Goal: Task Accomplishment & Management: Complete application form

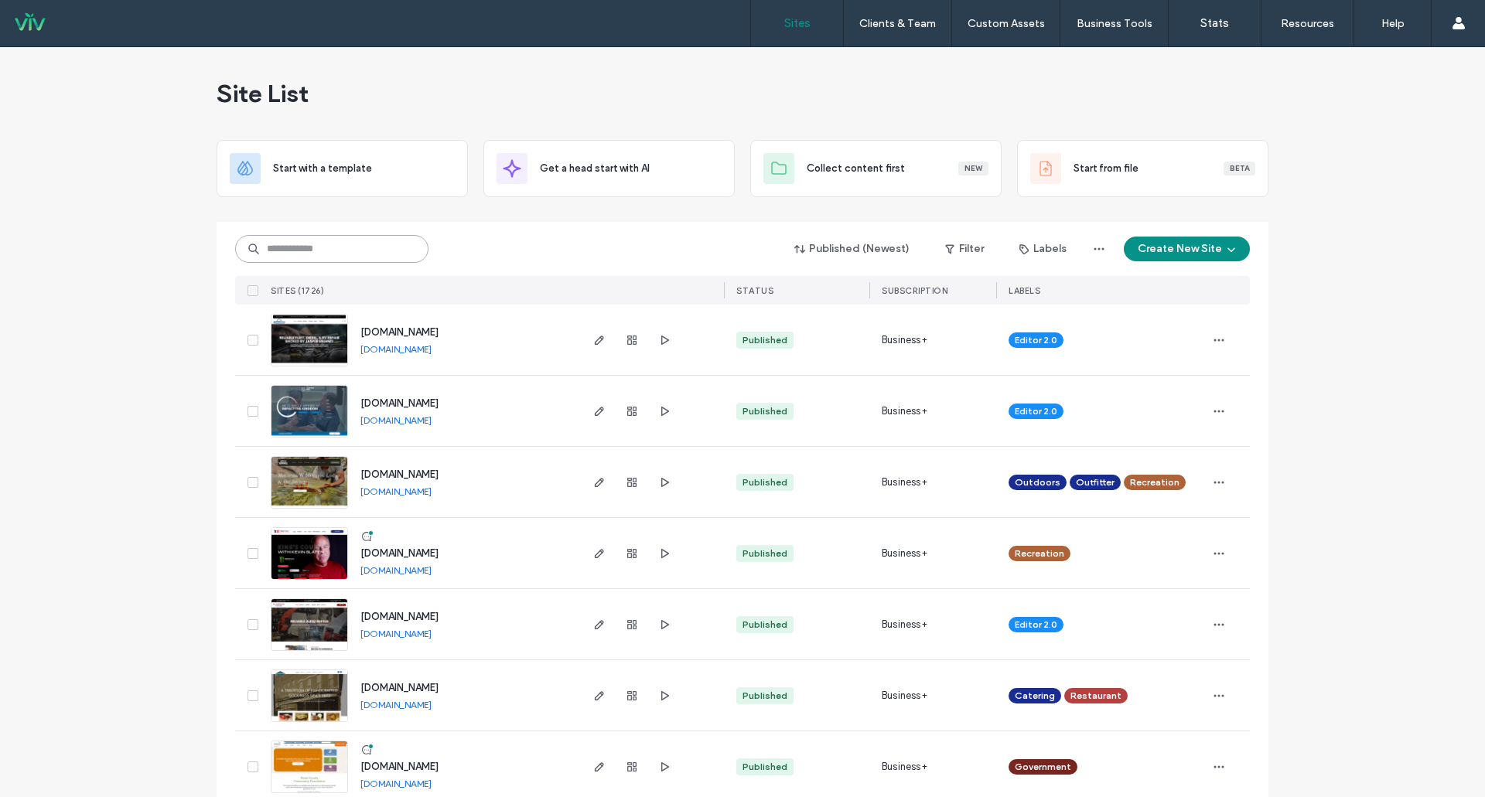
click at [320, 248] on input at bounding box center [331, 249] width 193 height 28
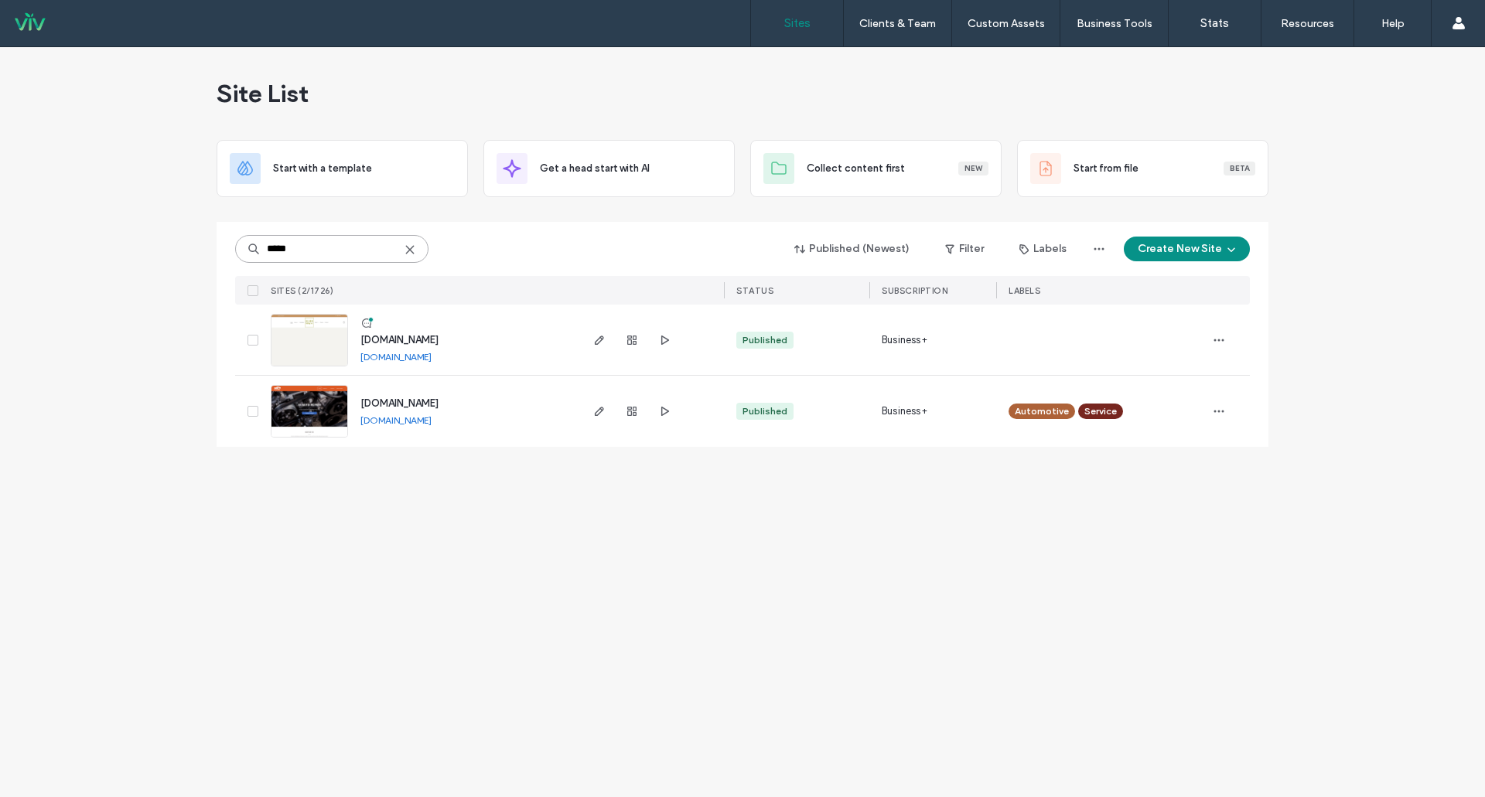
type input "*****"
click at [316, 346] on img at bounding box center [309, 367] width 76 height 105
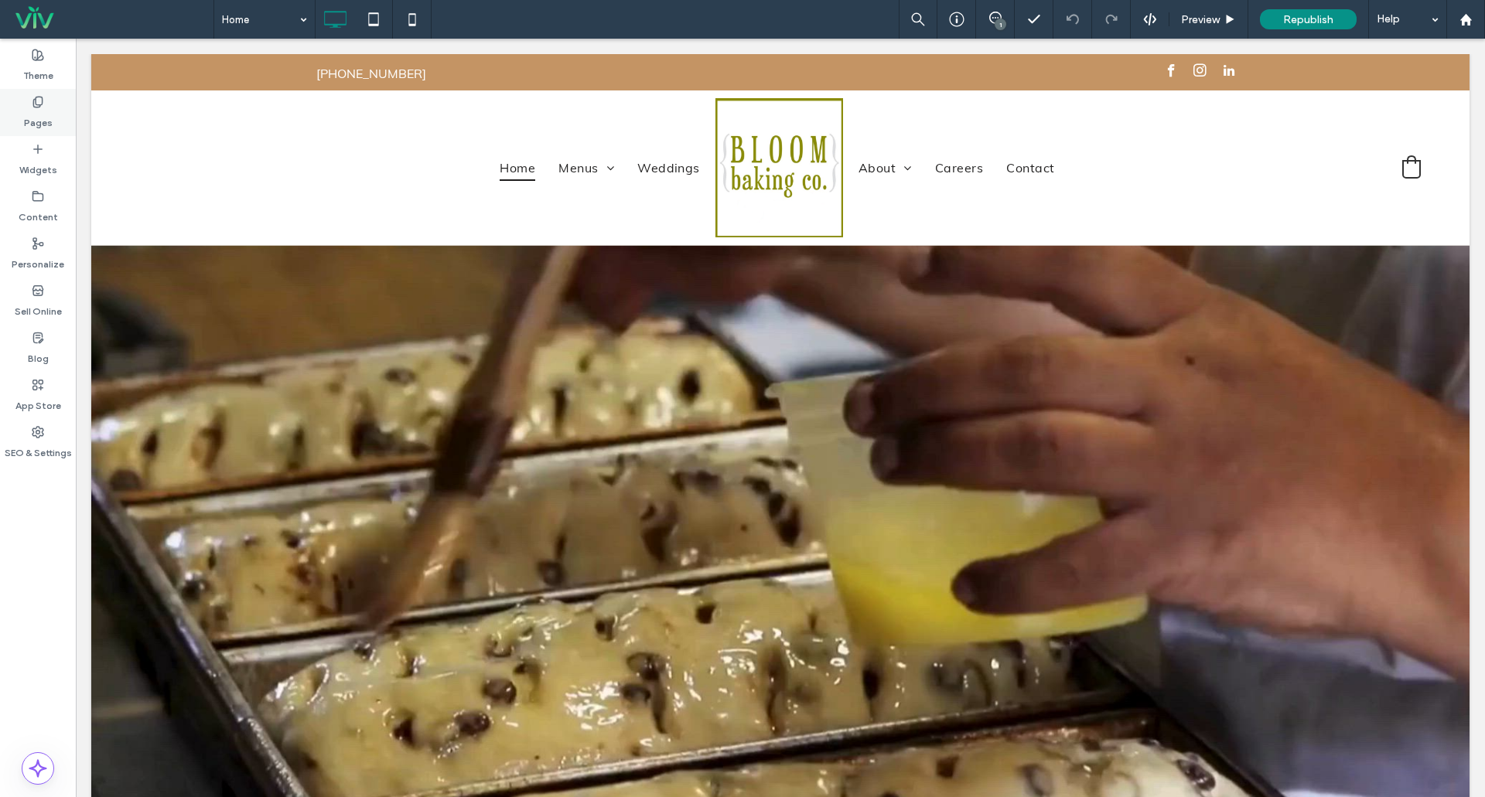
click at [41, 121] on label "Pages" at bounding box center [38, 119] width 29 height 22
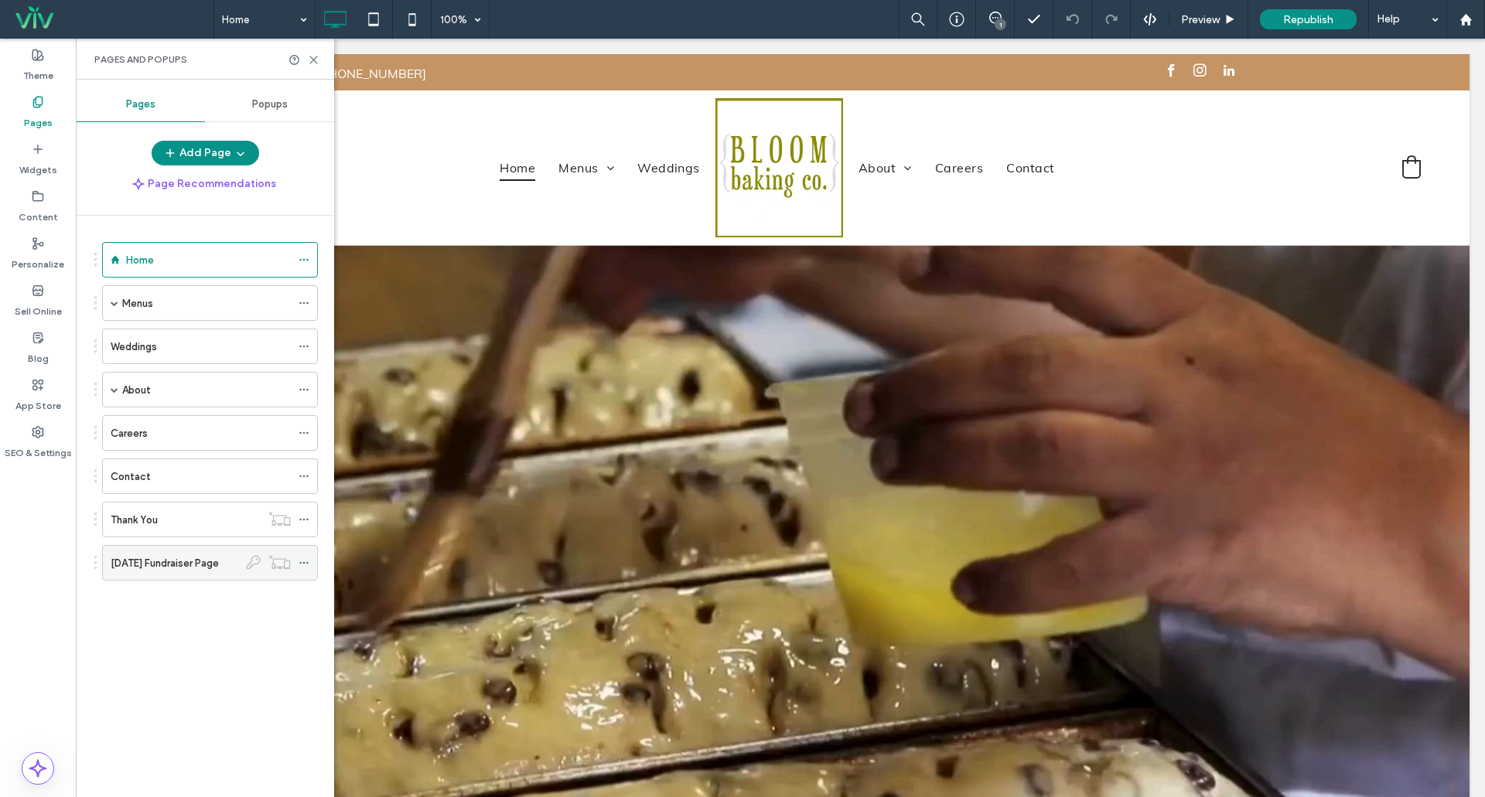
click at [192, 565] on label "Thanksgiving Fundraiser Page" at bounding box center [165, 563] width 108 height 27
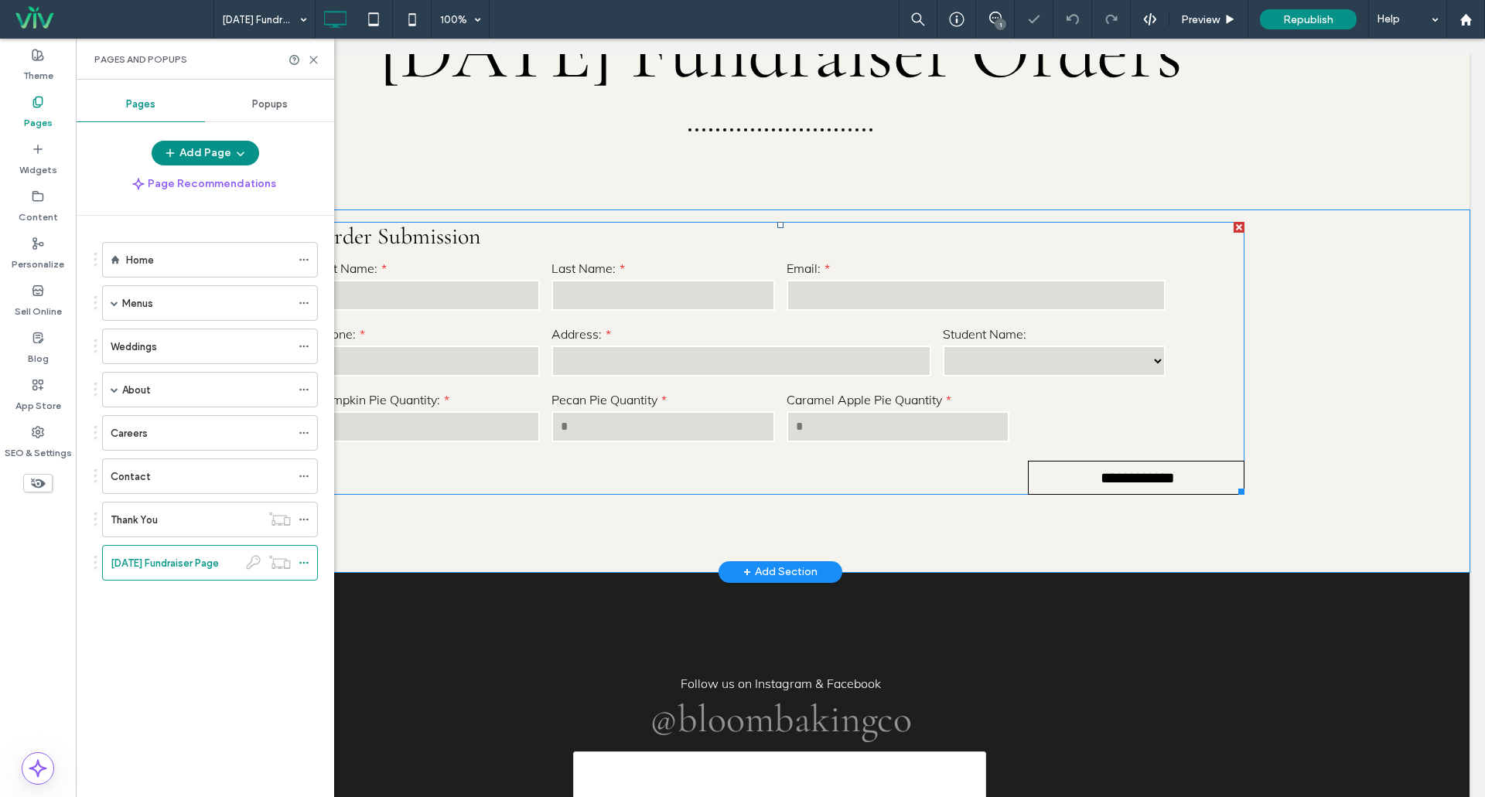
scroll to position [309, 0]
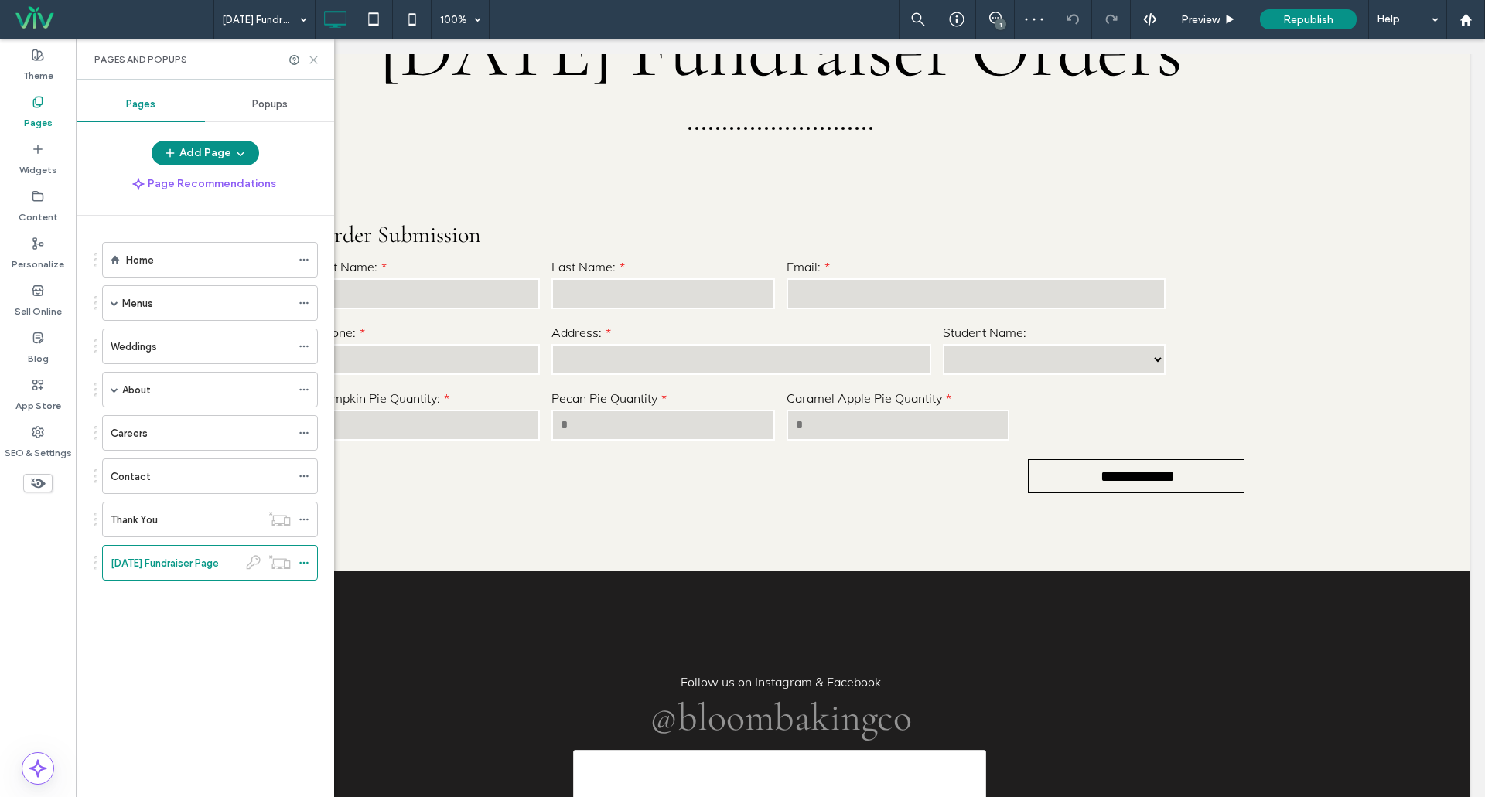
click at [312, 61] on use at bounding box center [313, 59] width 7 height 7
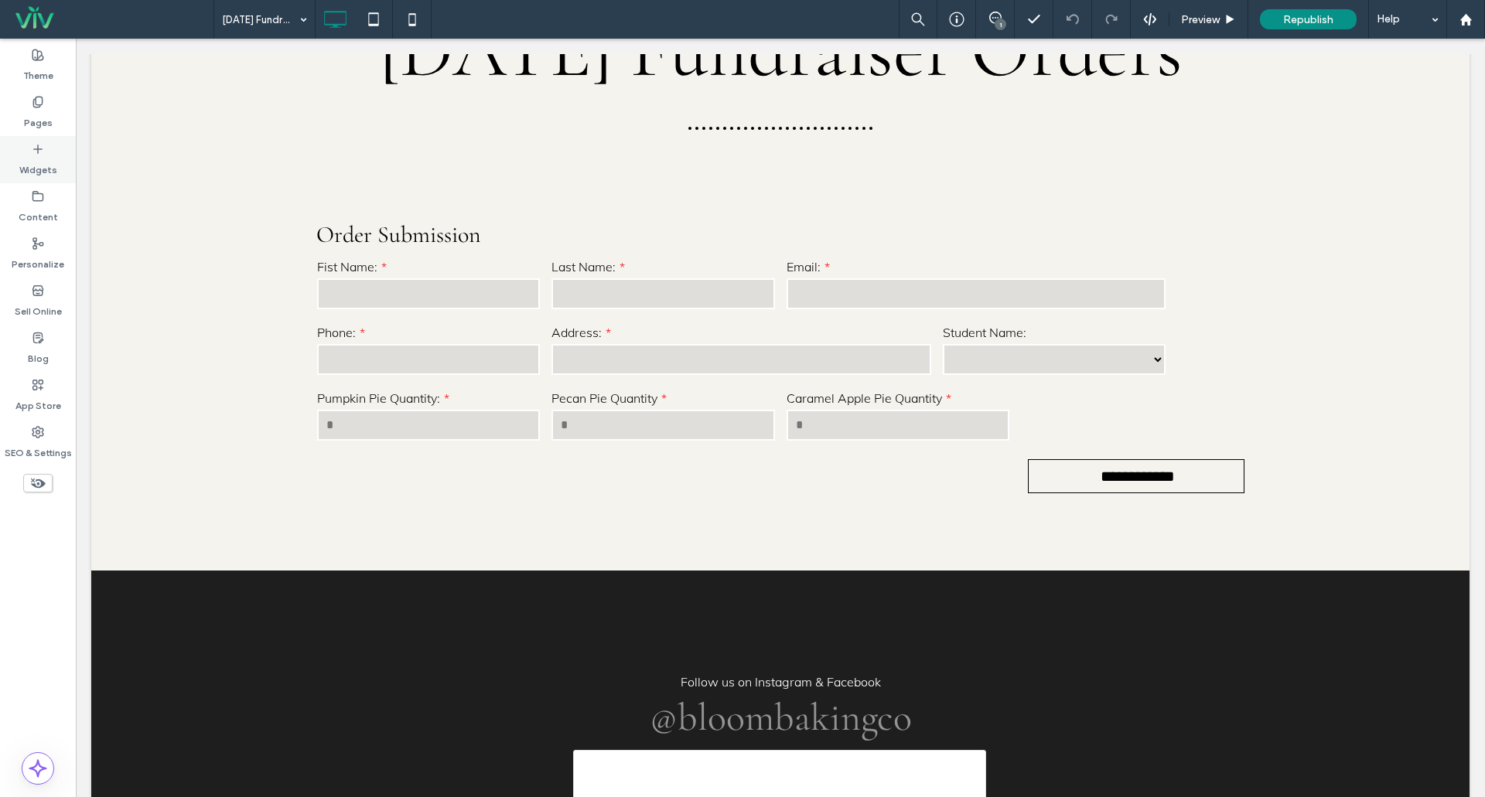
click at [34, 170] on label "Widgets" at bounding box center [38, 166] width 38 height 22
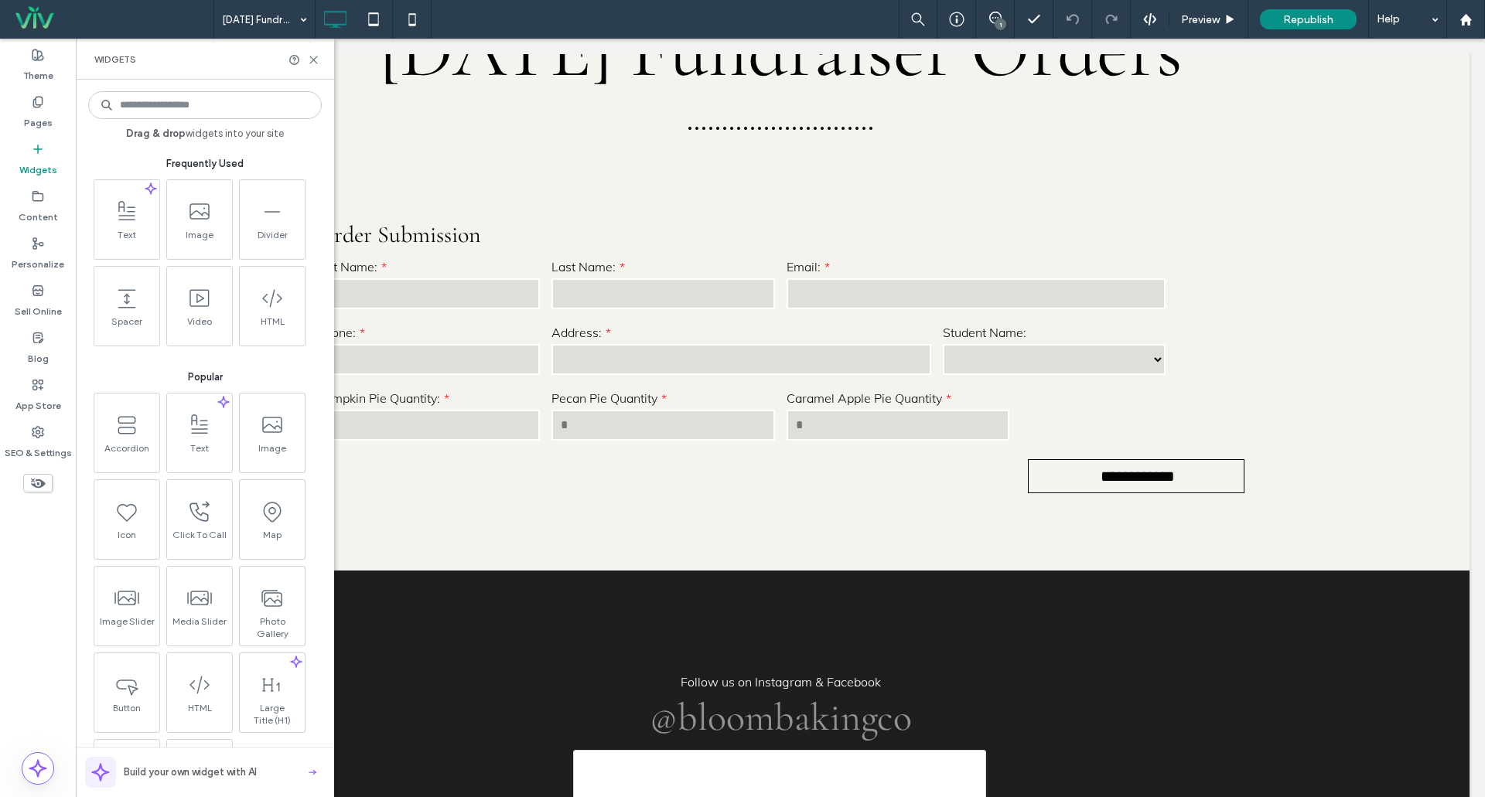
click at [162, 108] on input at bounding box center [205, 105] width 234 height 28
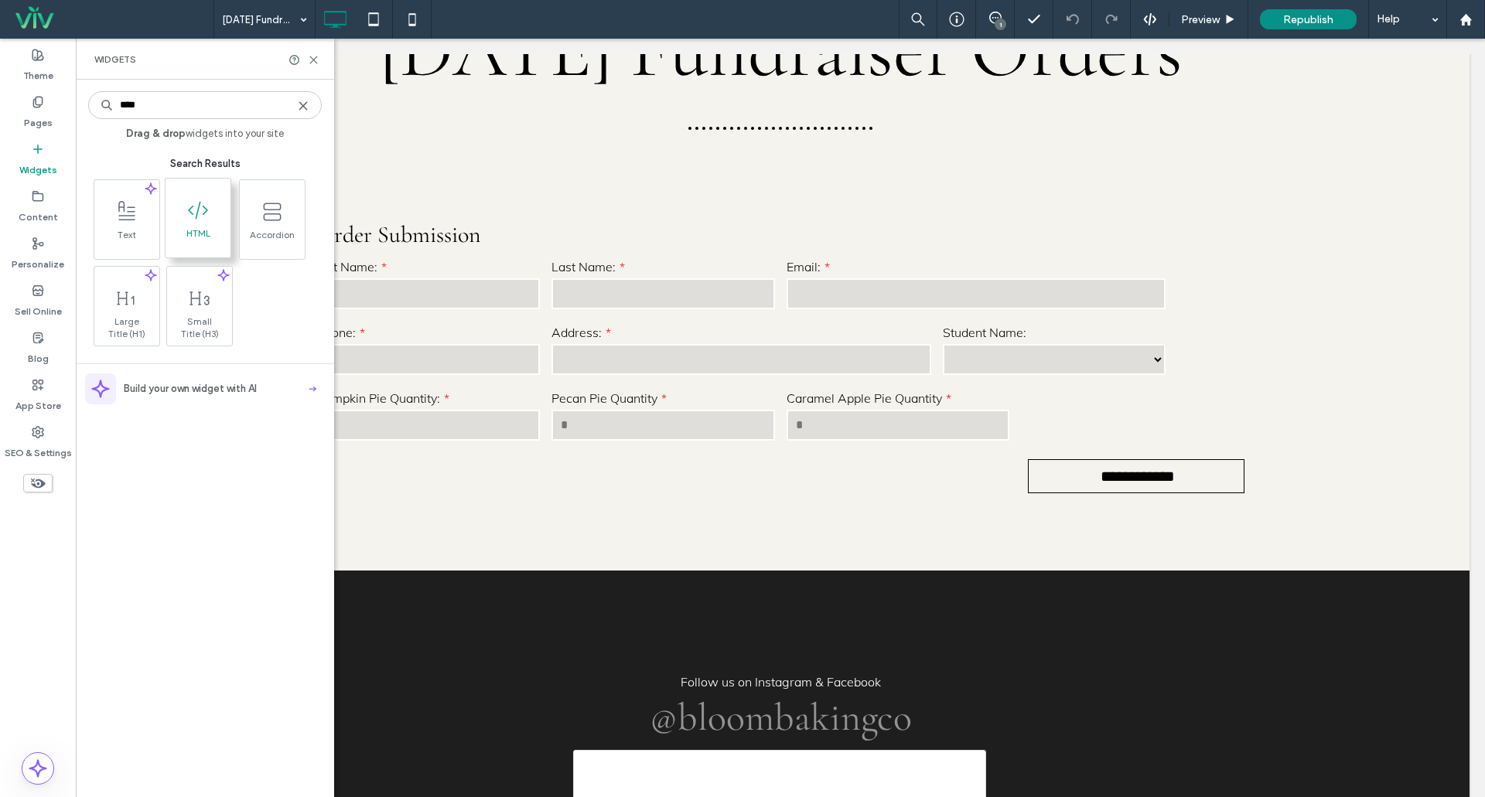
type input "****"
click at [211, 215] on span at bounding box center [198, 210] width 65 height 35
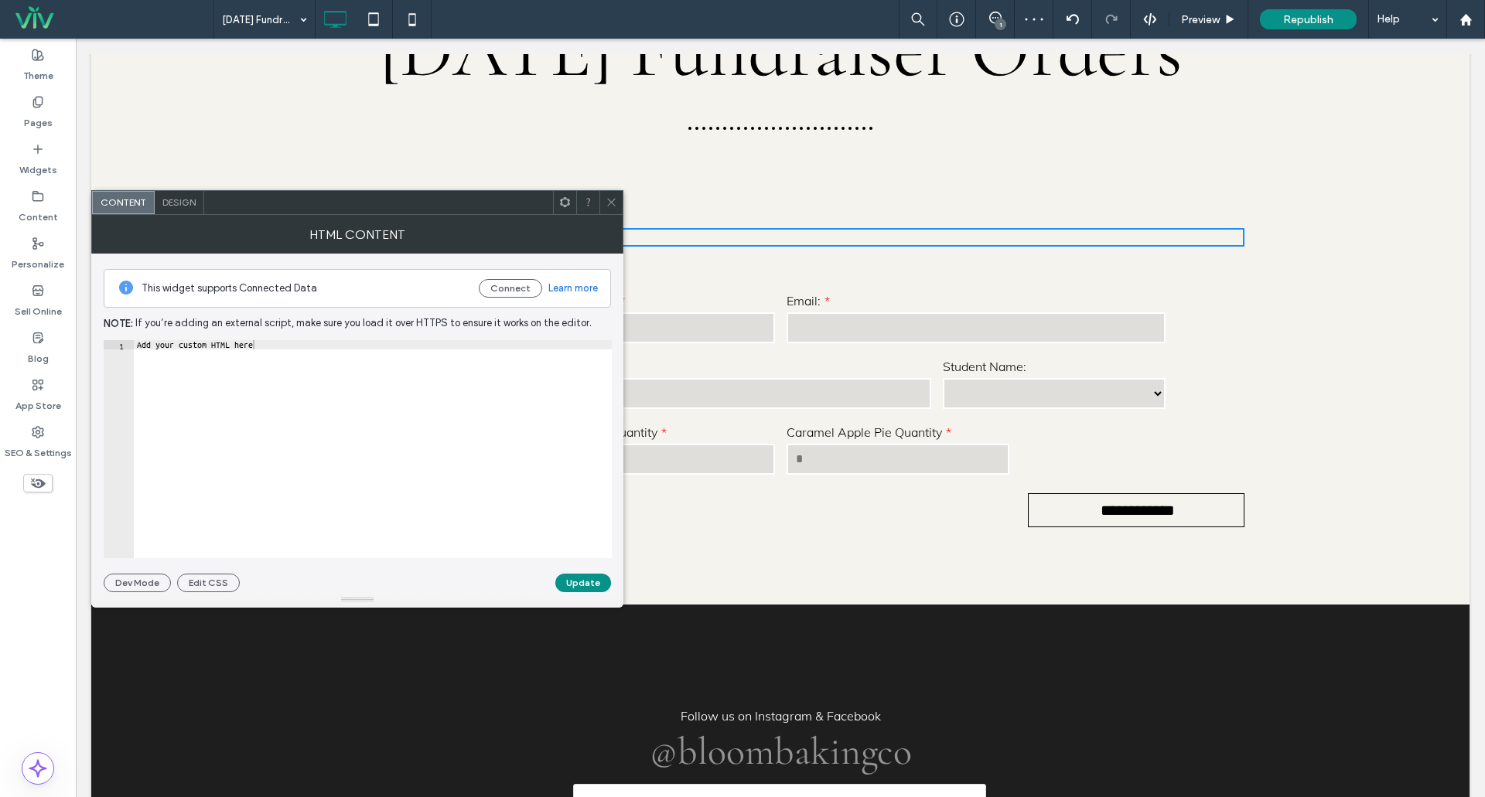
type textarea "**********"
drag, startPoint x: 279, startPoint y: 353, endPoint x: 152, endPoint y: 357, distance: 127.7
click at [152, 357] on div "Add your custom HTML here" at bounding box center [373, 458] width 478 height 237
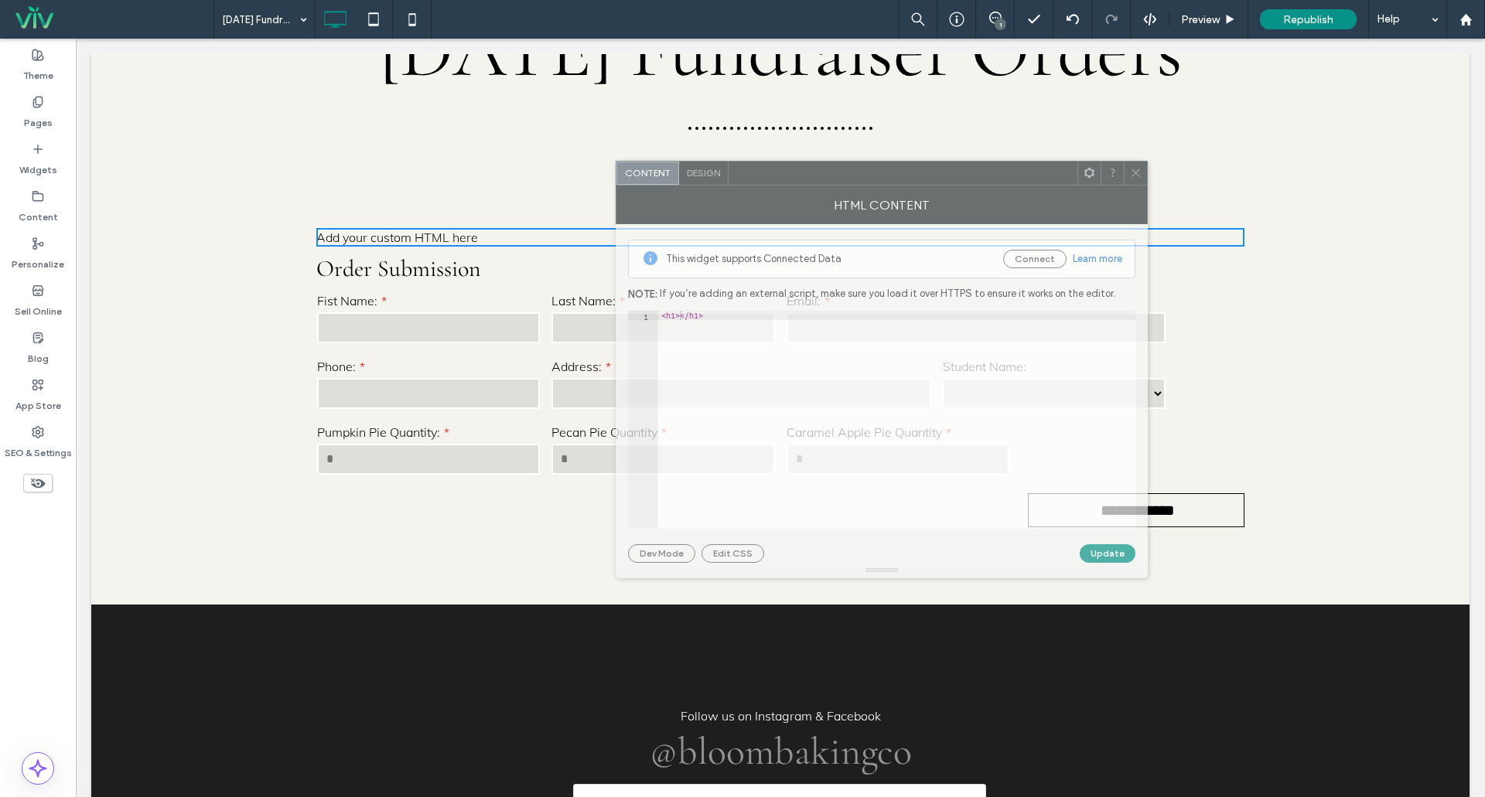
drag, startPoint x: 314, startPoint y: 208, endPoint x: 838, endPoint y: 179, distance: 525.2
click at [838, 179] on div at bounding box center [903, 173] width 349 height 23
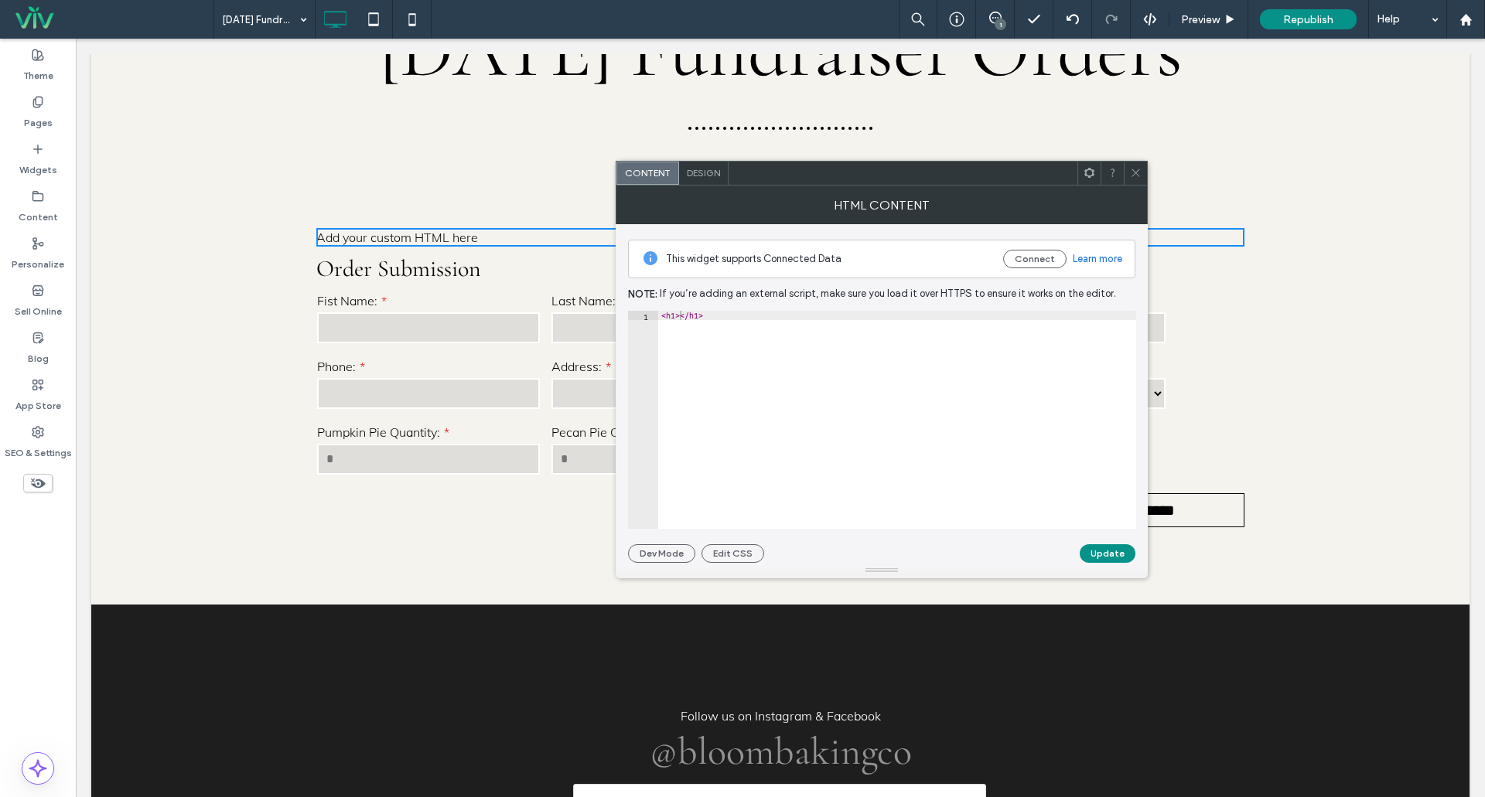
click at [681, 314] on div "< h1 > </ h1 >" at bounding box center [897, 429] width 478 height 237
click at [1121, 546] on button "Update" at bounding box center [1108, 554] width 56 height 19
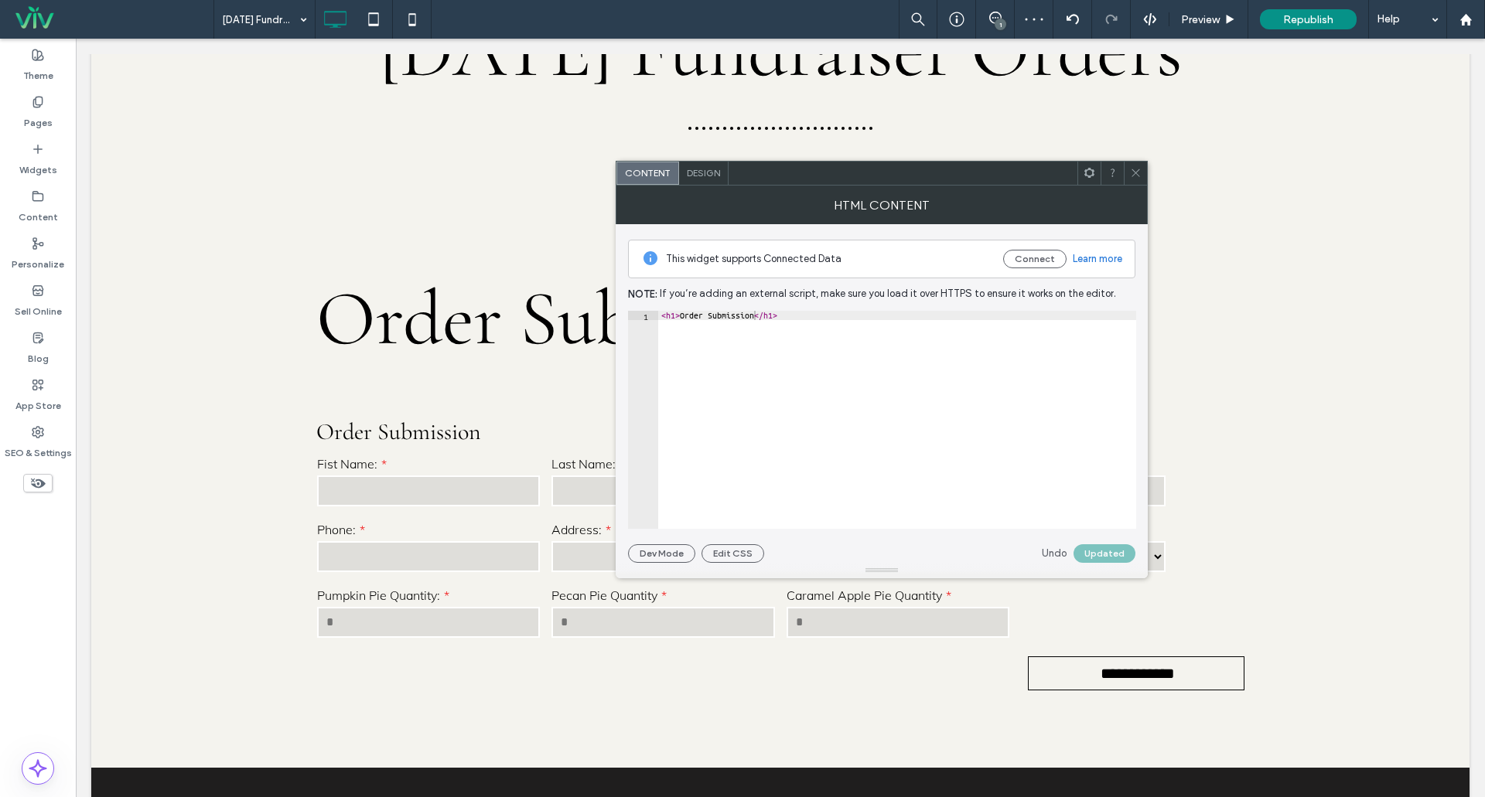
click at [675, 317] on div "< h1 > Order Submission </ h1 >" at bounding box center [897, 429] width 478 height 237
click at [769, 314] on div "< h3 > Order Submission </ h1 >" at bounding box center [897, 429] width 478 height 237
click at [1105, 548] on button "Update" at bounding box center [1108, 554] width 56 height 19
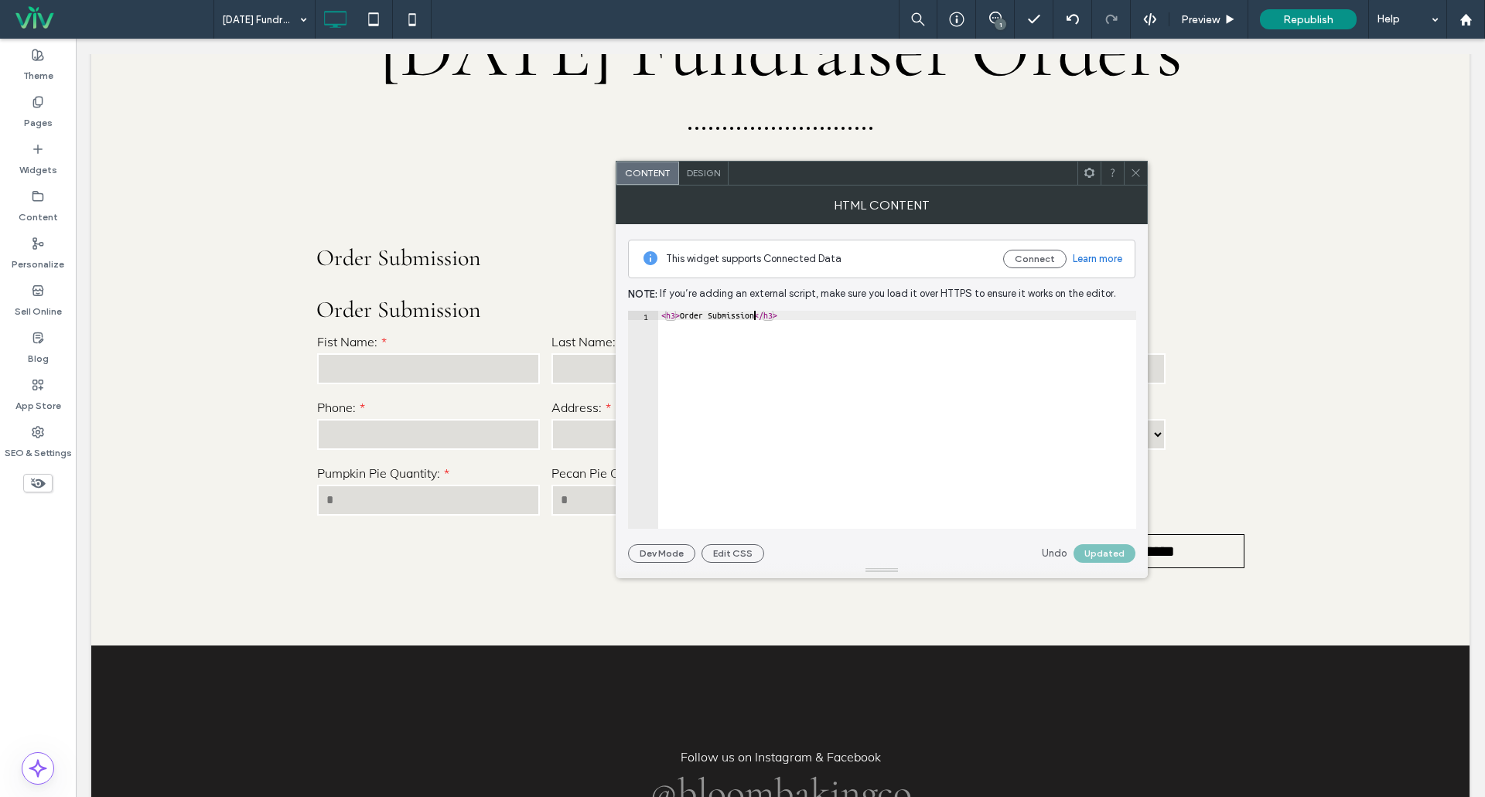
click at [753, 313] on div "< h3 > Order Submission </ h3 >" at bounding box center [897, 429] width 478 height 237
type textarea "**********"
click at [1116, 549] on button "Update" at bounding box center [1108, 554] width 56 height 19
click at [814, 319] on div "< h3 > Order Submission Form </ h3 >" at bounding box center [897, 429] width 478 height 237
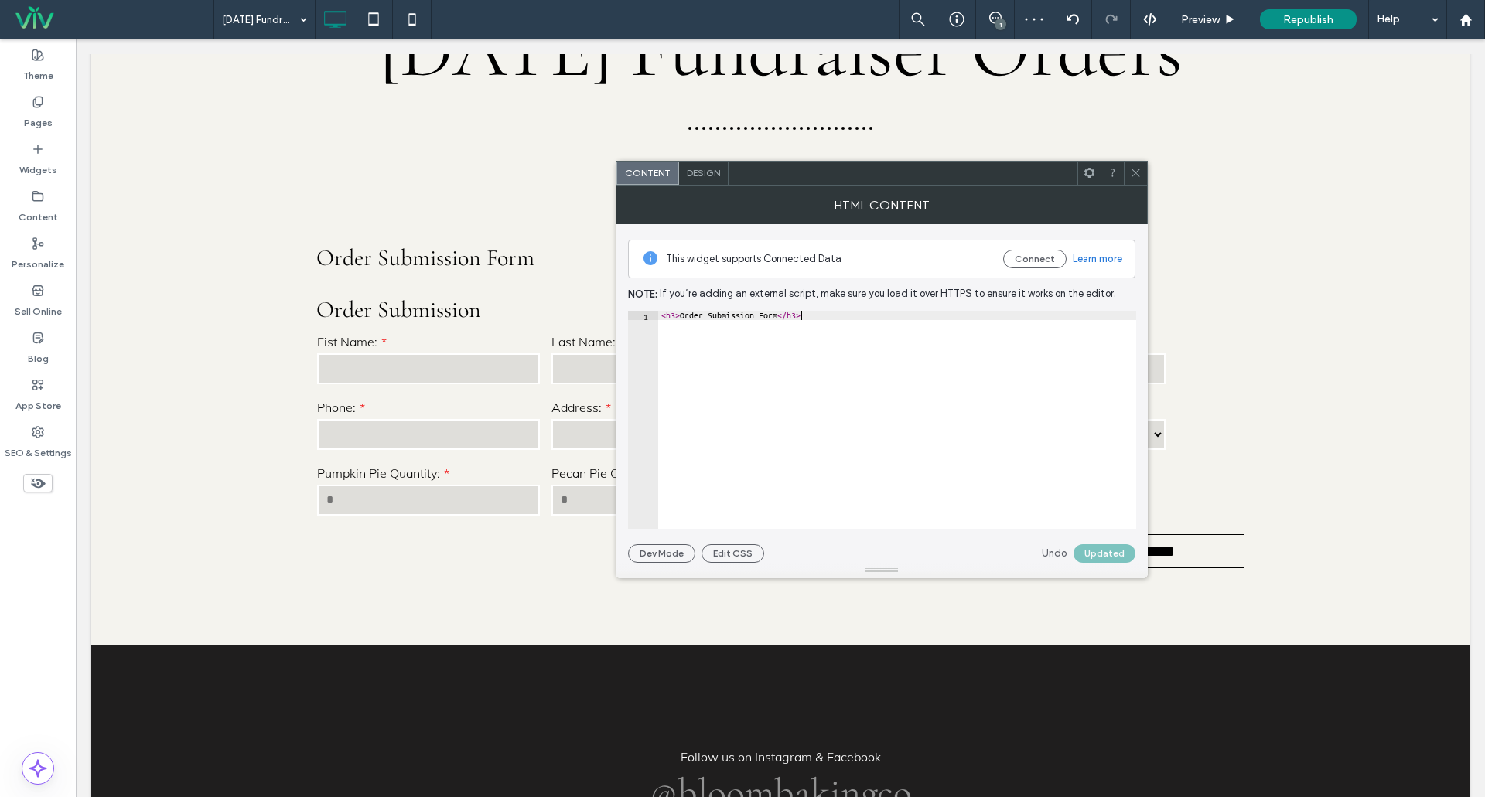
scroll to position [0, 0]
type textarea "*"
click at [677, 329] on div "< h3 > Order Submission Form </ h3 >" at bounding box center [897, 429] width 478 height 237
type textarea "**********"
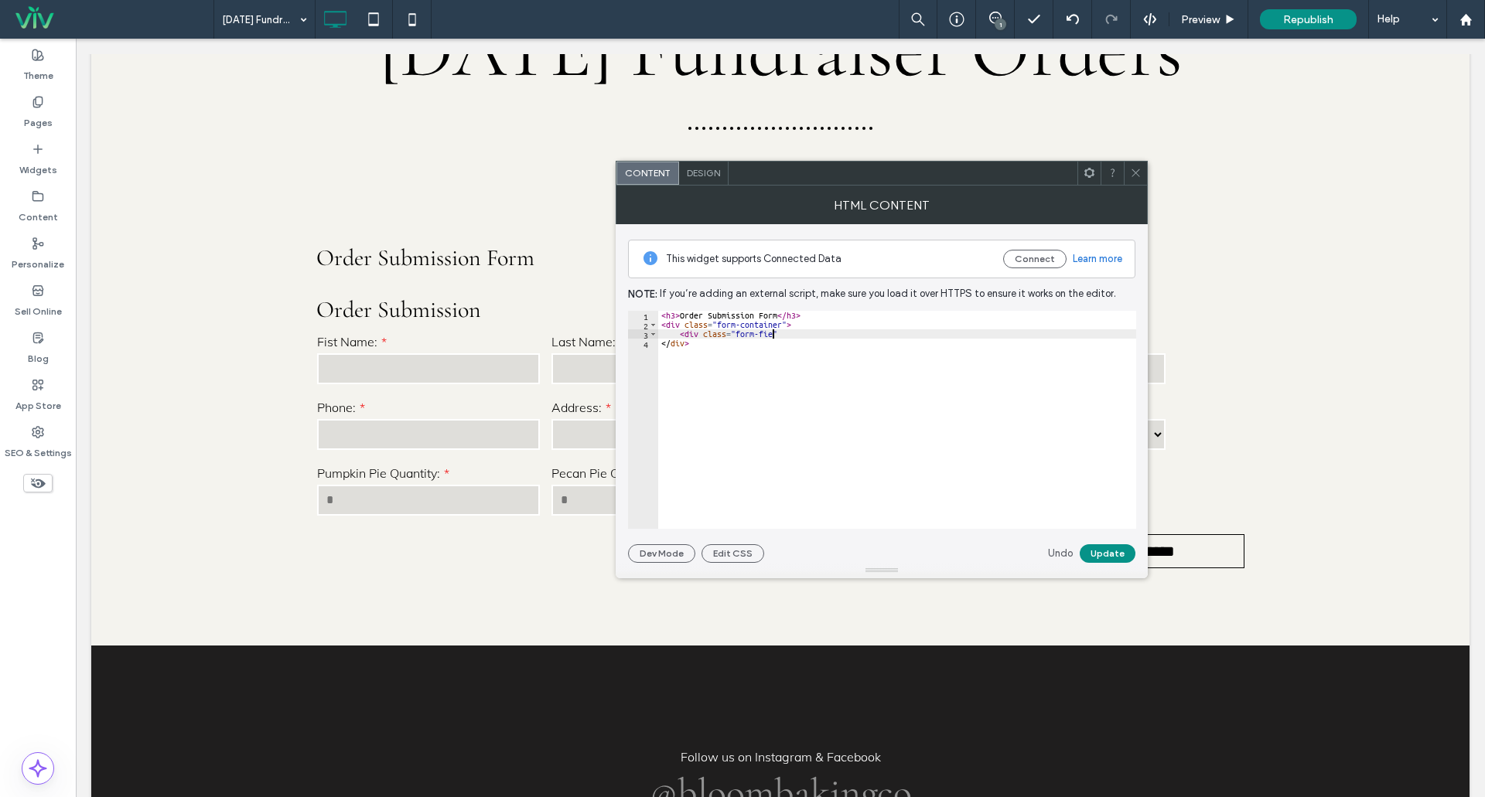
scroll to position [0, 9]
type textarea "**********"
click at [1114, 554] on button "Update" at bounding box center [1108, 554] width 56 height 19
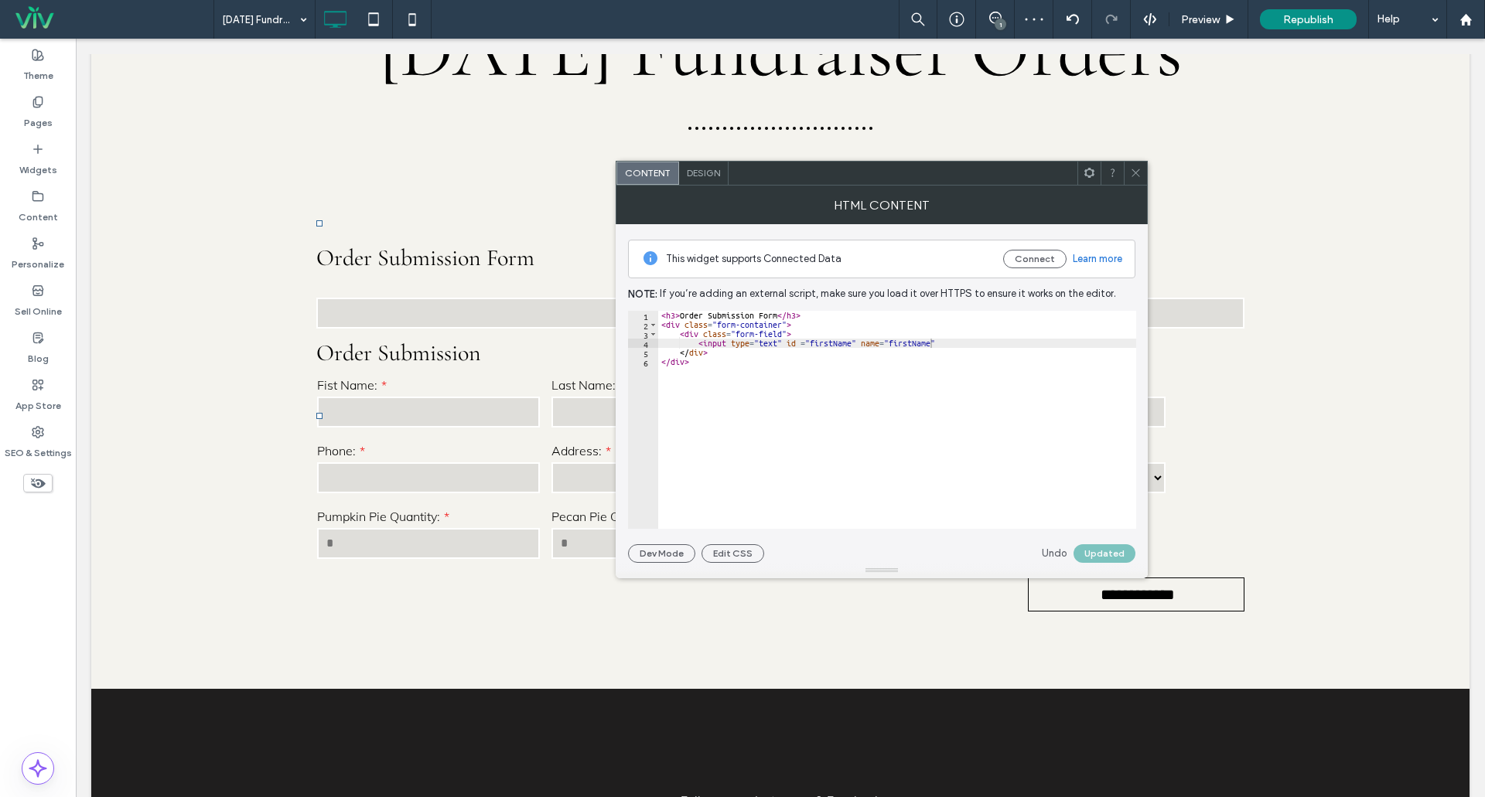
click at [374, 329] on input "text" at bounding box center [780, 313] width 928 height 31
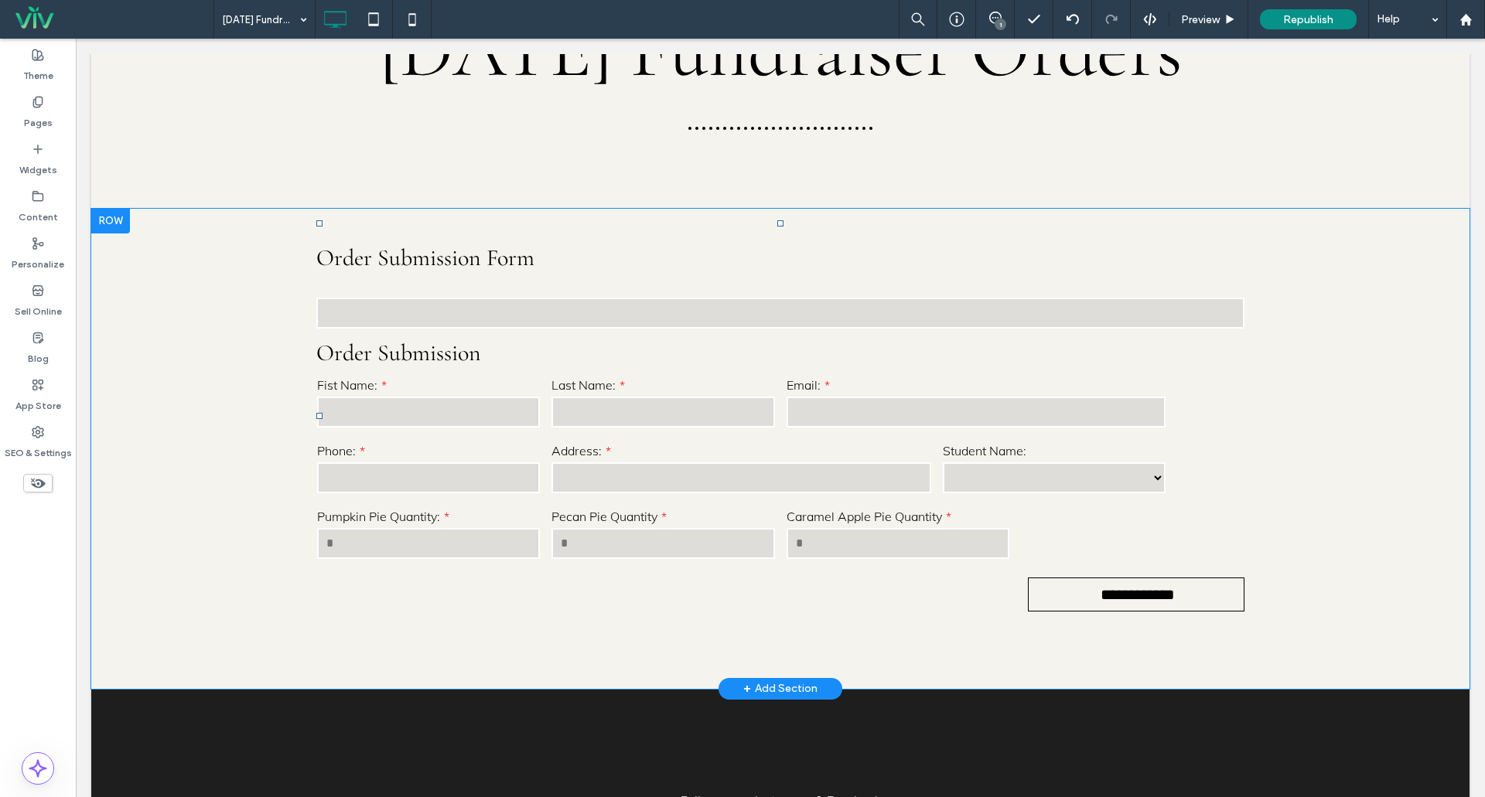
click at [426, 331] on div "Order Submission Form" at bounding box center [780, 287] width 928 height 87
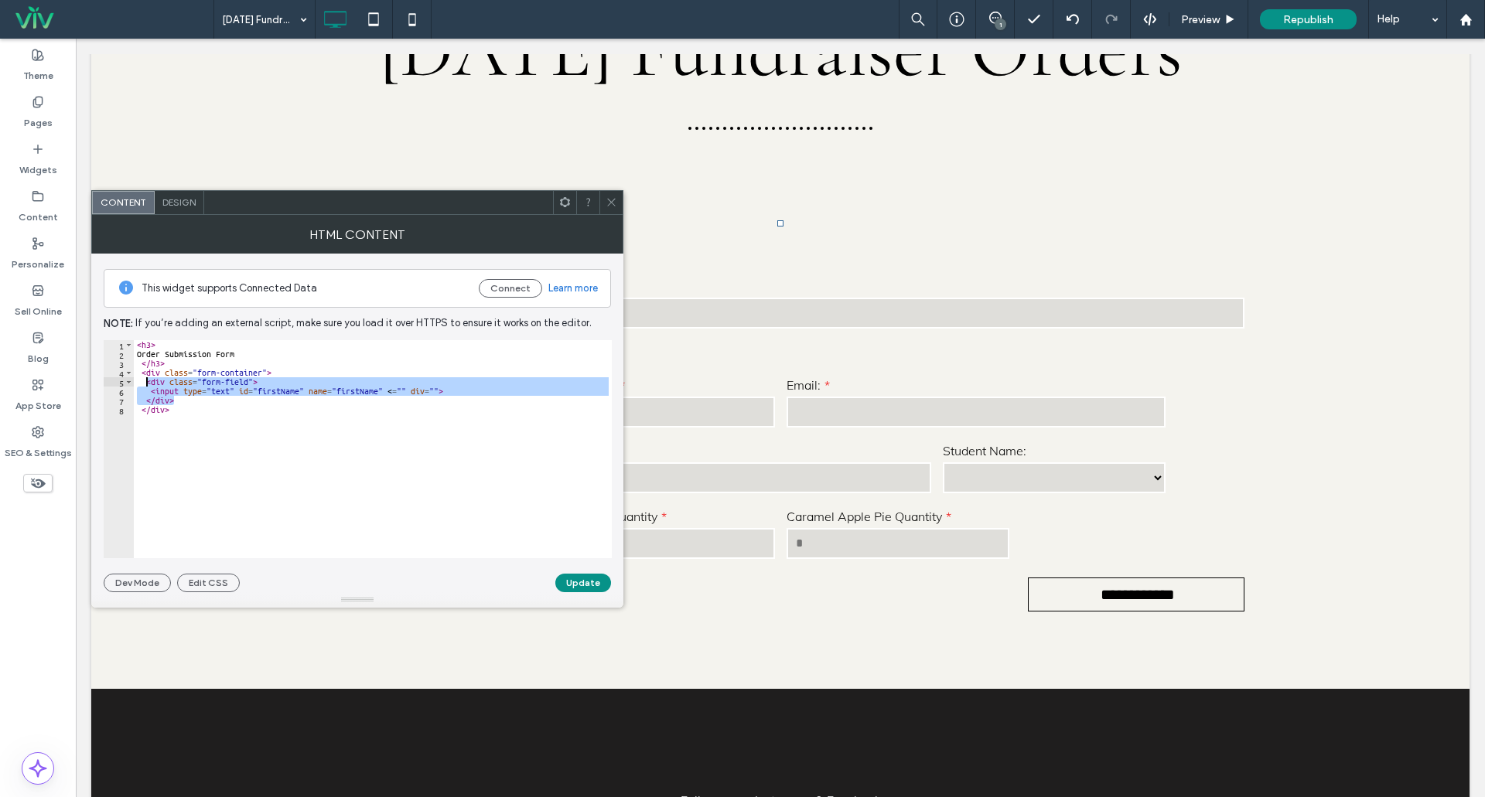
drag, startPoint x: 177, startPoint y: 402, endPoint x: 148, endPoint y: 384, distance: 34.4
click at [148, 384] on div "< h3 > Order Submission Form </ h3 > < div class = "form-container" > < div cla…" at bounding box center [373, 458] width 478 height 237
click at [207, 399] on div "< h3 > Order Submission Form </ h3 > < div class = "form-container" > < div cla…" at bounding box center [373, 449] width 478 height 218
type textarea "******"
paste textarea "******"
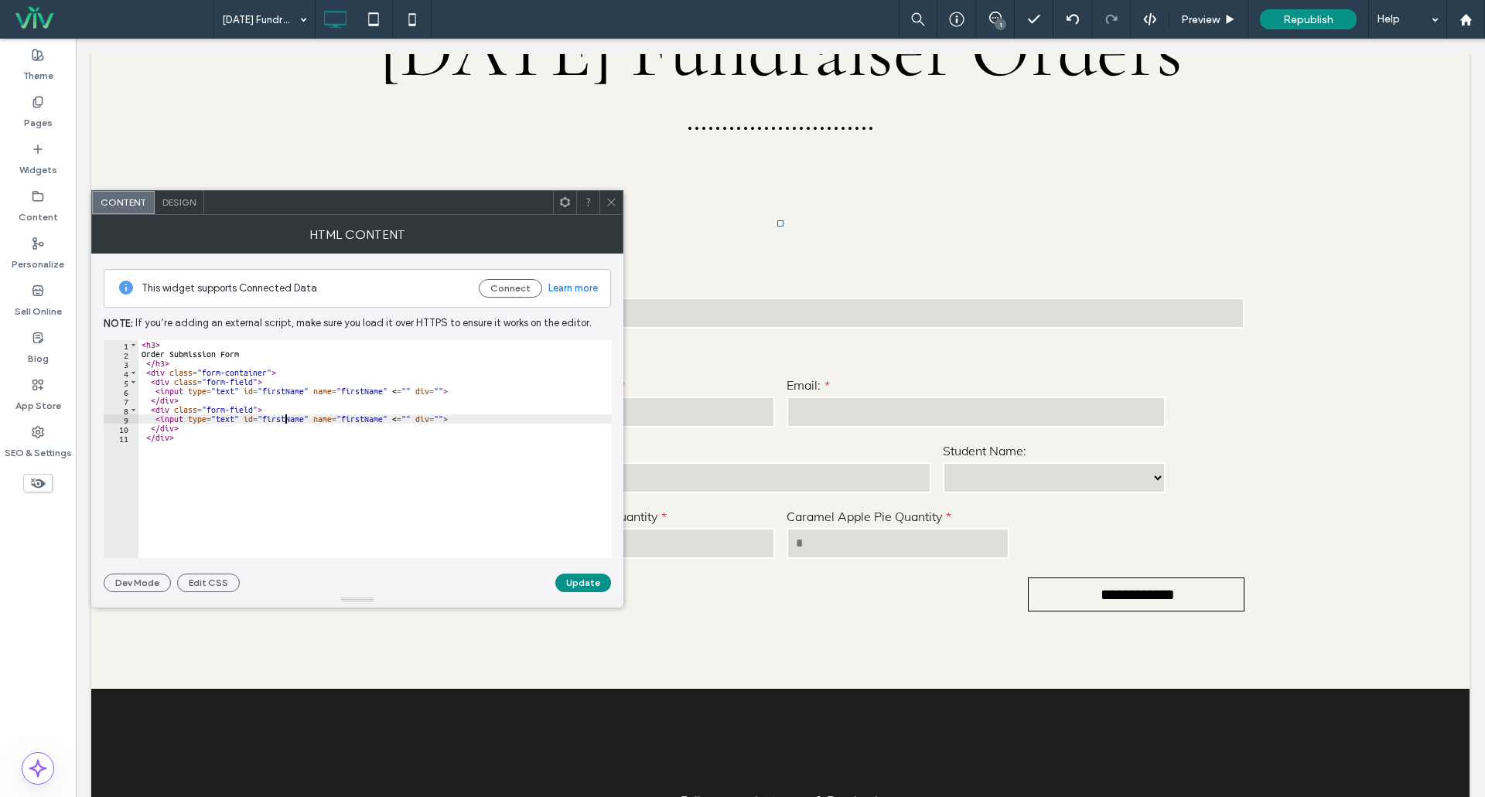
click at [285, 418] on div "< h3 > Order Submission Form </ h3 > < div class = "form-container" > < div cla…" at bounding box center [374, 458] width 473 height 237
click at [357, 418] on div "< h3 > Order Submission Form </ h3 > < div class = "form-container" > < div cla…" at bounding box center [374, 458] width 473 height 237
click at [586, 572] on div "**********" at bounding box center [357, 423] width 507 height 339
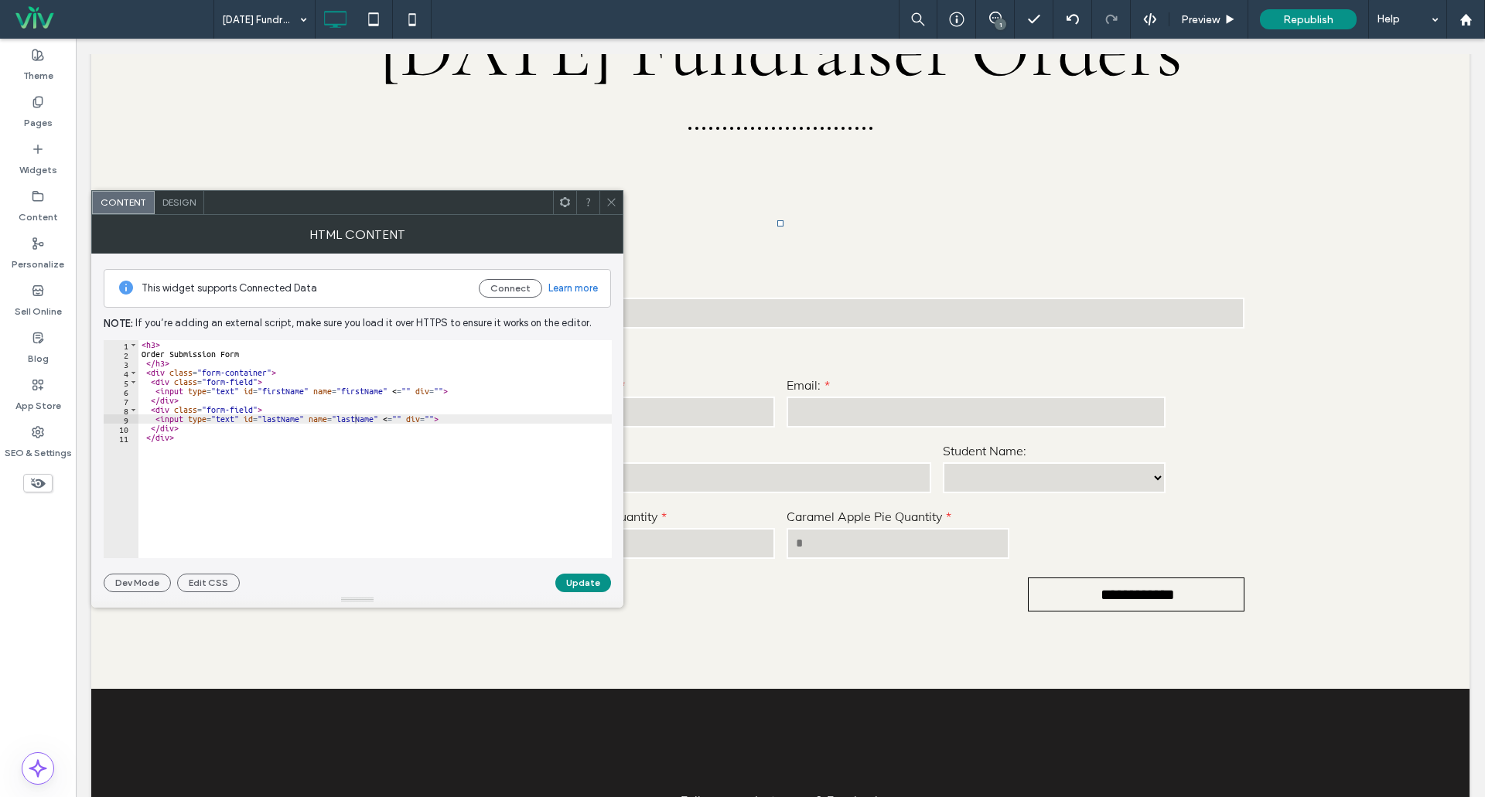
click at [453, 392] on div "< h3 > Order Submission Form </ h3 > < div class = "form-container" > < div cla…" at bounding box center [374, 458] width 473 height 237
drag, startPoint x: 399, startPoint y: 394, endPoint x: 387, endPoint y: 391, distance: 12.0
click at [387, 391] on div "< h3 > Order Submission Form </ h3 > < div class = "form-container" > < div cla…" at bounding box center [374, 458] width 473 height 237
drag, startPoint x: 443, startPoint y: 418, endPoint x: 379, endPoint y: 418, distance: 64.2
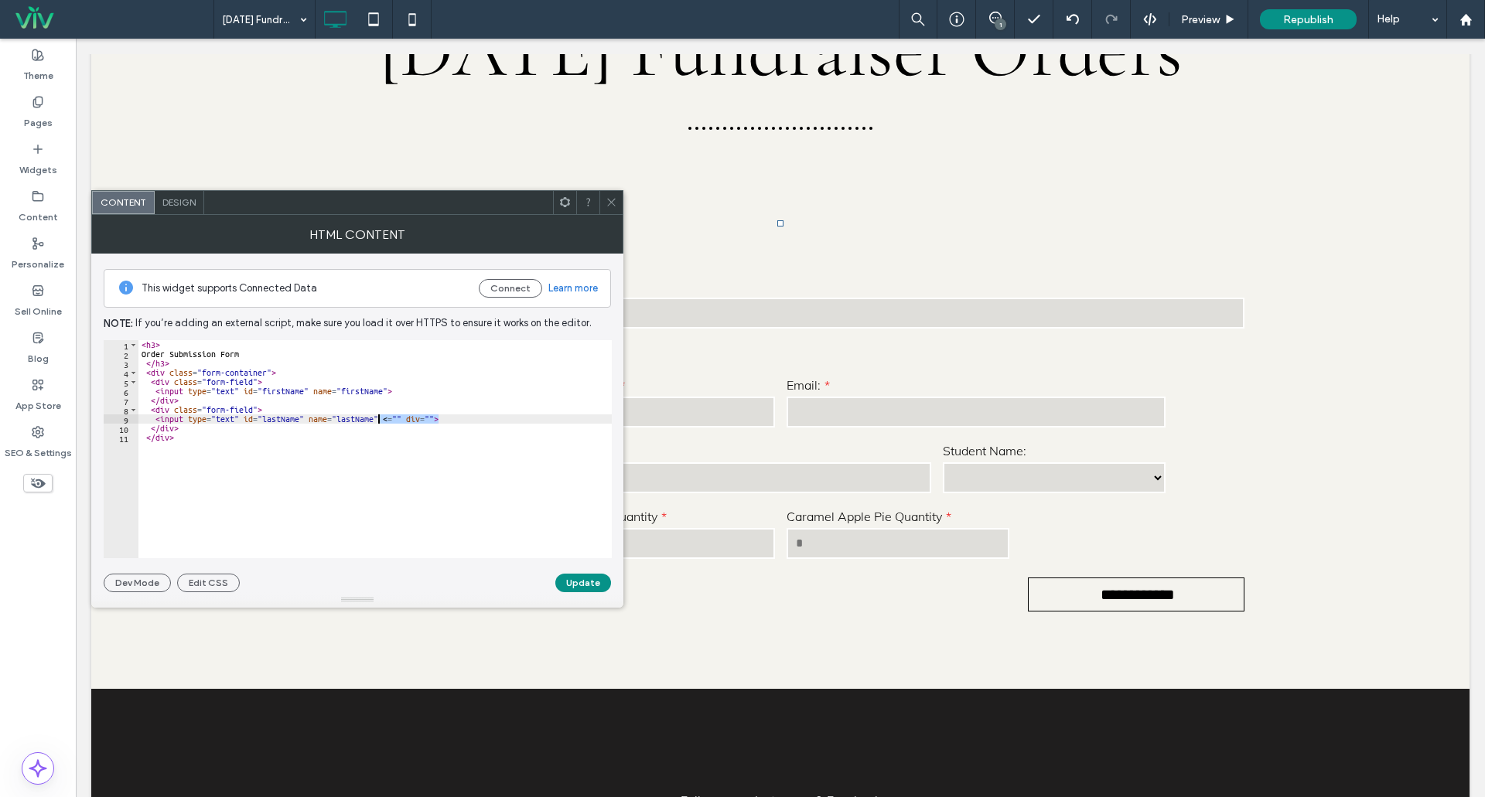
click at [379, 418] on div "< h3 > Order Submission Form </ h3 > < div class = "form-container" > < div cla…" at bounding box center [374, 458] width 473 height 237
paste textarea "Cursor at row 9"
click at [269, 381] on div "< h3 > Order Submission Form </ h3 > < div class = "form-container" > < div cla…" at bounding box center [374, 458] width 473 height 237
type textarea "**********"
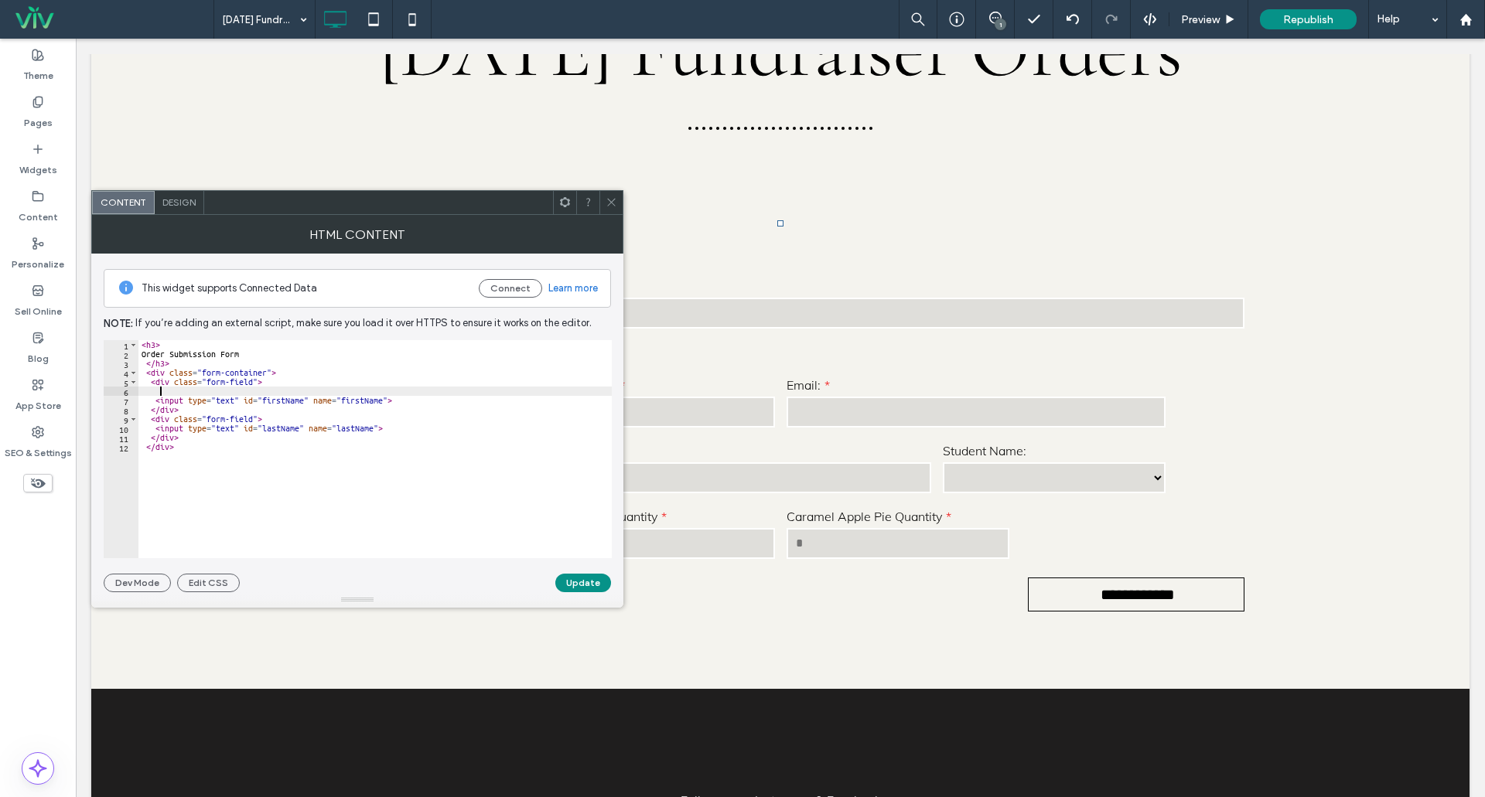
scroll to position [0, 0]
paste textarea "**********"
click at [271, 420] on div "< h3 > Order Submission Form </ h3 > < div class = "form-container" > < div cla…" at bounding box center [374, 458] width 473 height 237
type textarea "**********"
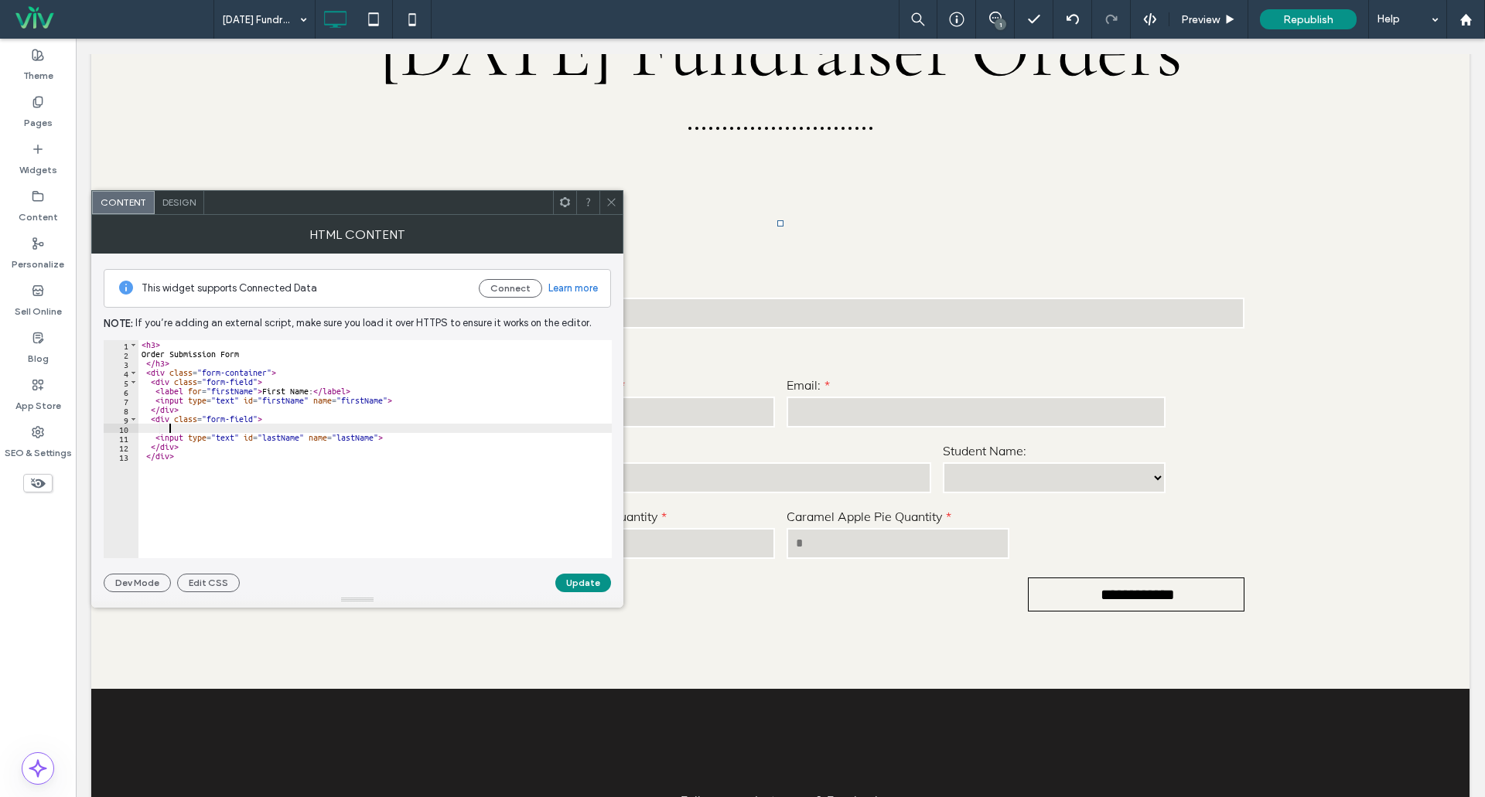
paste textarea "**********"
type textarea "**********"
click at [587, 584] on button "Update" at bounding box center [583, 583] width 56 height 19
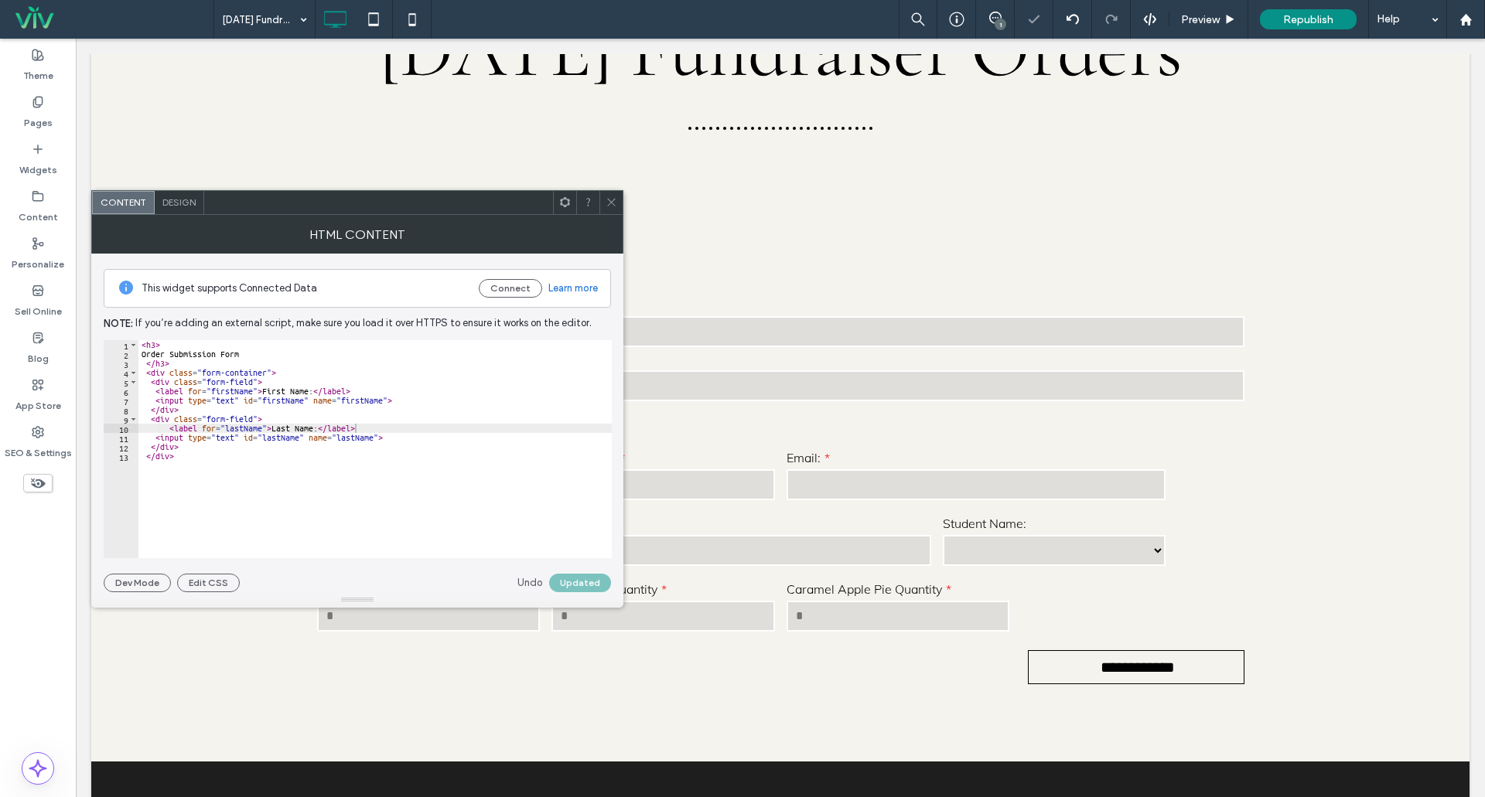
click at [611, 197] on icon at bounding box center [612, 202] width 12 height 12
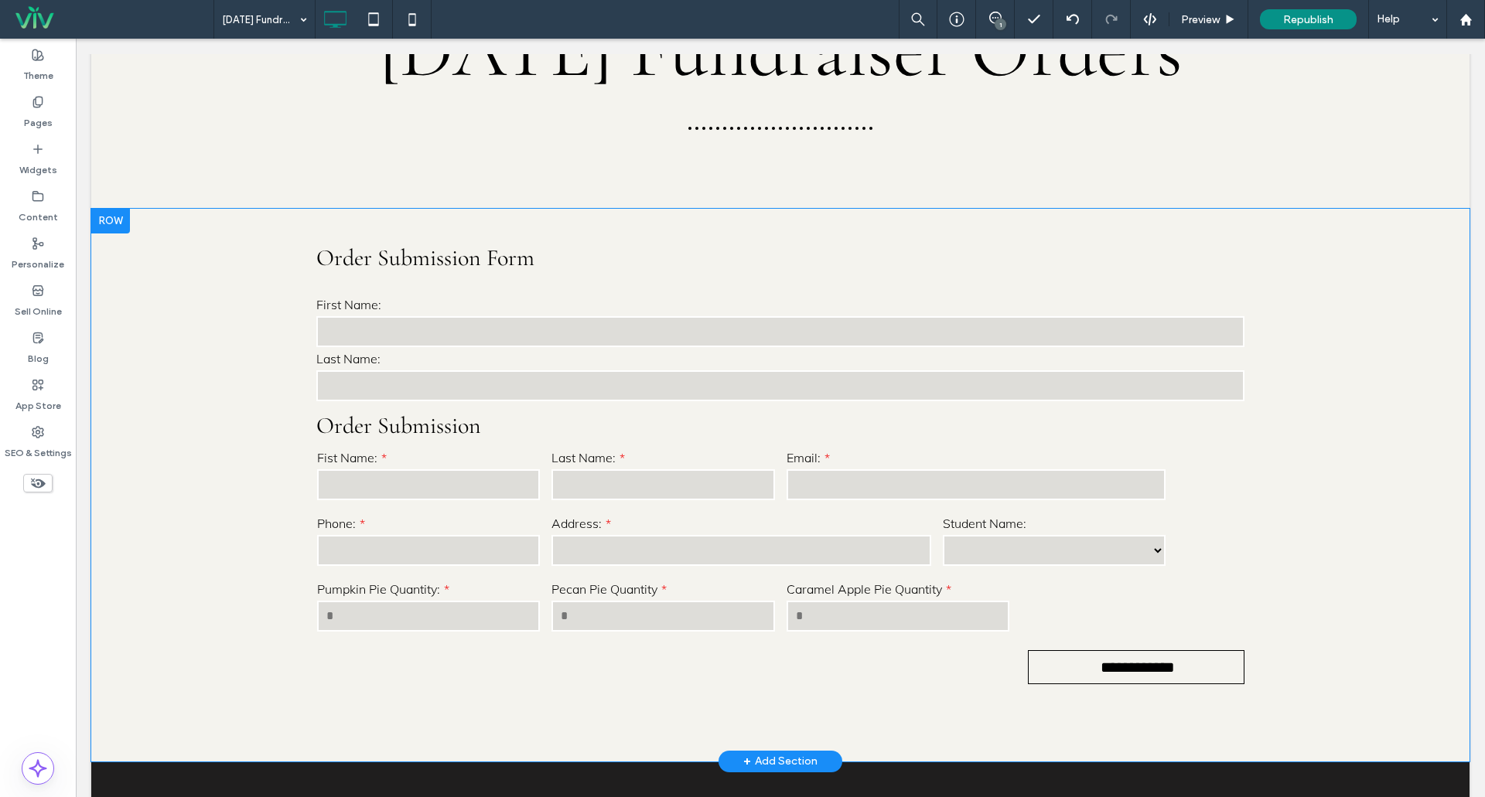
click at [408, 350] on div "First Name:" at bounding box center [780, 322] width 928 height 54
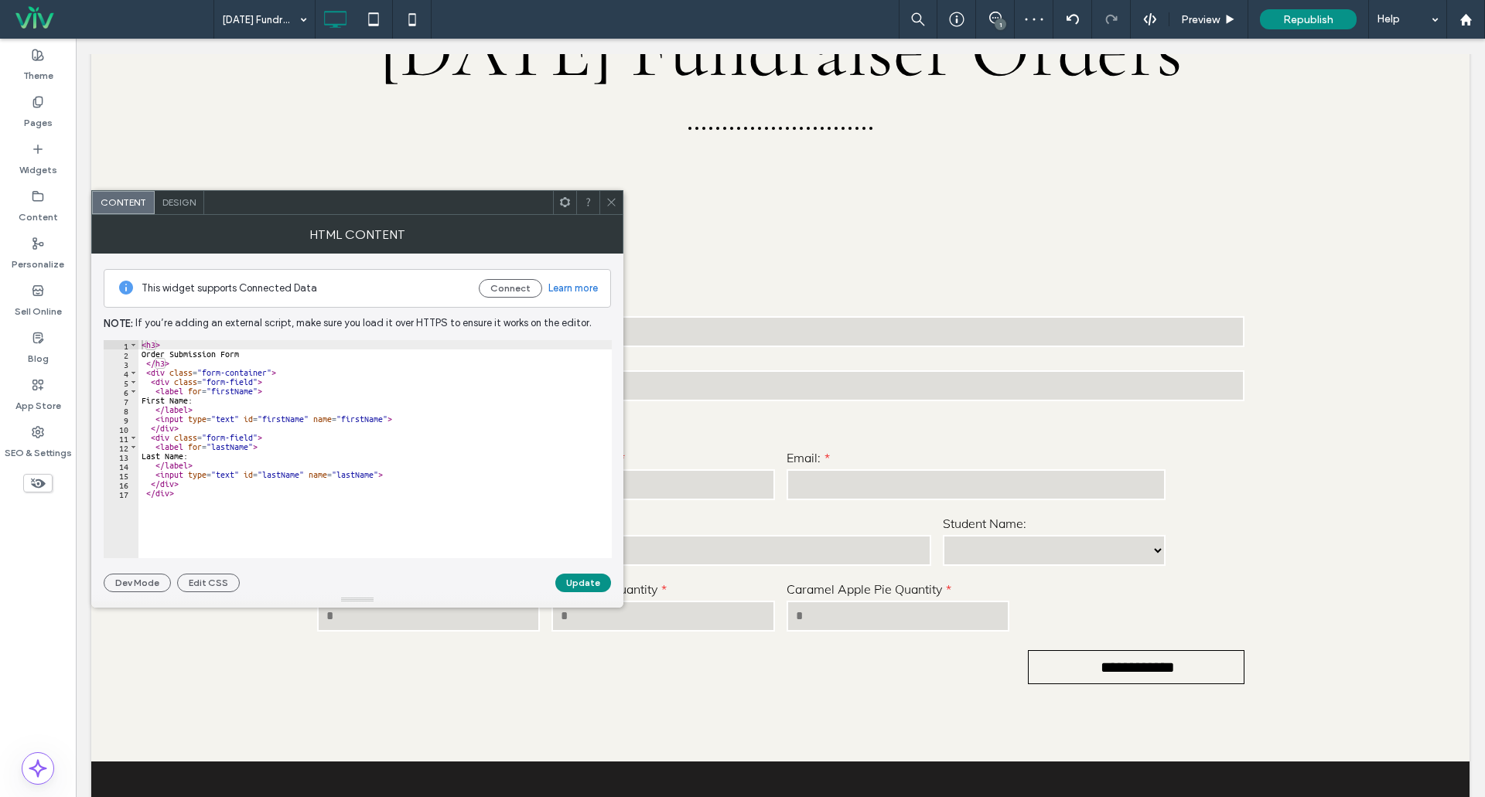
click at [198, 198] on div "Design" at bounding box center [180, 202] width 50 height 23
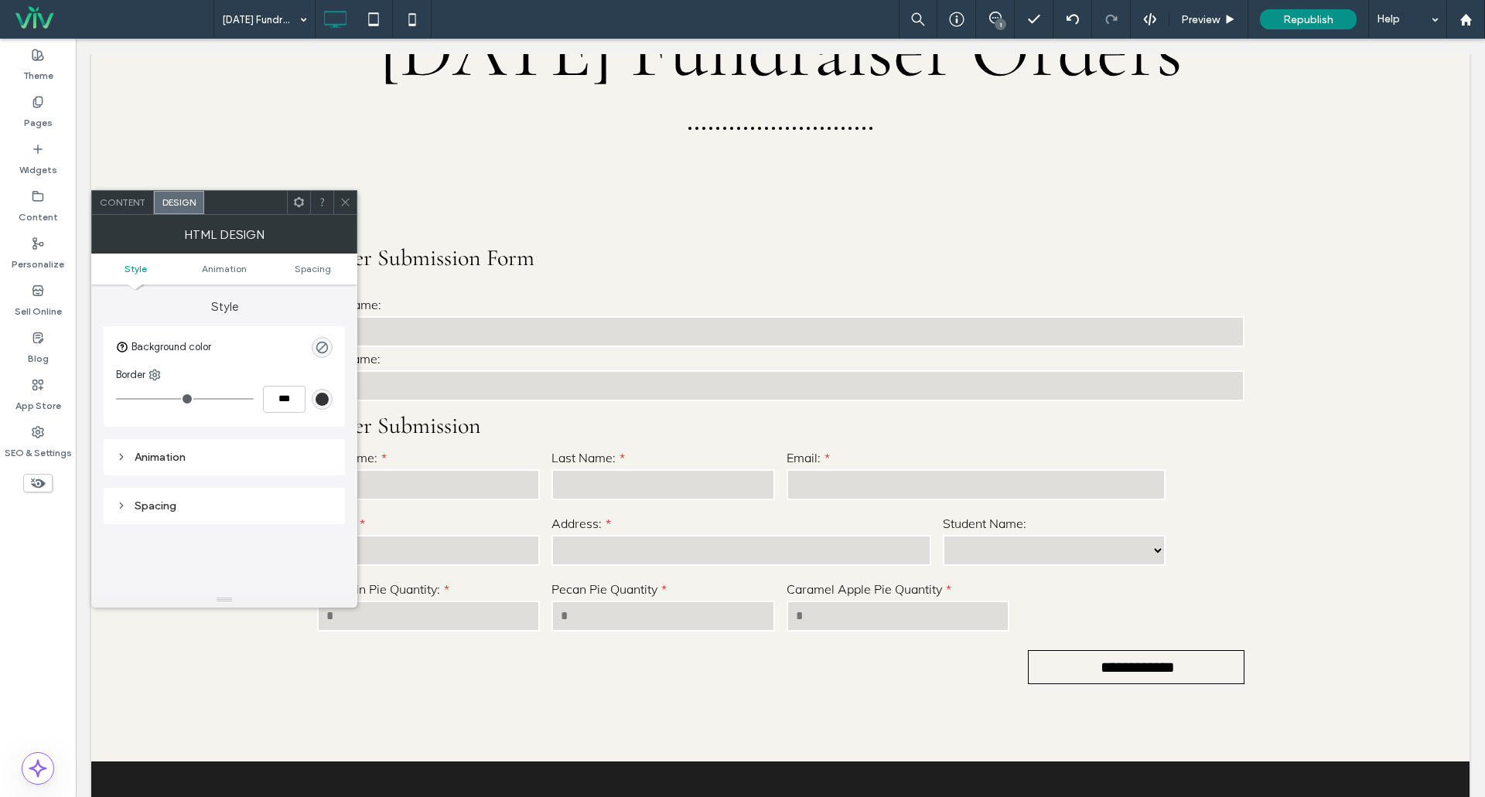
click at [142, 201] on span "Content" at bounding box center [123, 202] width 46 height 12
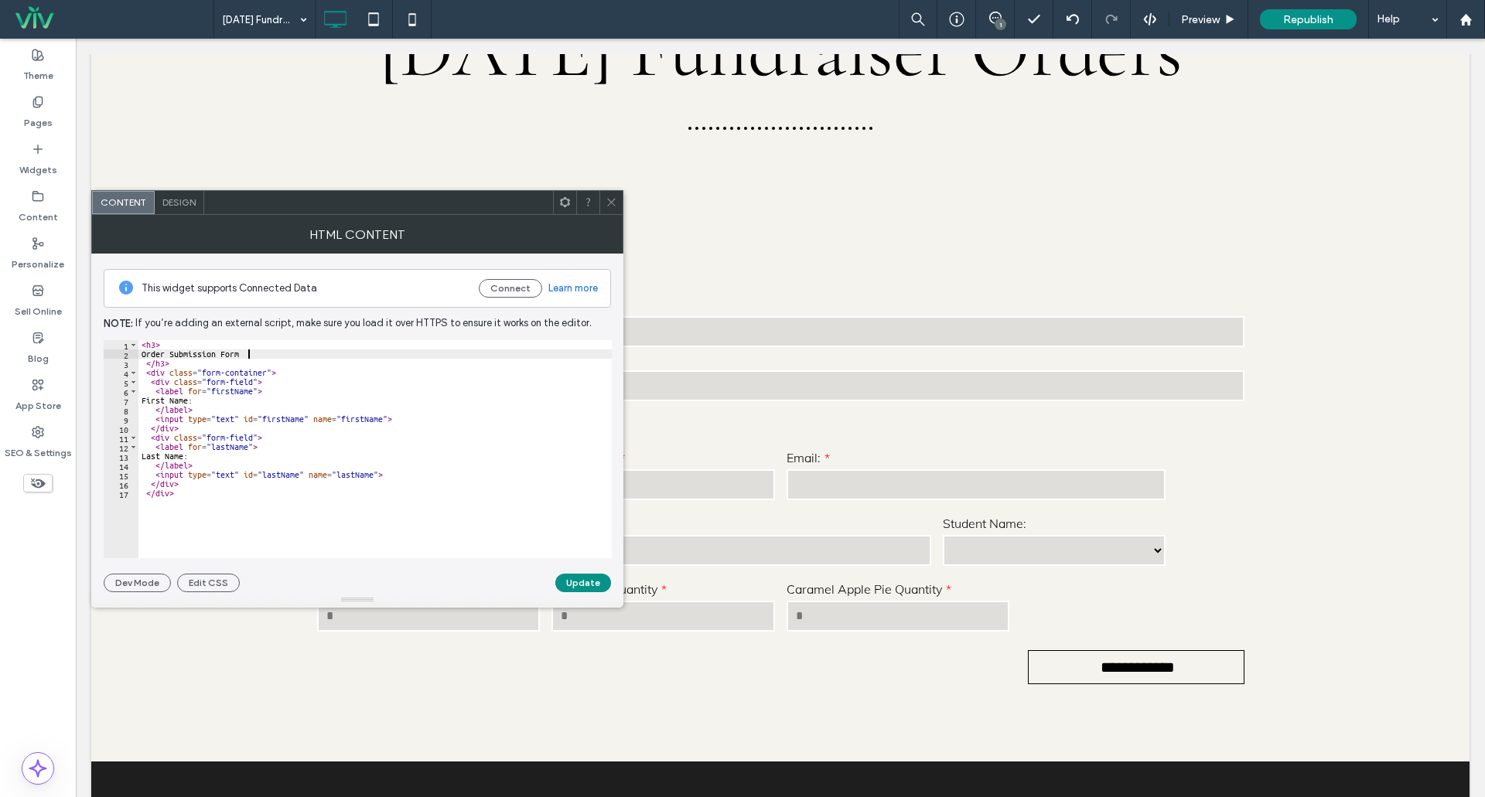
drag, startPoint x: 155, startPoint y: 393, endPoint x: 283, endPoint y: 350, distance: 134.5
click at [282, 350] on div "< h3 > Order Submission Form </ h3 > < div class = "form-container" > < div cla…" at bounding box center [374, 458] width 473 height 237
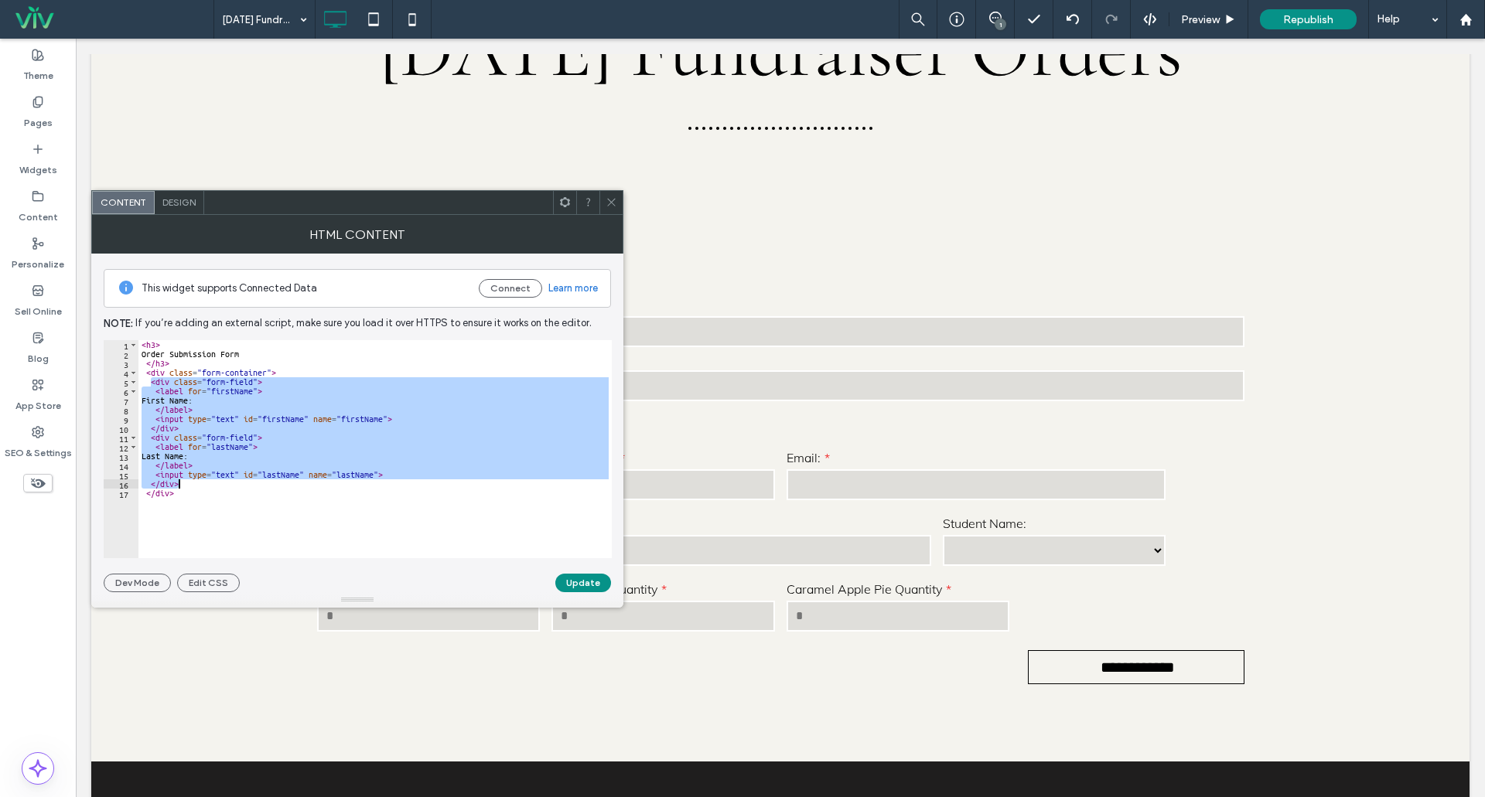
drag, startPoint x: 152, startPoint y: 382, endPoint x: 265, endPoint y: 481, distance: 150.2
click at [265, 481] on div "< h3 > Order Submission Form </ h3 > < div class = "form-container" > < div cla…" at bounding box center [374, 458] width 473 height 237
click at [252, 476] on div "< h3 > Order Submission Form </ h3 > < div class = "form-container" > < div cla…" at bounding box center [374, 449] width 473 height 218
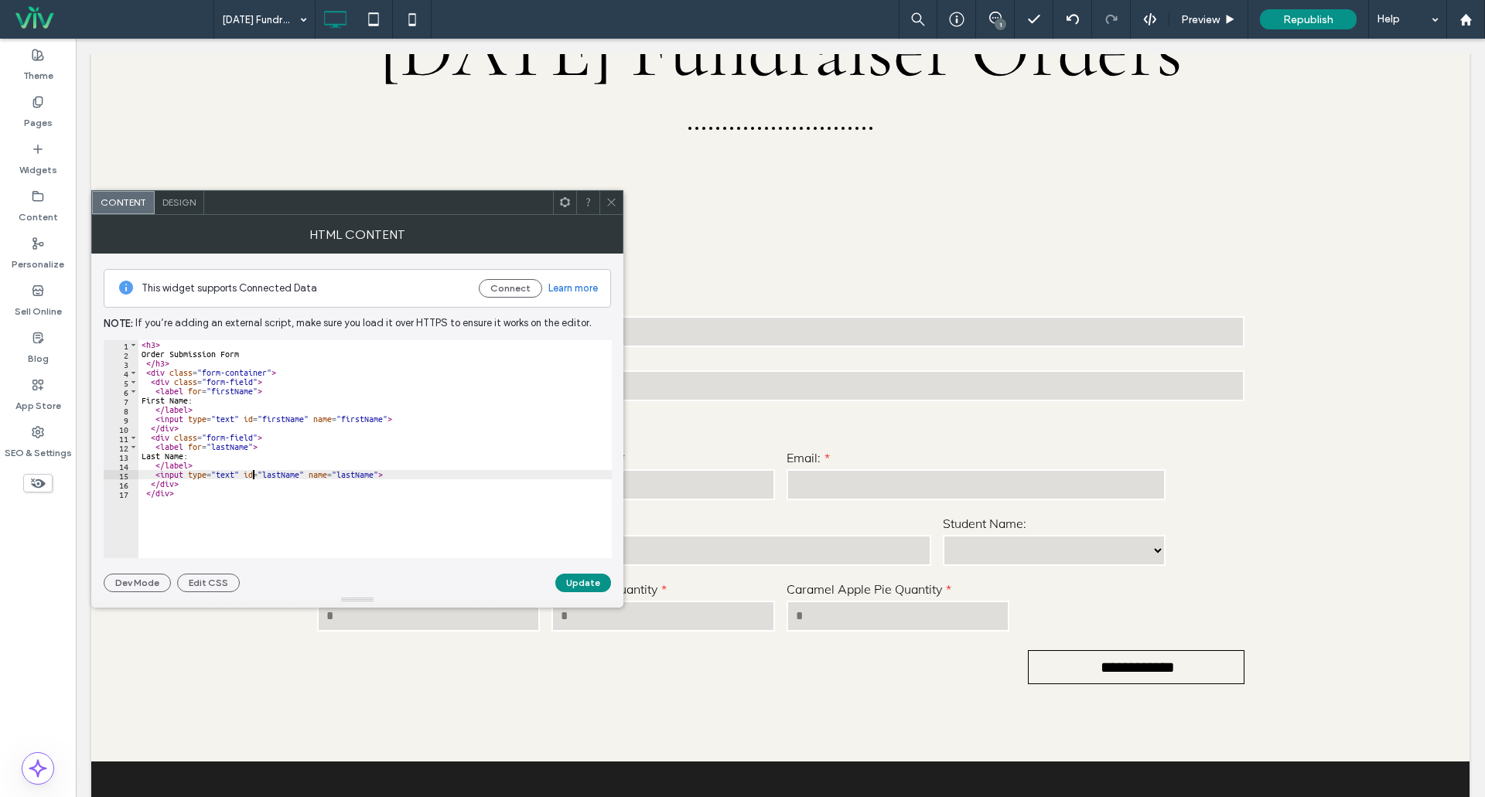
click at [190, 482] on div "< h3 > Order Submission Form </ h3 > < div class = "form-container" > < div cla…" at bounding box center [374, 458] width 473 height 237
type textarea "******"
type textarea "**********"
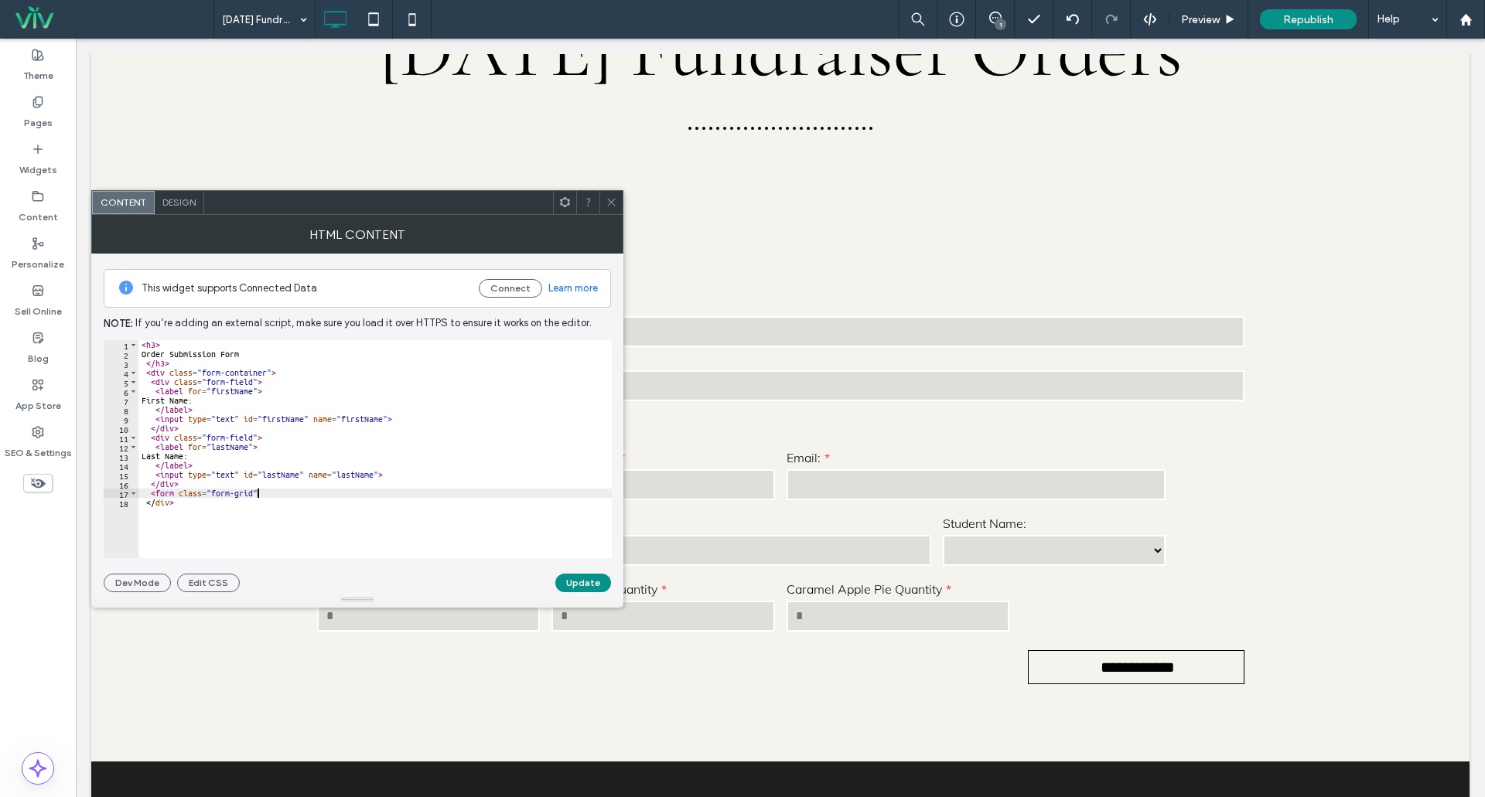
type textarea "**********"
click at [377, 514] on div "< h3 > Order Submission Form </ h3 > < div class = "form-container" > < div cla…" at bounding box center [374, 458] width 473 height 237
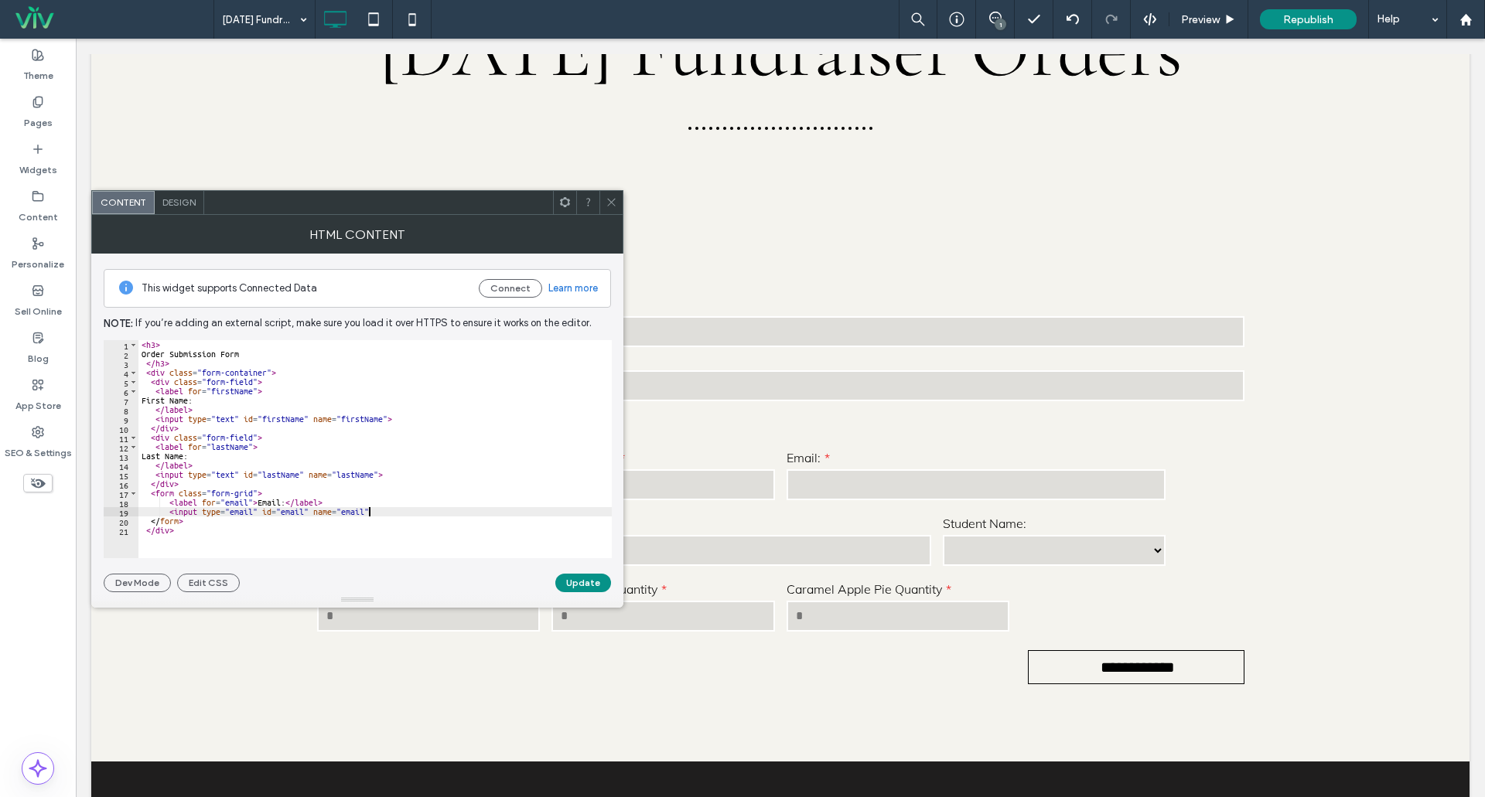
type textarea "**********"
paste textarea "**********"
click at [579, 579] on button "Update" at bounding box center [583, 583] width 56 height 19
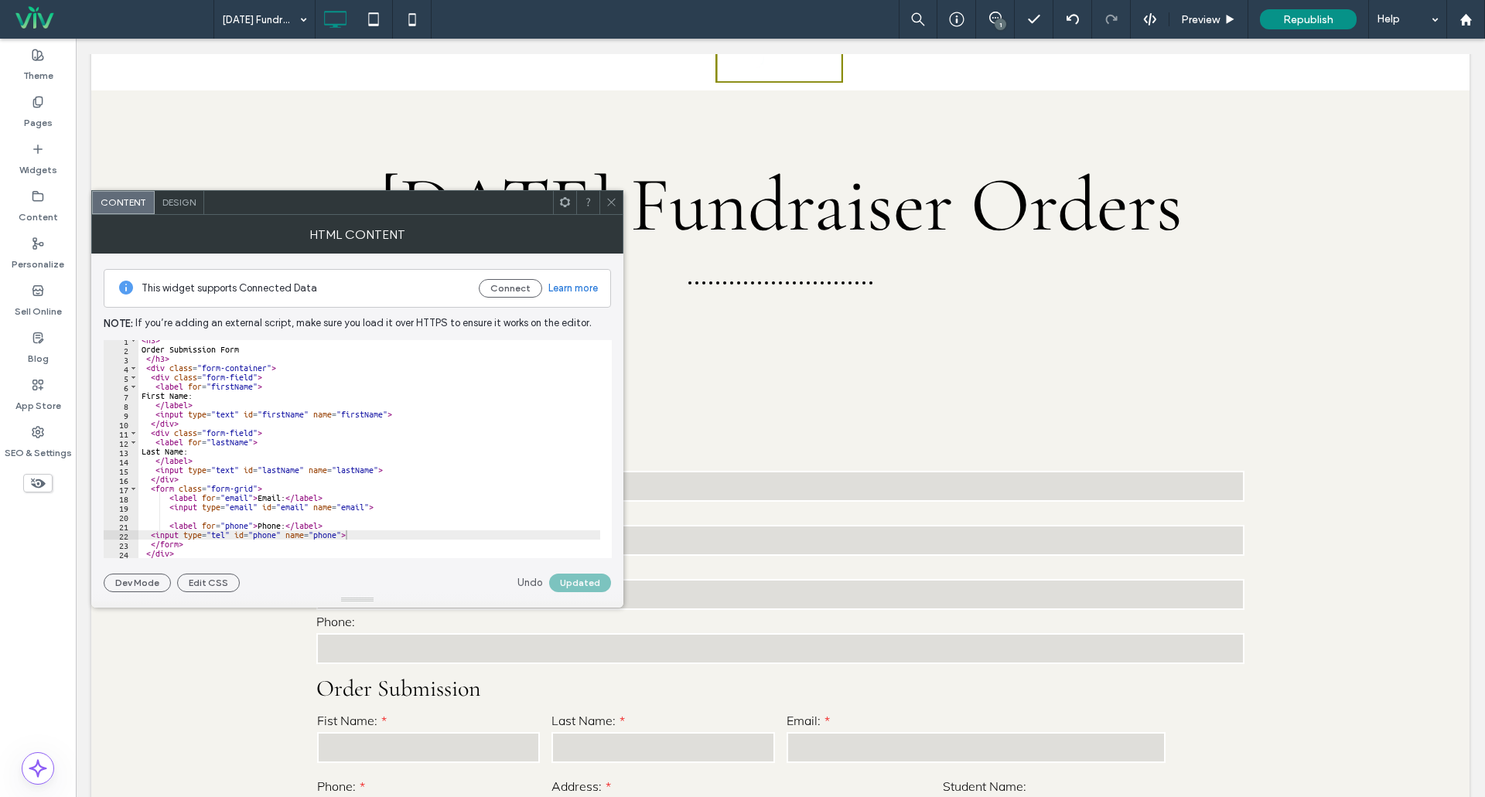
scroll to position [0, 0]
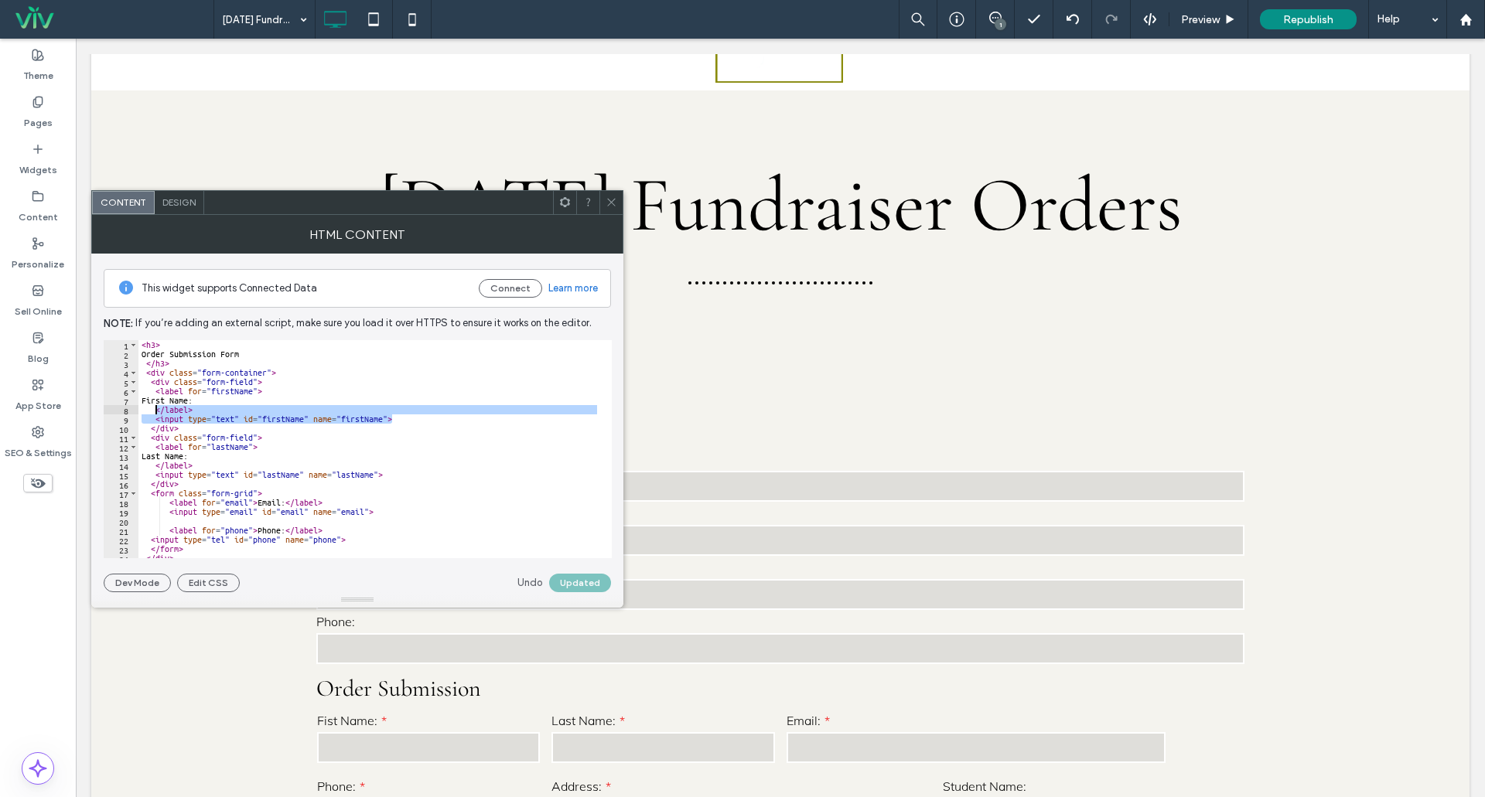
drag, startPoint x: 394, startPoint y: 418, endPoint x: 157, endPoint y: 412, distance: 237.5
click at [157, 412] on div "< h3 > Order Submission Form </ h3 > < div class = "form-container" > < div cla…" at bounding box center [369, 458] width 462 height 237
click at [271, 493] on div "< h3 > Order Submission Form </ h3 > < div class = "form-container" > < div cla…" at bounding box center [369, 458] width 462 height 237
type textarea "**********"
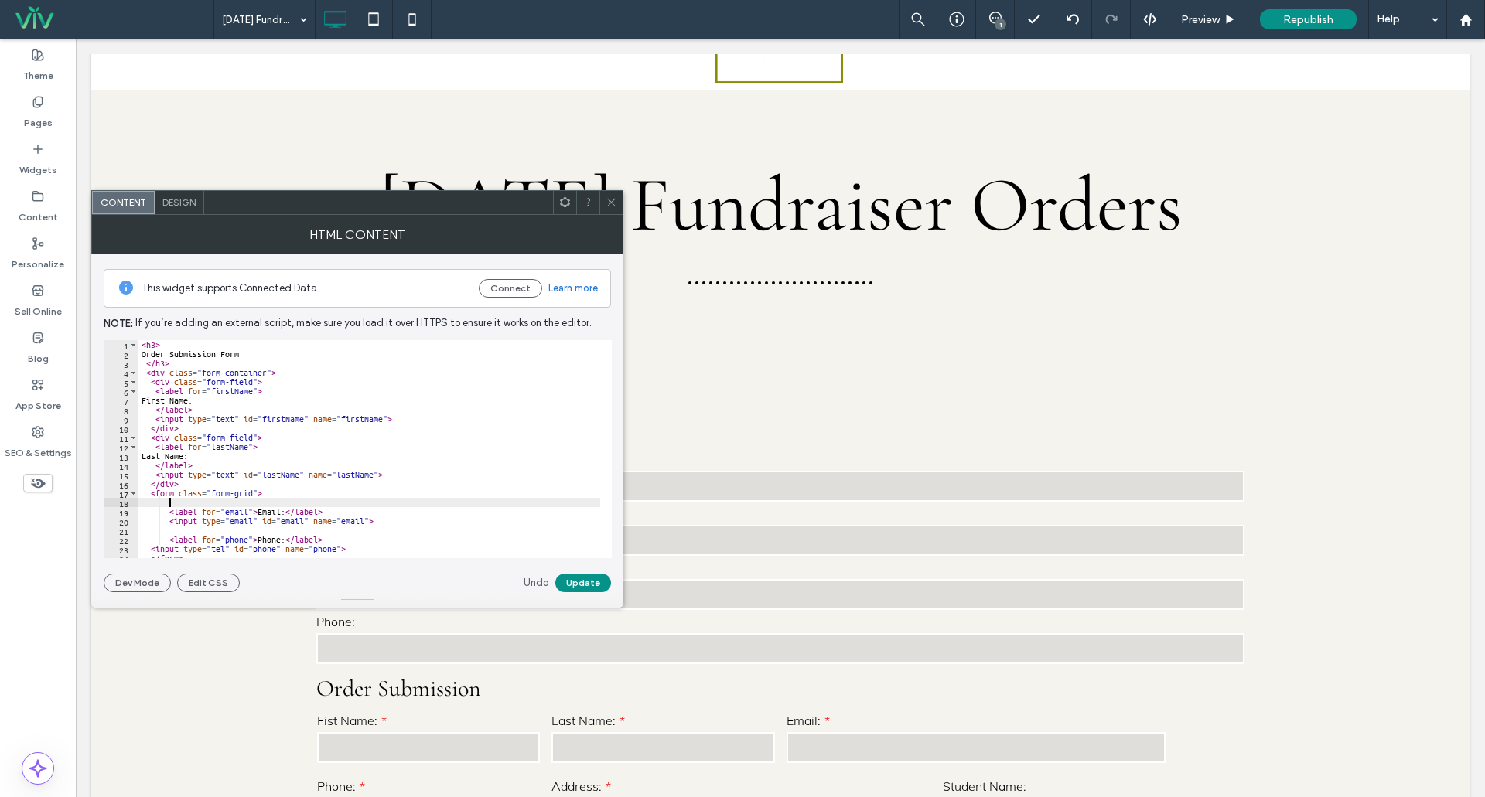
paste textarea "**********"
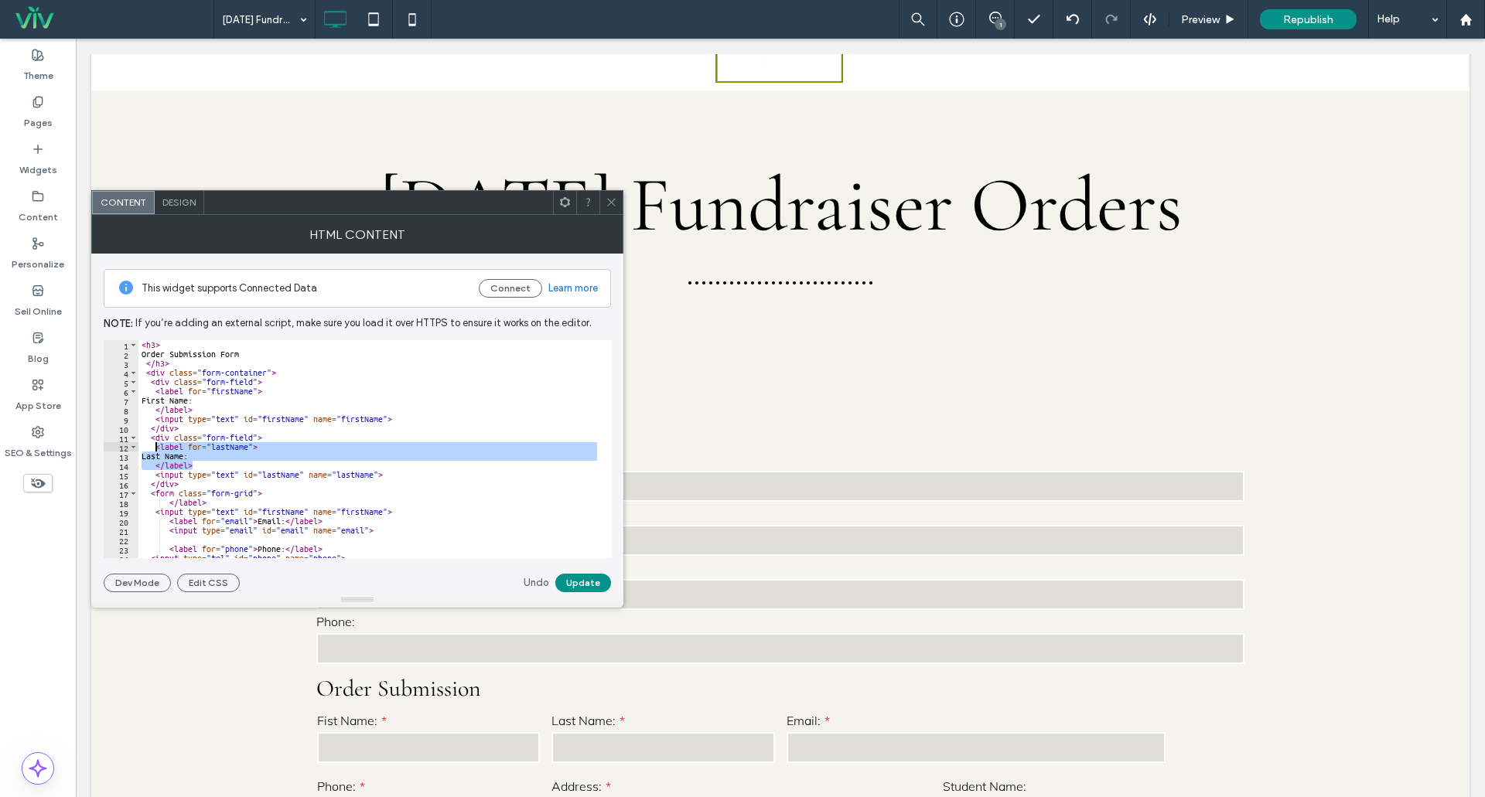
drag, startPoint x: 198, startPoint y: 468, endPoint x: 155, endPoint y: 451, distance: 45.8
click at [155, 451] on div "< h3 > Order Submission Form </ h3 > < div class = "form-container" > < div cla…" at bounding box center [369, 458] width 462 height 237
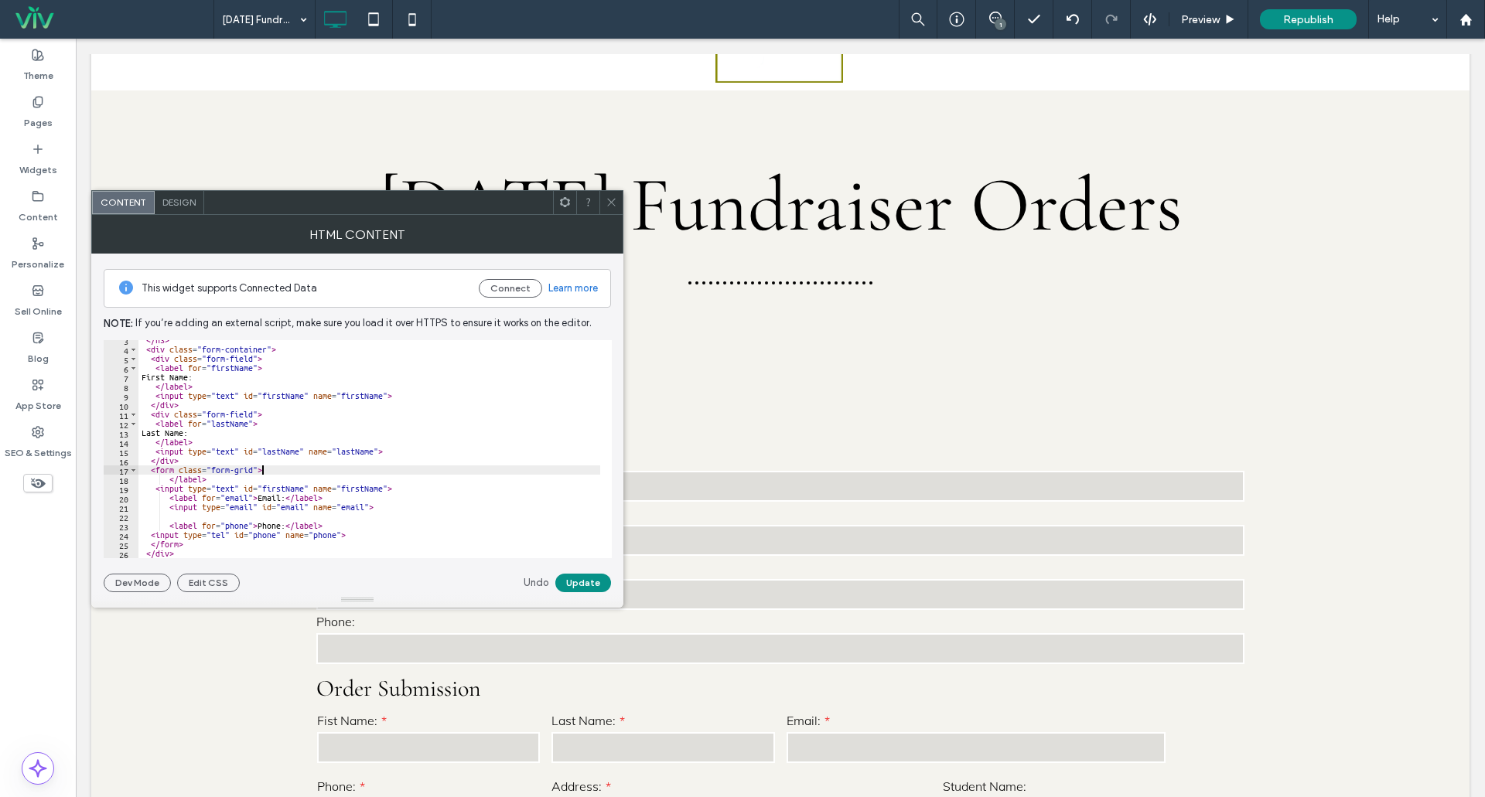
click at [268, 472] on div "</ h3 > < div class = "form-container" > < div class = "form-field" > < label f…" at bounding box center [369, 454] width 462 height 237
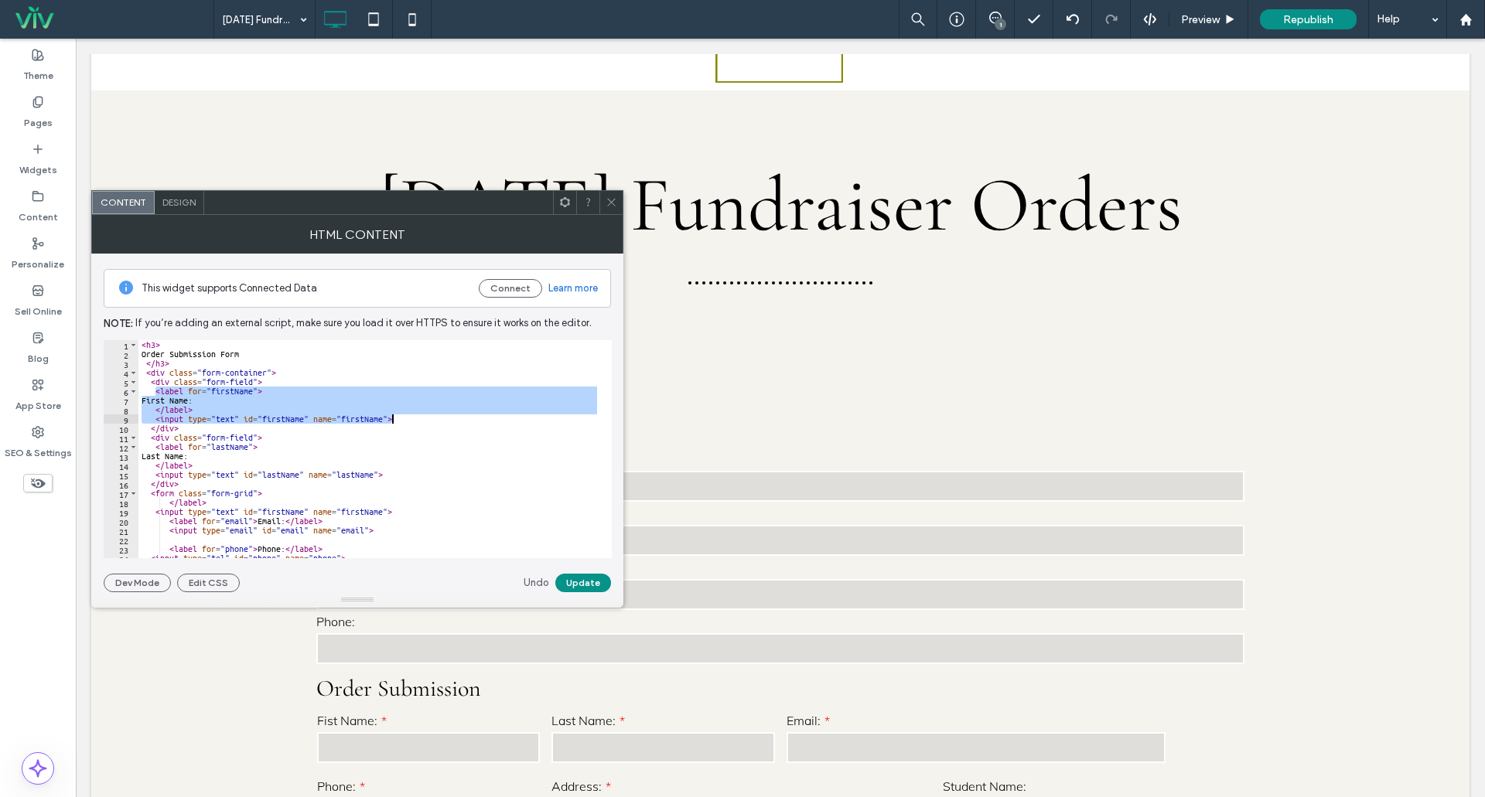
drag, startPoint x: 155, startPoint y: 392, endPoint x: 396, endPoint y: 420, distance: 242.2
click at [396, 420] on div "< h3 > Order Submission Form </ h3 > < div class = "form-container" > < div cla…" at bounding box center [369, 458] width 462 height 237
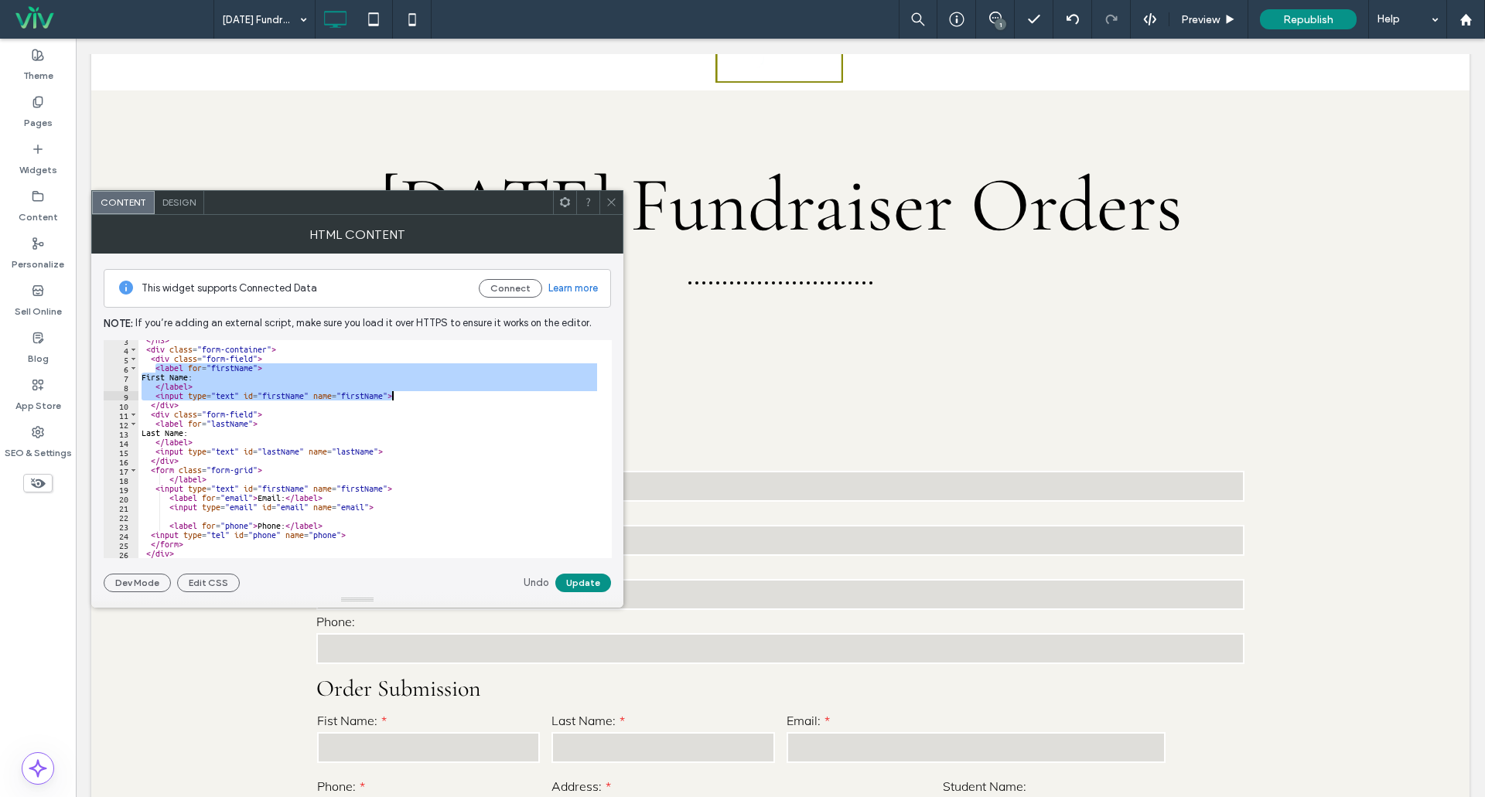
scroll to position [23, 0]
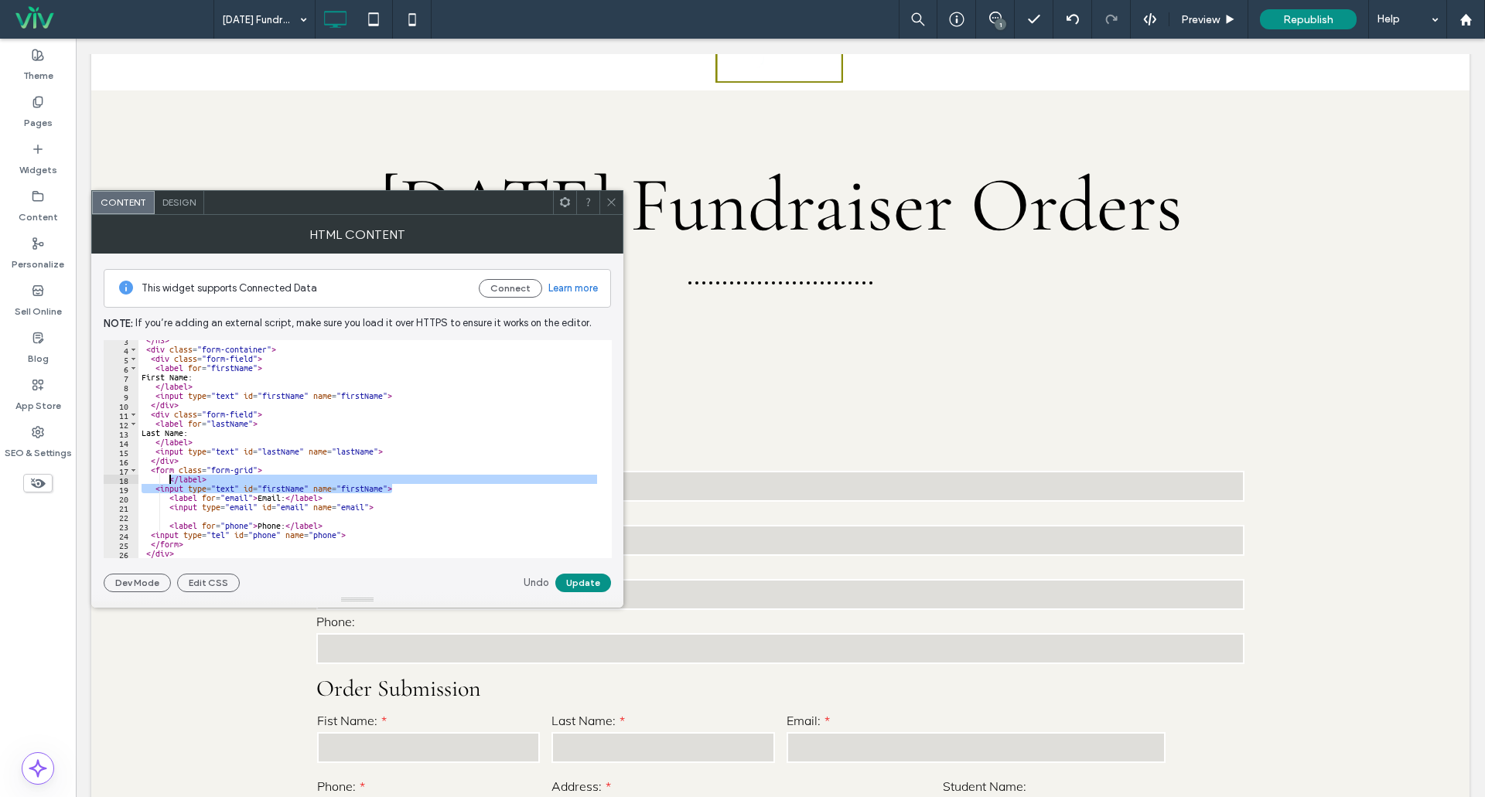
drag, startPoint x: 391, startPoint y: 488, endPoint x: 168, endPoint y: 481, distance: 223.6
click at [168, 481] on div "</ h3 > < div class = "form-container" > < div class = "form-field" > < label f…" at bounding box center [369, 454] width 462 height 237
type textarea "**********"
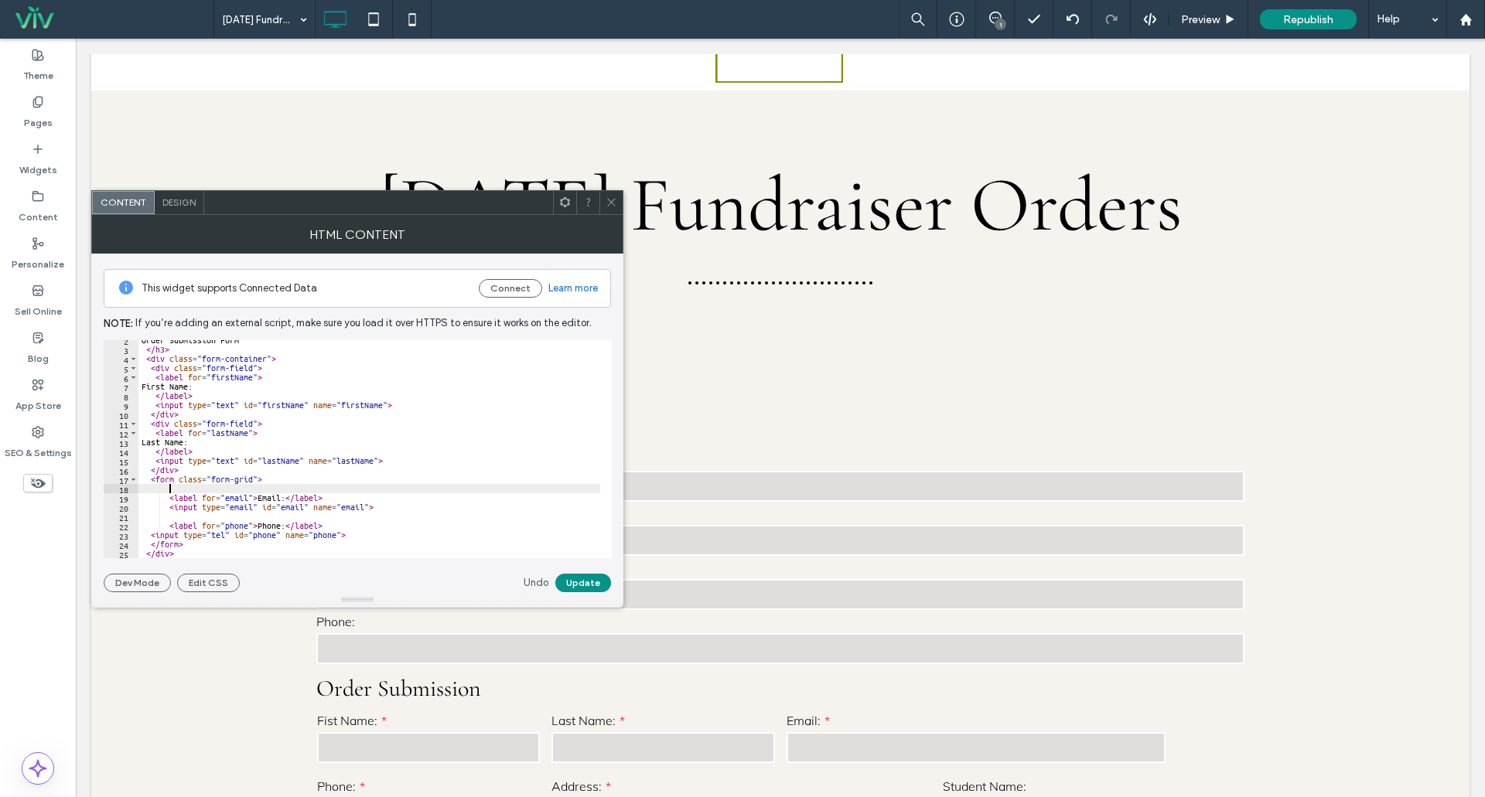
paste textarea "**********"
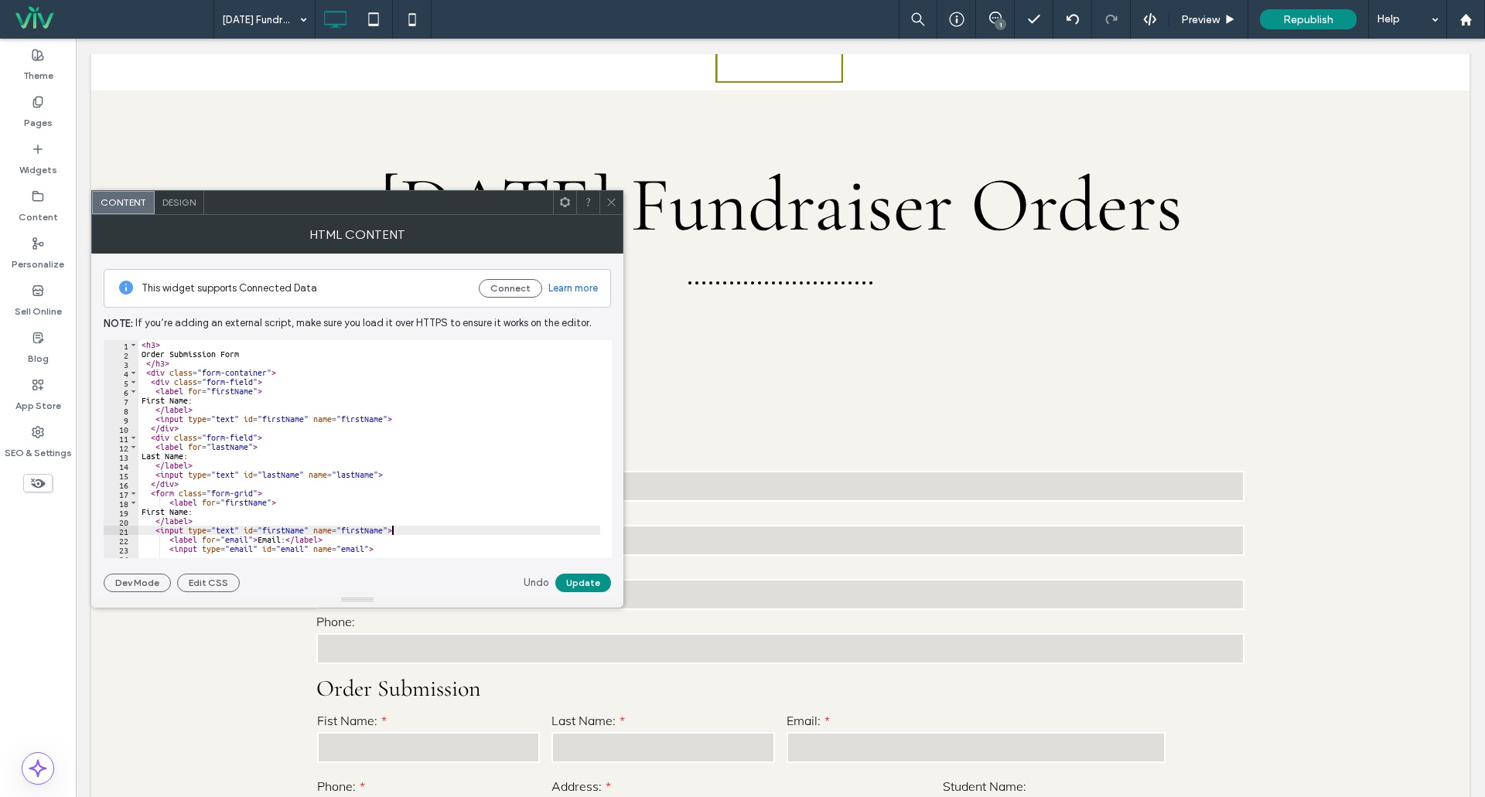
scroll to position [0, 0]
drag, startPoint x: 156, startPoint y: 519, endPoint x: 159, endPoint y: 528, distance: 9.8
click at [155, 519] on div "< h3 > Order Submission Form </ h3 > < div class = "form-container" > < div cla…" at bounding box center [369, 458] width 462 height 237
click at [160, 511] on div "< h3 > Order Submission Form </ h3 > < div class = "form-container" > < div cla…" at bounding box center [369, 458] width 462 height 237
click at [169, 503] on div "< h3 > Order Submission Form </ h3 > < div class = "form-container" > < div cla…" at bounding box center [369, 458] width 462 height 237
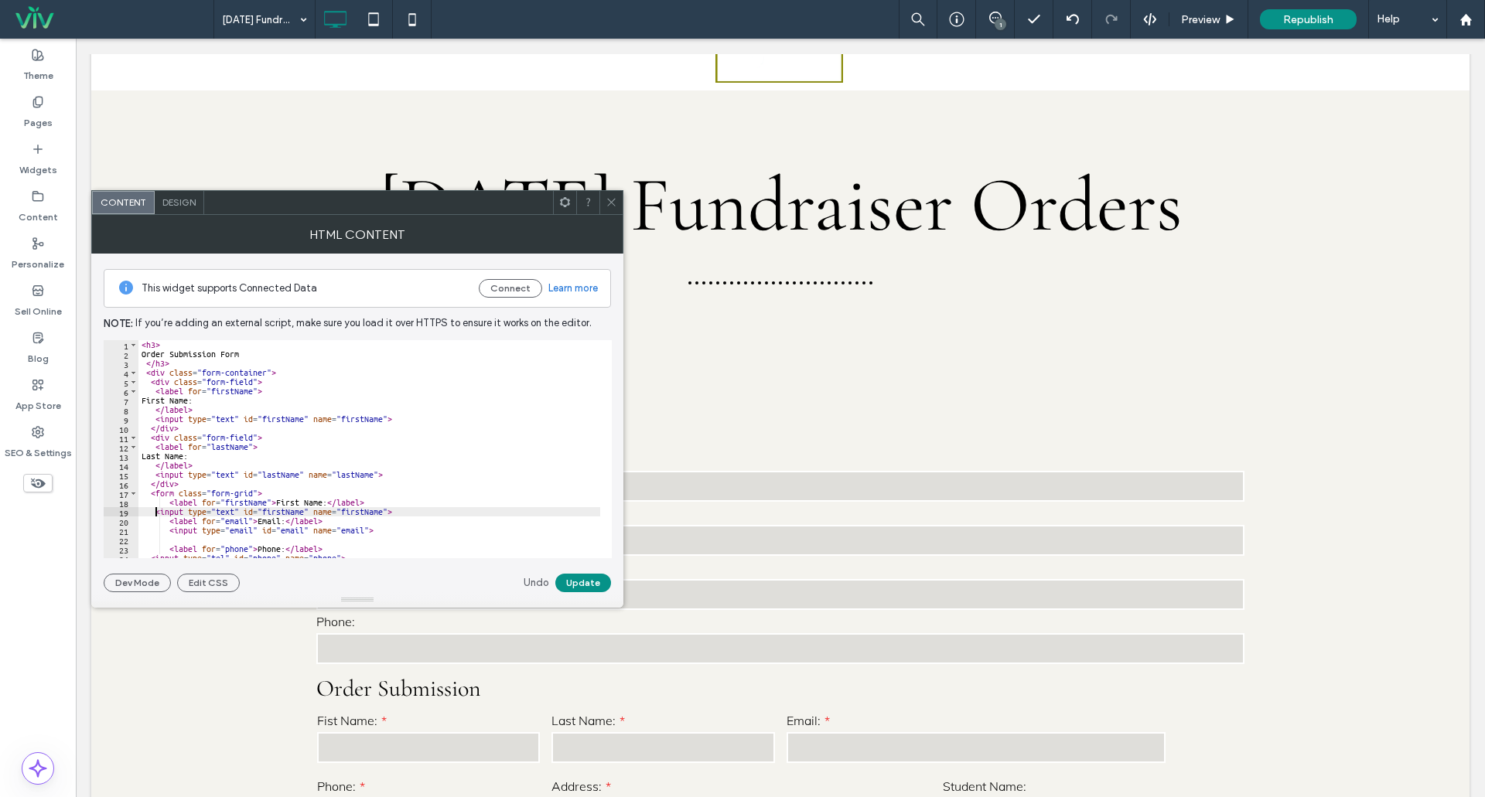
click at [155, 512] on div "< h3 > Order Submission Form </ h3 > < div class = "form-container" > < div cla…" at bounding box center [369, 458] width 462 height 237
click at [353, 485] on div "< h3 > Order Submission Form </ h3 > < div class = "form-container" > < div cla…" at bounding box center [369, 458] width 462 height 237
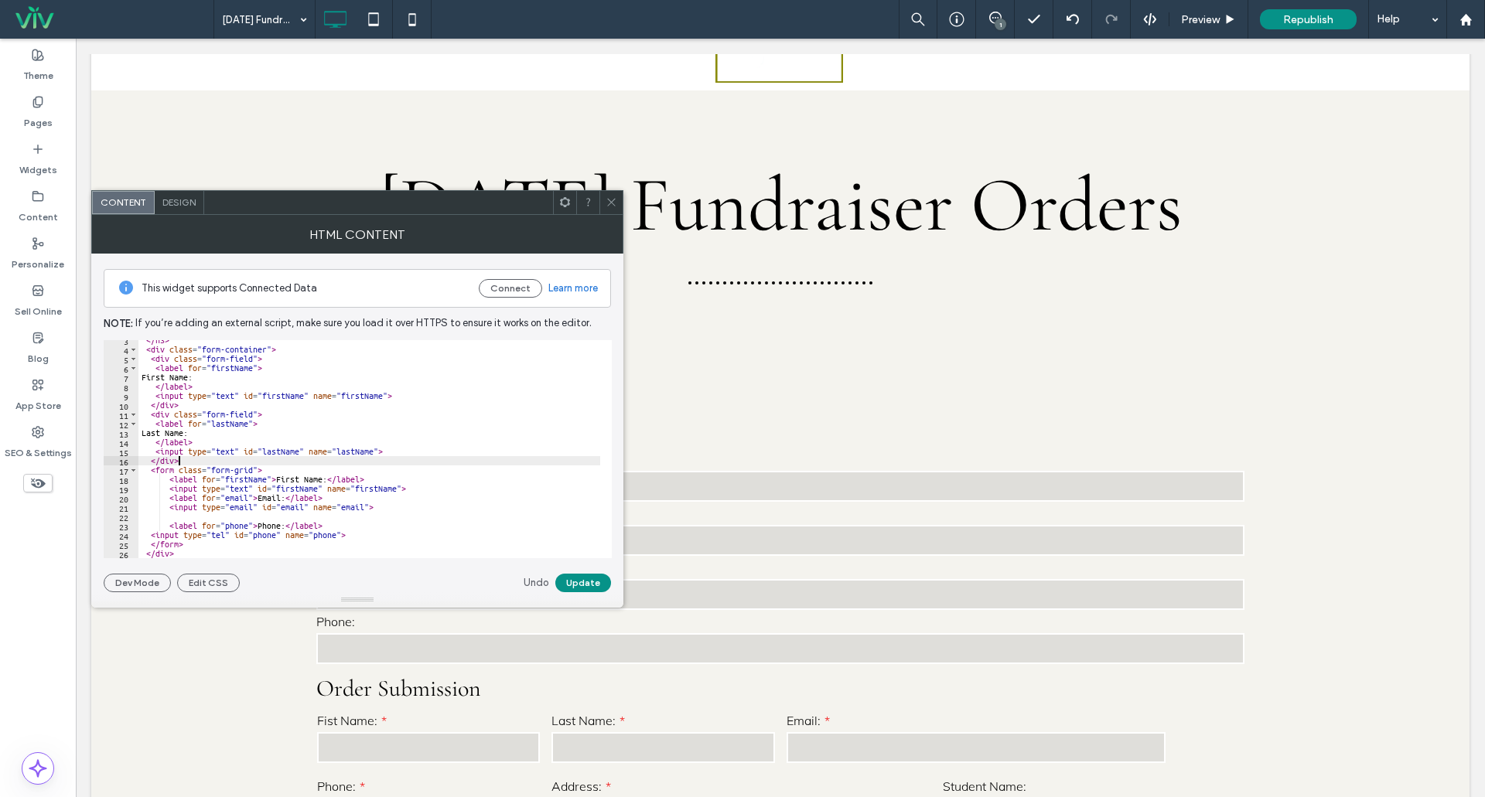
scroll to position [23, 0]
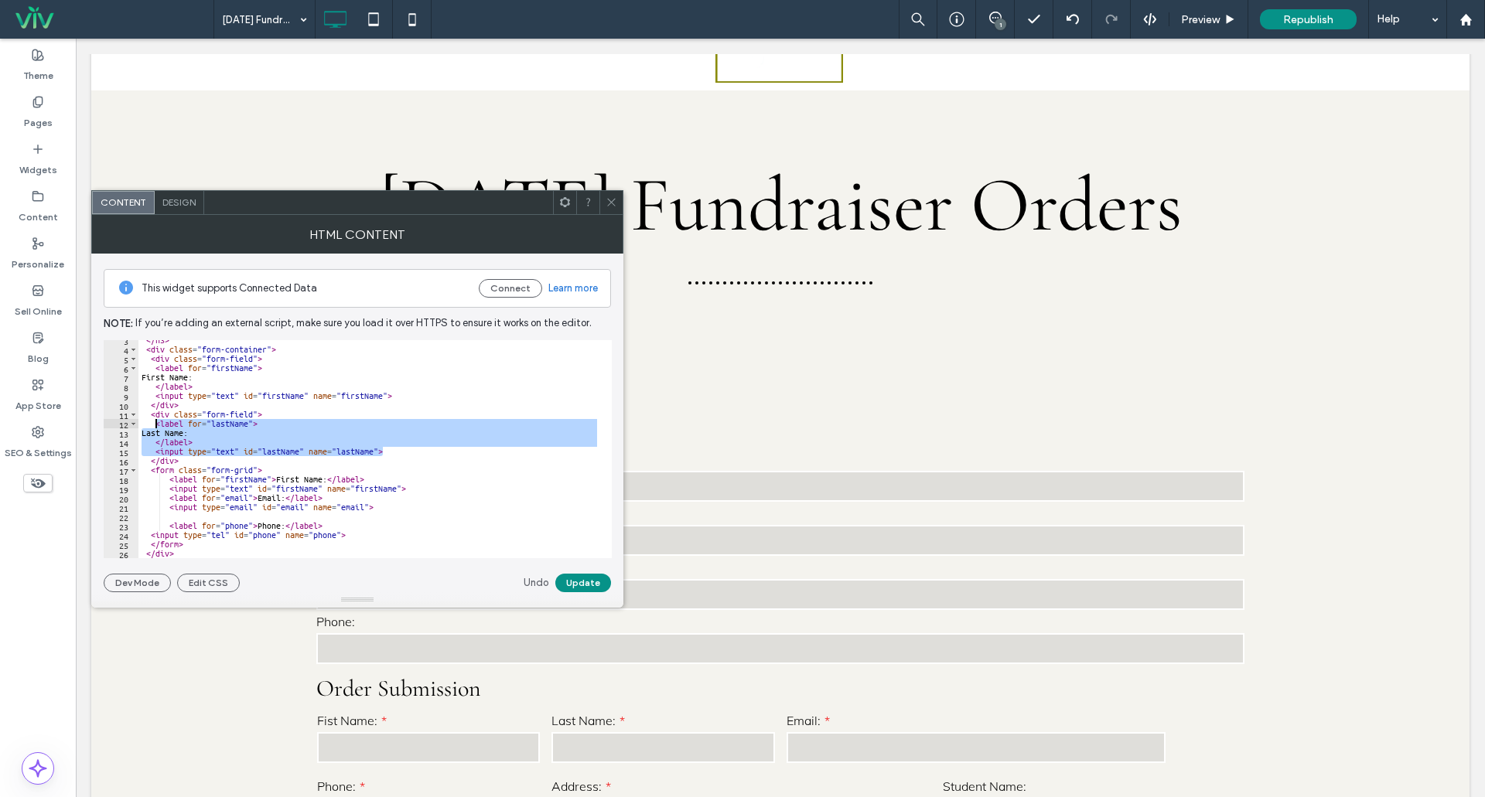
drag, startPoint x: 398, startPoint y: 451, endPoint x: 155, endPoint y: 423, distance: 243.7
click at [155, 423] on div "</ h3 > < div class = "form-container" > < div class = "form-field" > < label f…" at bounding box center [369, 454] width 462 height 237
click at [413, 486] on div "</ h3 > < div class = "form-container" > < div class = "form-field" > < label f…" at bounding box center [369, 454] width 462 height 237
type textarea "**********"
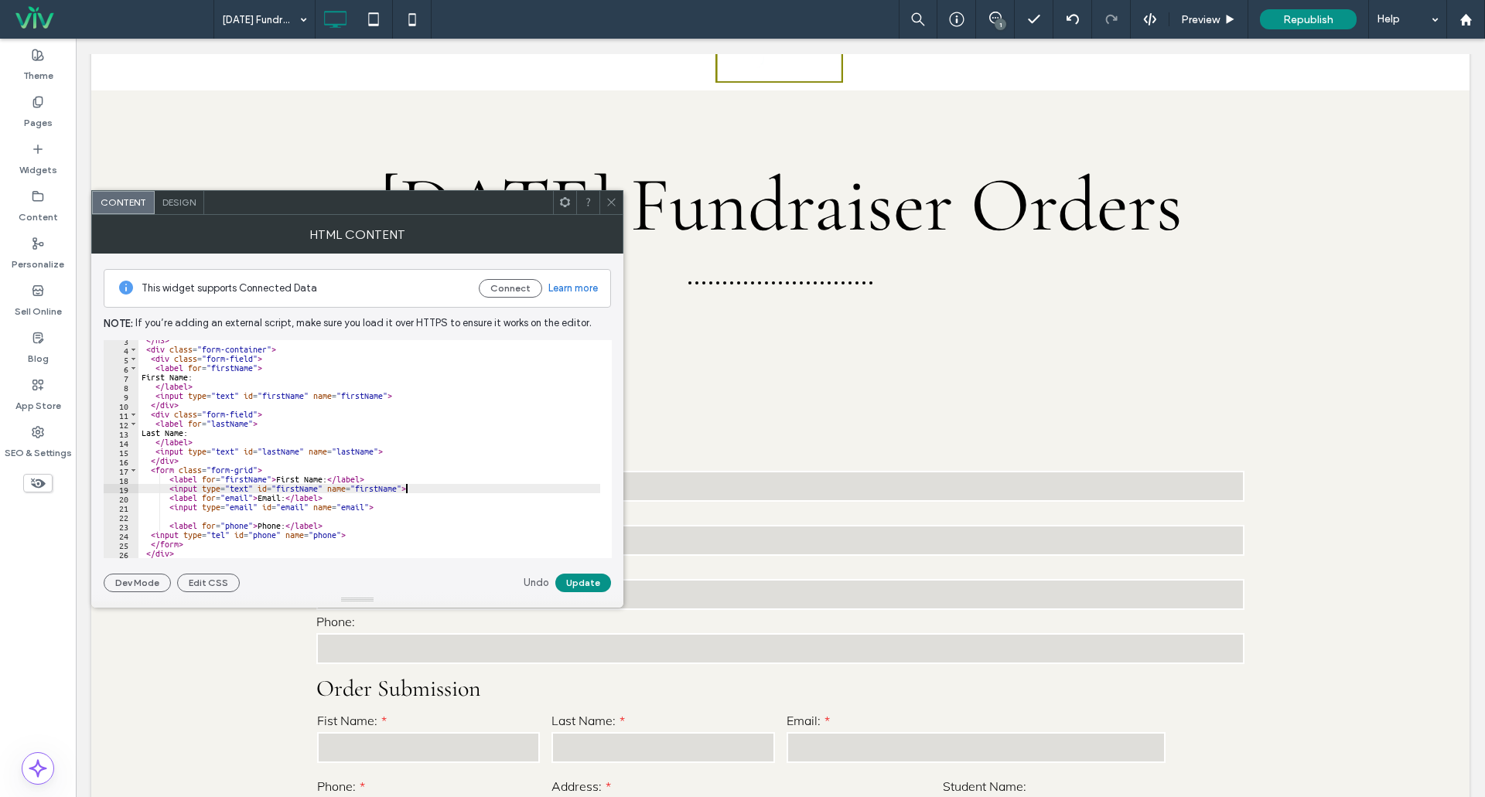
scroll to position [0, 2]
paste textarea "**********"
click at [159, 507] on div "</ h3 > < div class = "form-container" > < div class = "form-field" > < label f…" at bounding box center [369, 454] width 462 height 237
click at [155, 508] on div "</ h3 > < div class = "form-container" > < div class = "form-field" > < label f…" at bounding box center [369, 454] width 462 height 237
click at [155, 506] on div "</ h3 > < div class = "form-container" > < div class = "form-field" > < label f…" at bounding box center [369, 454] width 462 height 237
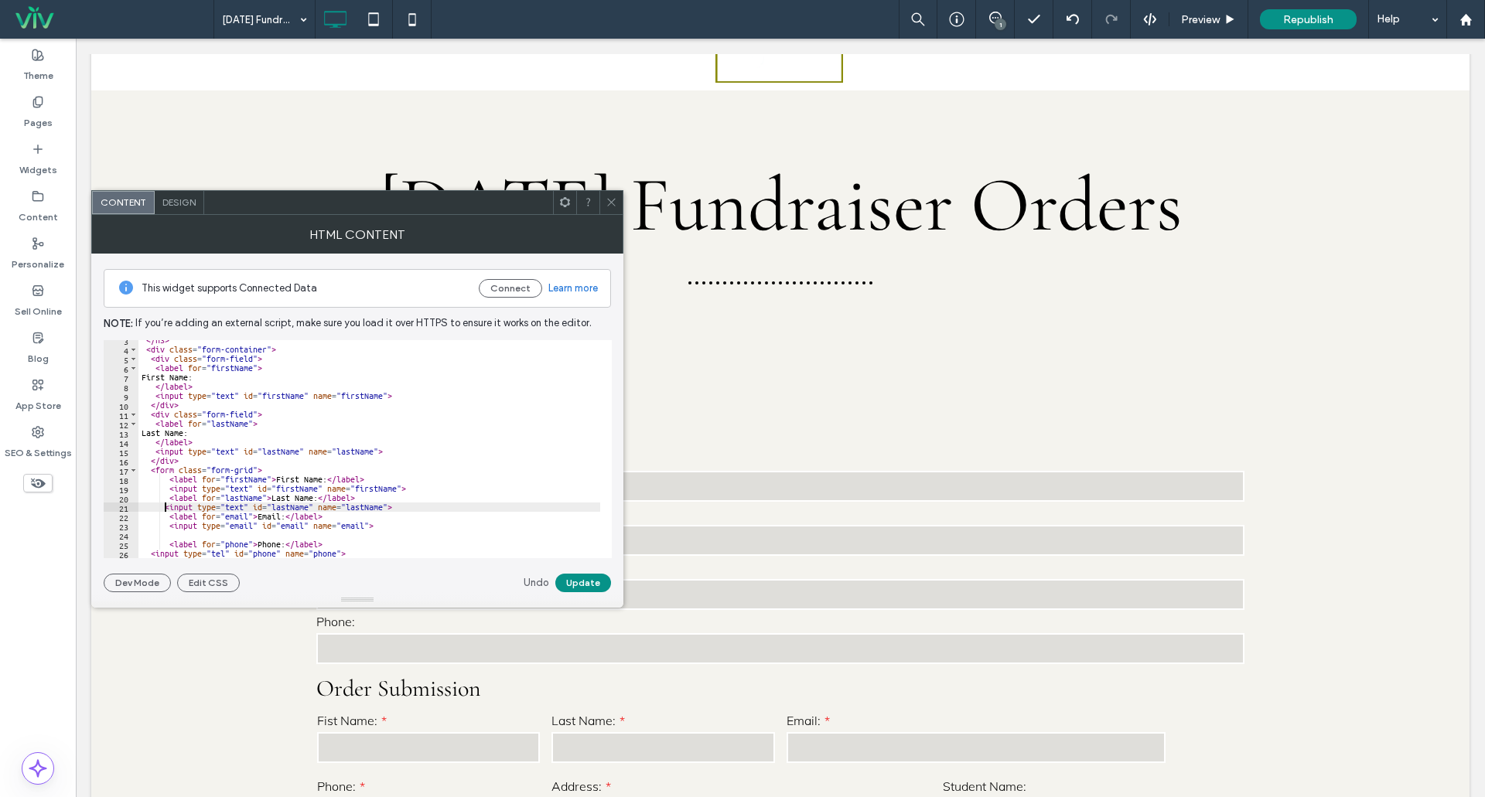
scroll to position [0, 2]
click at [488, 471] on div "</ h3 > < div class = "form-container" > < div class = "form-field" > < label f…" at bounding box center [369, 454] width 462 height 237
click at [591, 583] on button "Update" at bounding box center [583, 583] width 56 height 19
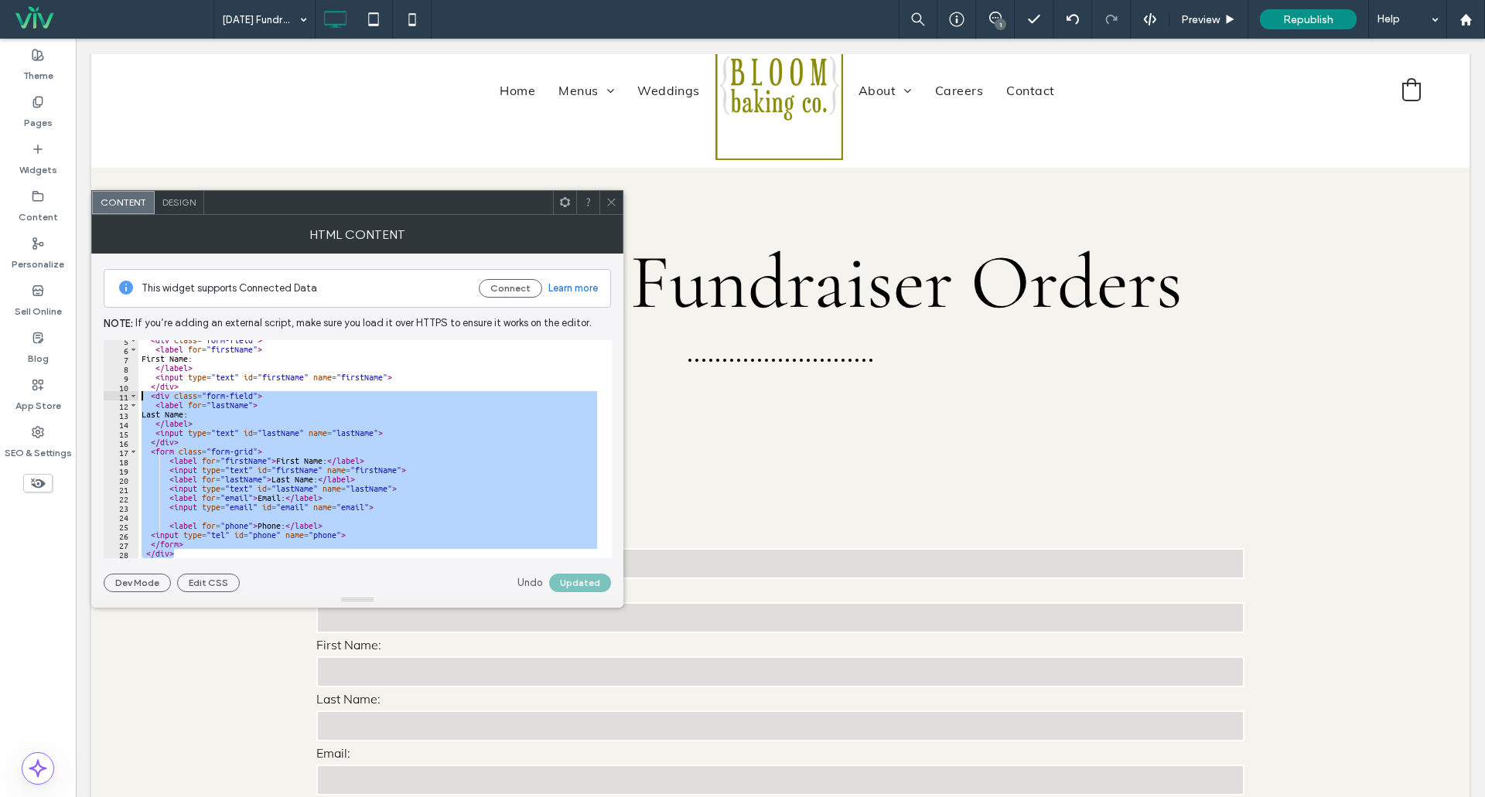
scroll to position [0, 0]
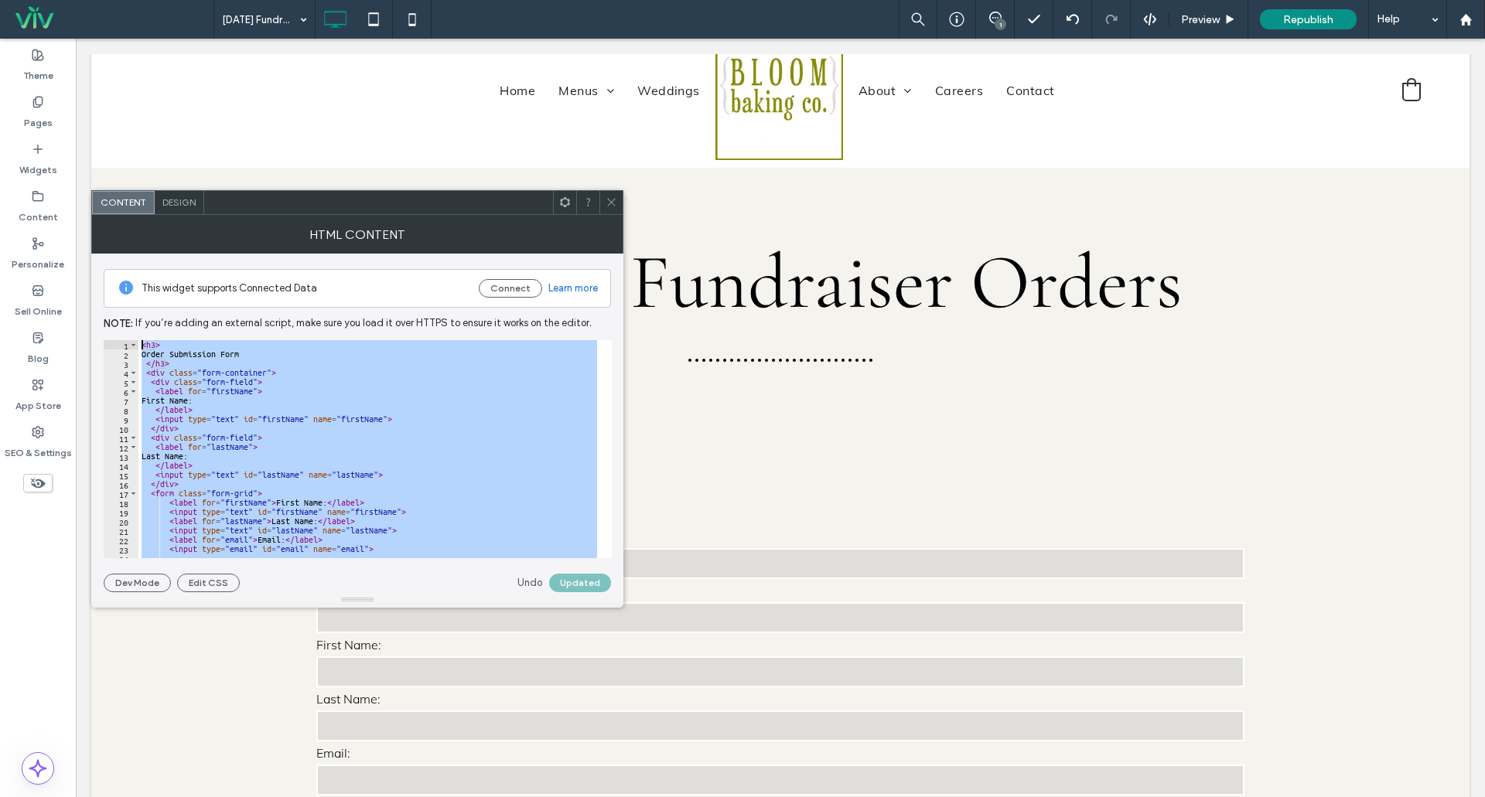
drag, startPoint x: 187, startPoint y: 551, endPoint x: 97, endPoint y: 265, distance: 299.9
click at [97, 265] on div "This widget supports Connected Data Connect Learn more Note: If you’re adding a…" at bounding box center [357, 423] width 532 height 339
type textarea "**********"
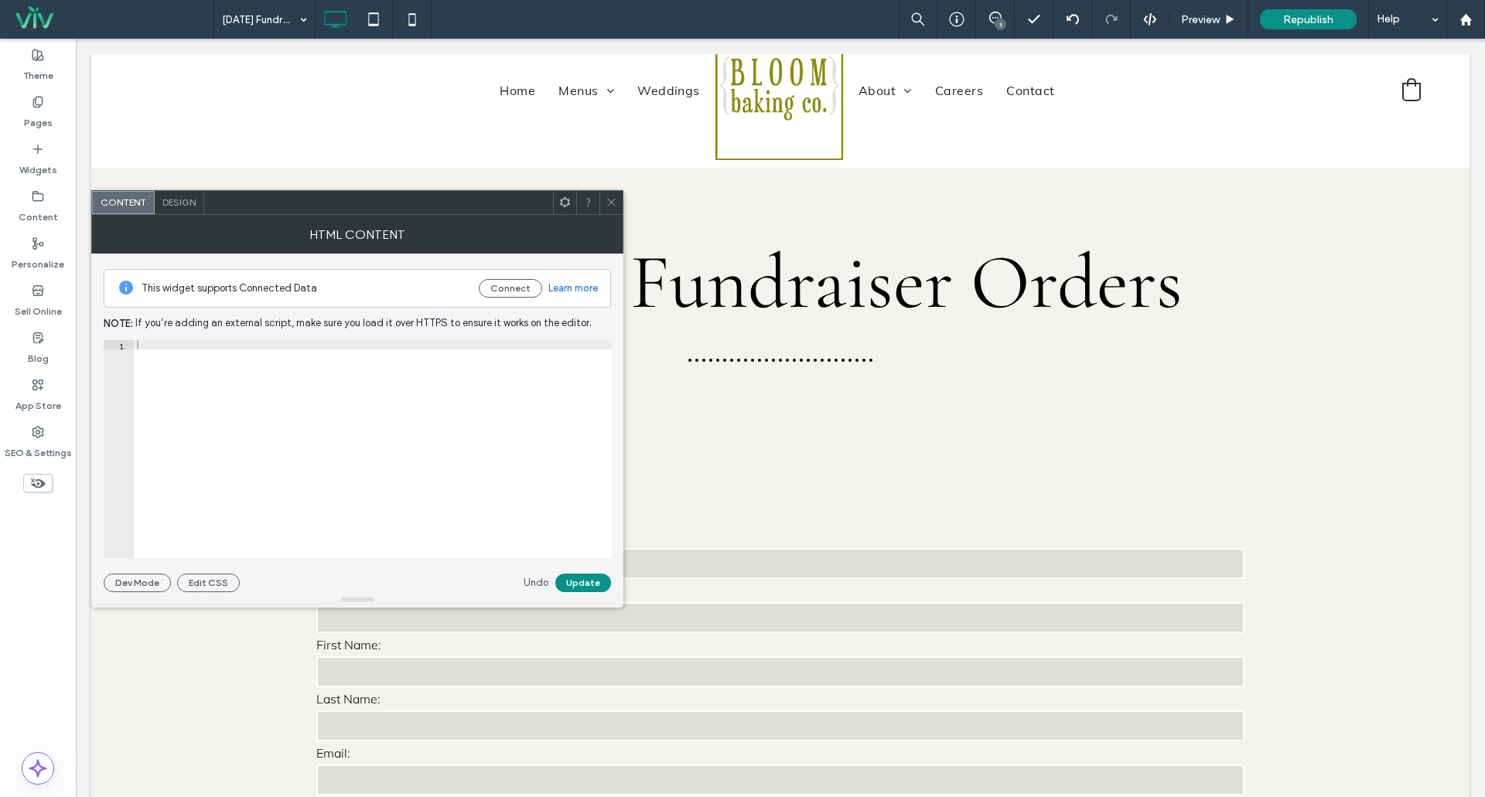
click at [601, 207] on div at bounding box center [610, 202] width 23 height 23
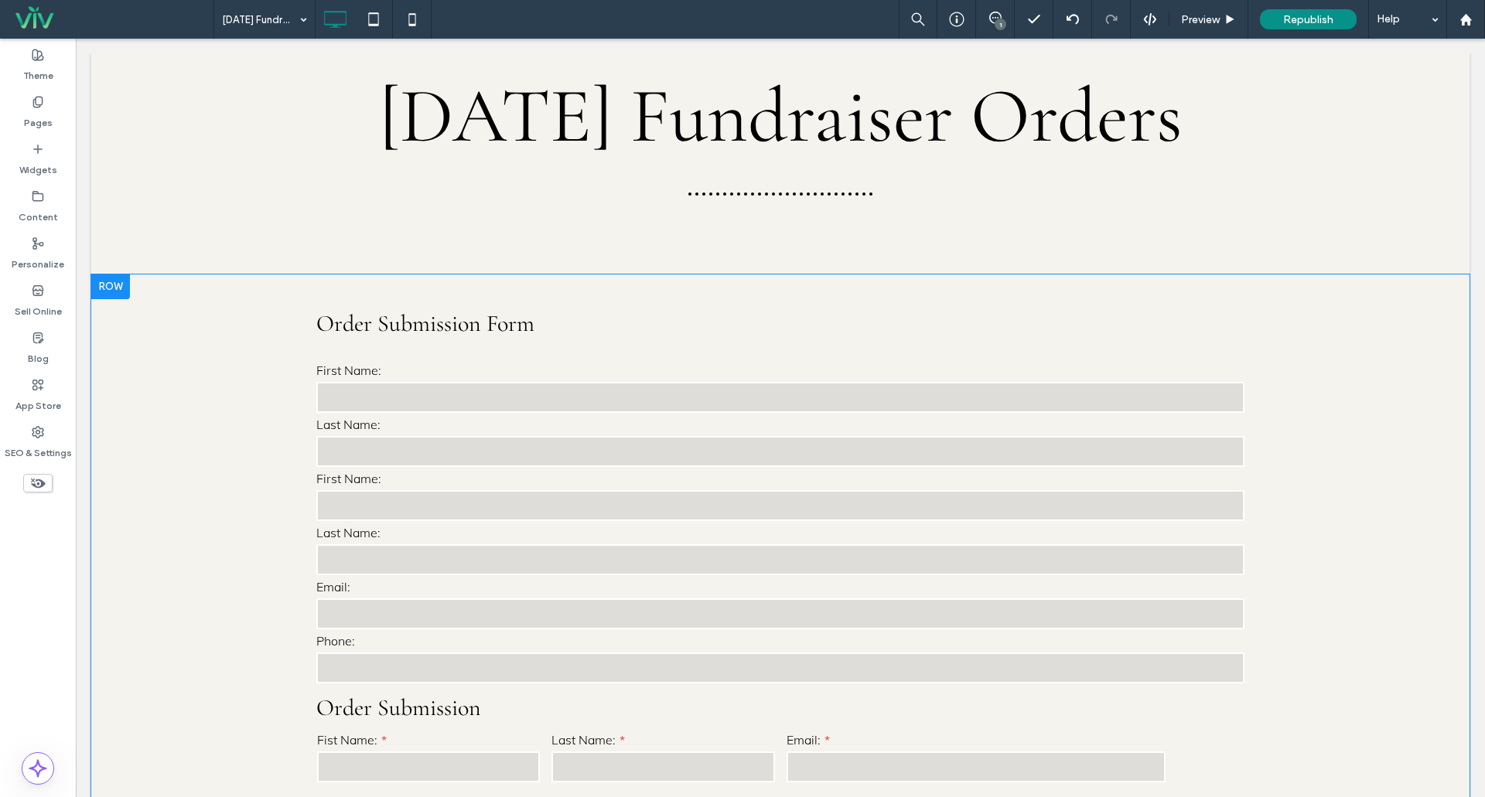
scroll to position [155, 0]
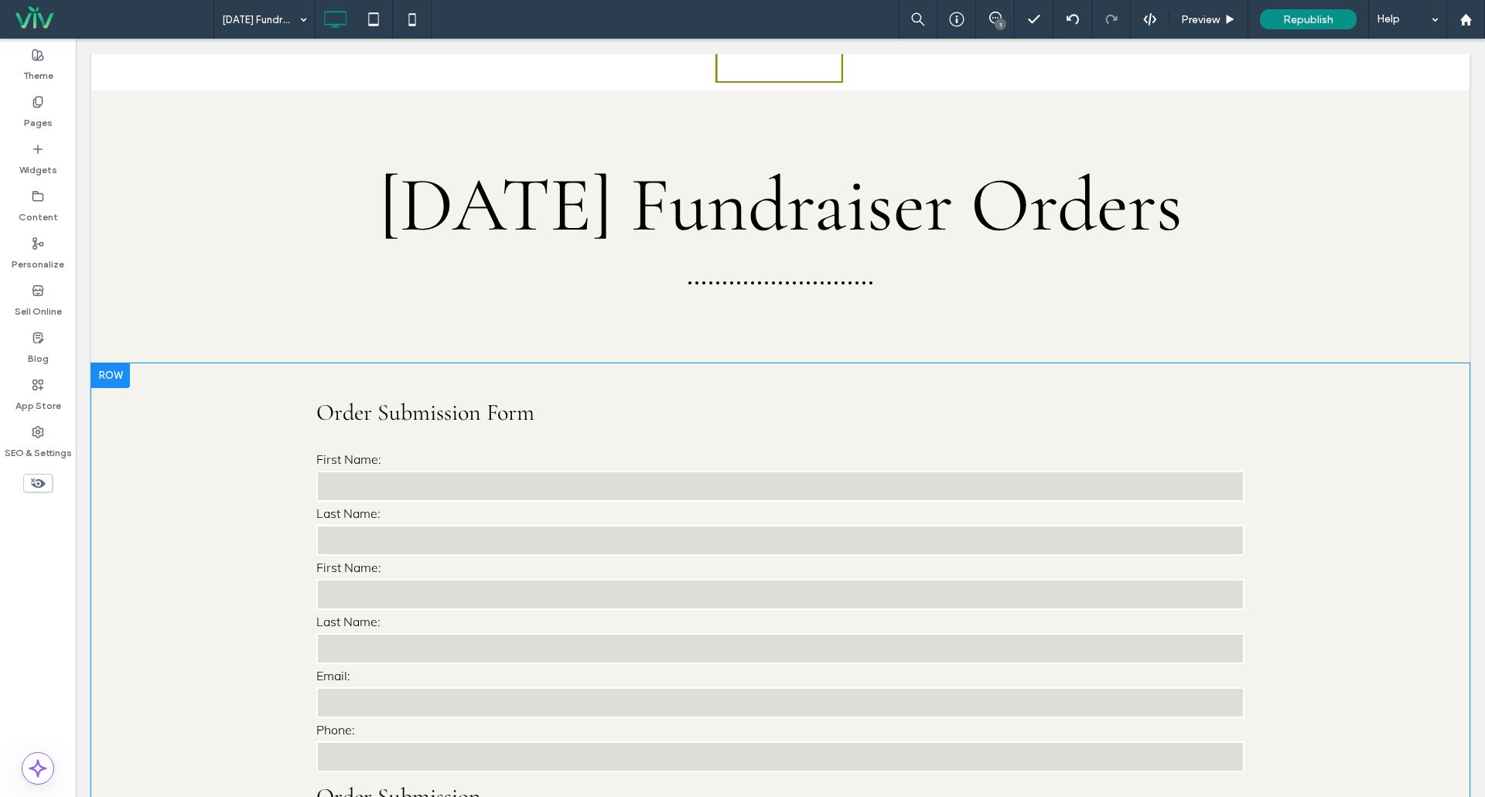
click at [371, 521] on div "Order Submission Form First Name: Last Name: First Name: Last Name: Email: Phon…" at bounding box center [780, 586] width 928 height 377
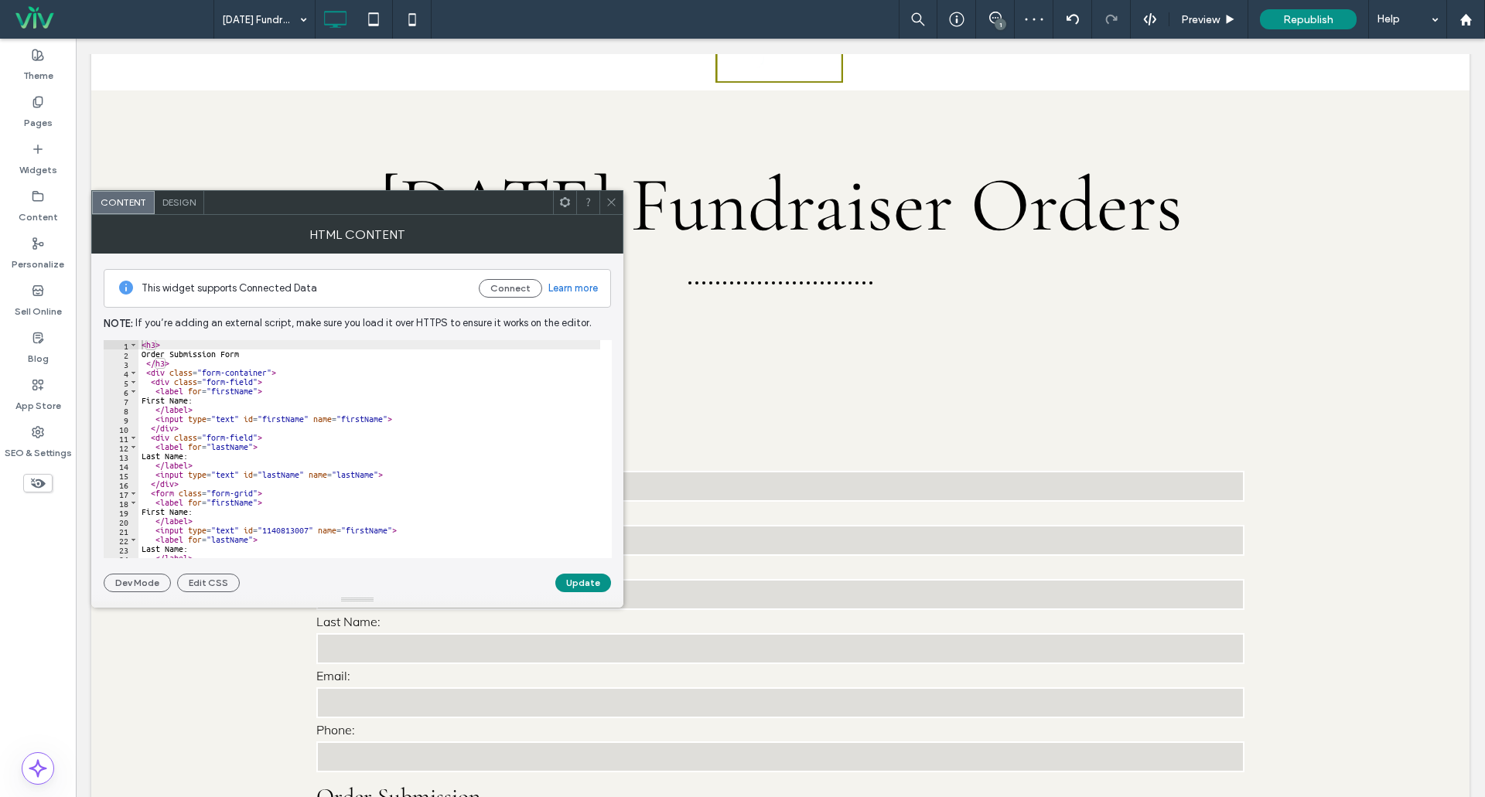
click at [606, 215] on div "HTML Content" at bounding box center [357, 234] width 532 height 39
click at [614, 206] on icon at bounding box center [612, 202] width 12 height 12
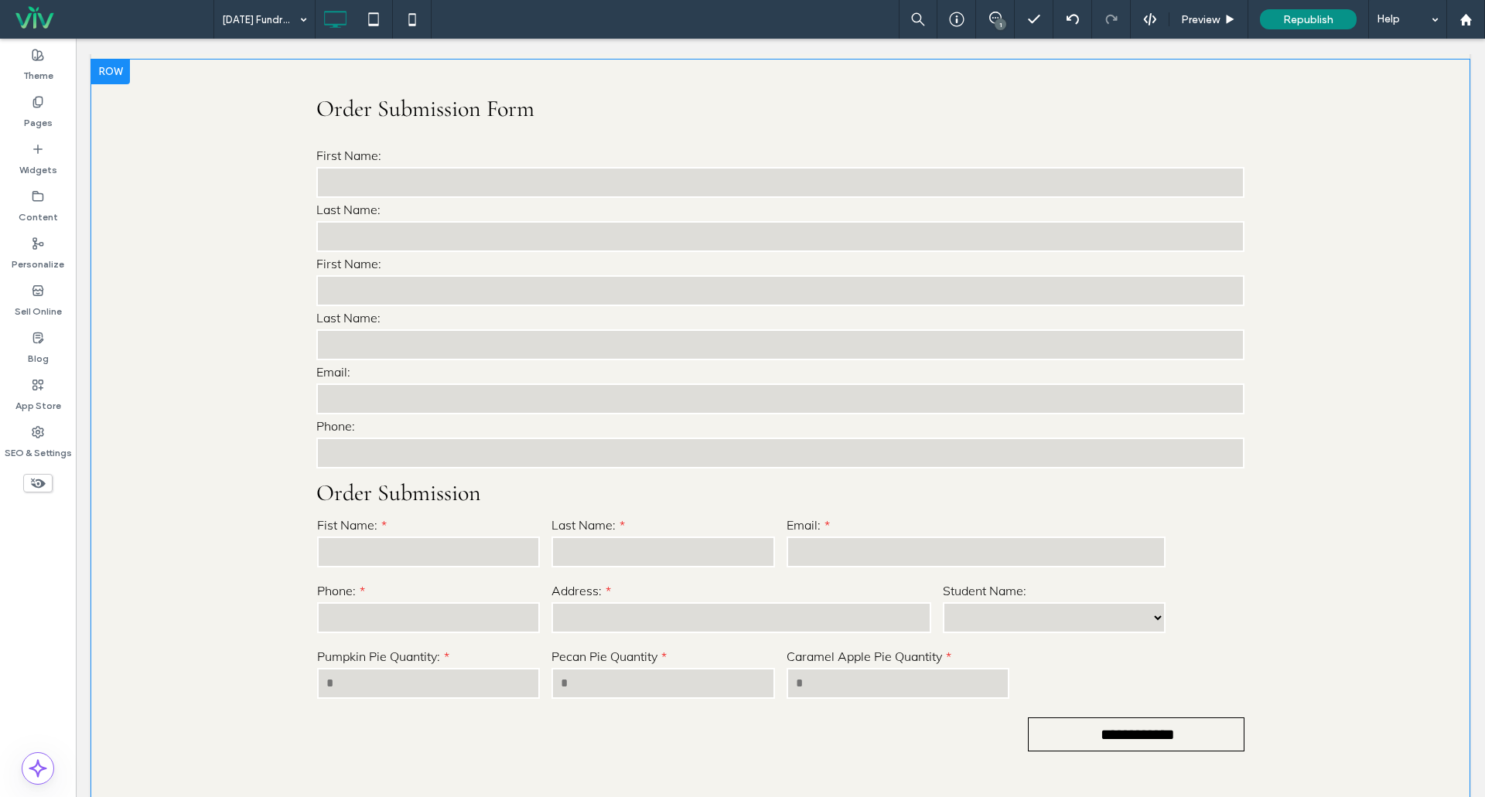
scroll to position [464, 0]
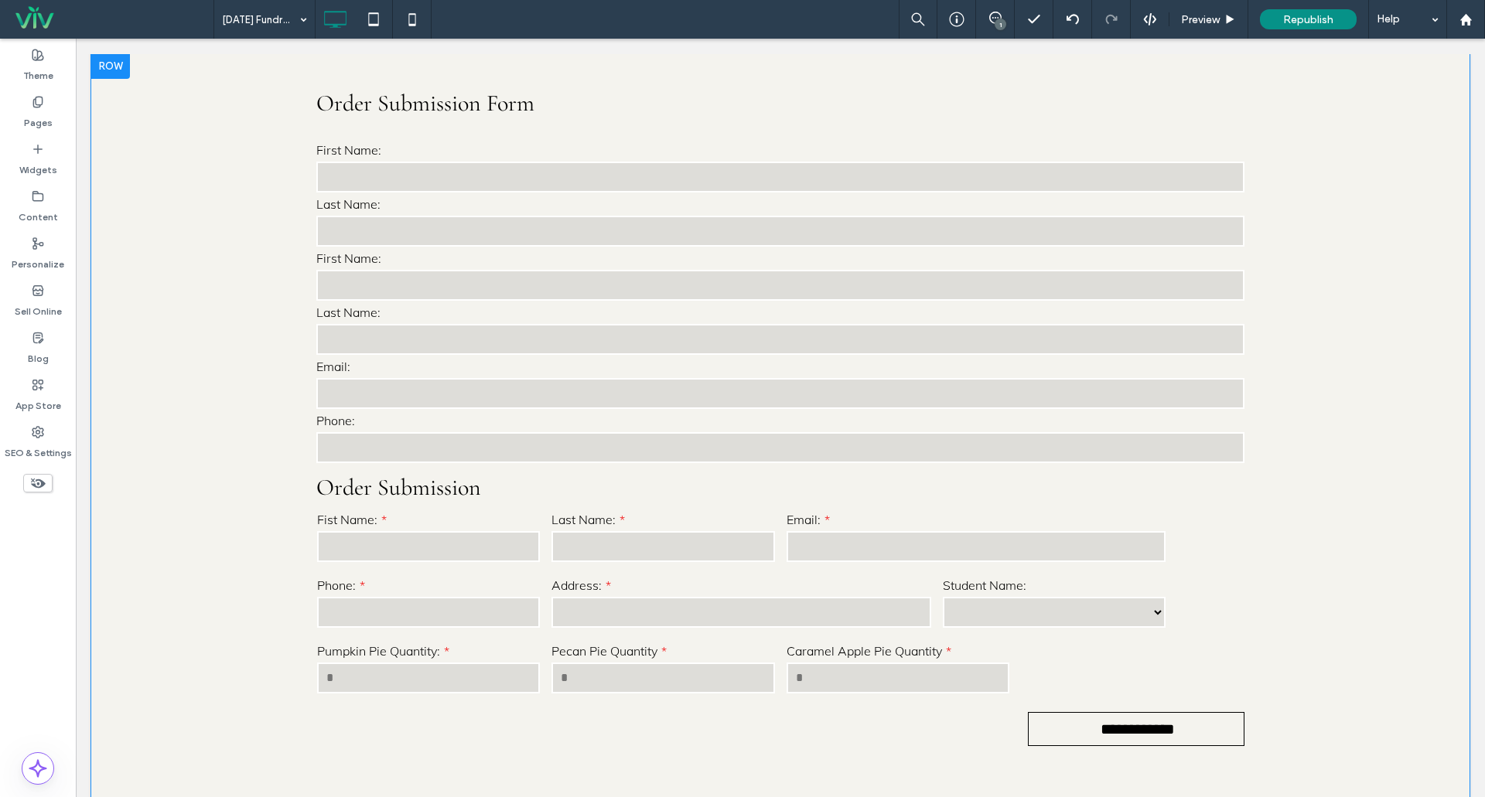
click at [465, 411] on form "First Name: Last Name: Email: Phone:" at bounding box center [780, 357] width 928 height 217
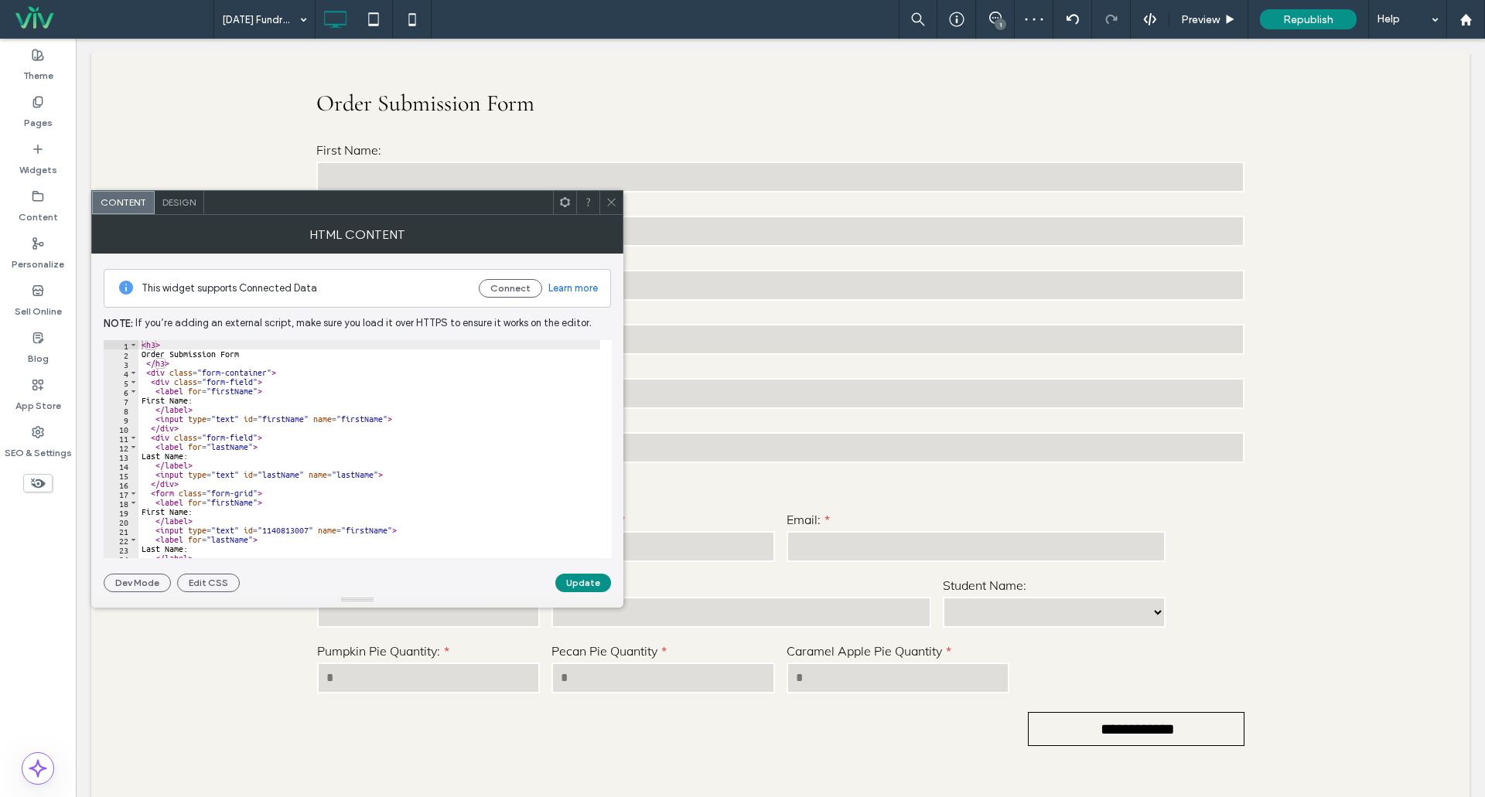
click at [173, 206] on span "Design" at bounding box center [178, 202] width 33 height 12
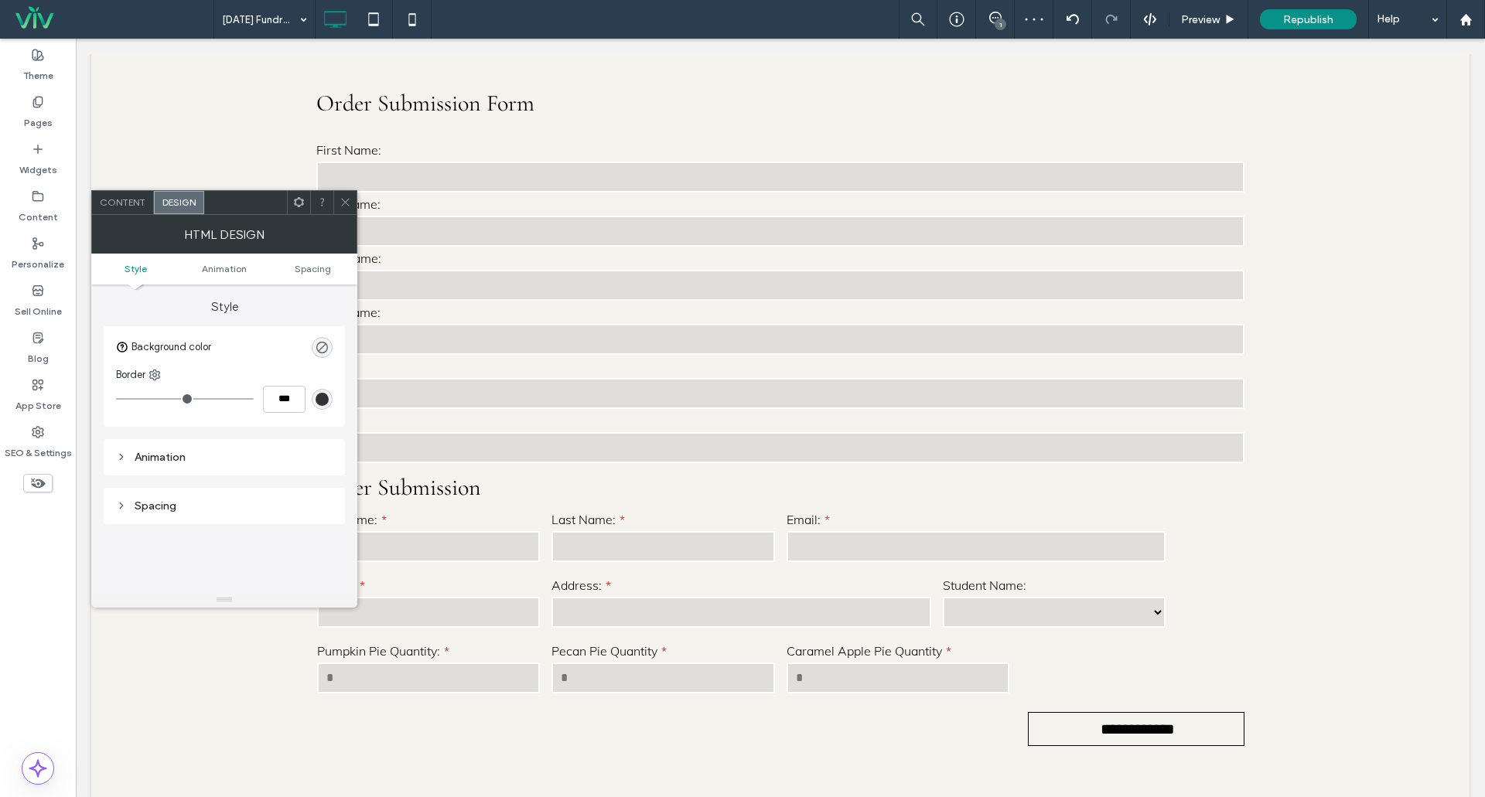
click at [244, 280] on ul "Style Animation Spacing" at bounding box center [224, 269] width 266 height 31
click at [236, 271] on span "Animation" at bounding box center [224, 269] width 45 height 12
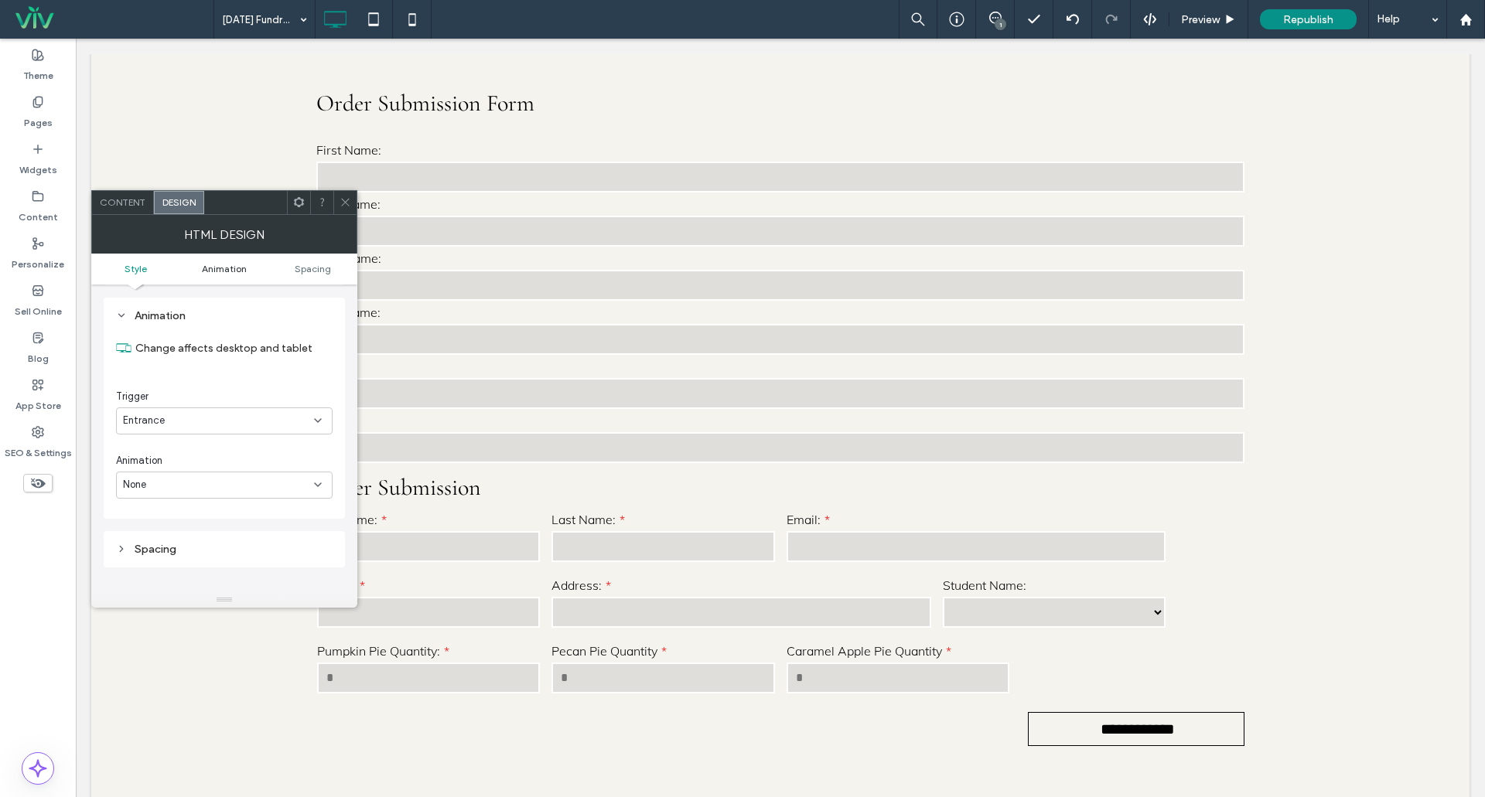
scroll to position [142, 0]
click at [183, 531] on div "Spacing" at bounding box center [224, 549] width 241 height 36
click at [176, 547] on div "Spacing" at bounding box center [224, 548] width 217 height 13
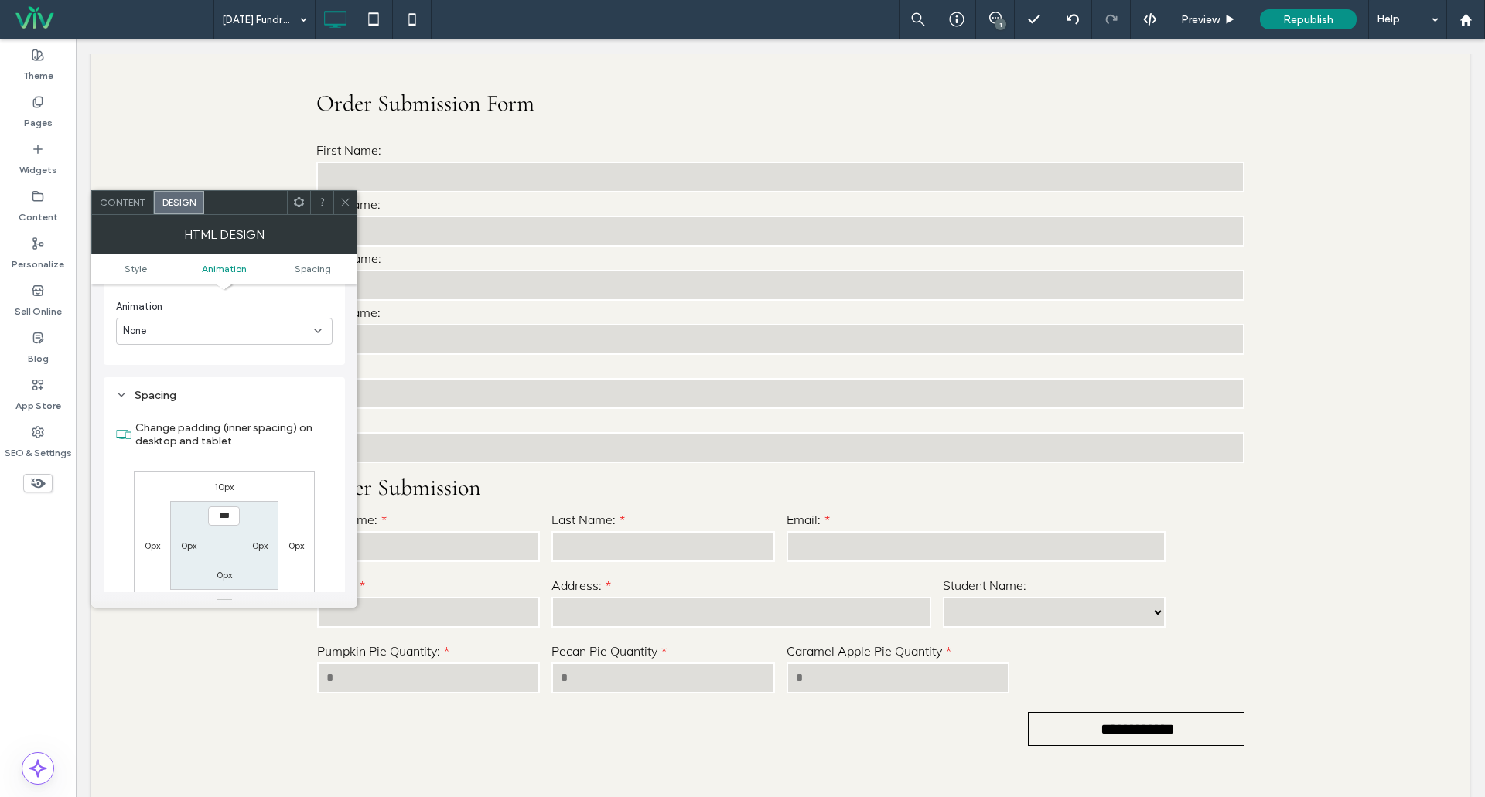
scroll to position [297, 0]
click at [306, 271] on span "Spacing" at bounding box center [313, 269] width 36 height 12
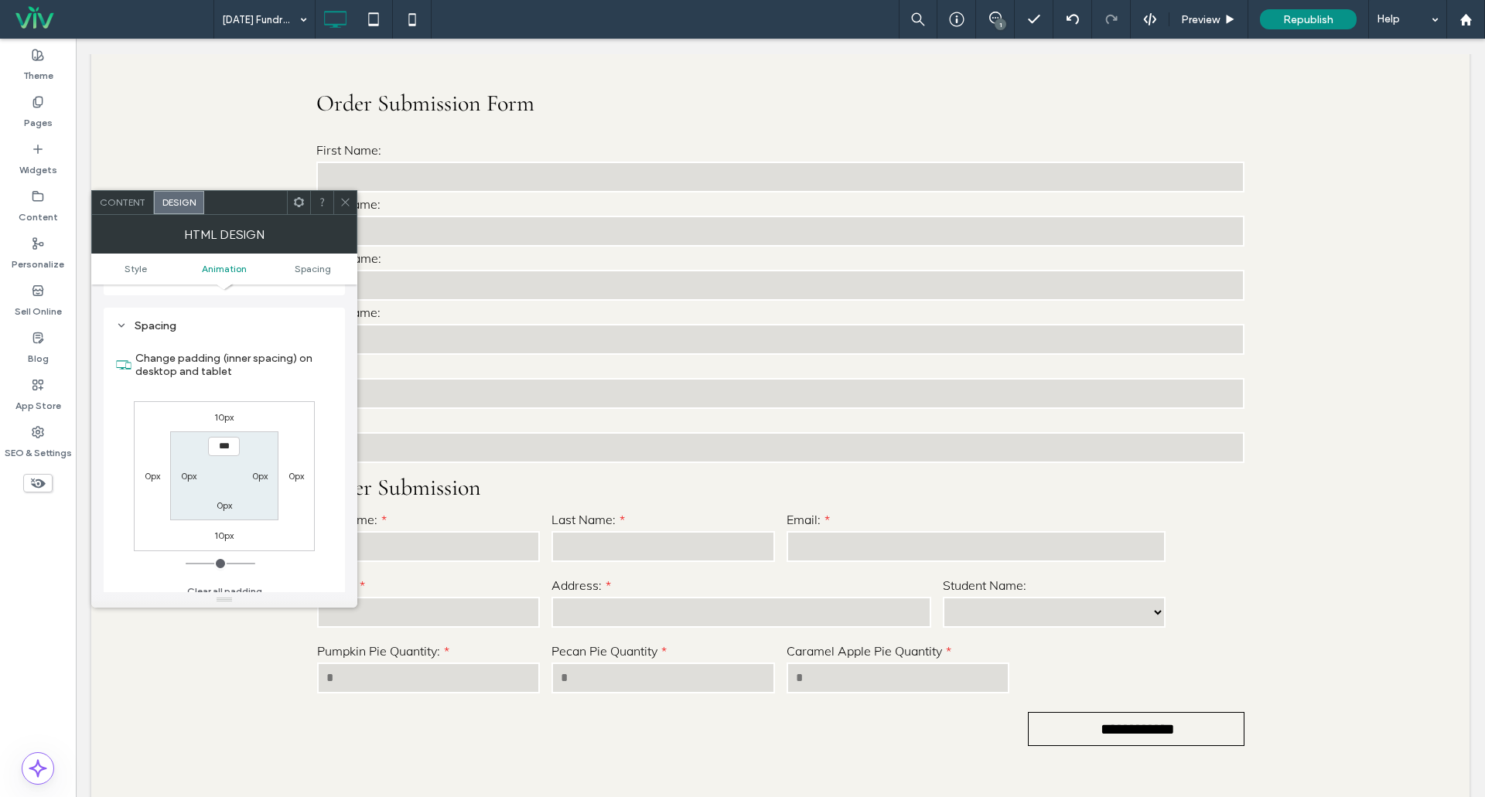
scroll to position [376, 0]
click at [110, 204] on span "Content" at bounding box center [123, 202] width 46 height 12
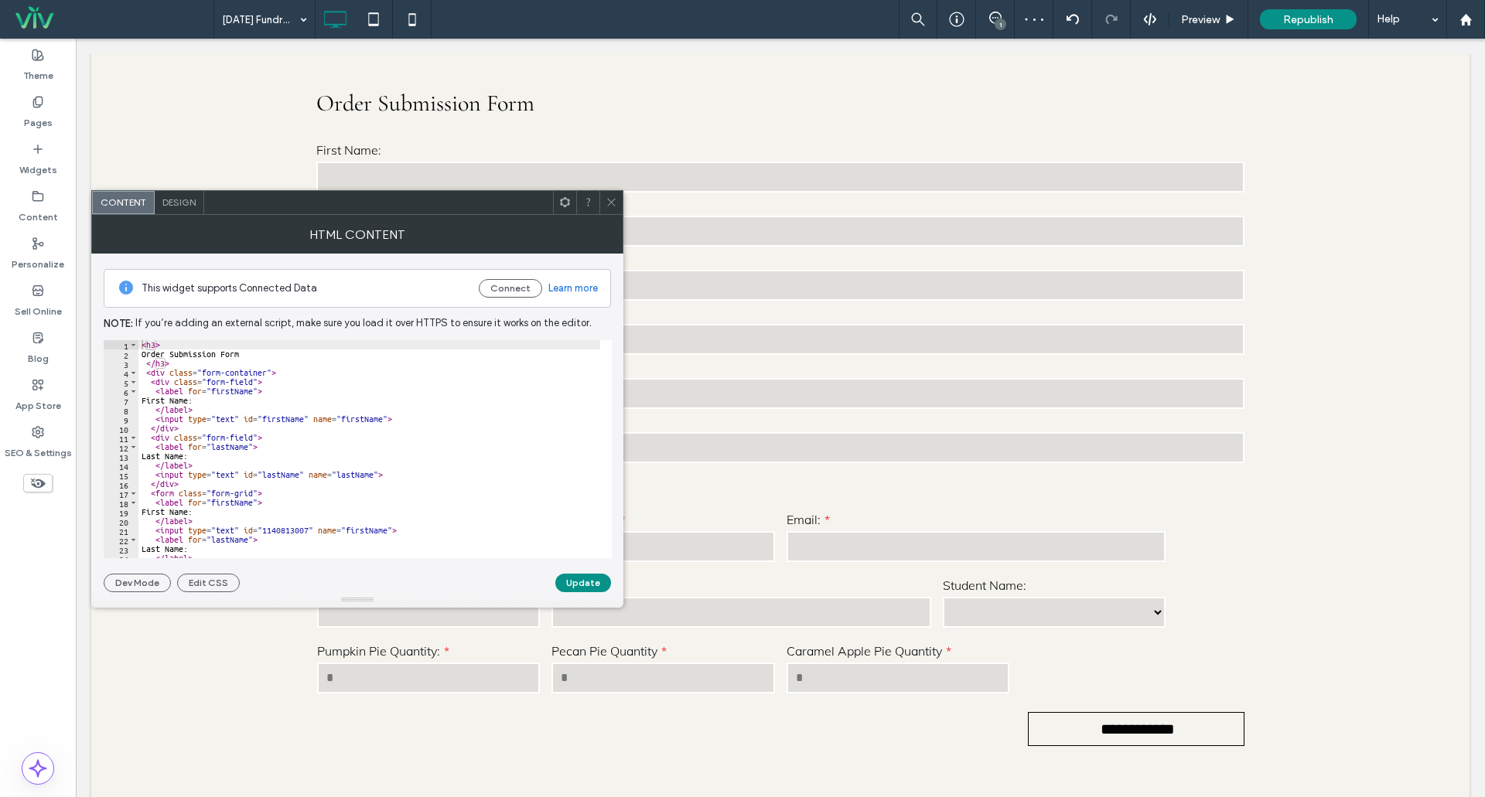
scroll to position [0, 0]
click at [606, 203] on icon at bounding box center [612, 202] width 12 height 12
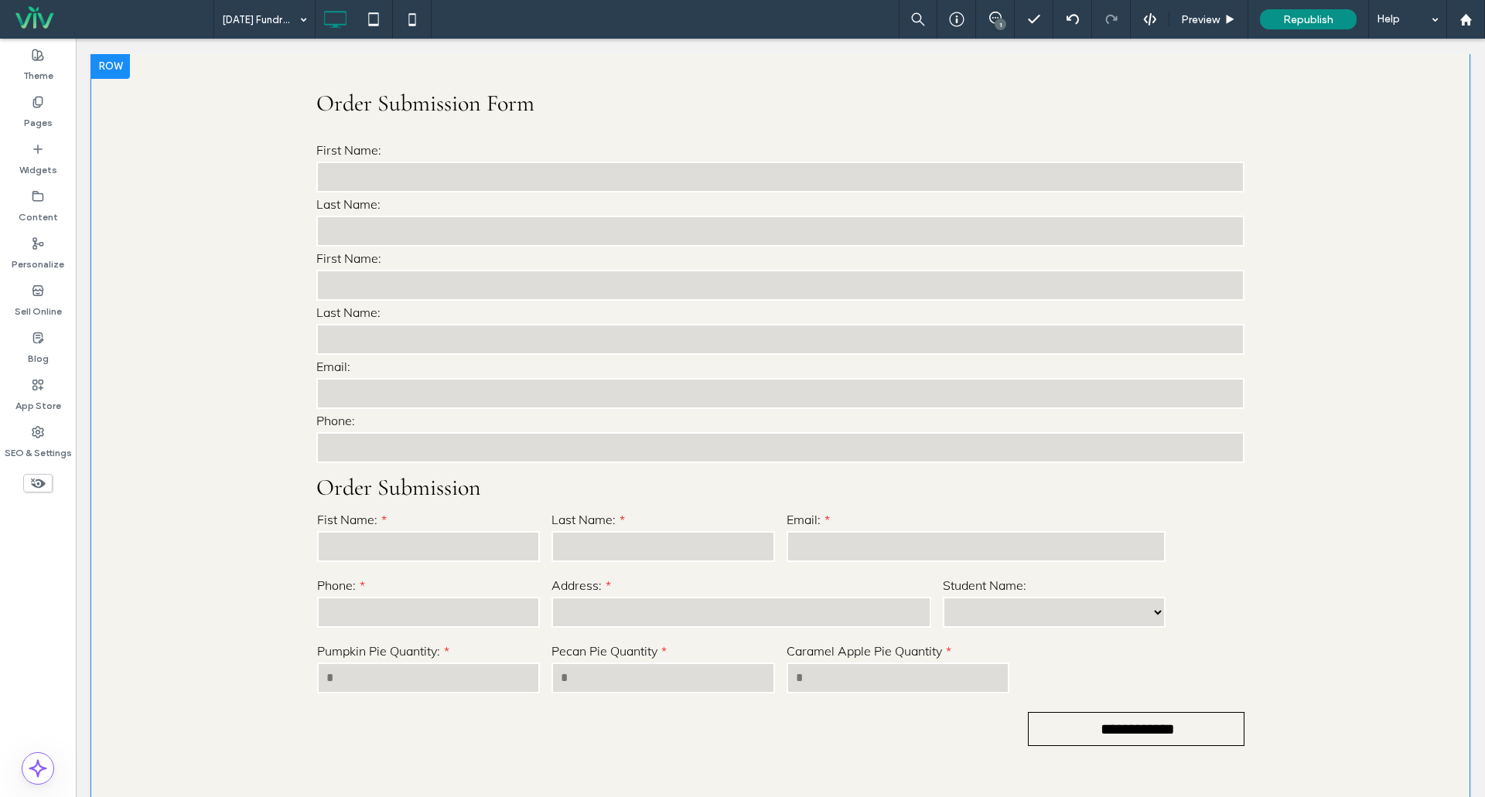
click at [234, 320] on div "**********" at bounding box center [780, 439] width 1378 height 770
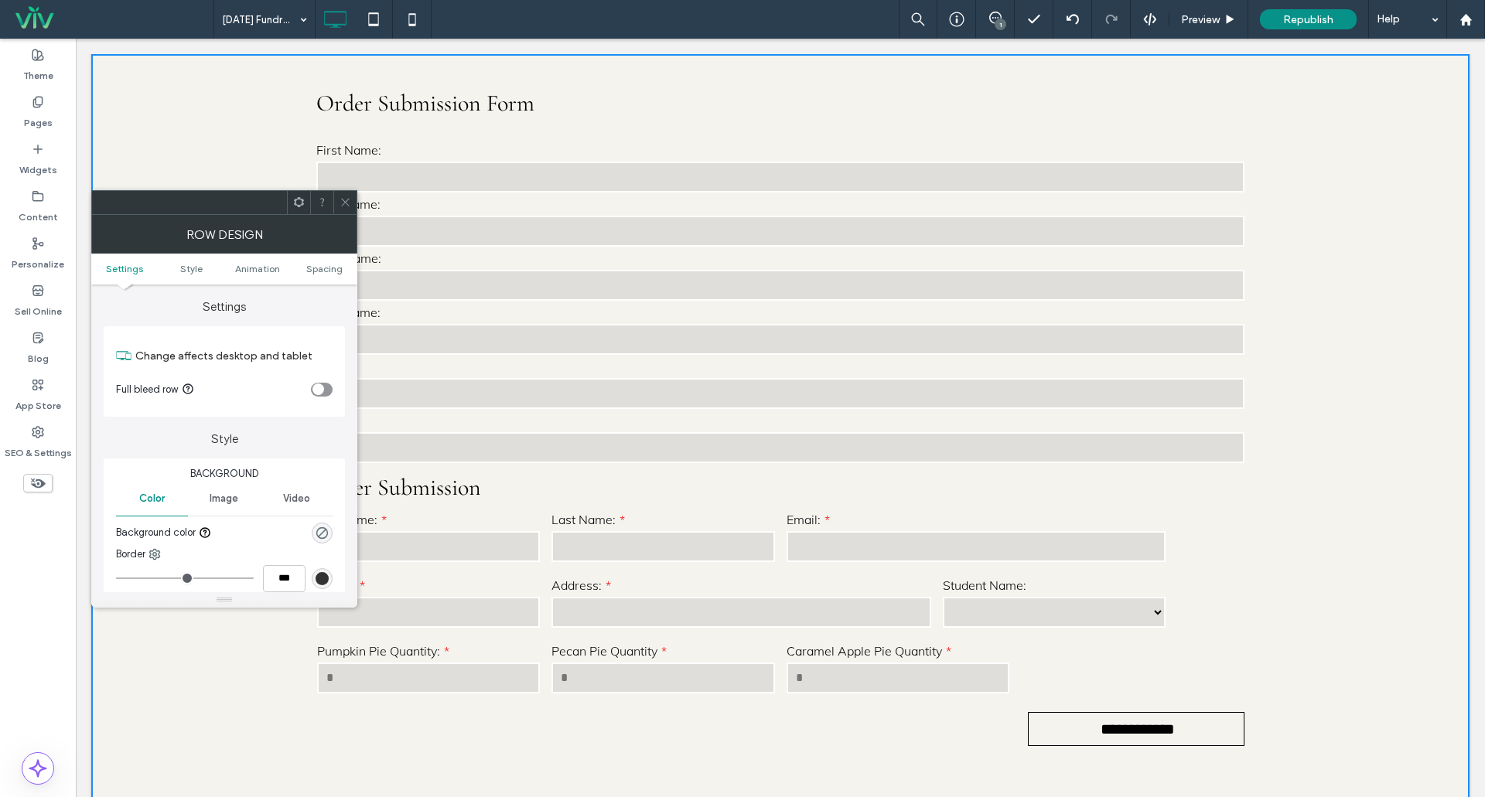
click at [350, 206] on icon at bounding box center [346, 202] width 12 height 12
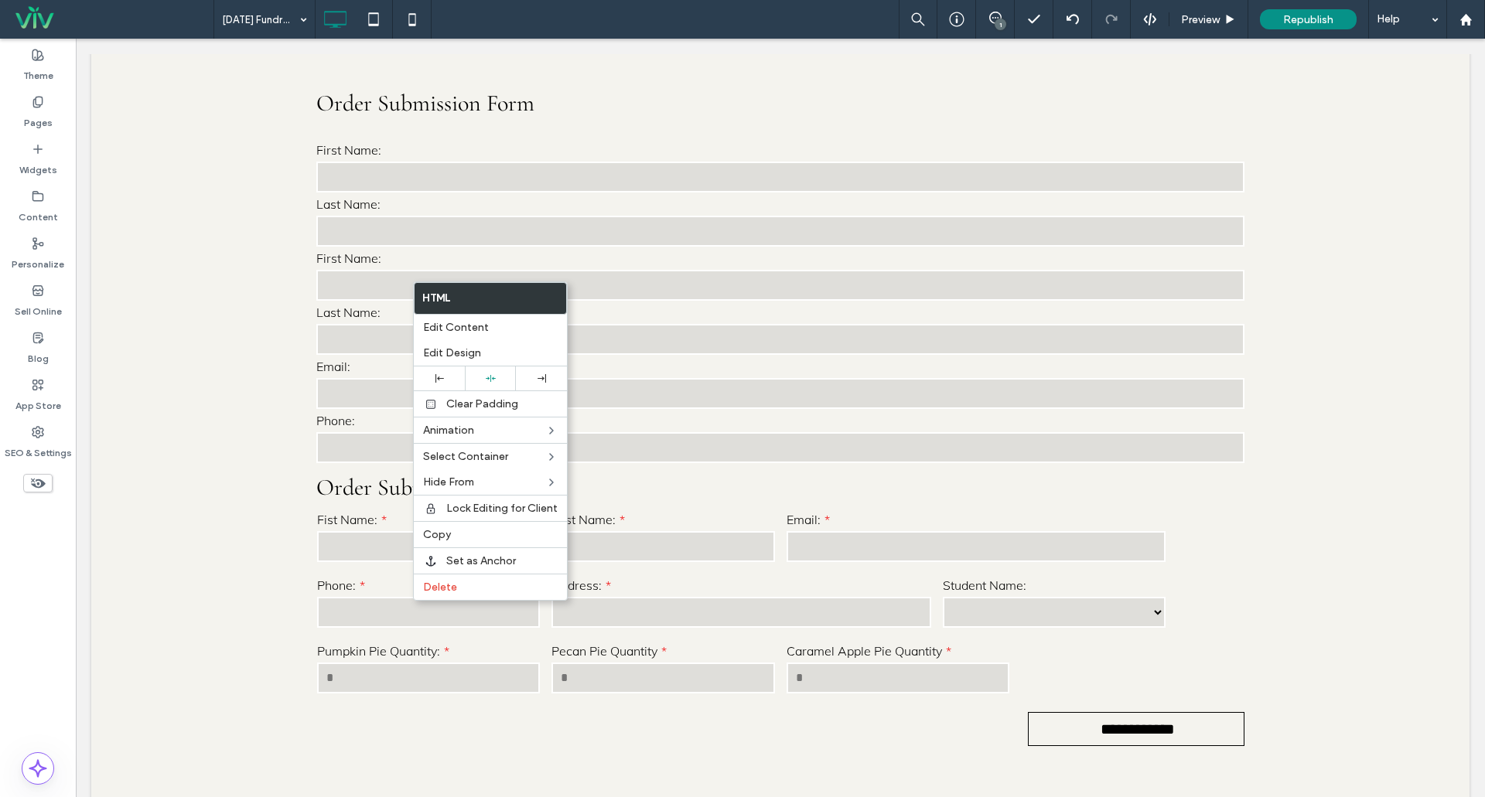
click at [476, 231] on div "Order Submission Form First Name: Last Name: First Name: Last Name: Email: Phon…" at bounding box center [780, 277] width 928 height 377
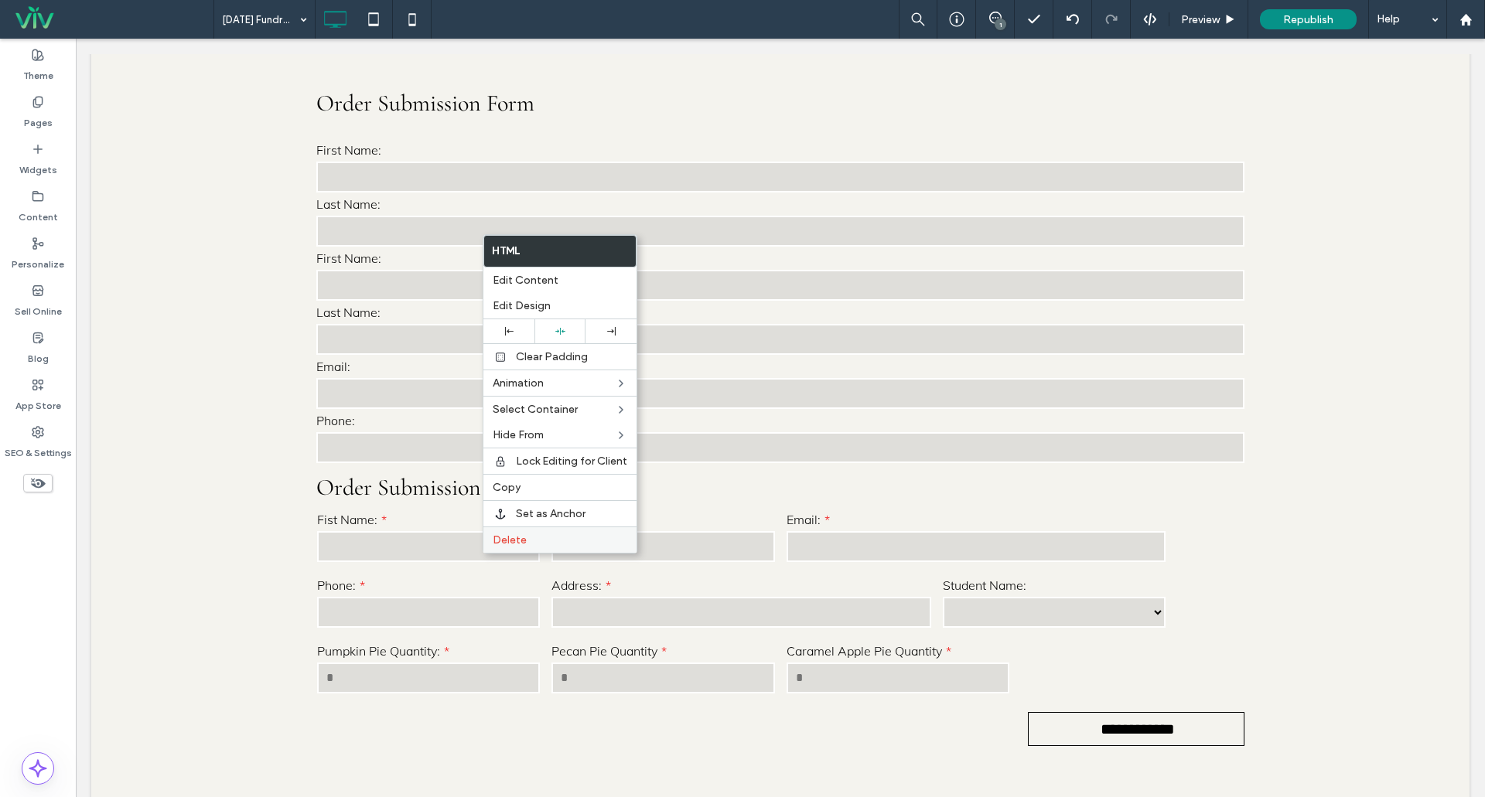
click at [527, 534] on label "Delete" at bounding box center [560, 540] width 135 height 13
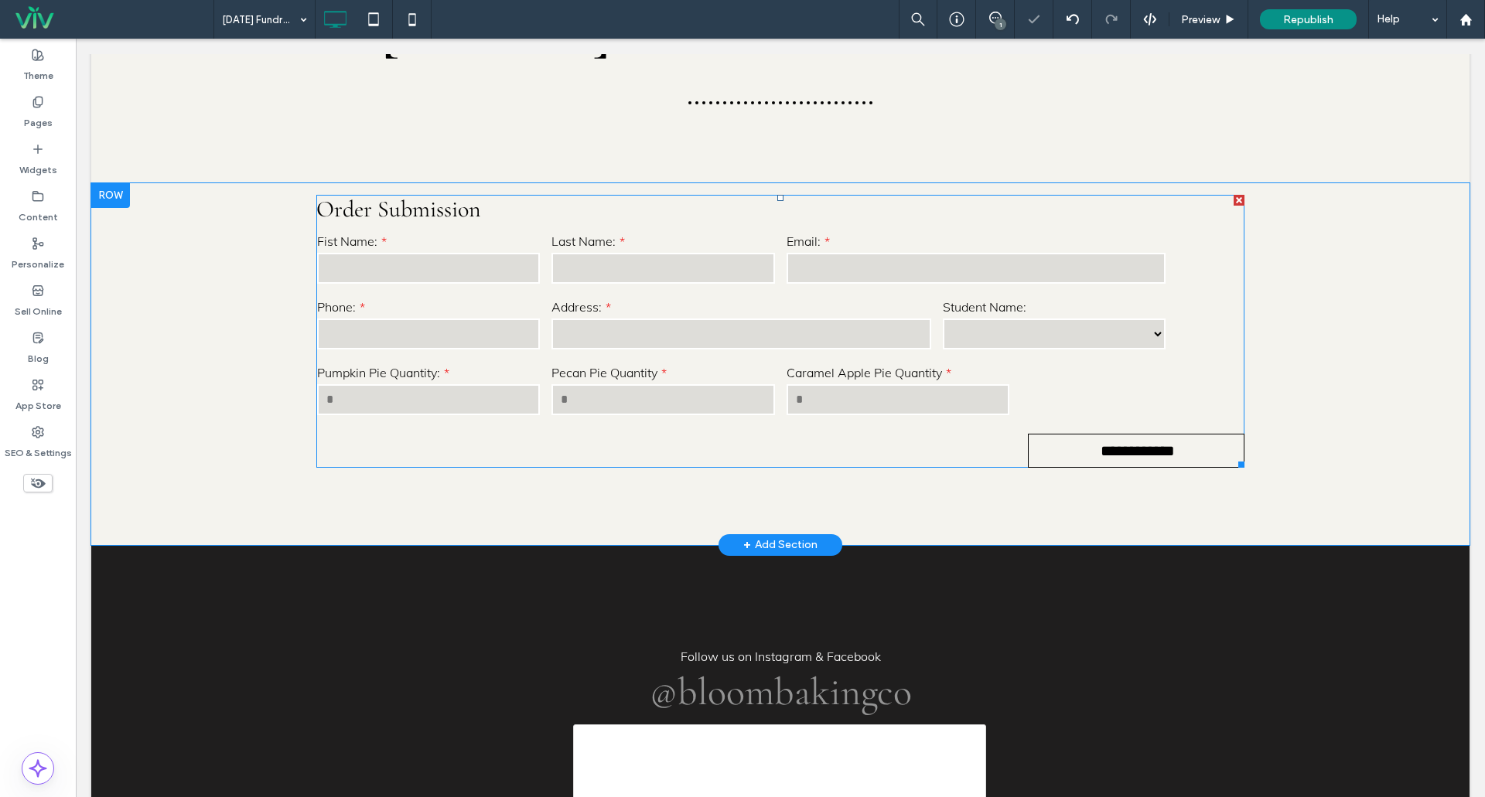
scroll to position [309, 0]
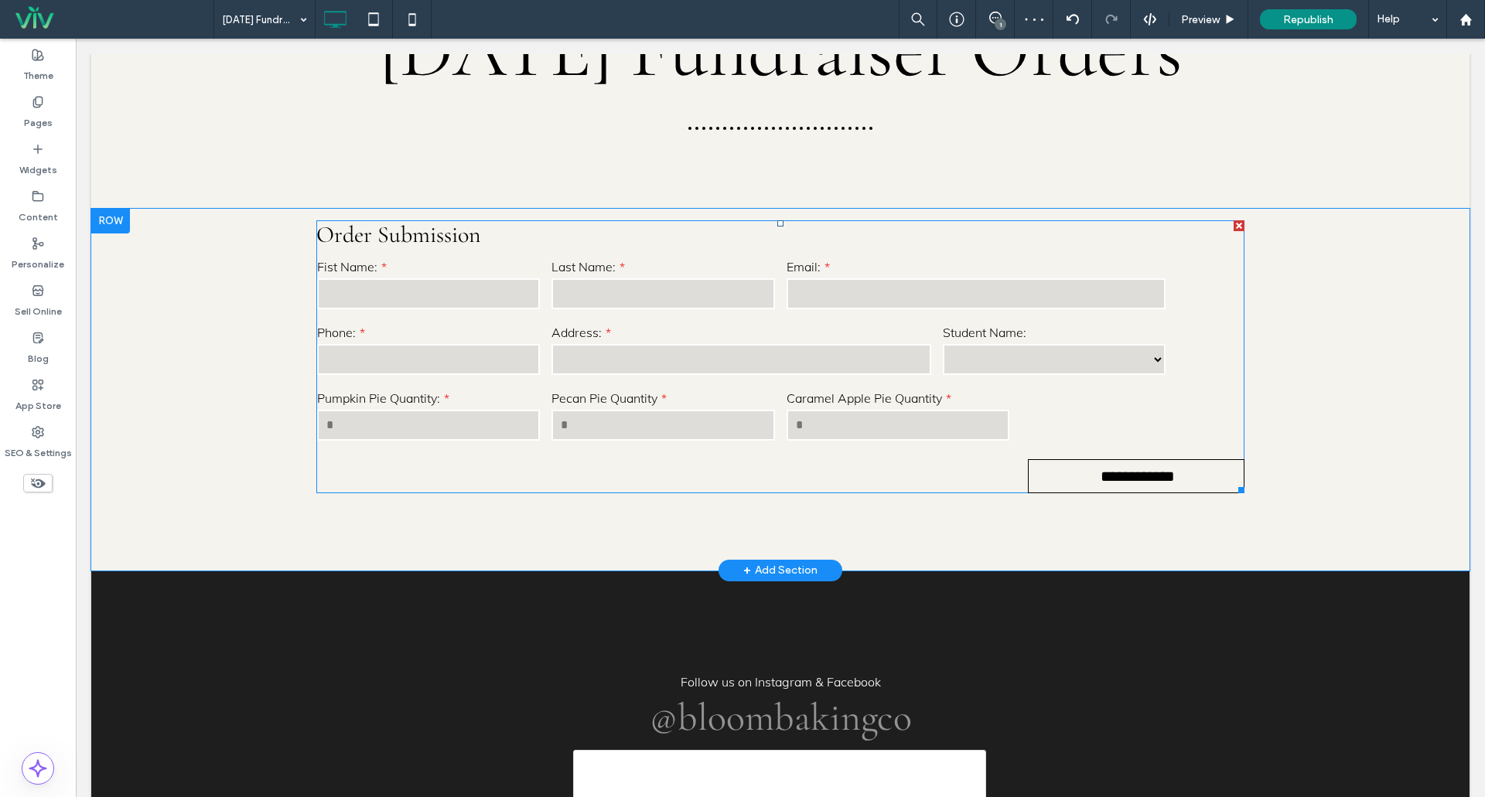
click at [594, 493] on form "**********" at bounding box center [780, 375] width 928 height 237
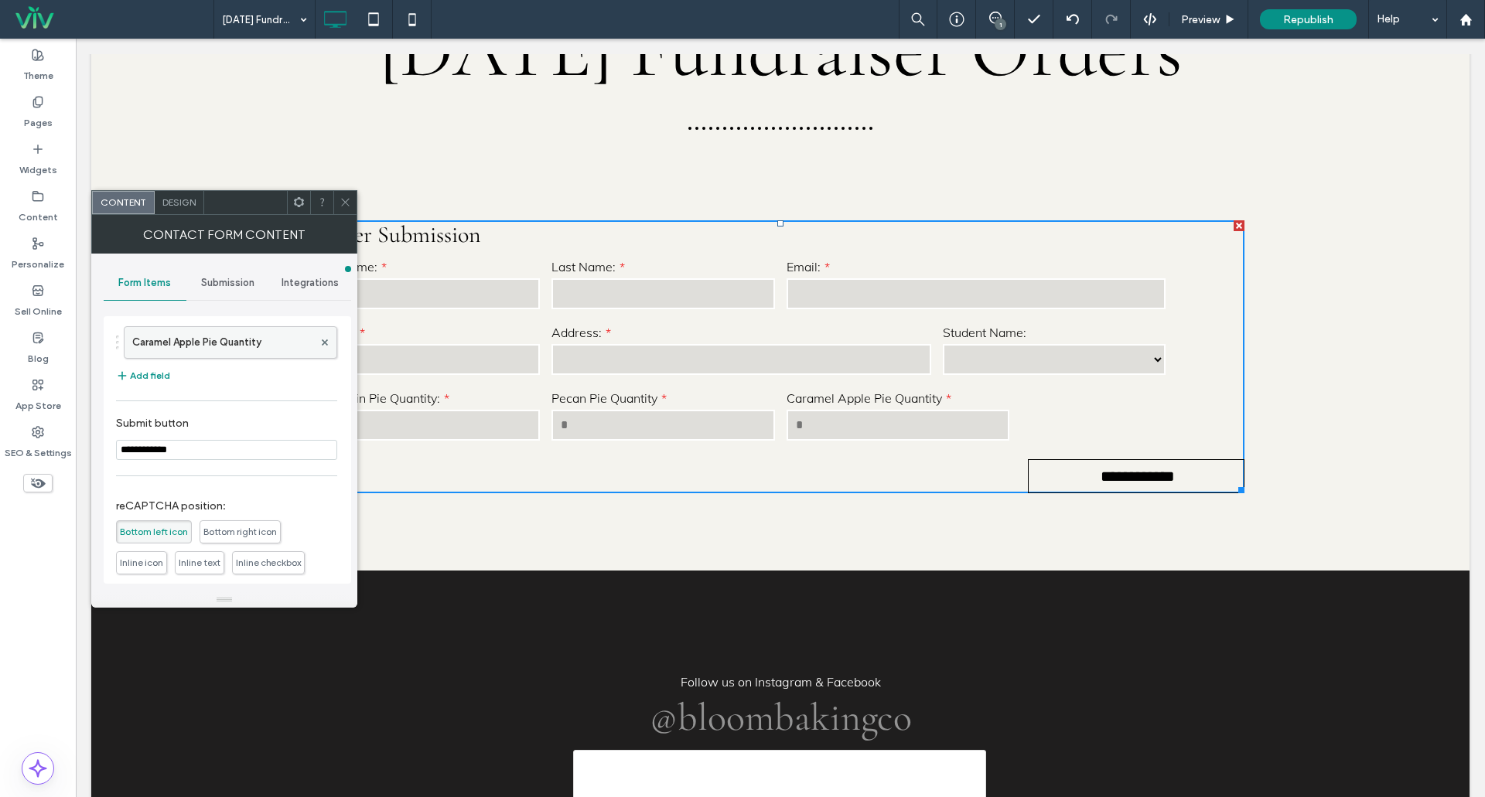
scroll to position [387, 0]
click at [302, 282] on span "Integrations" at bounding box center [310, 283] width 57 height 12
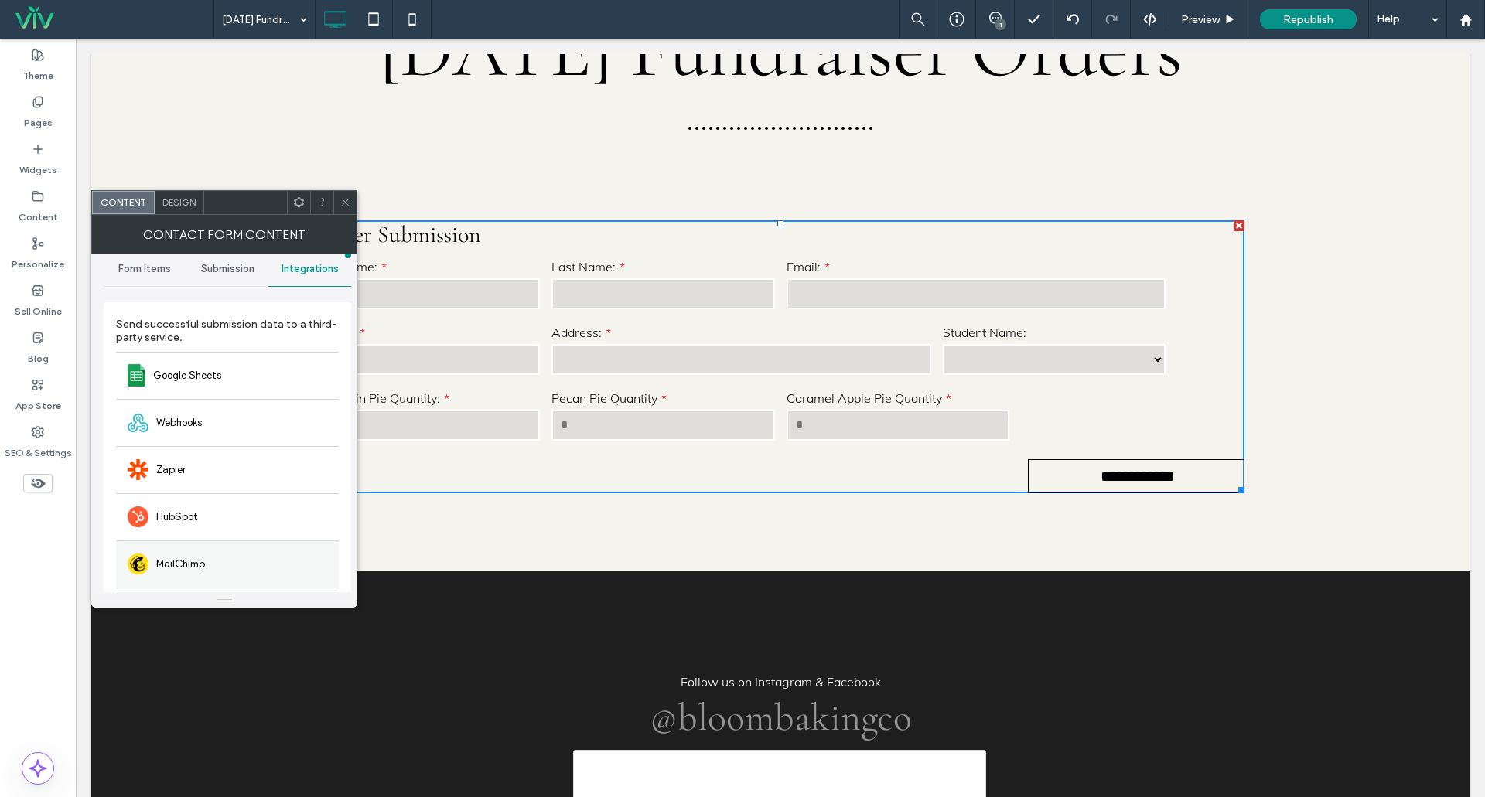
scroll to position [0, 0]
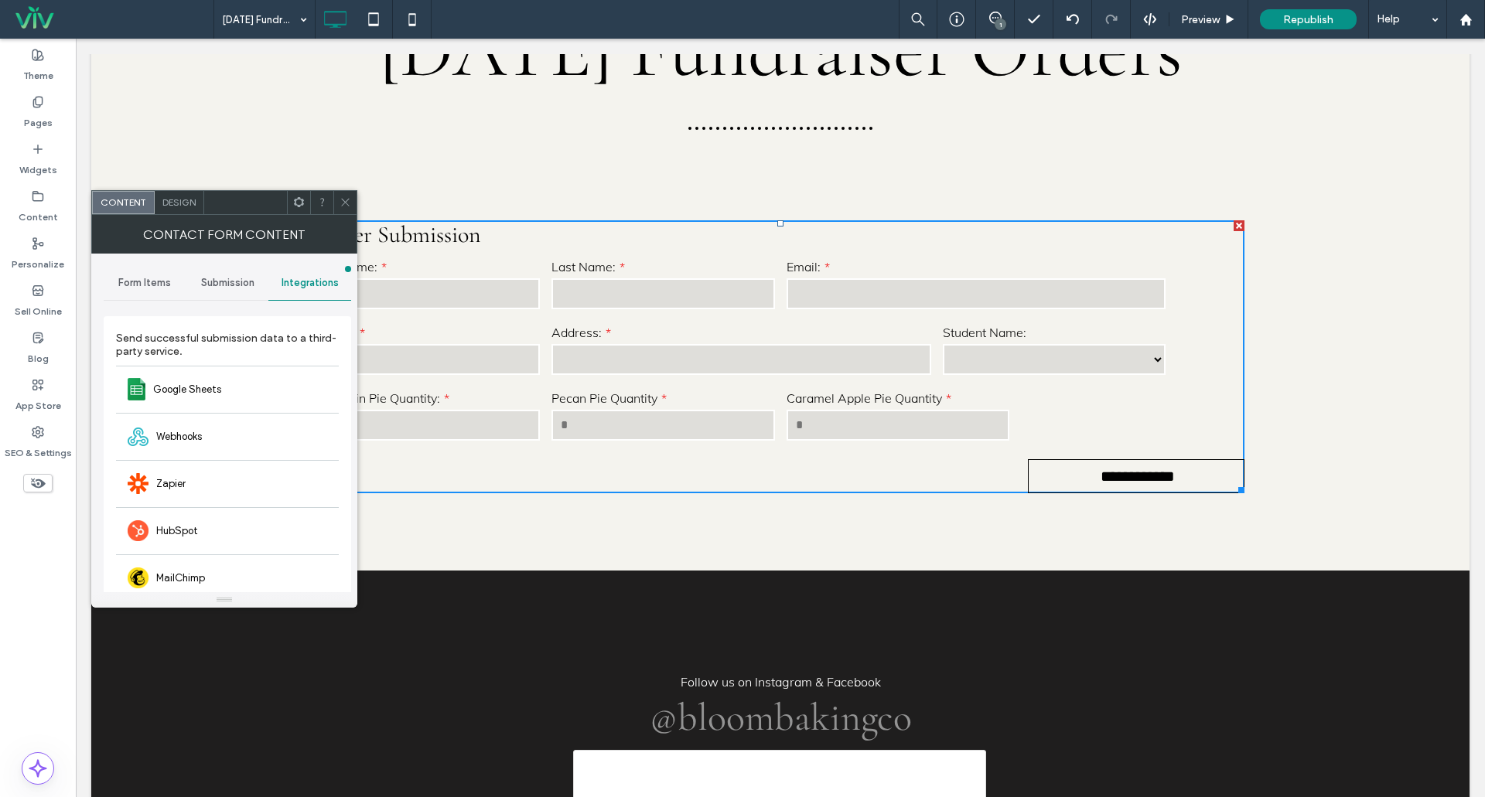
click at [227, 285] on span "Submission" at bounding box center [227, 283] width 53 height 12
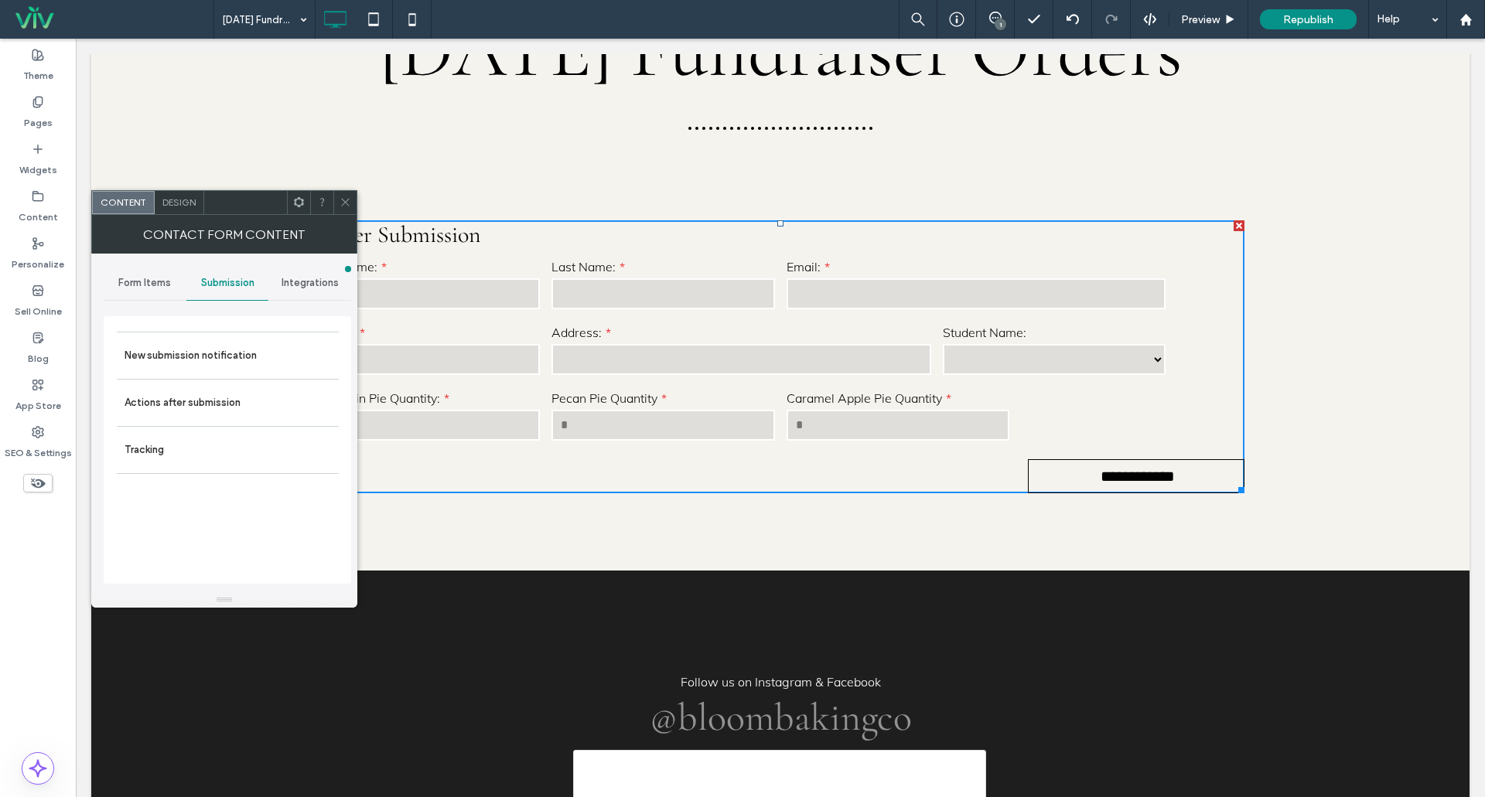
click at [140, 283] on span "Form Items" at bounding box center [144, 283] width 53 height 12
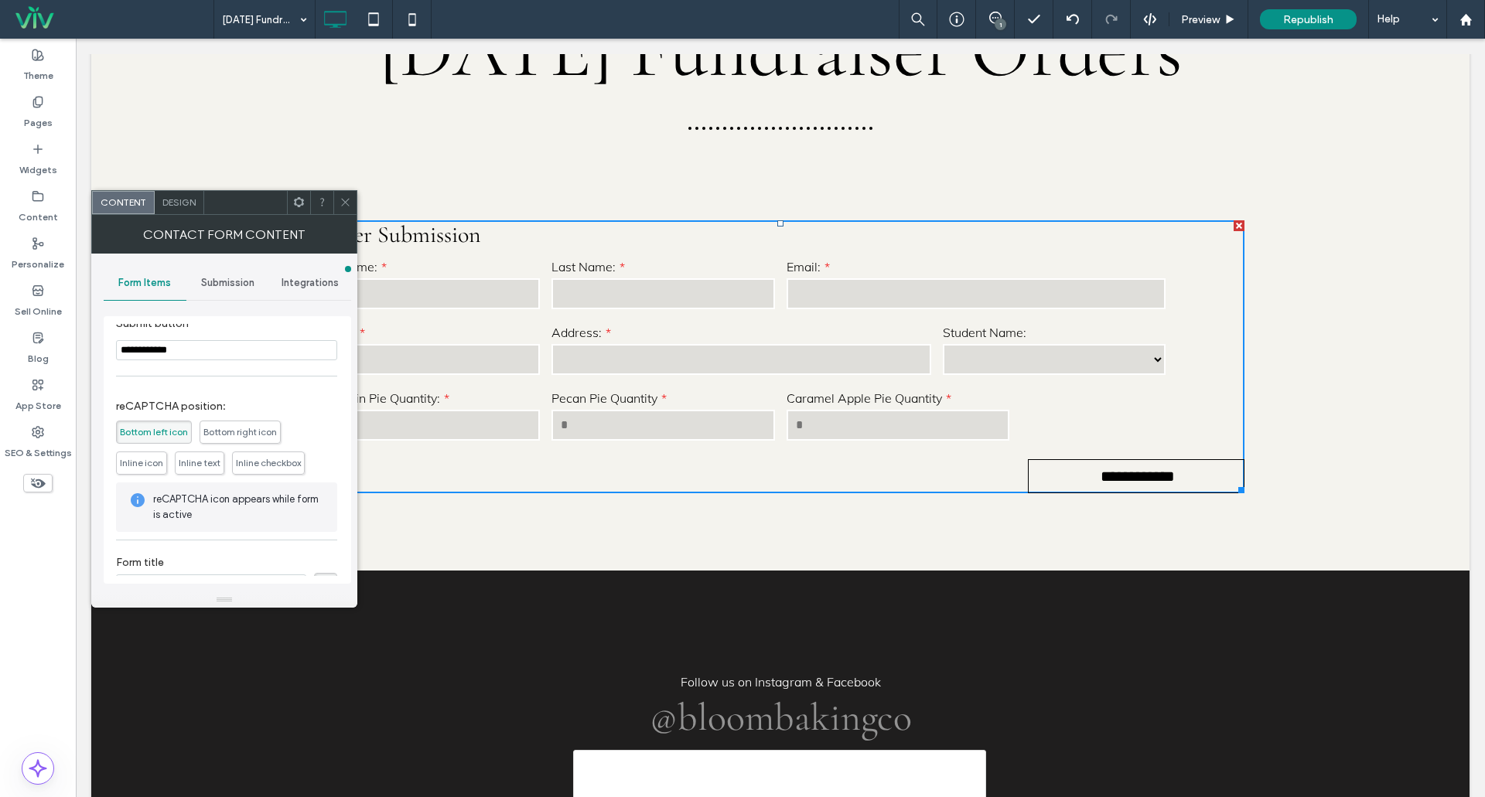
scroll to position [514, 0]
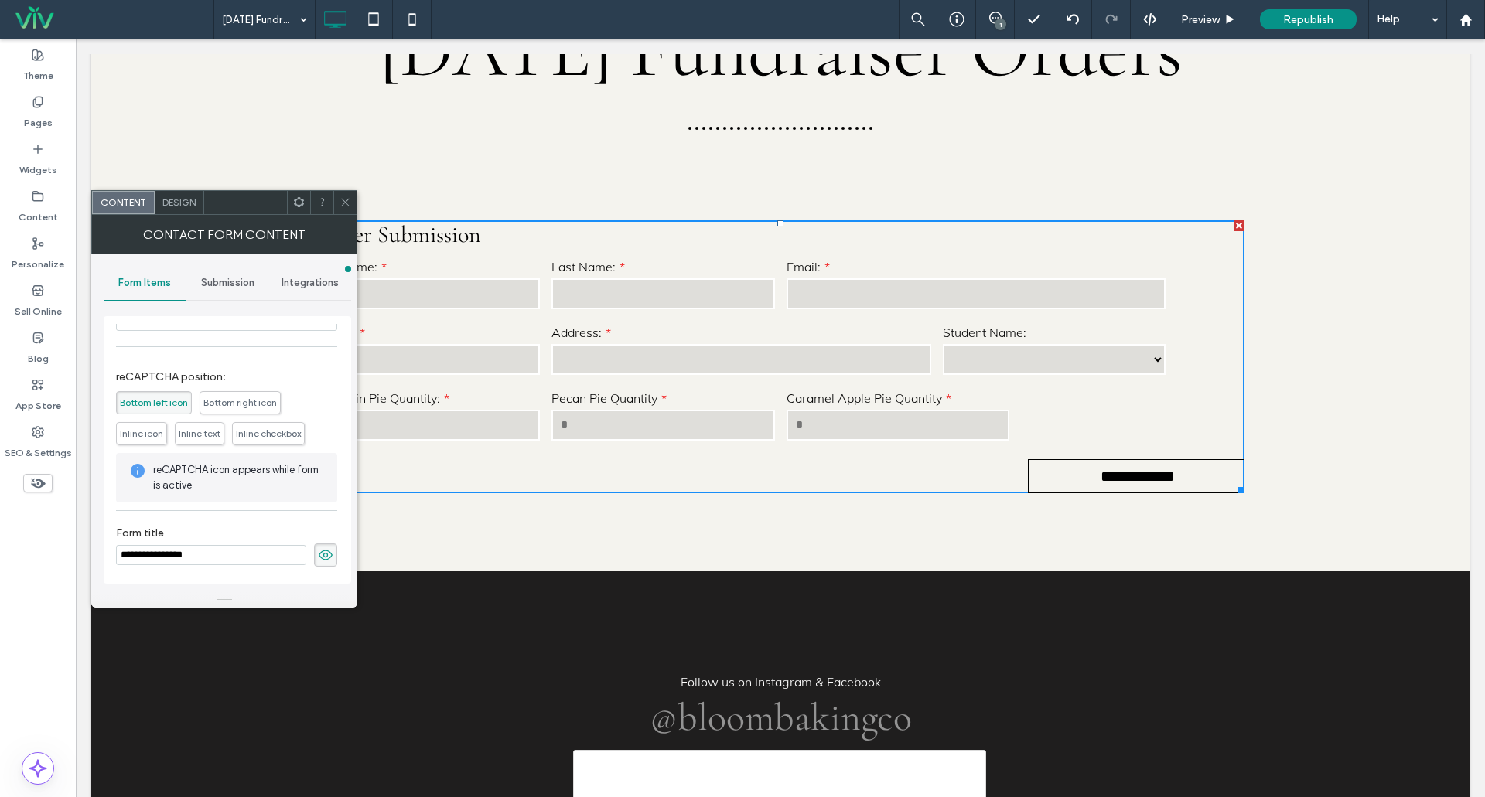
click at [347, 203] on icon at bounding box center [346, 202] width 12 height 12
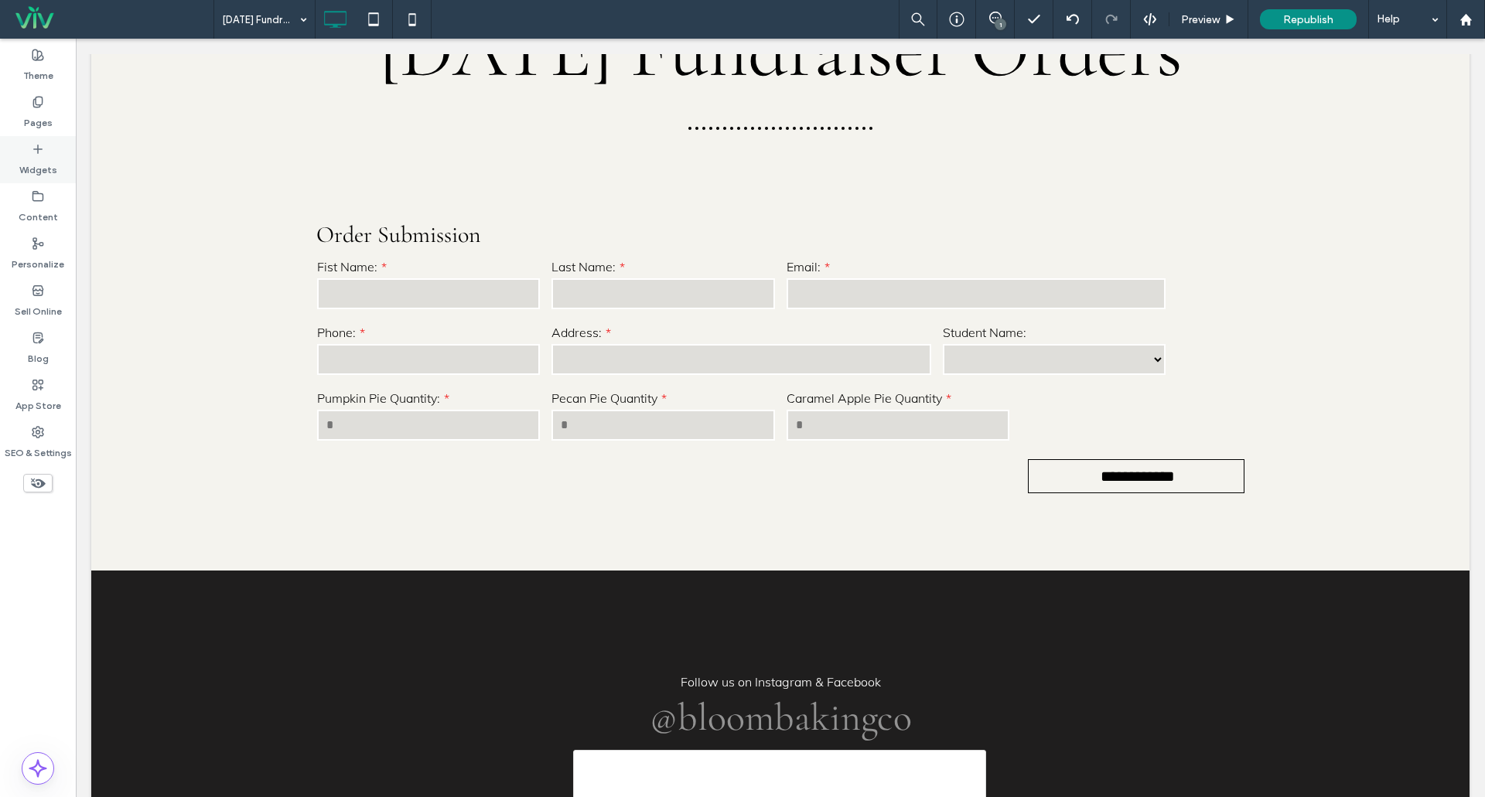
click at [43, 159] on label "Widgets" at bounding box center [38, 166] width 38 height 22
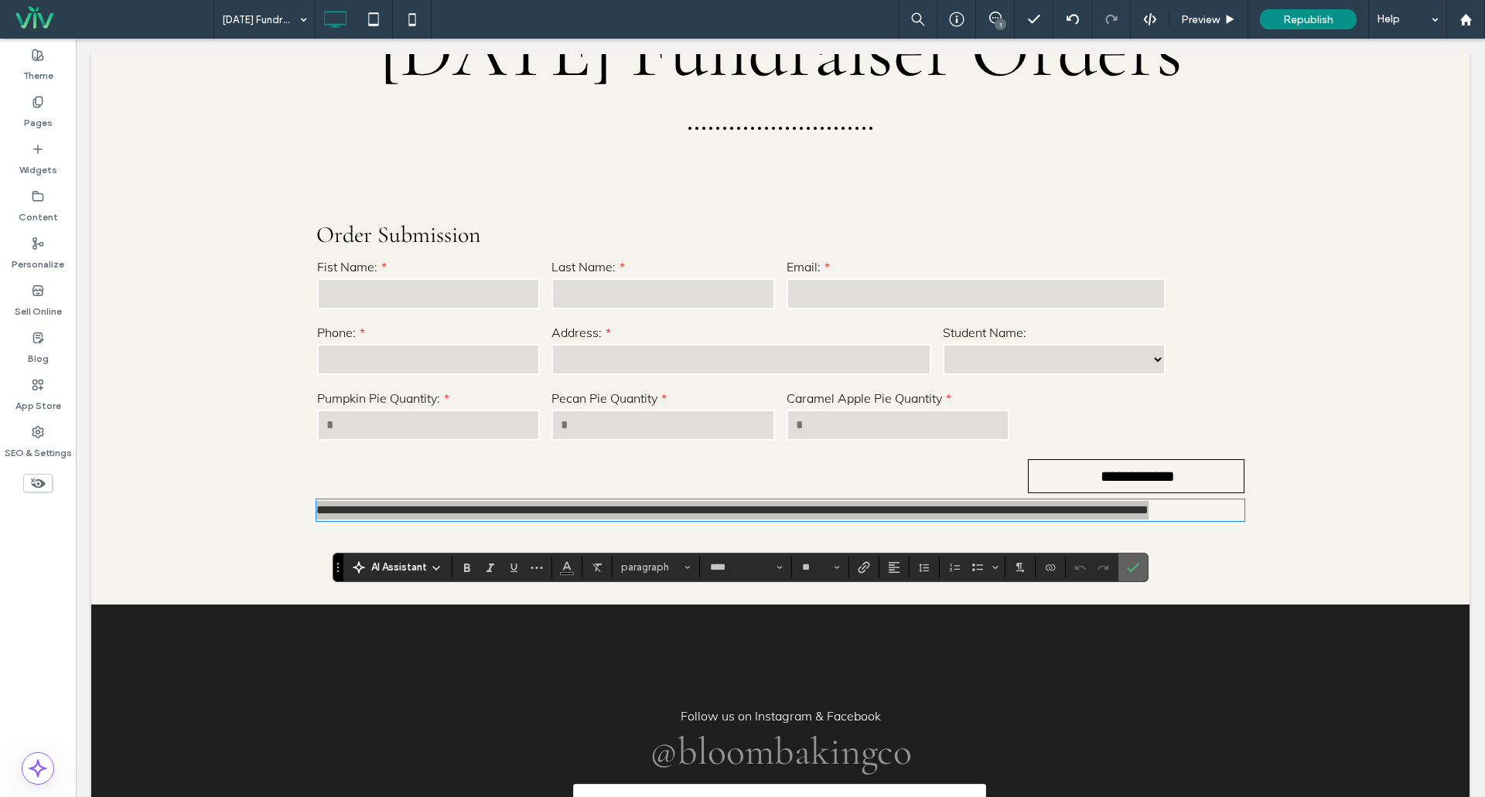
click at [1146, 569] on section at bounding box center [1132, 568] width 29 height 28
click at [1138, 571] on icon "Confirm" at bounding box center [1133, 568] width 12 height 12
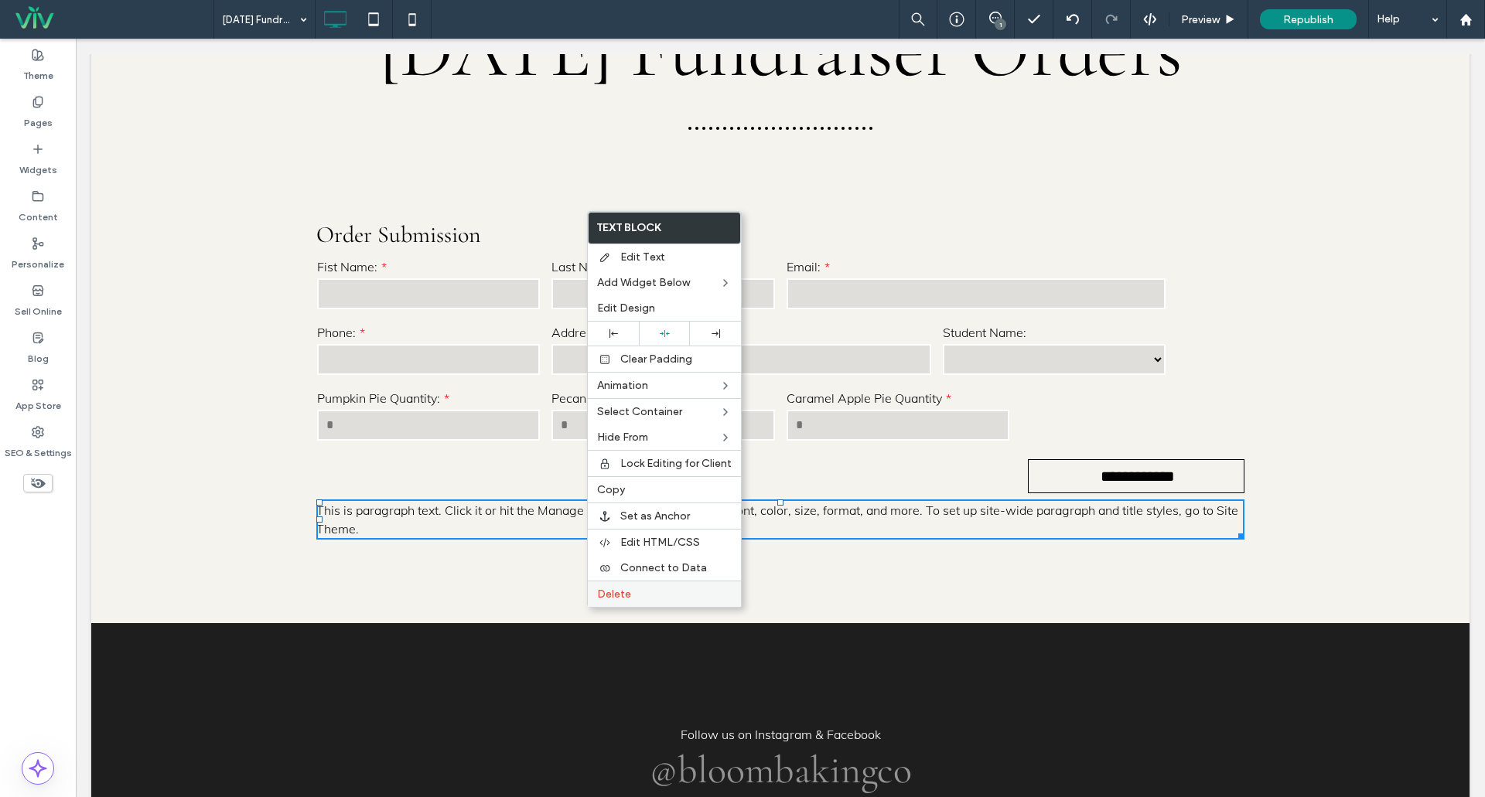
click at [639, 598] on label "Delete" at bounding box center [664, 594] width 135 height 13
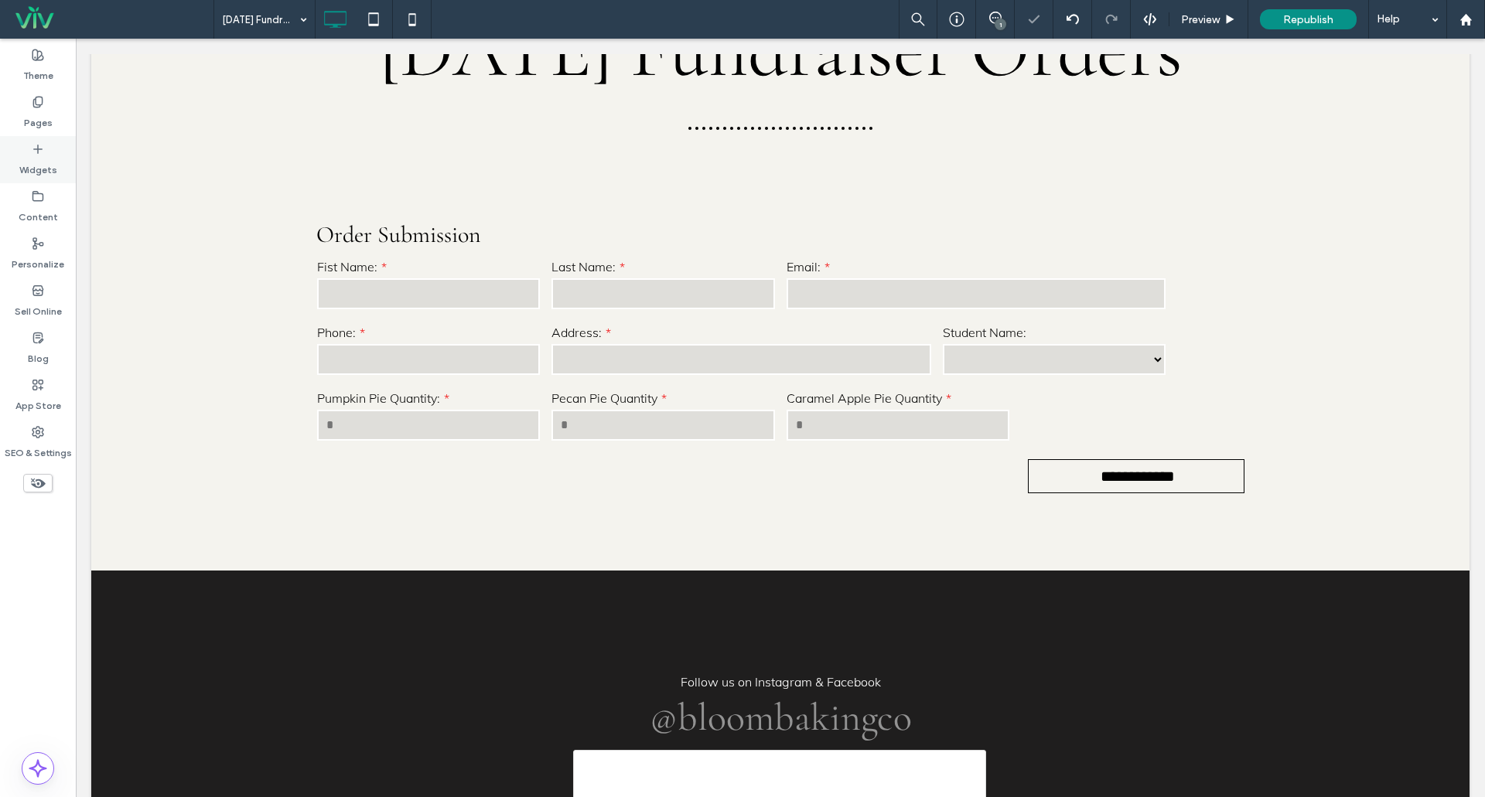
click at [49, 155] on label "Widgets" at bounding box center [38, 166] width 38 height 22
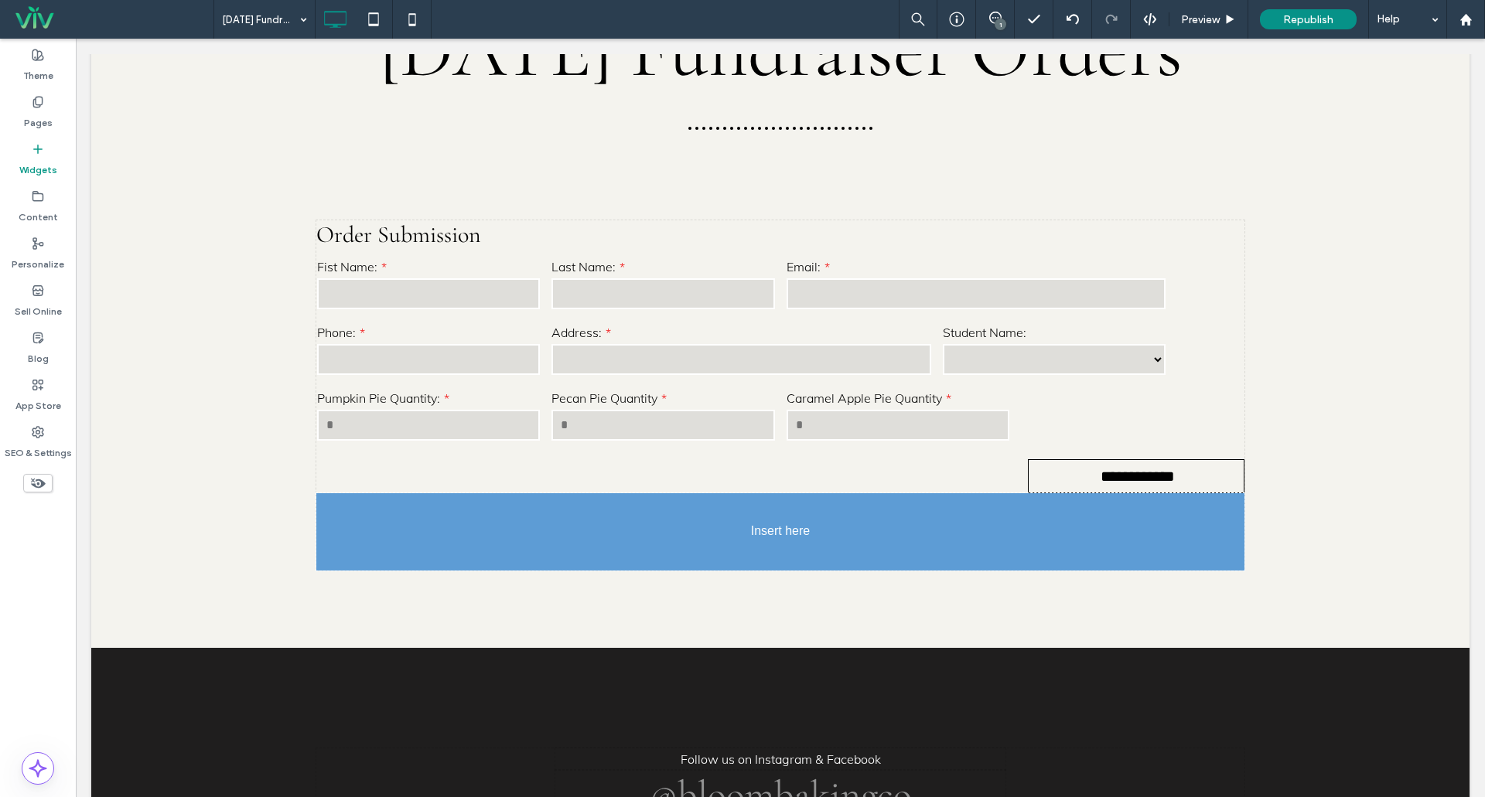
scroll to position [325, 0]
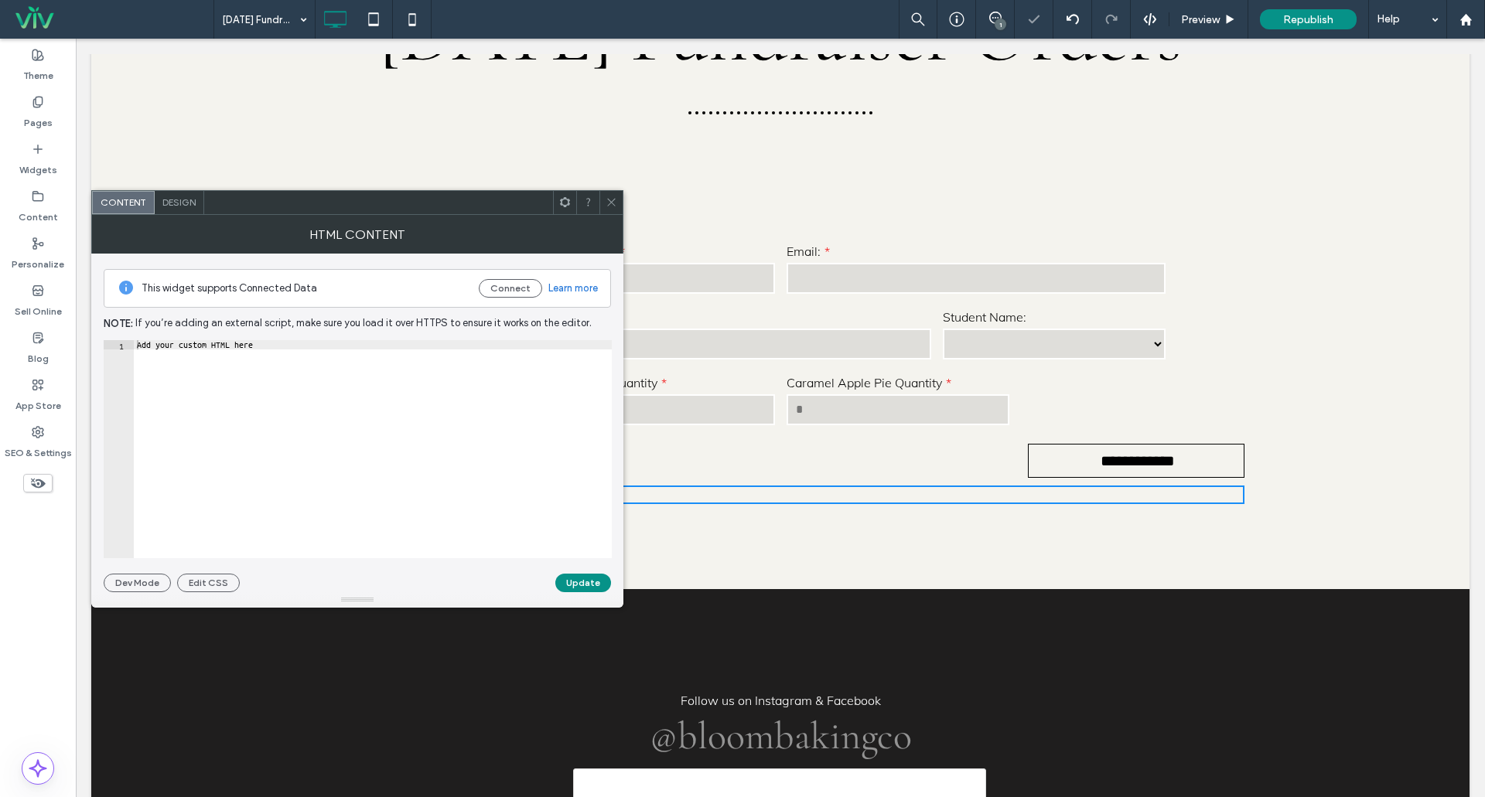
type textarea "**********"
drag, startPoint x: 277, startPoint y: 347, endPoint x: 128, endPoint y: 353, distance: 149.4
click at [130, 353] on div "**********" at bounding box center [358, 449] width 508 height 218
click at [267, 350] on div "Add your custom HTML here" at bounding box center [373, 458] width 478 height 237
click at [612, 203] on use at bounding box center [611, 203] width 8 height 8
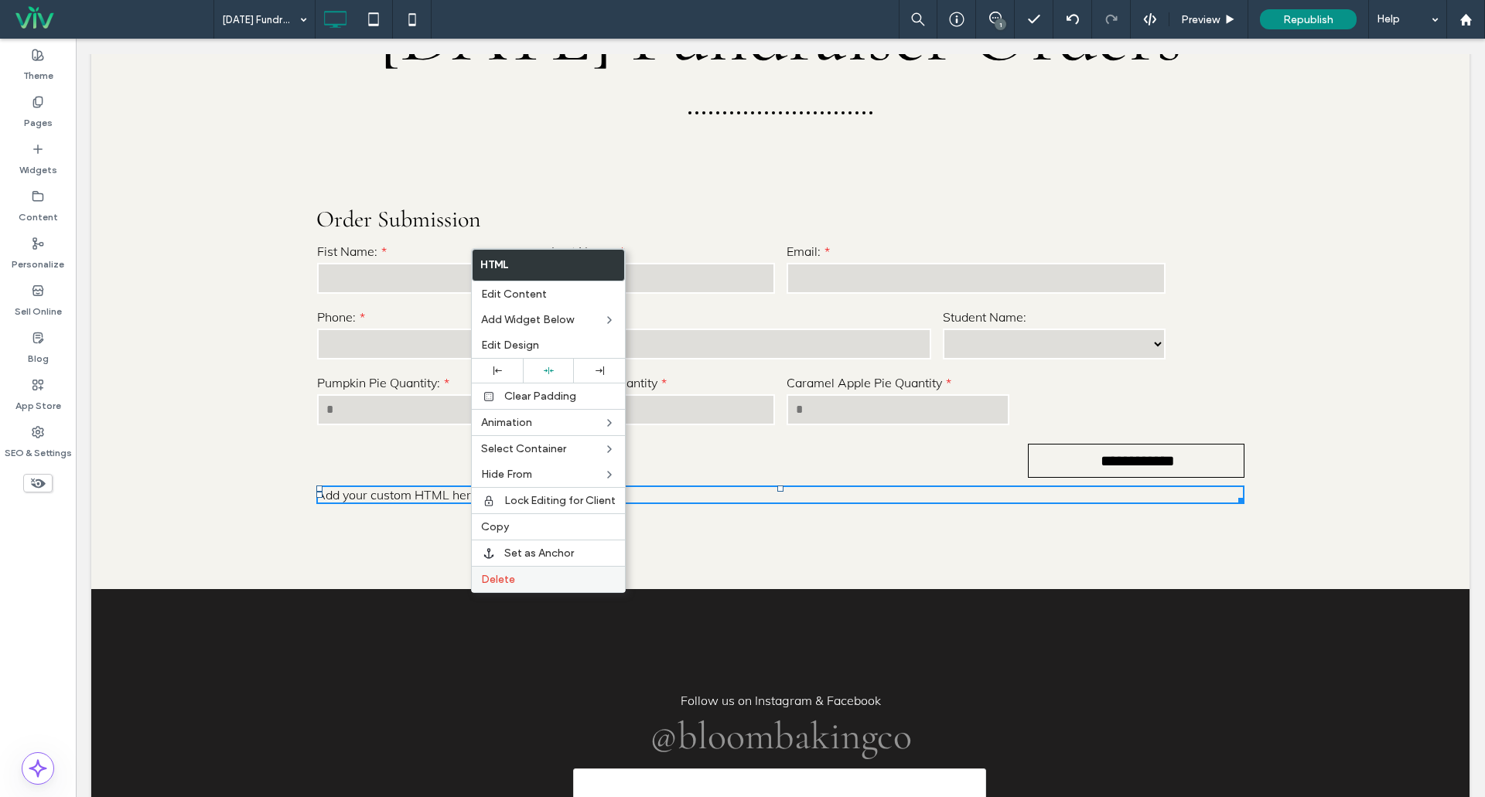
click at [507, 583] on span "Delete" at bounding box center [498, 579] width 34 height 13
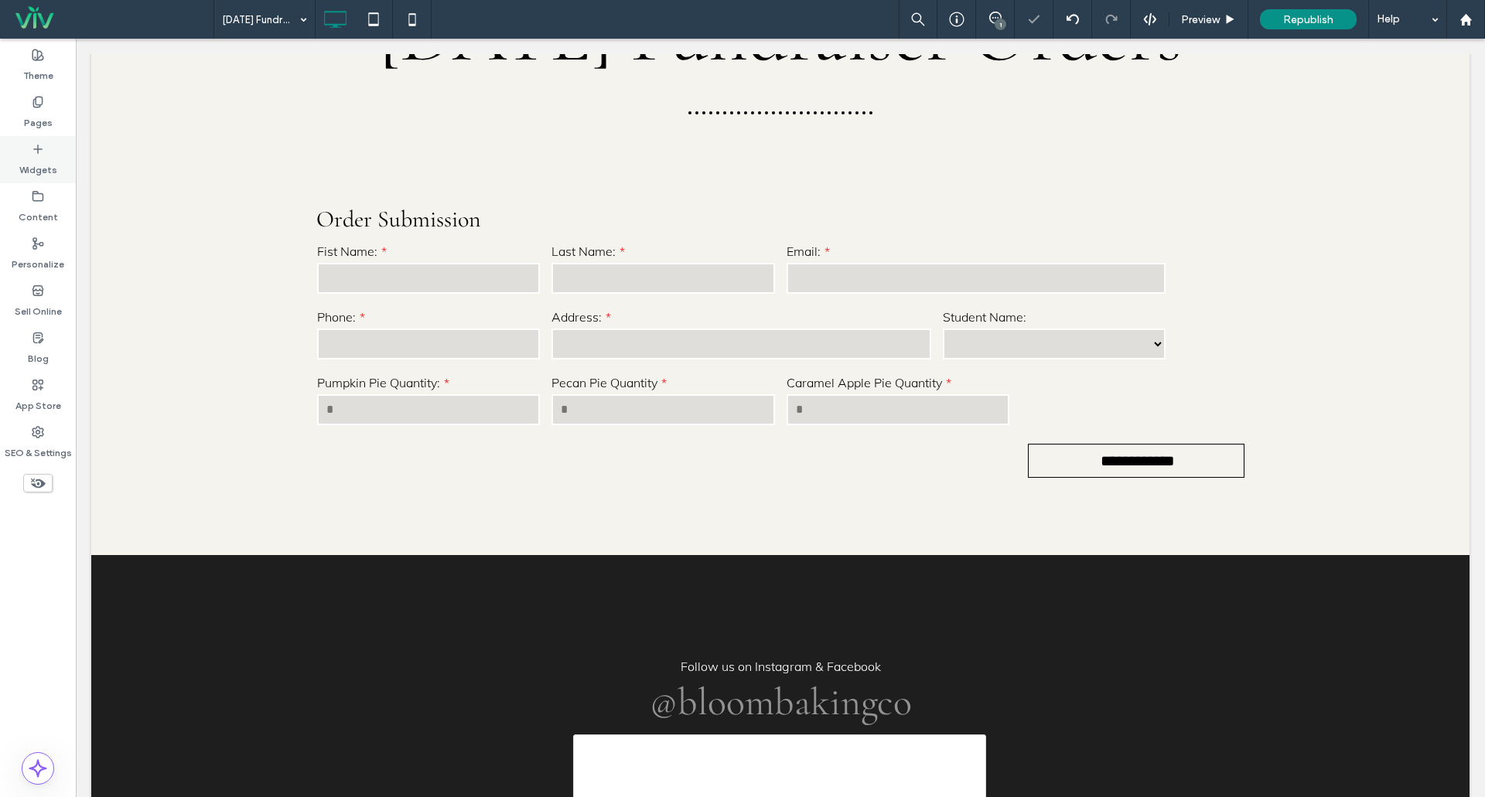
click at [38, 162] on label "Widgets" at bounding box center [38, 166] width 38 height 22
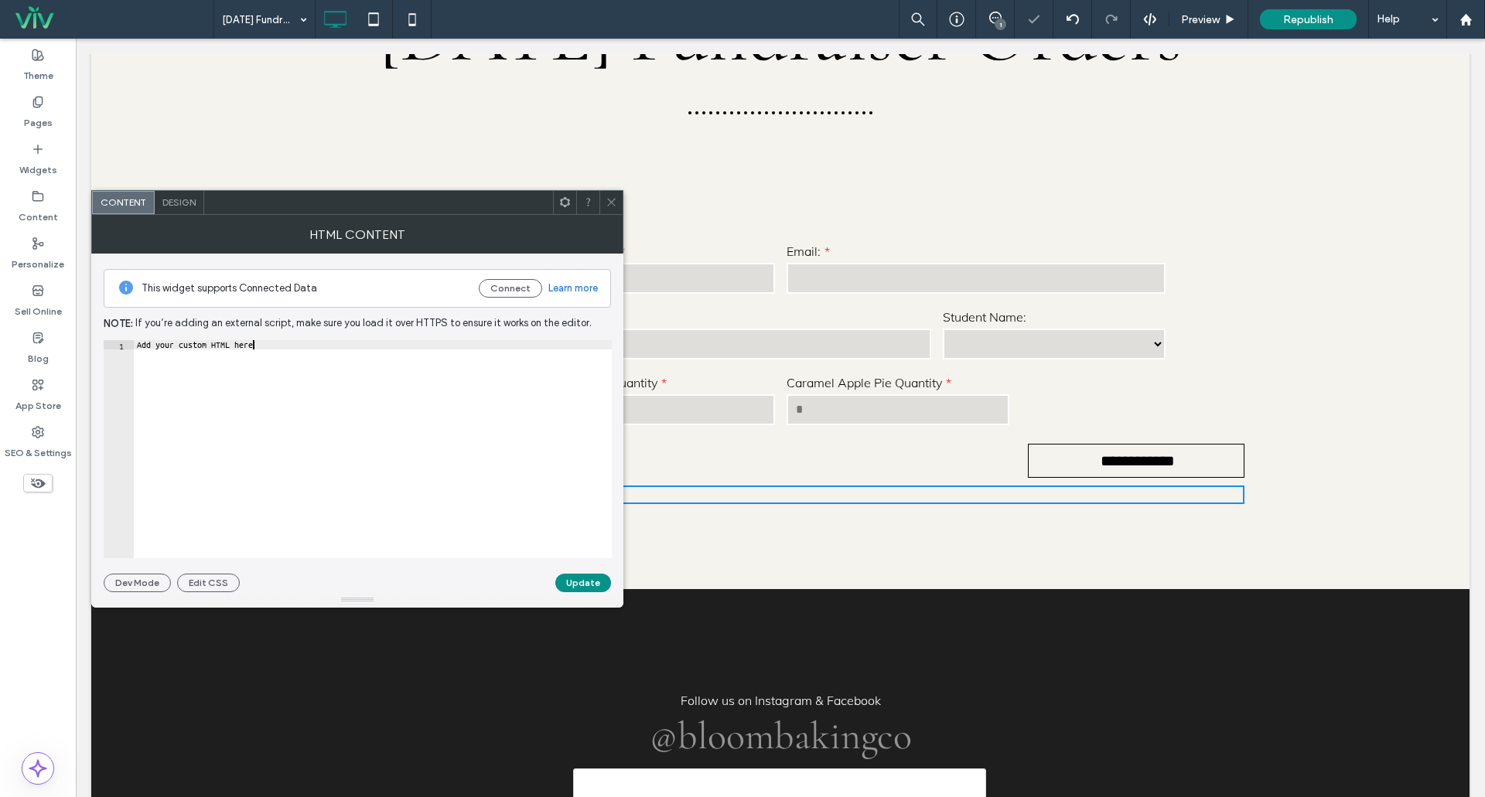
drag, startPoint x: 263, startPoint y: 349, endPoint x: 50, endPoint y: 373, distance: 214.8
click at [53, 372] on body ".wqwq-1{fill:#231f20;} .cls-1q, .cls-2q { fill-rule: evenodd; } .cls-2q { fill:…" at bounding box center [742, 398] width 1485 height 797
type textarea "*"
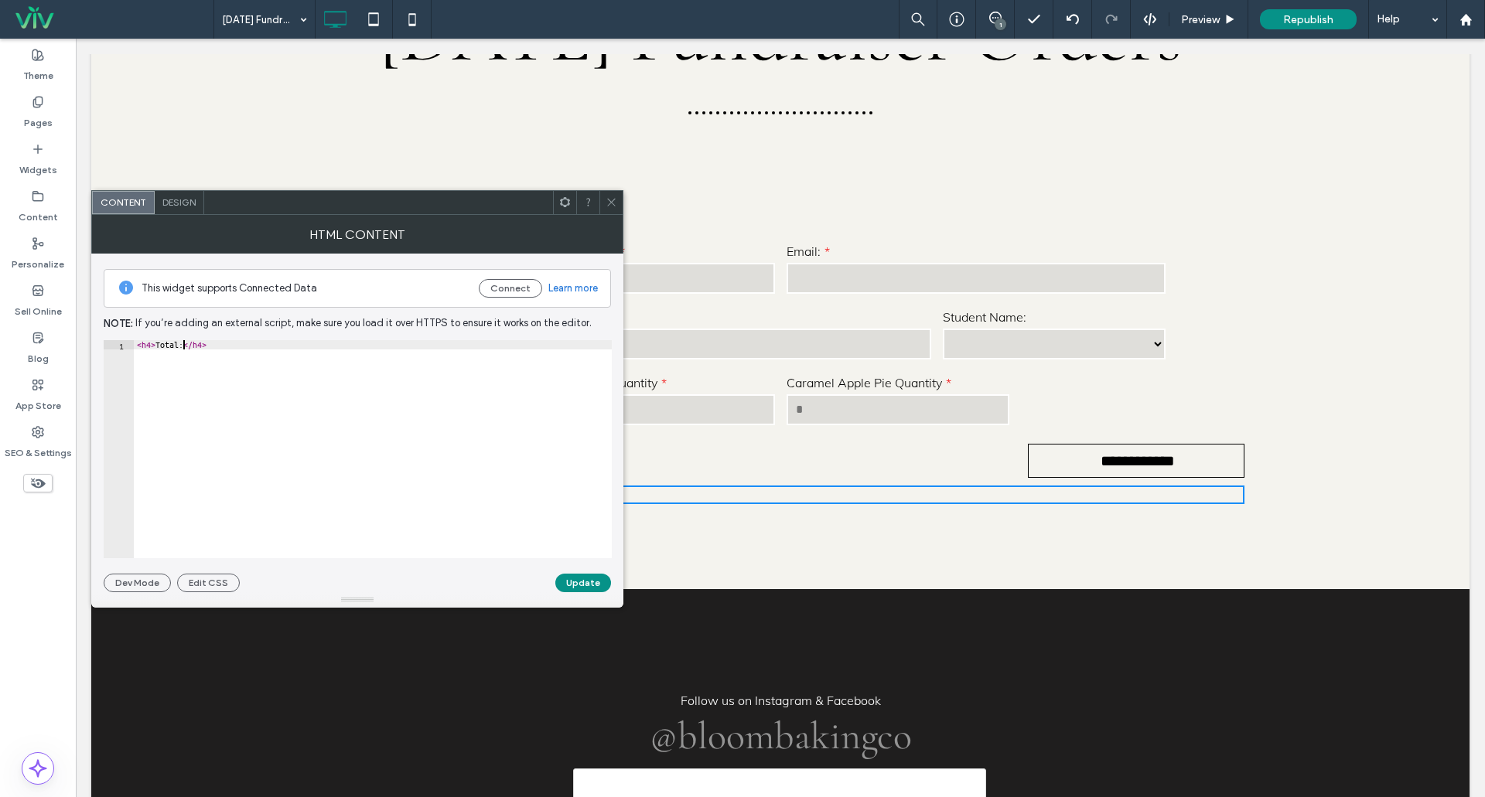
scroll to position [0, 4]
click at [249, 353] on div "< h4 > Total: </ h4 >" at bounding box center [373, 458] width 478 height 237
type textarea "**********"
click at [583, 584] on button "Update" at bounding box center [583, 583] width 56 height 19
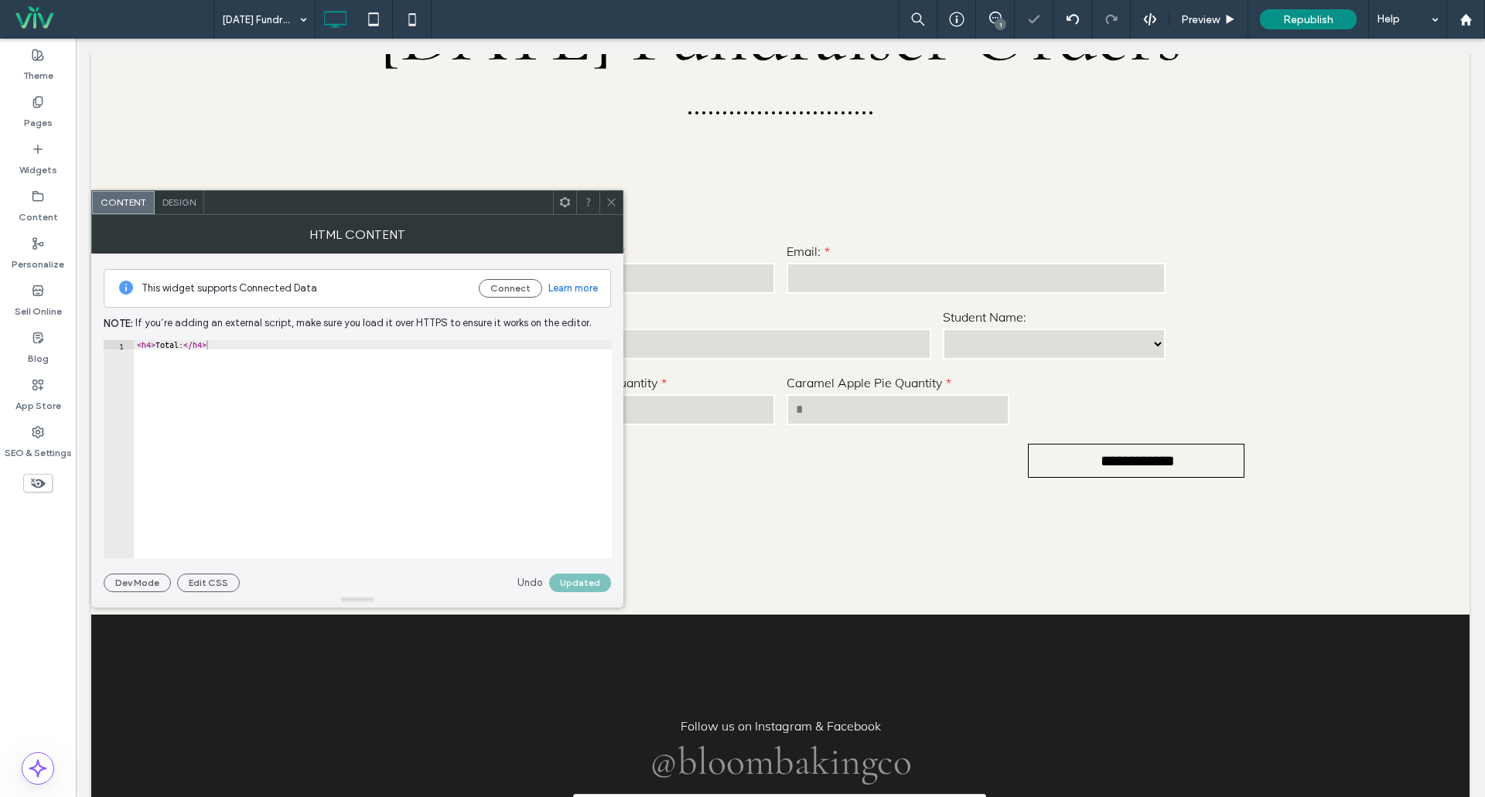
click at [599, 201] on div at bounding box center [587, 202] width 23 height 23
click at [607, 204] on icon at bounding box center [612, 202] width 12 height 12
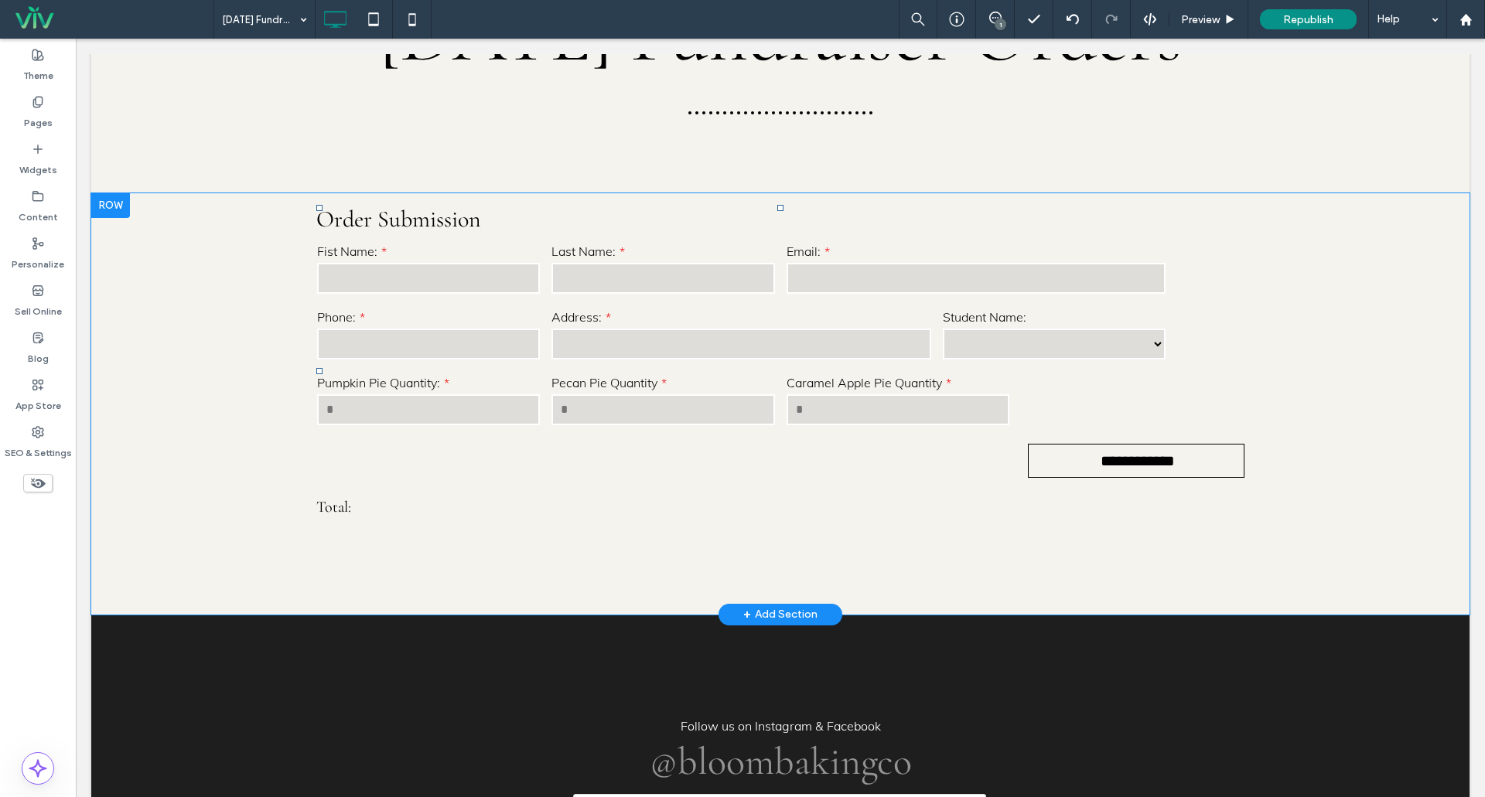
click at [336, 517] on h4 "Total:" at bounding box center [780, 507] width 928 height 19
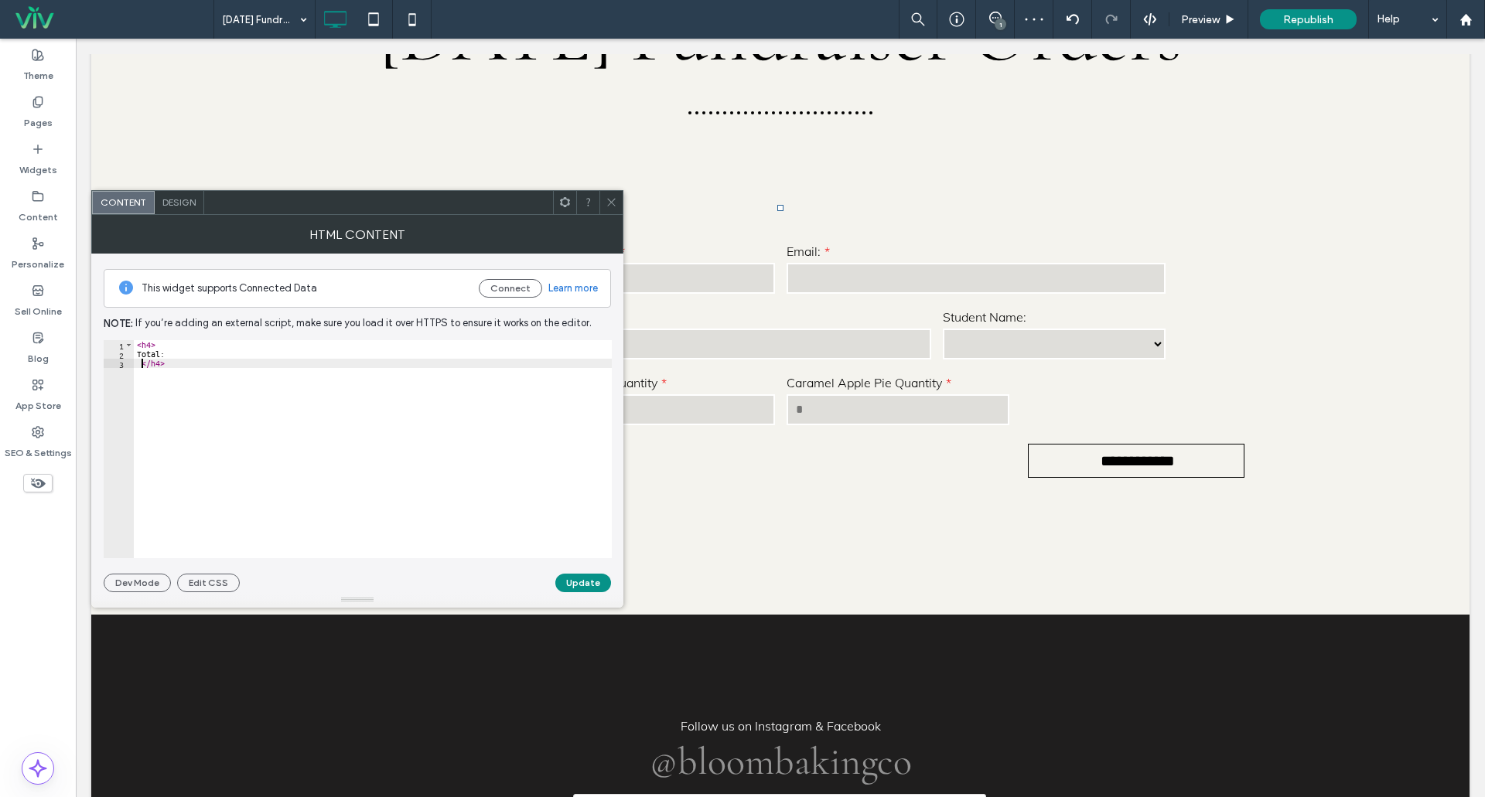
click at [140, 359] on div "< h4 > Total: </ h4 >" at bounding box center [373, 458] width 478 height 237
type textarea "*****"
click at [883, 425] on input "number" at bounding box center [898, 409] width 223 height 31
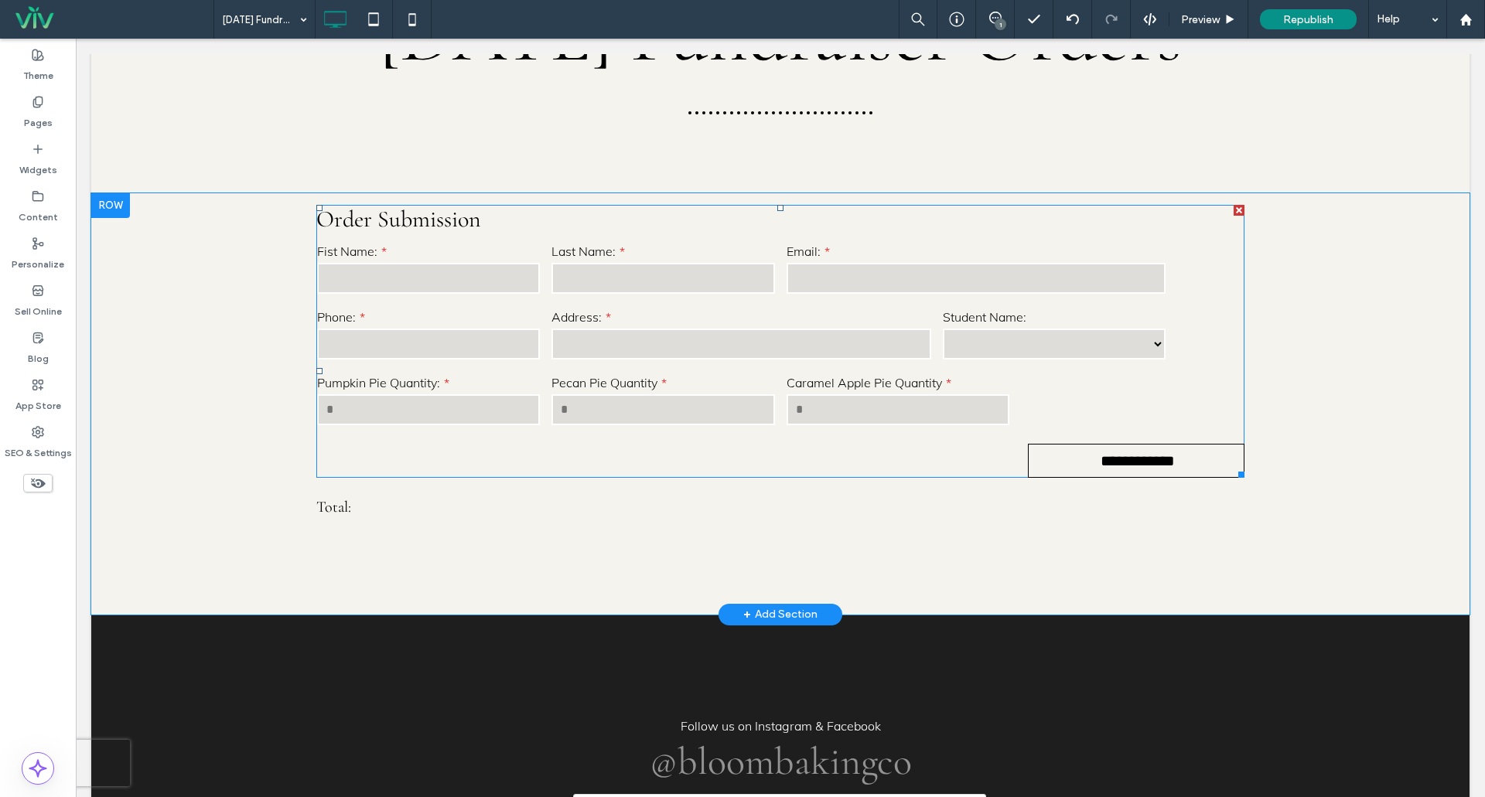
click at [451, 261] on label "Fist Name:" at bounding box center [428, 251] width 223 height 19
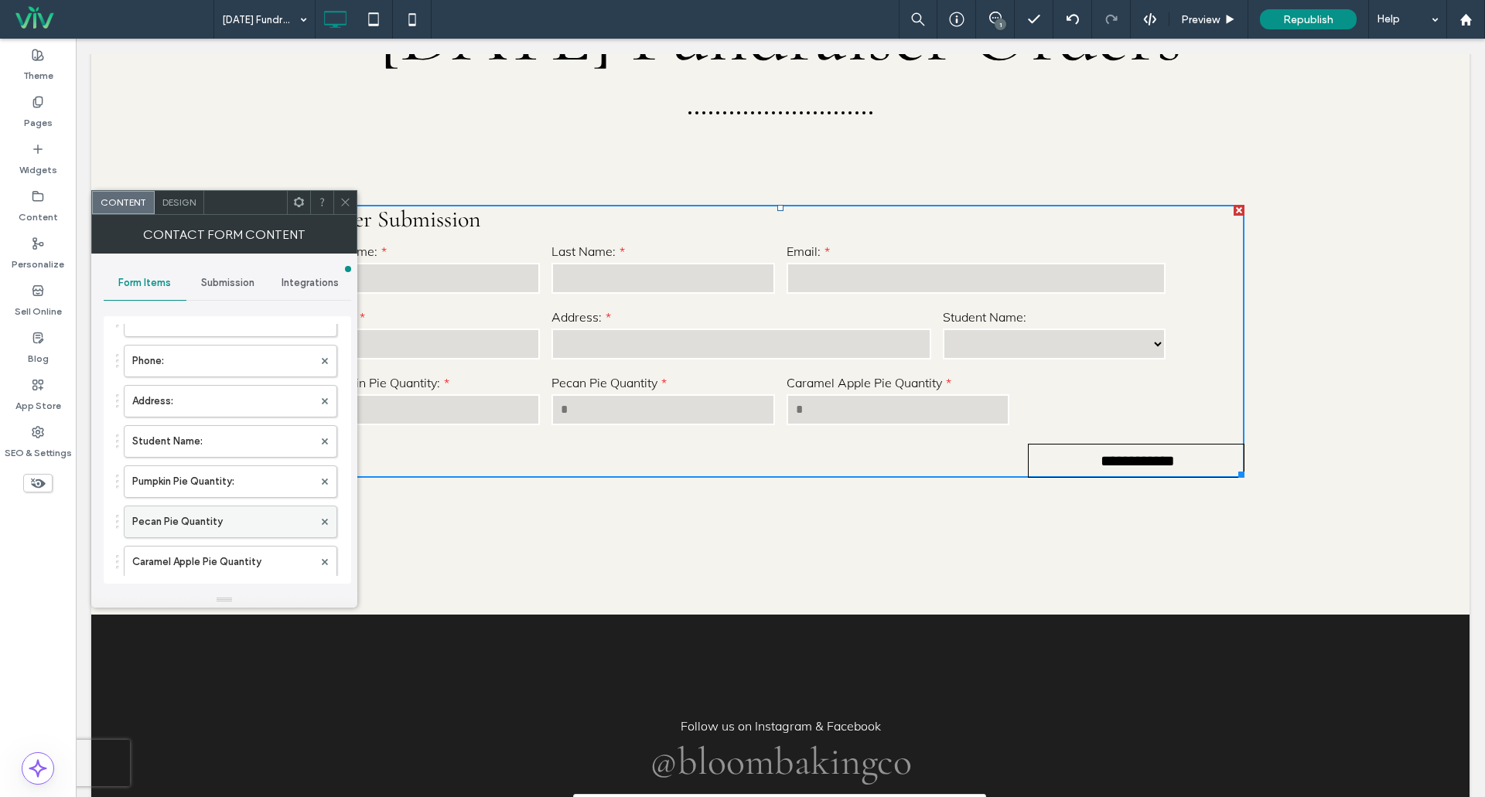
scroll to position [232, 0]
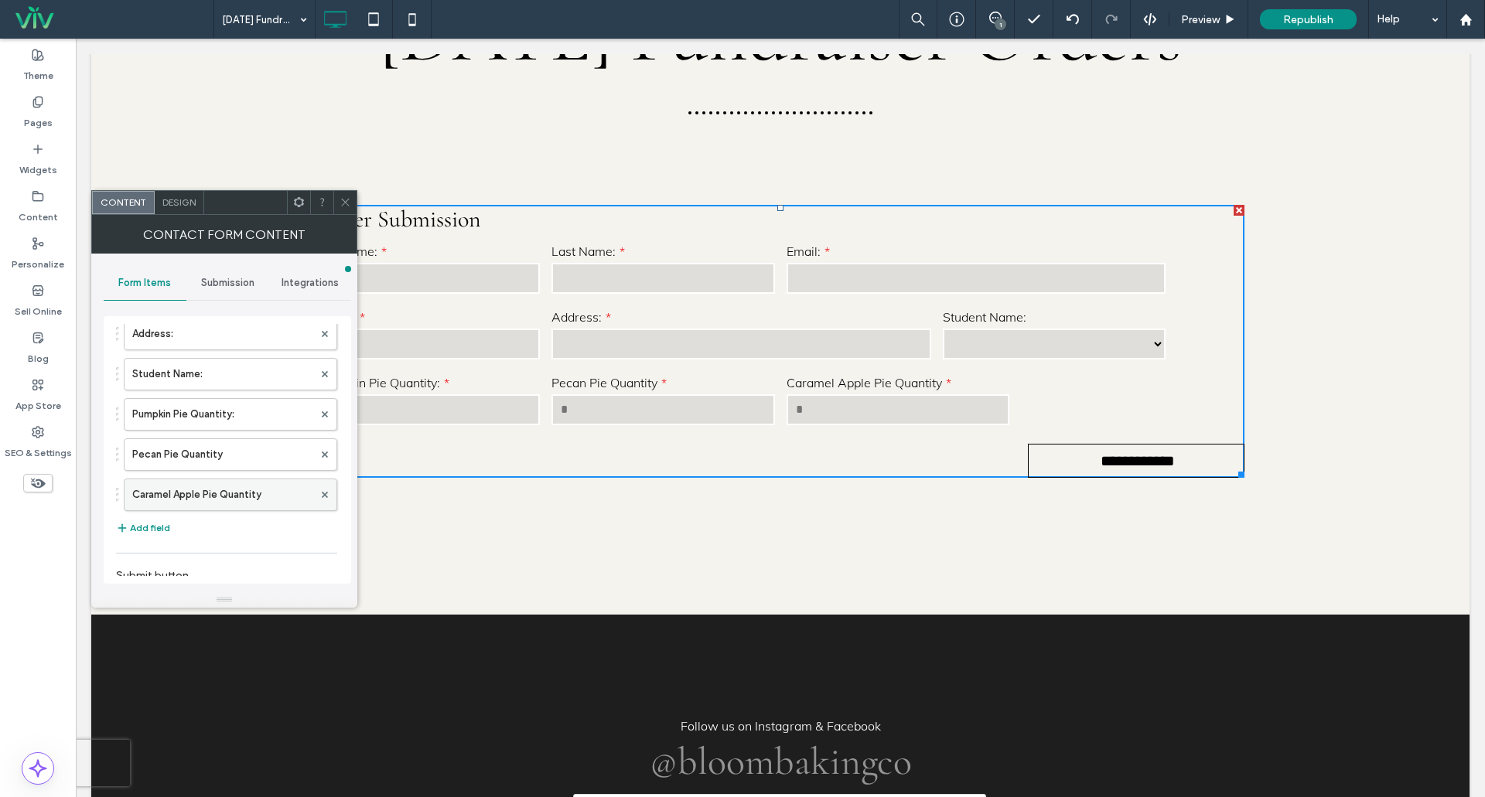
click at [184, 491] on label "Caramel Apple Pie Quantity" at bounding box center [222, 495] width 181 height 31
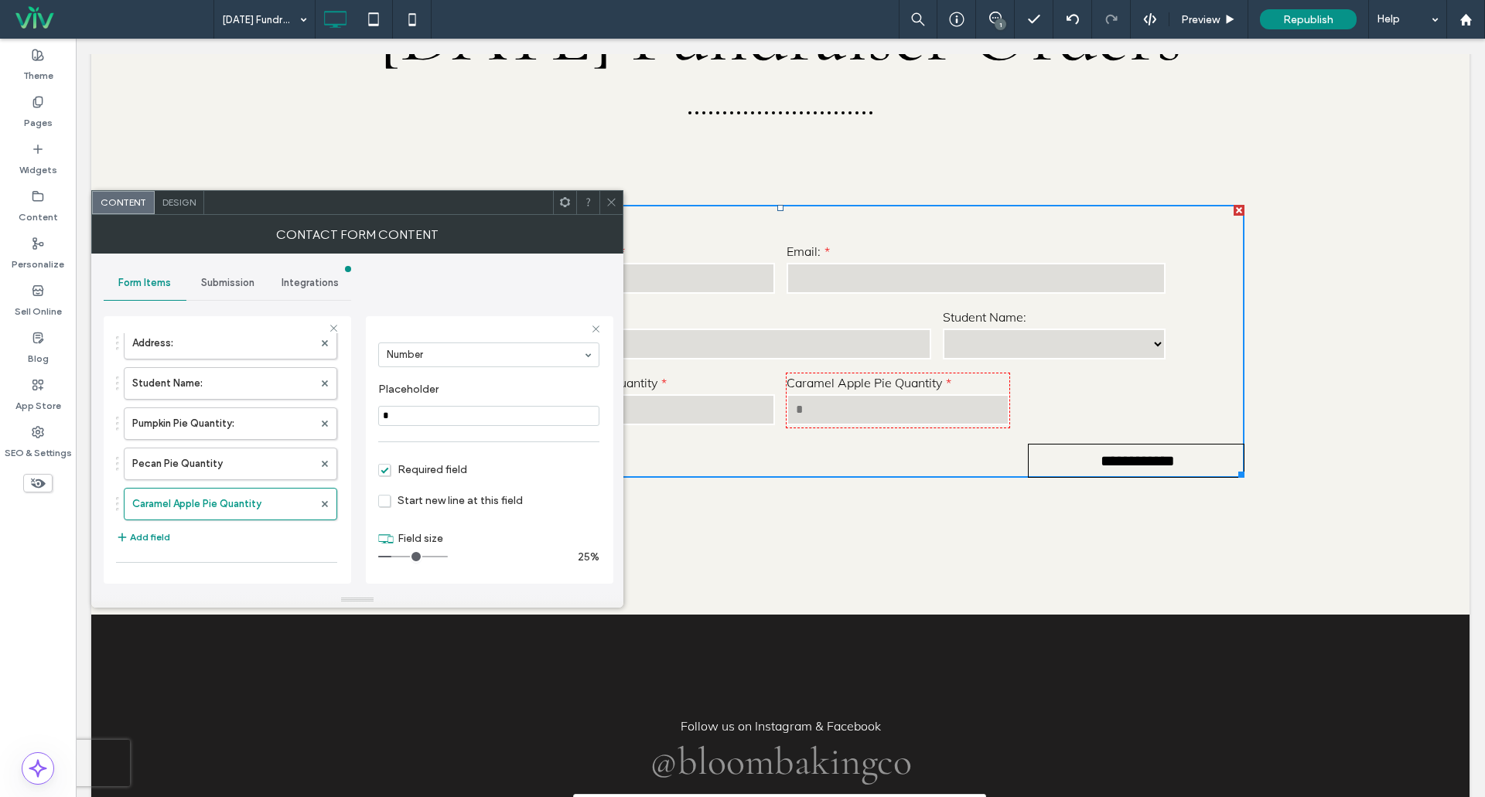
scroll to position [0, 0]
click at [395, 352] on icon at bounding box center [401, 353] width 12 height 12
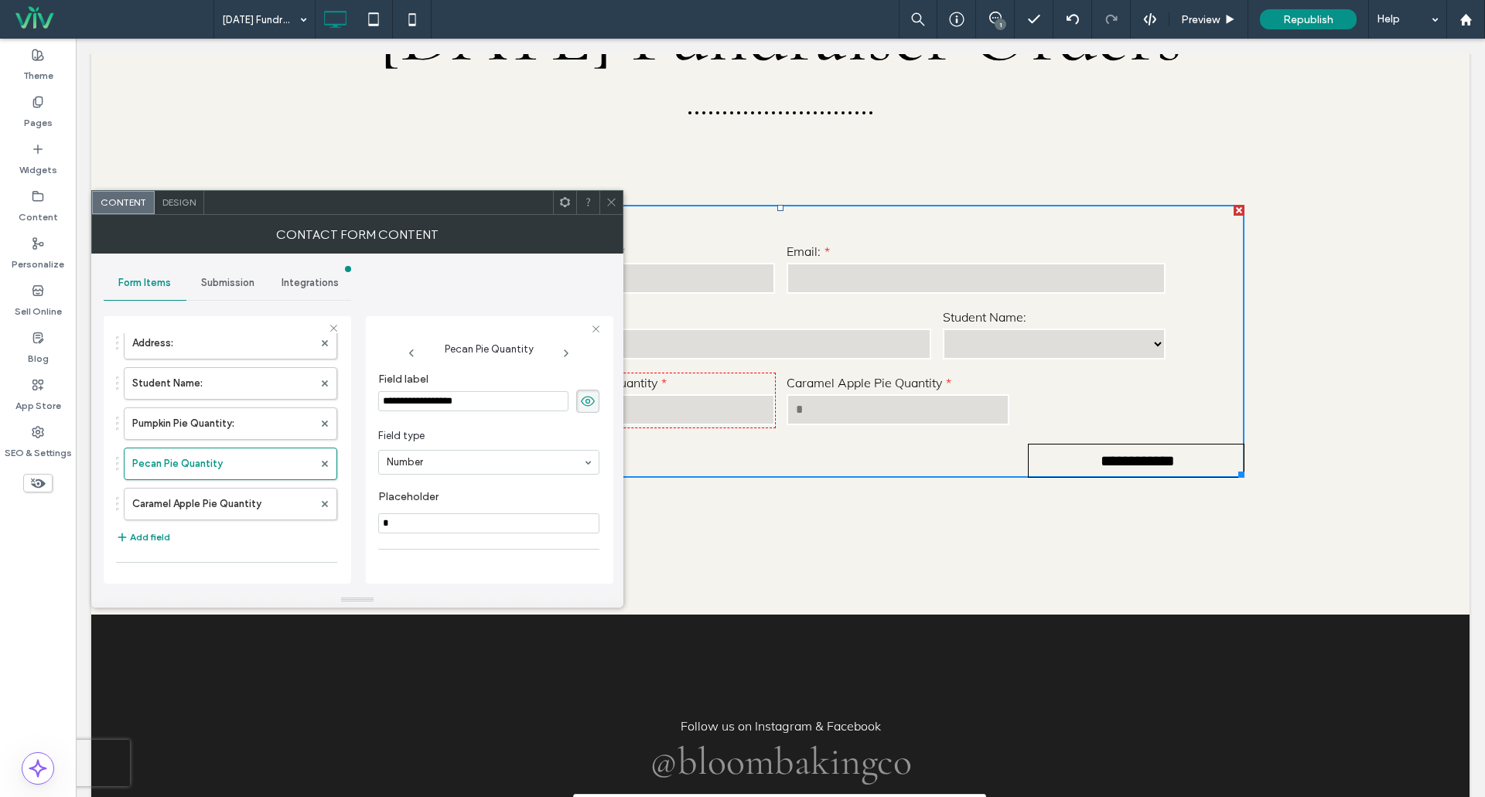
click at [396, 352] on span at bounding box center [411, 353] width 67 height 12
click at [181, 206] on span "Design" at bounding box center [178, 202] width 33 height 12
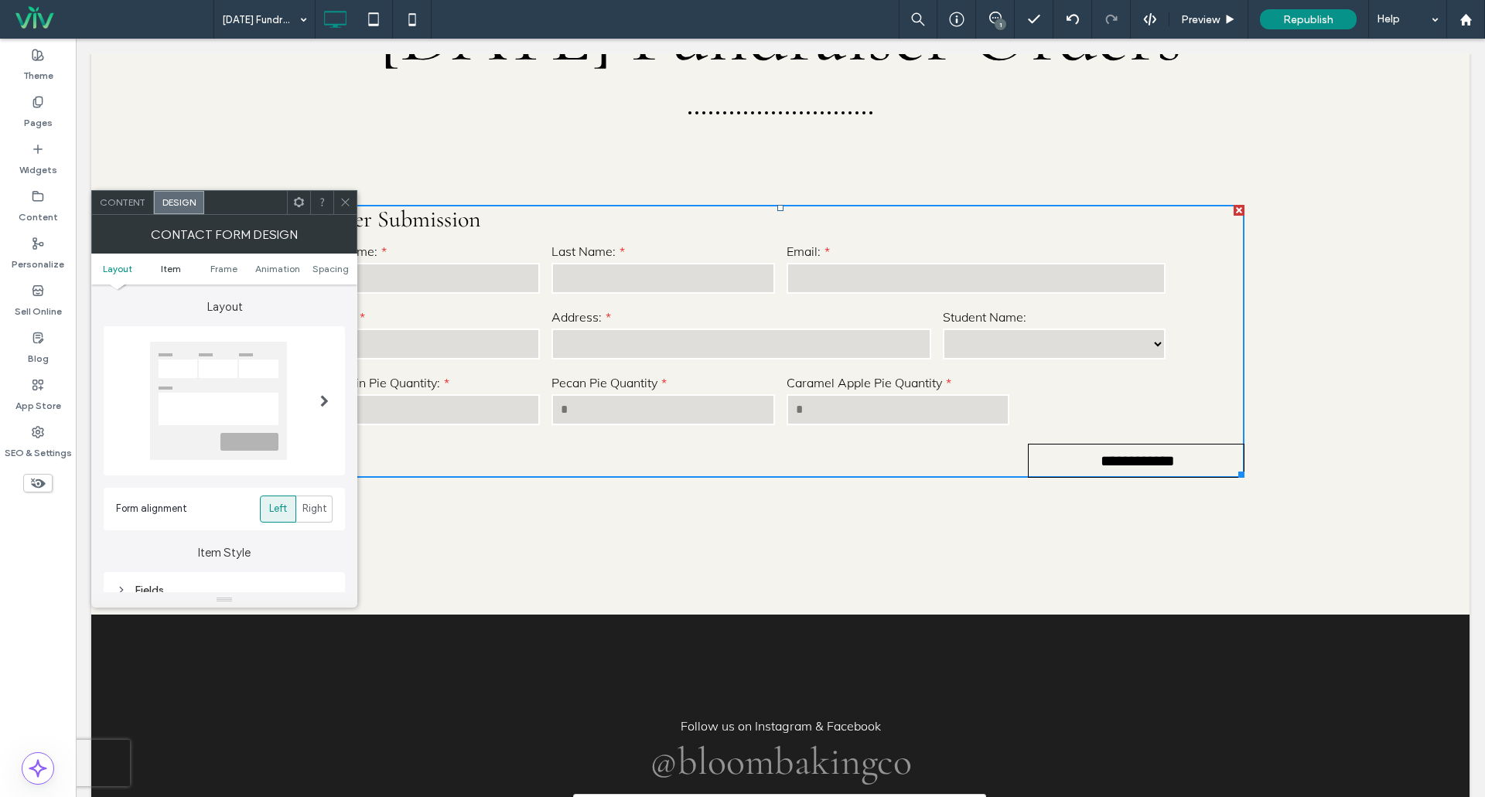
click at [175, 274] on span "Item" at bounding box center [171, 269] width 20 height 12
click at [139, 347] on div "Fields" at bounding box center [224, 344] width 217 height 13
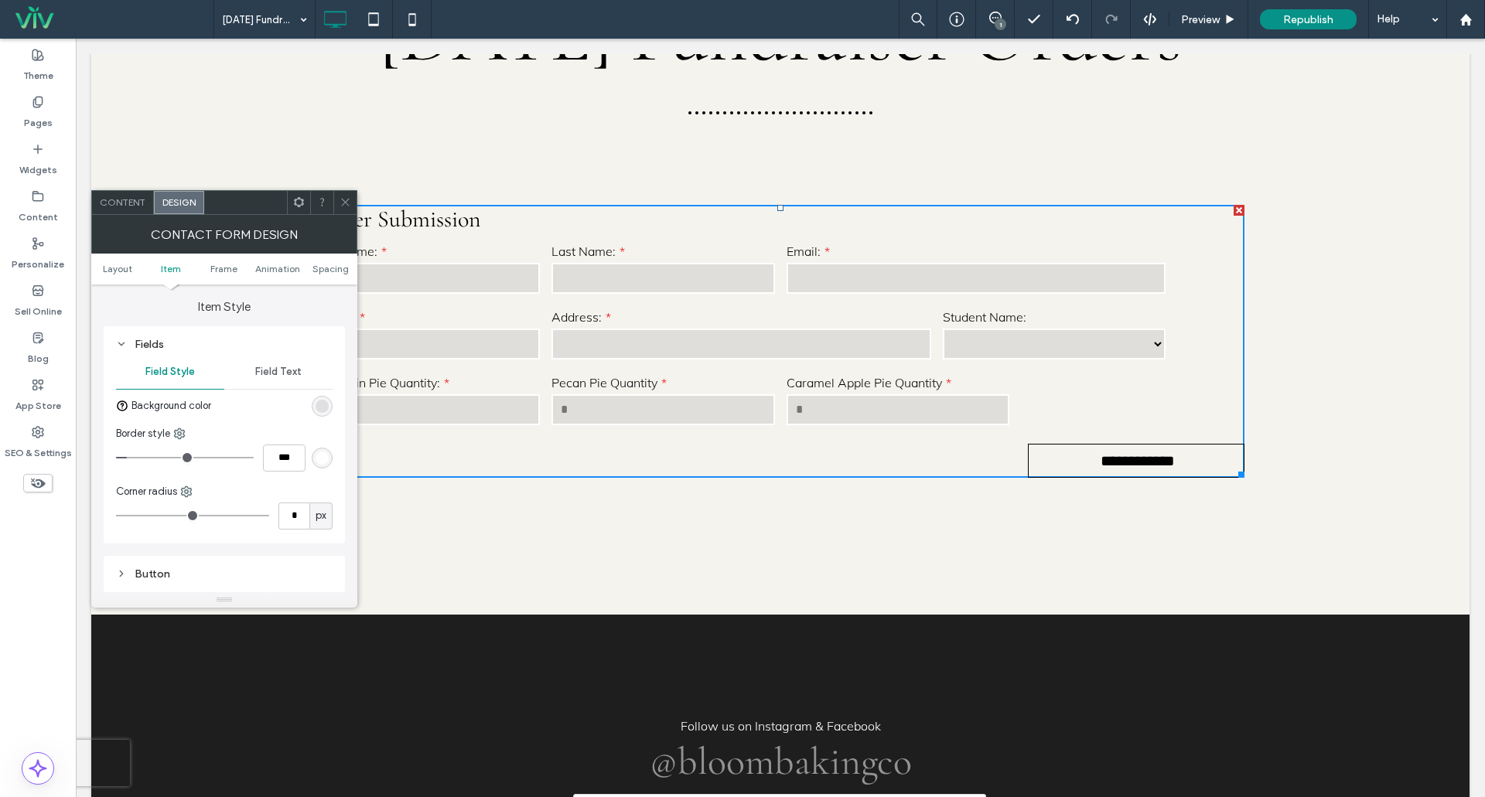
click at [139, 347] on div "Fields" at bounding box center [224, 344] width 217 height 13
click at [132, 344] on div "Fields" at bounding box center [224, 344] width 217 height 13
click at [131, 348] on div "Fields" at bounding box center [224, 344] width 217 height 13
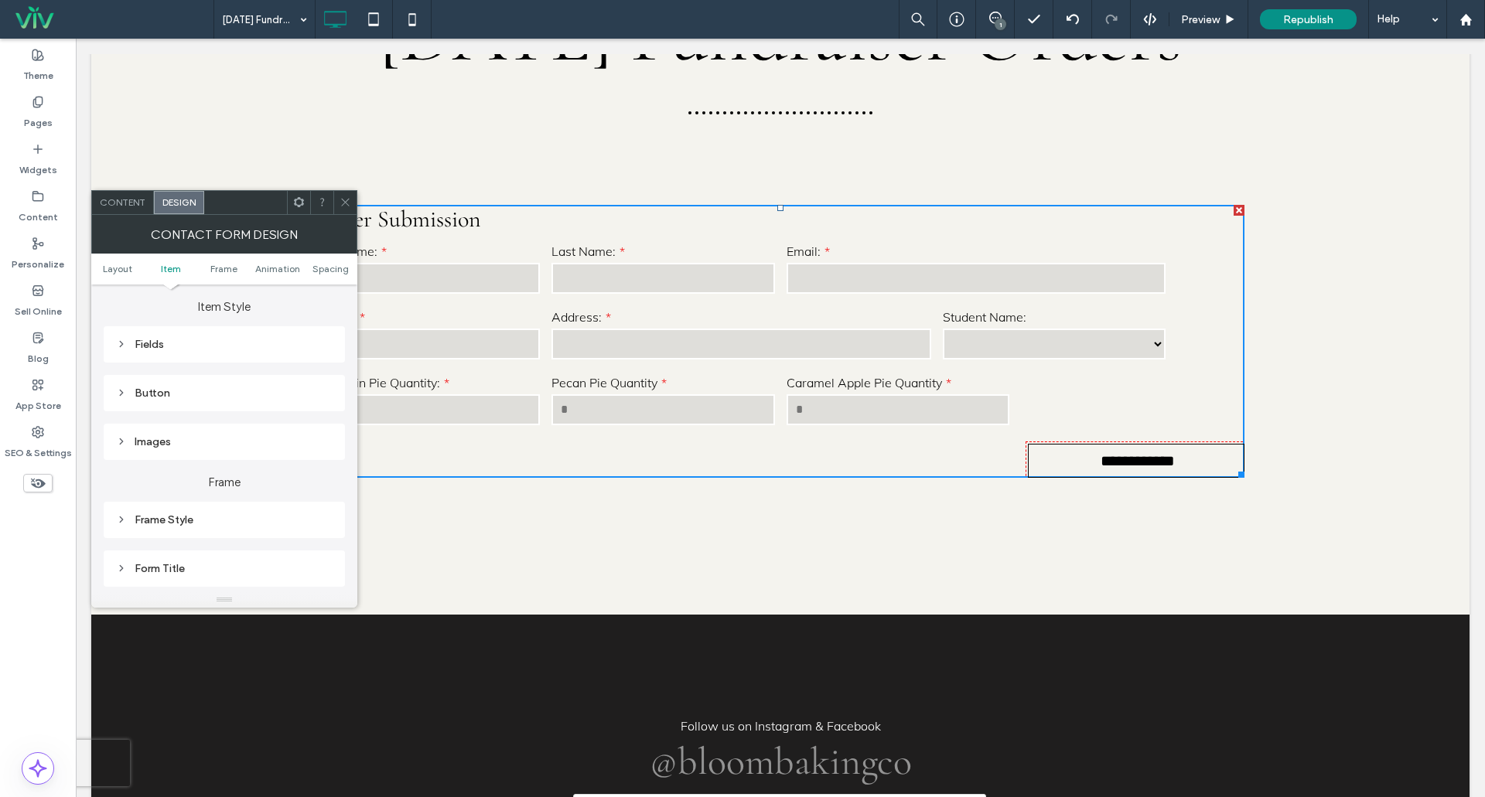
click at [140, 402] on div "Button" at bounding box center [224, 393] width 217 height 21
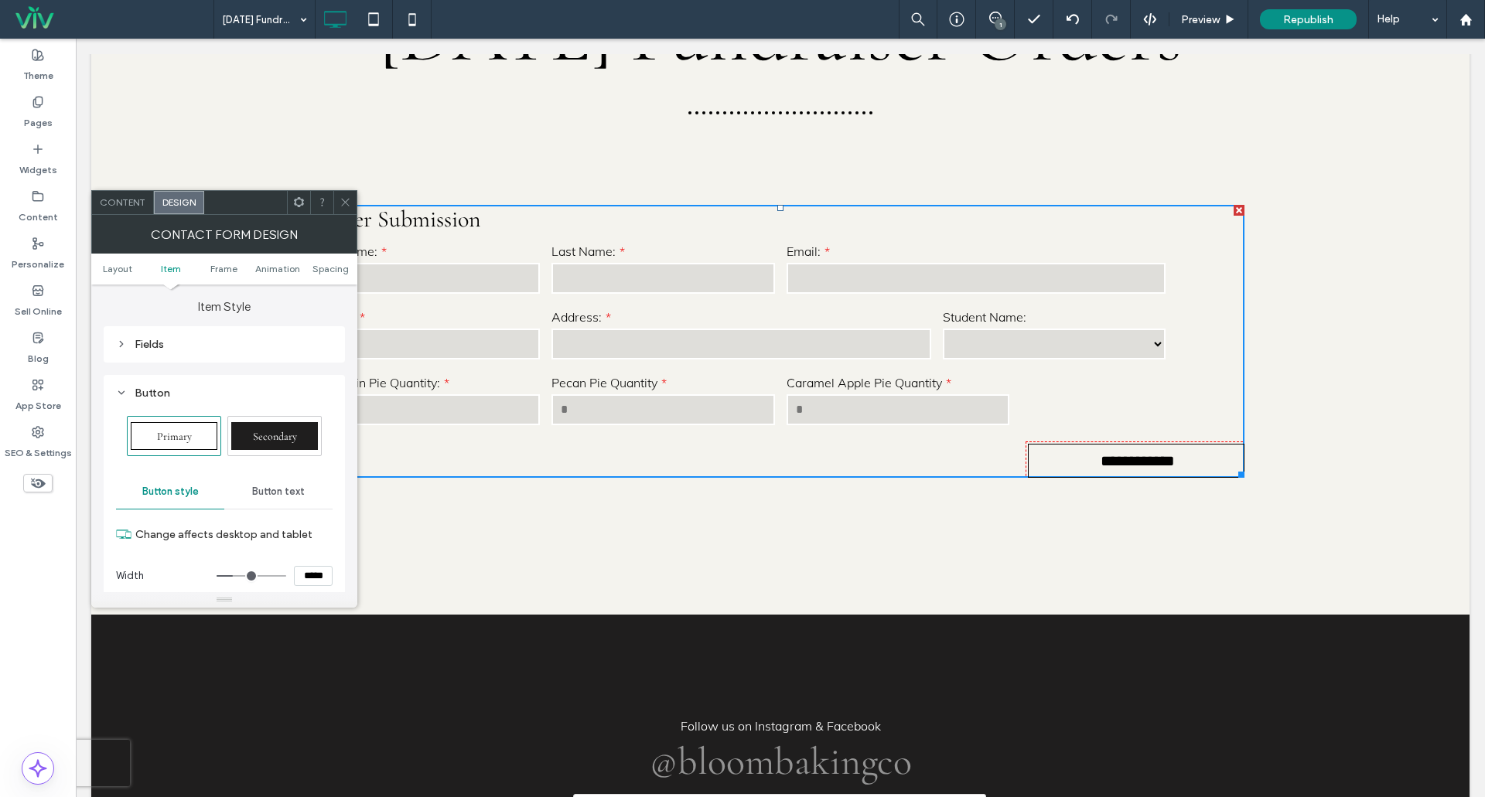
click at [142, 398] on div "Button" at bounding box center [224, 393] width 217 height 13
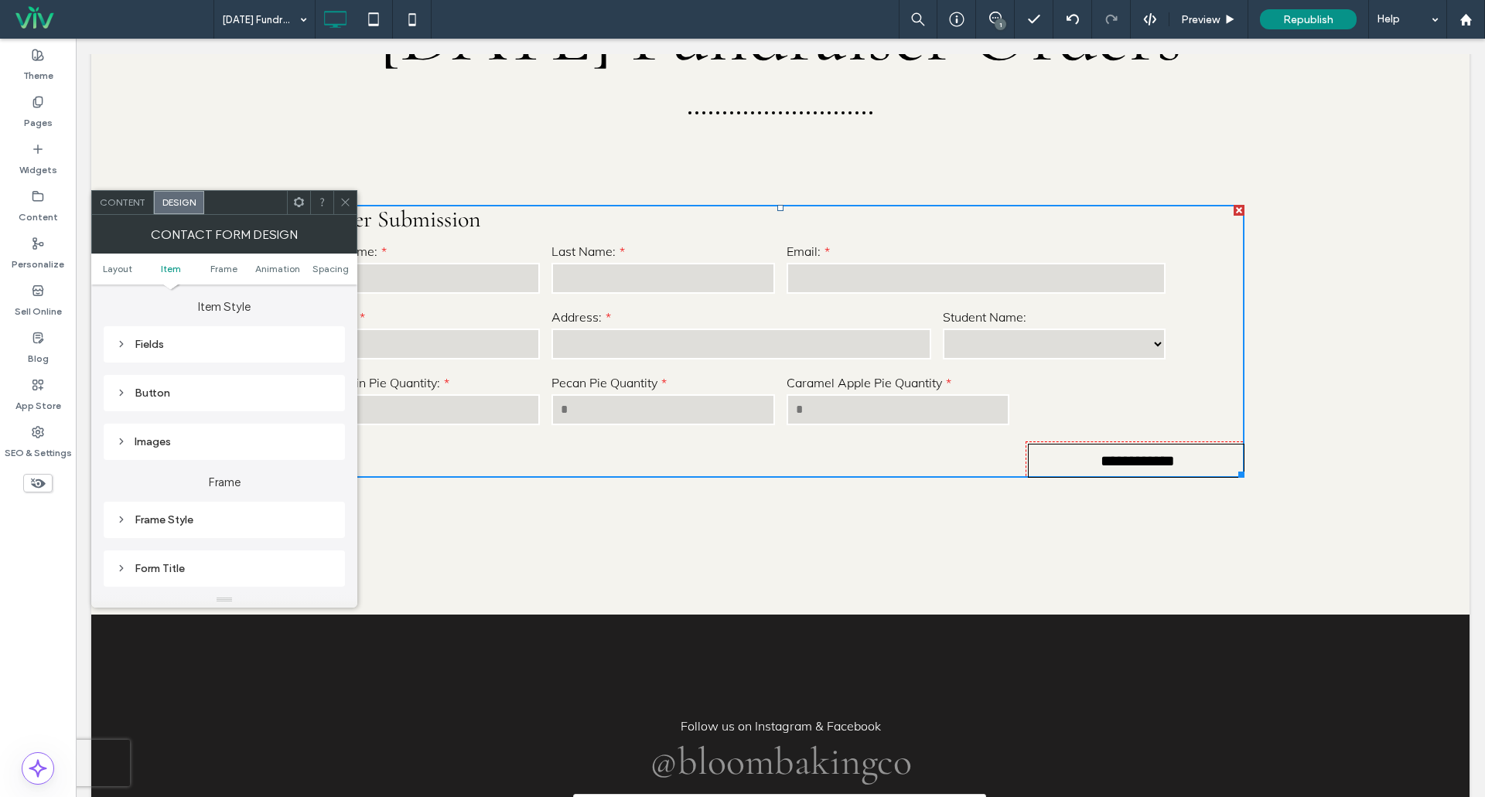
click at [152, 456] on div "Images" at bounding box center [224, 442] width 241 height 36
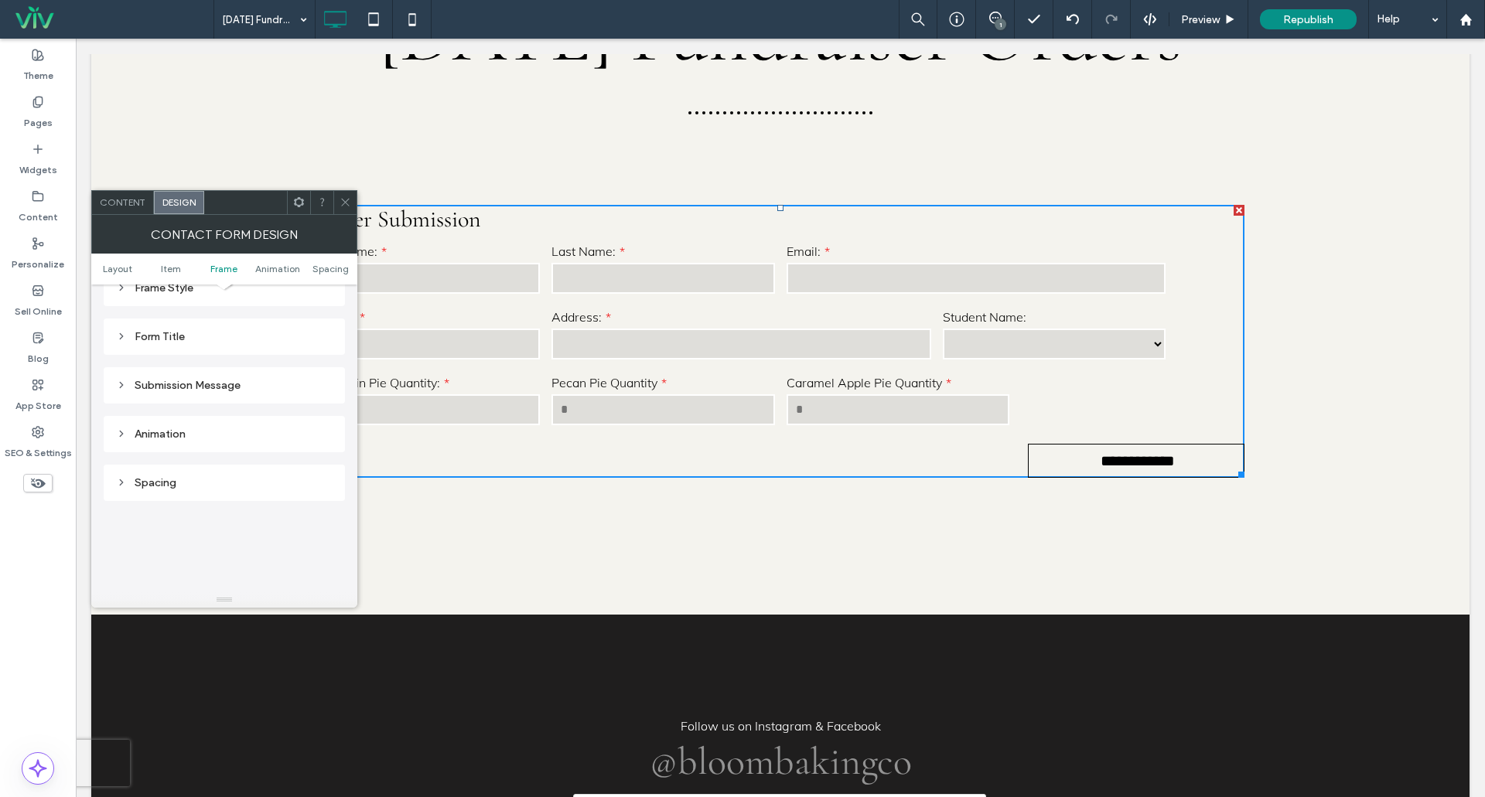
click at [153, 391] on div "Submission Message" at bounding box center [224, 385] width 217 height 13
click at [145, 432] on div "Animation" at bounding box center [224, 434] width 217 height 13
click at [140, 477] on div "Spacing" at bounding box center [224, 482] width 217 height 13
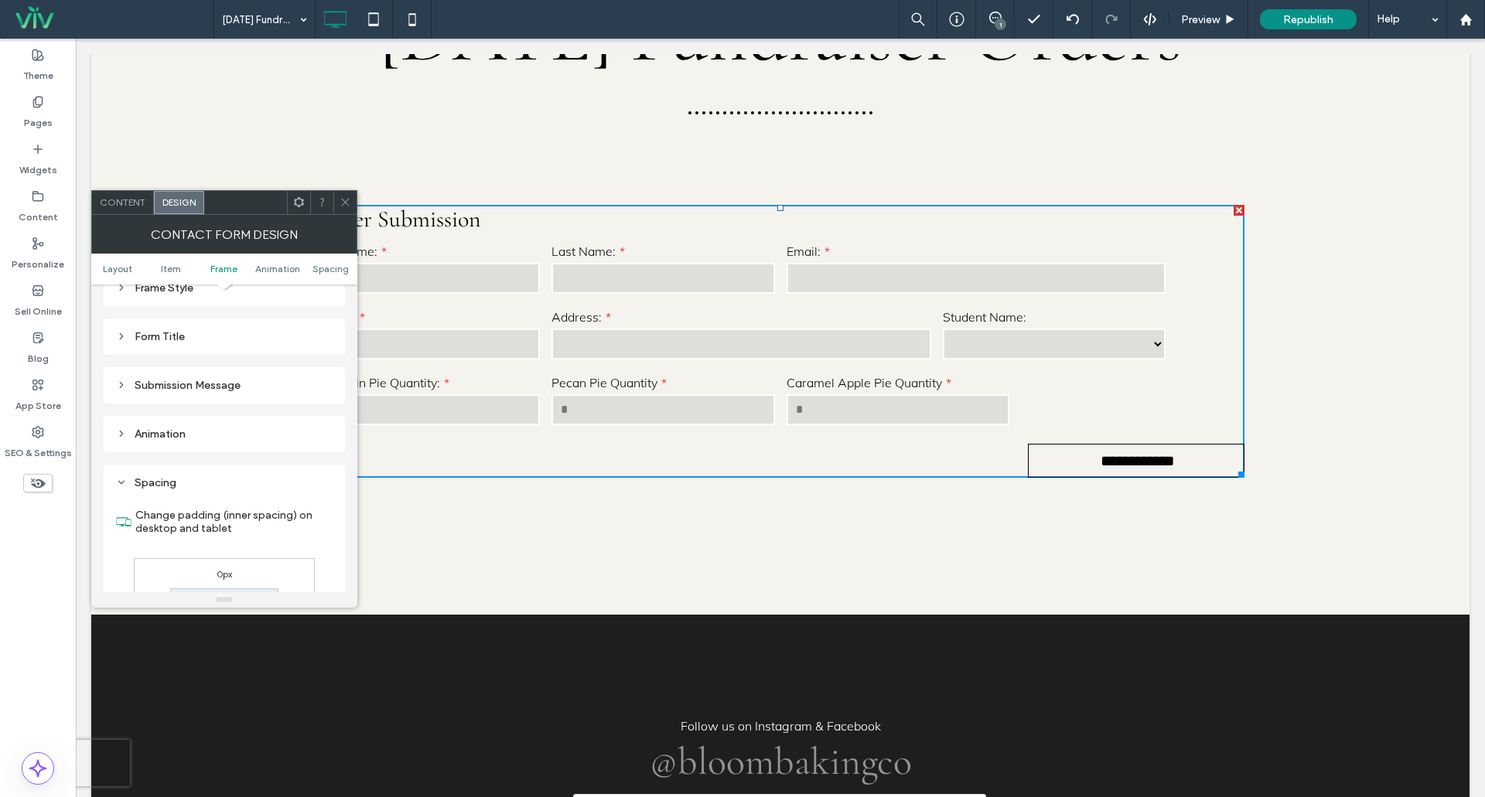
click at [140, 478] on div "Spacing" at bounding box center [224, 482] width 217 height 13
click at [341, 200] on icon at bounding box center [346, 202] width 12 height 12
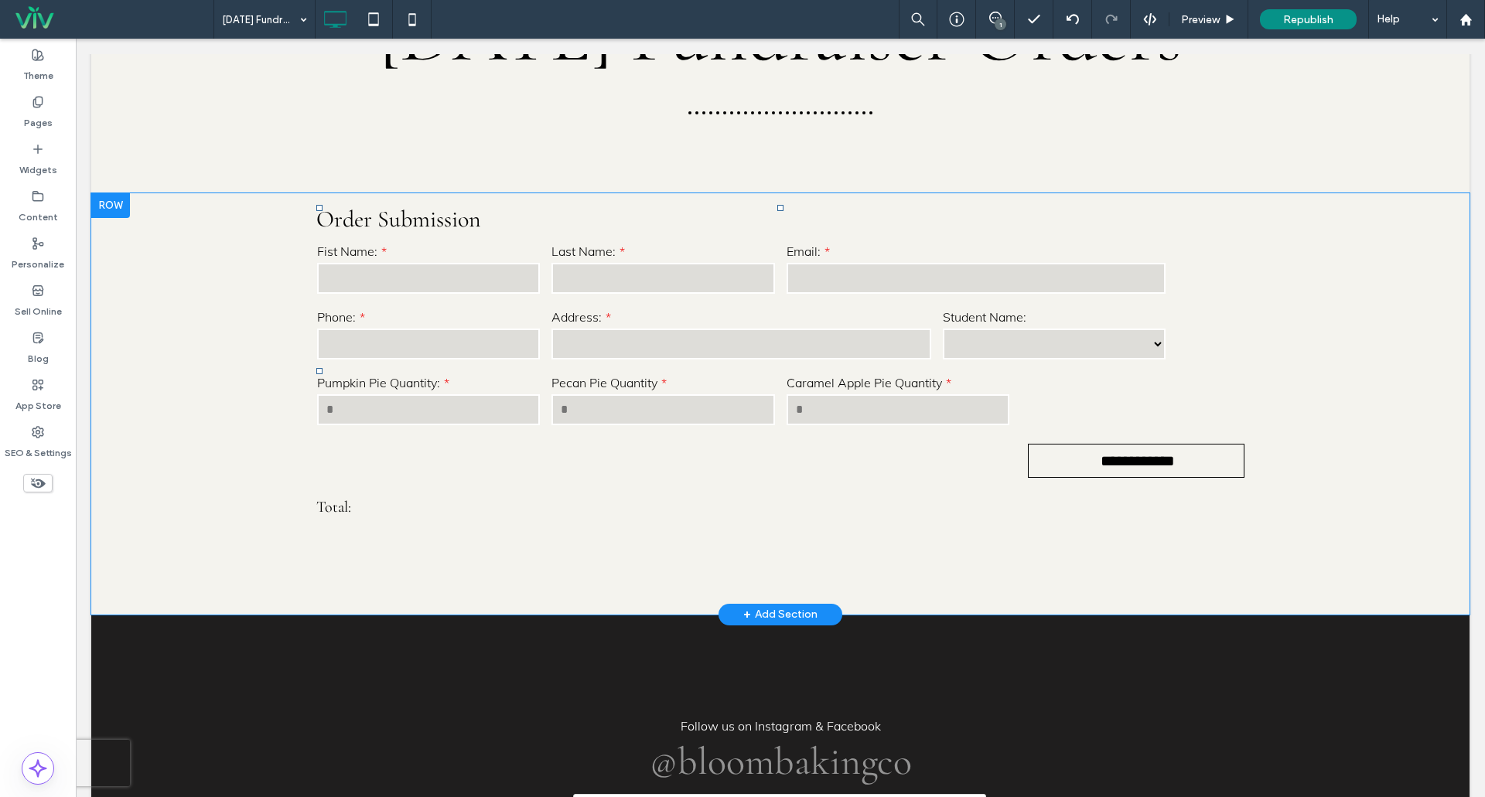
click at [326, 517] on h4 "Total:" at bounding box center [780, 507] width 928 height 19
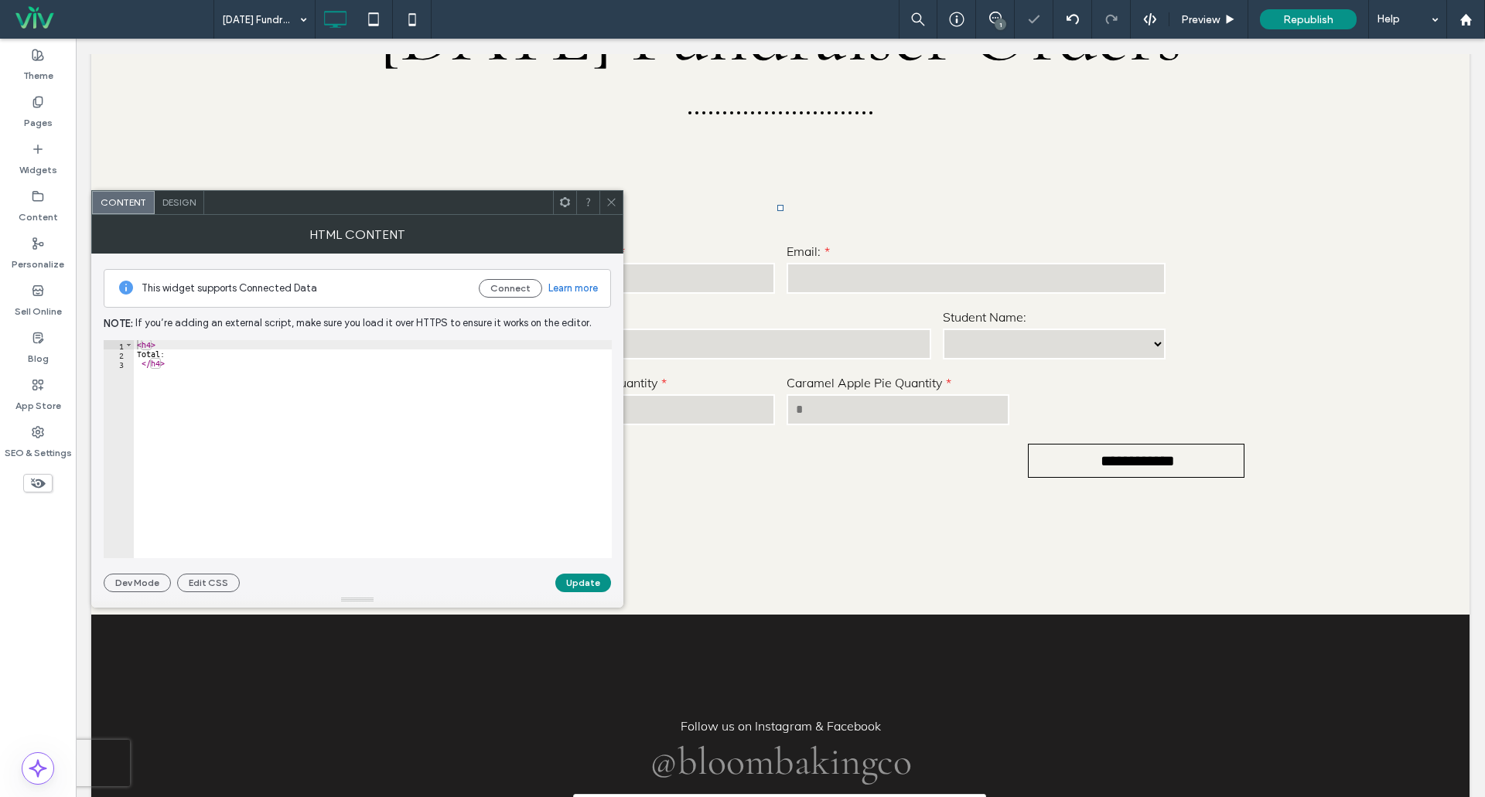
click at [603, 201] on div at bounding box center [610, 202] width 23 height 23
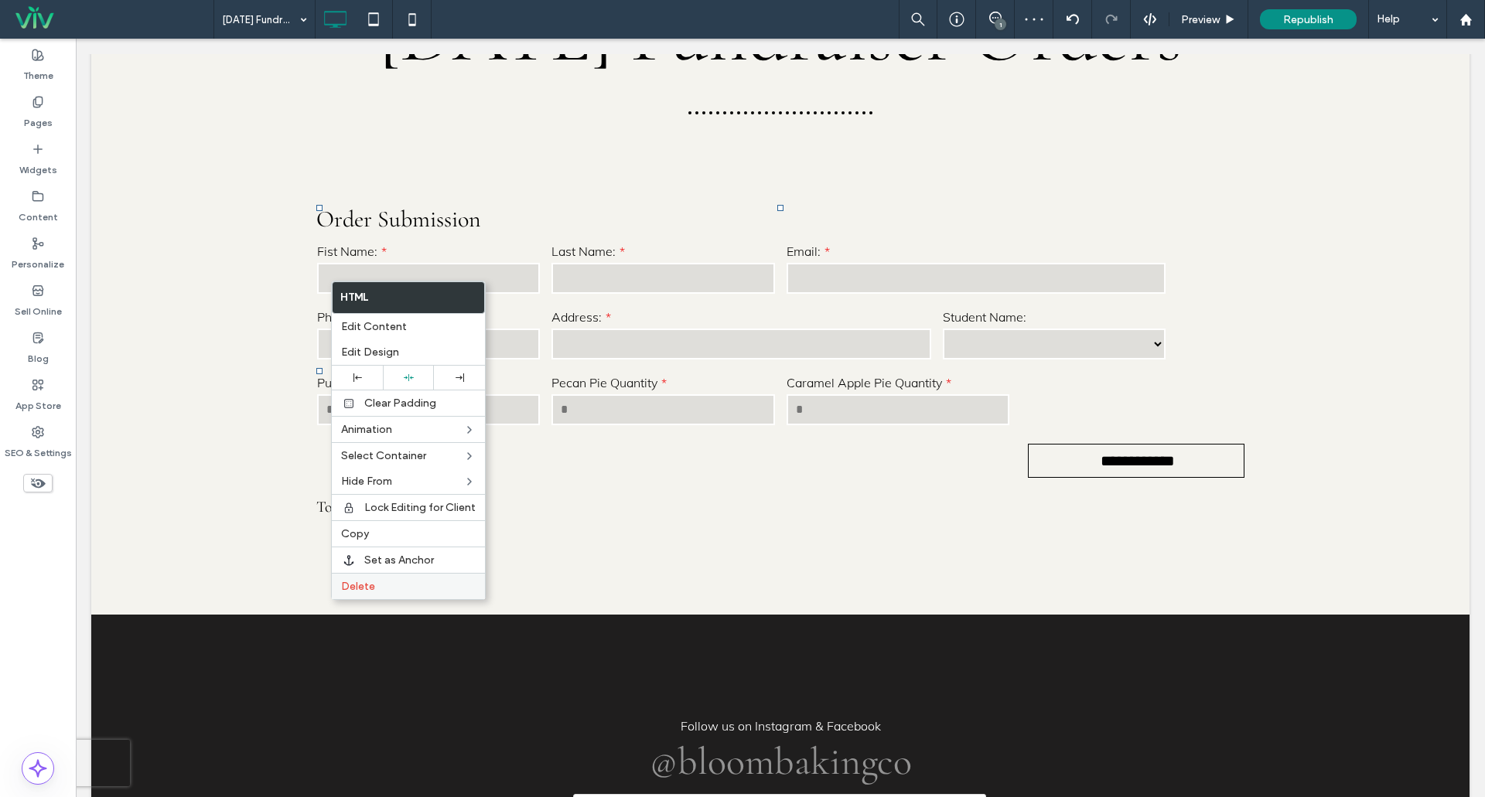
click at [370, 585] on span "Delete" at bounding box center [358, 586] width 34 height 13
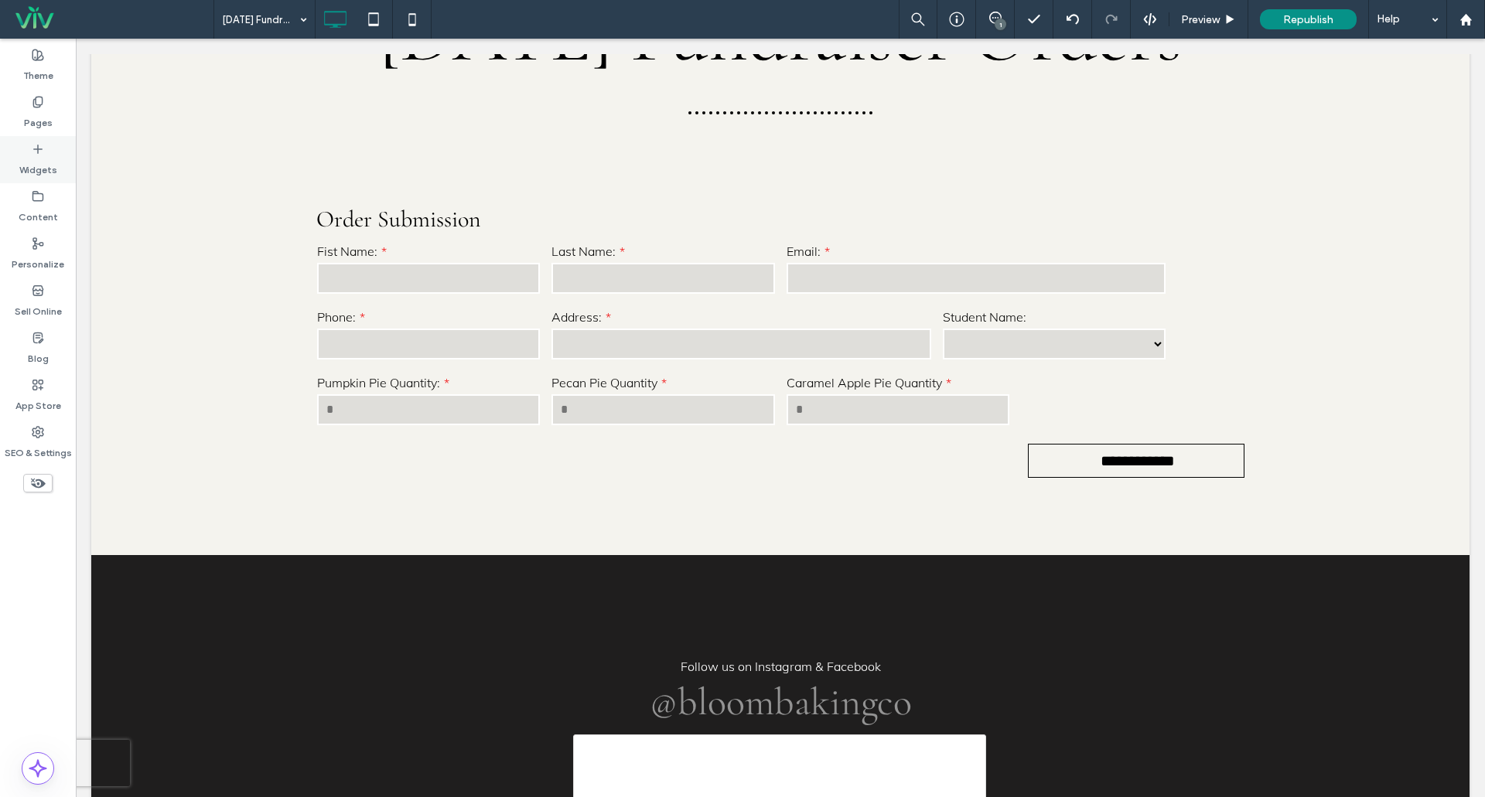
click at [46, 172] on label "Widgets" at bounding box center [38, 166] width 38 height 22
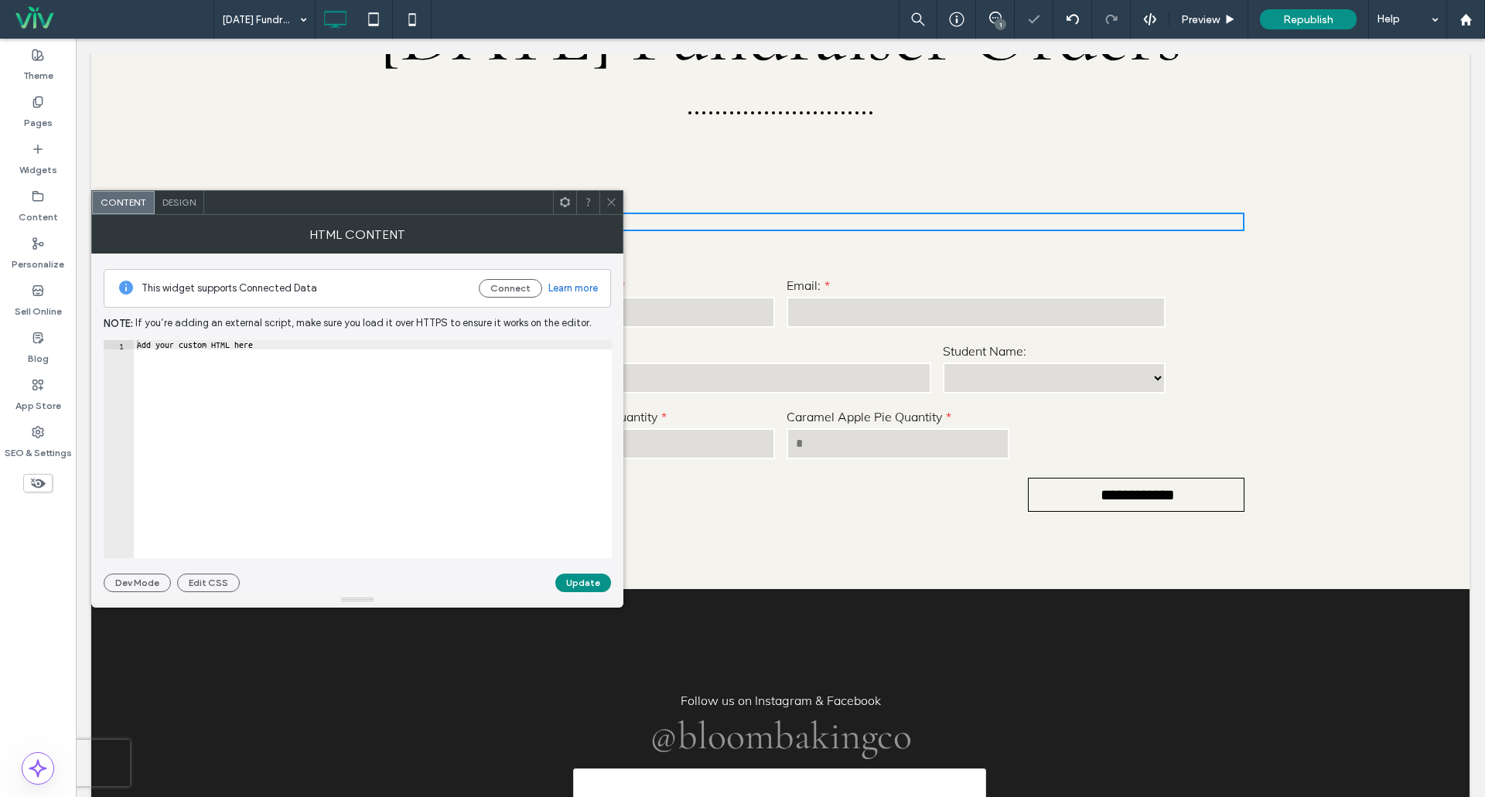
type textarea "**********"
drag, startPoint x: 274, startPoint y: 350, endPoint x: 120, endPoint y: 352, distance: 153.9
click at [121, 352] on div "**********" at bounding box center [358, 449] width 508 height 218
type textarea "******"
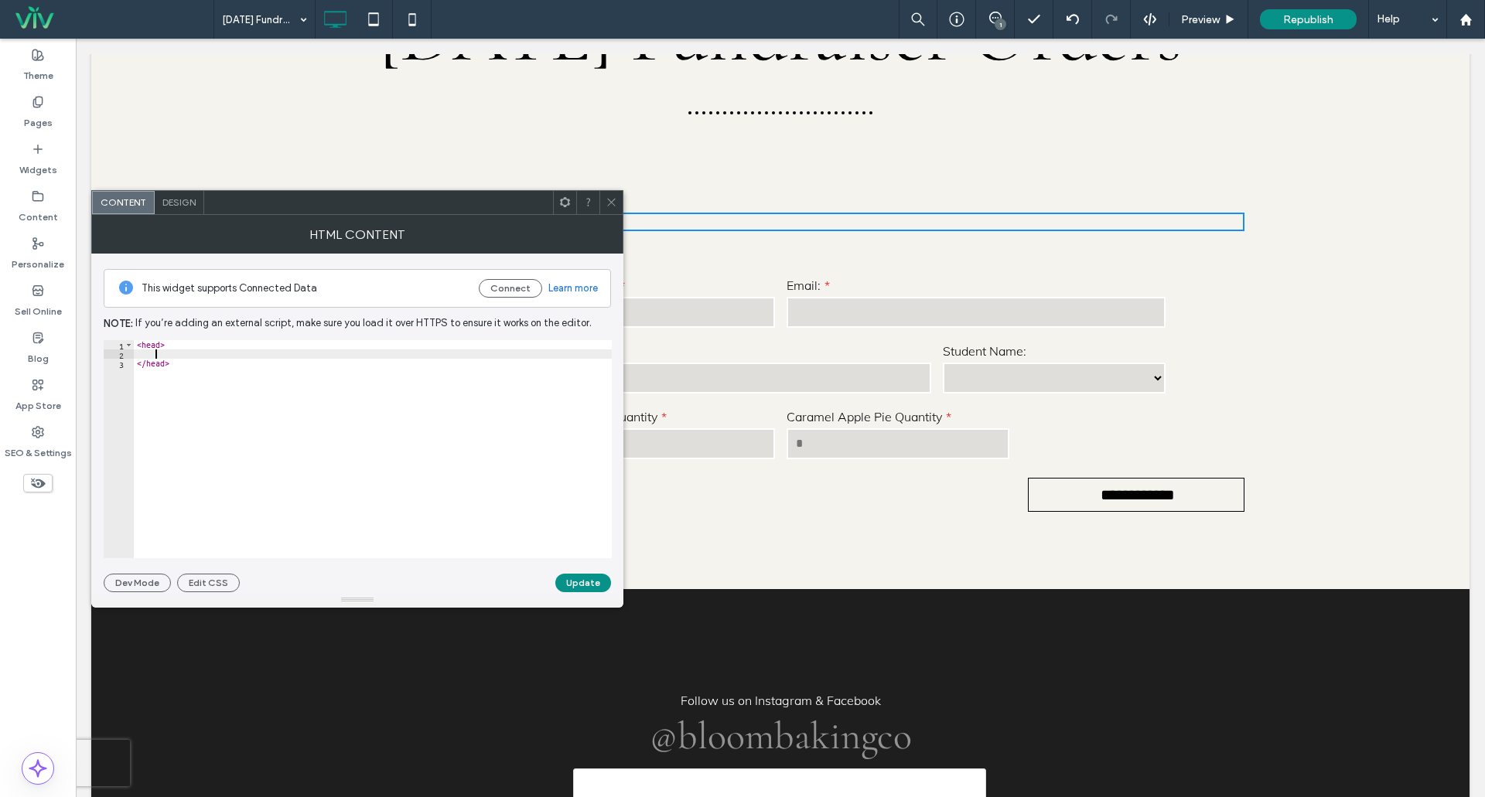
scroll to position [0, 0]
type textarea "**********"
type textarea "*******"
type textarea "******"
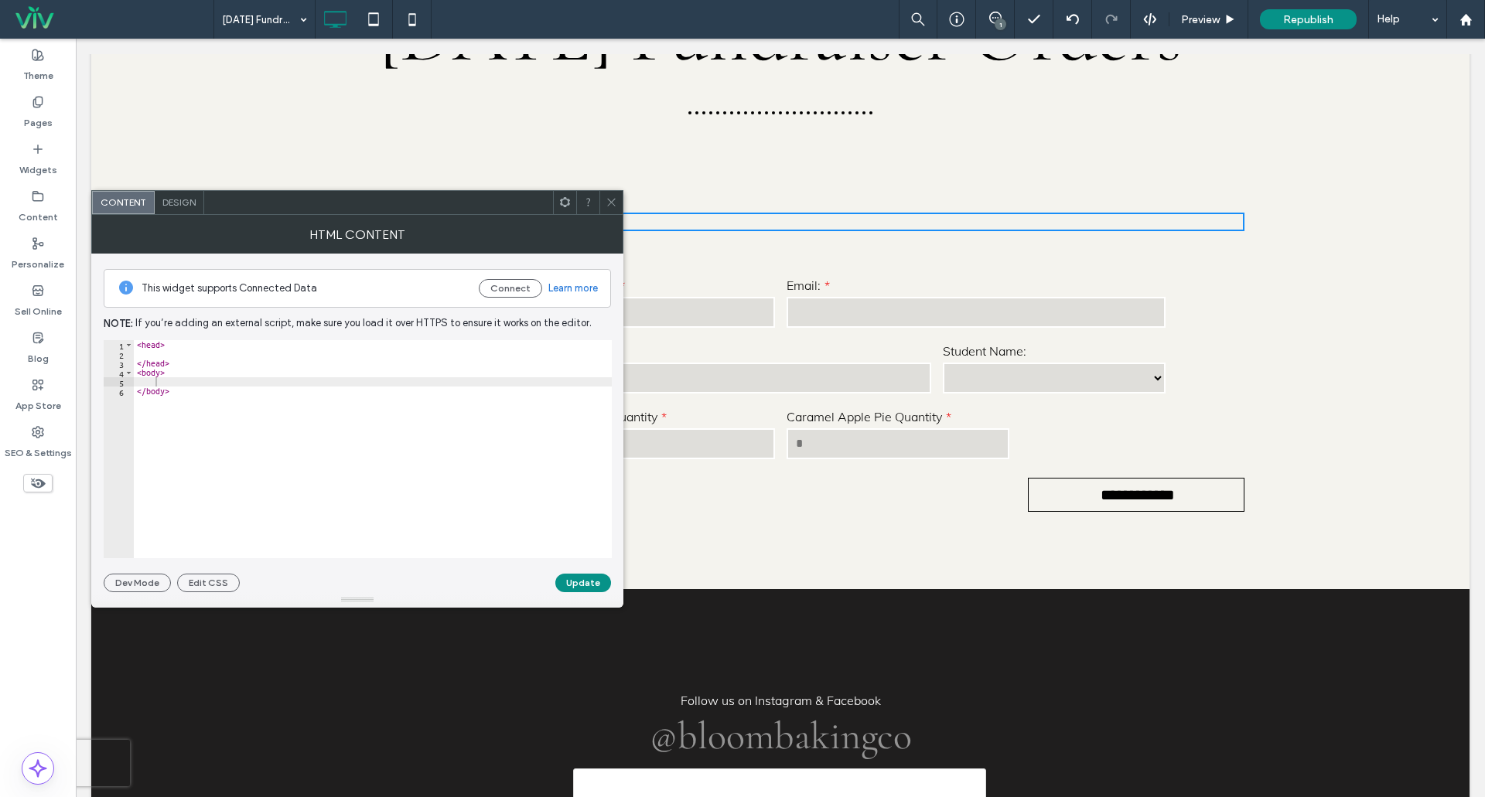
click at [174, 378] on div "< head > </ head > < body > </ body >" at bounding box center [373, 458] width 478 height 237
type textarea "*"
click at [321, 382] on div "< head > </ head > < body > < form class = "ThanksgivingOrderForm" </ body >" at bounding box center [373, 458] width 478 height 237
type textarea "**********"
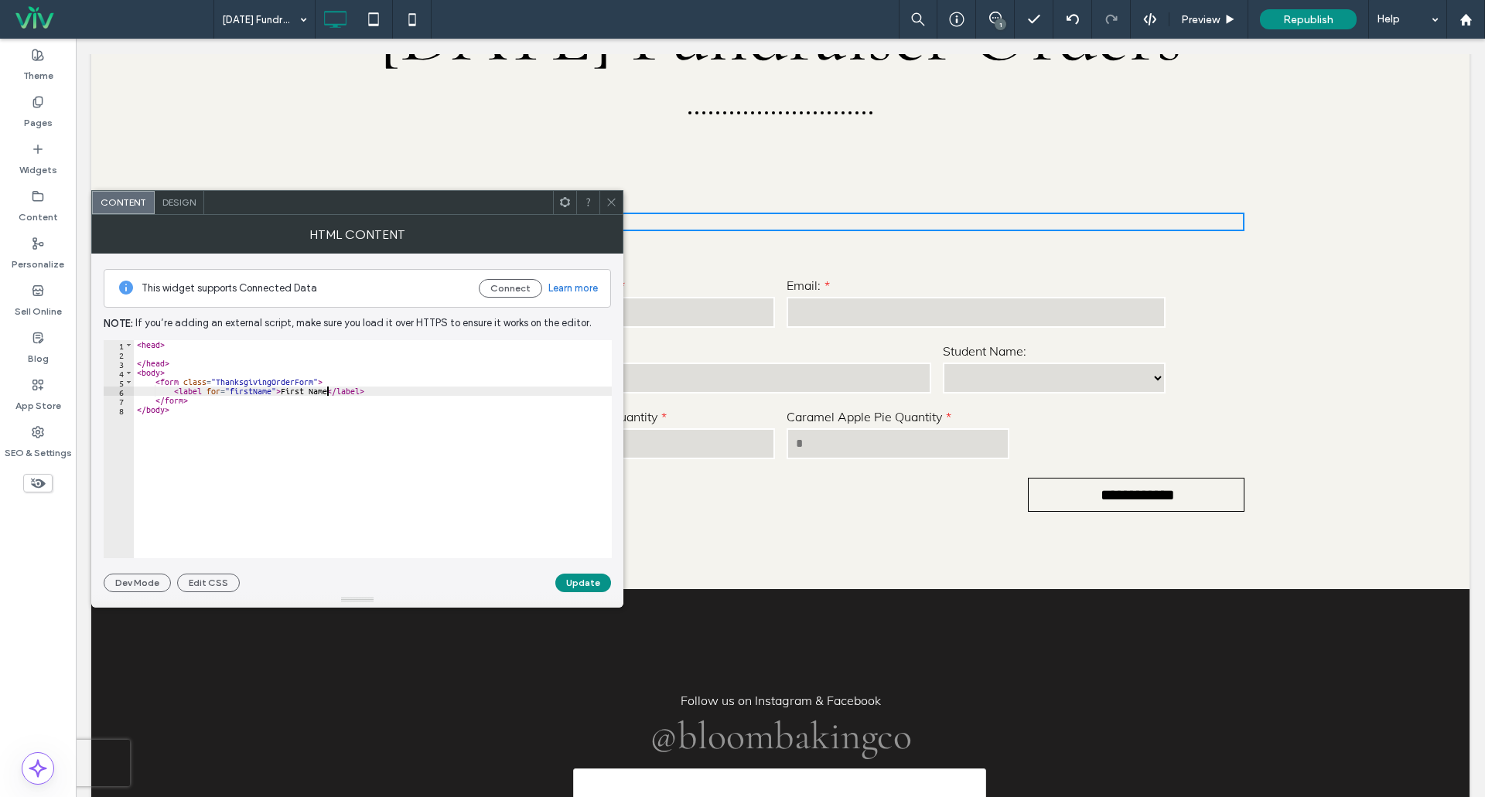
scroll to position [0, 15]
type textarea "**********"
type textarea "*"
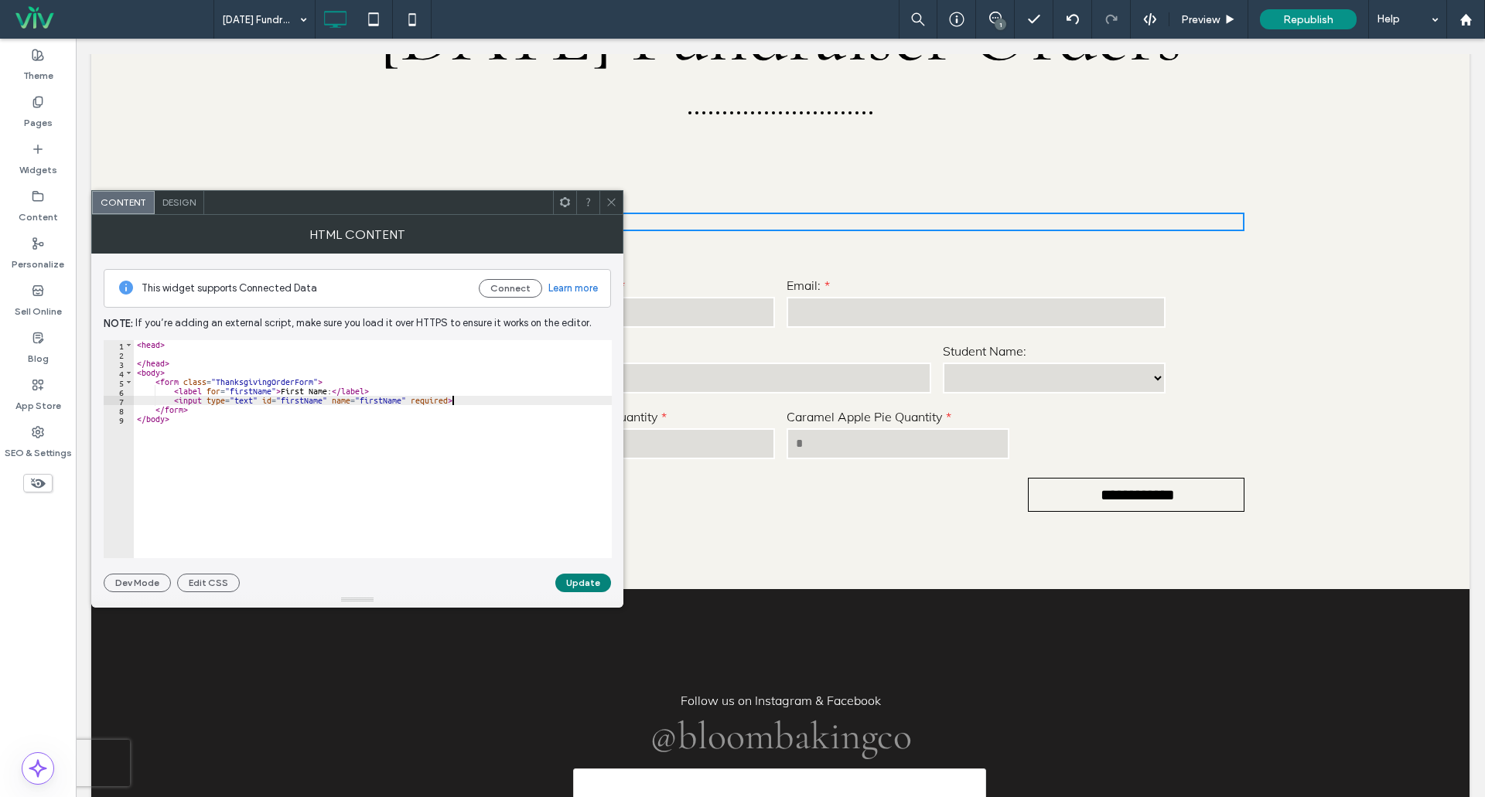
type textarea "**********"
click at [585, 582] on button "Update" at bounding box center [583, 583] width 56 height 19
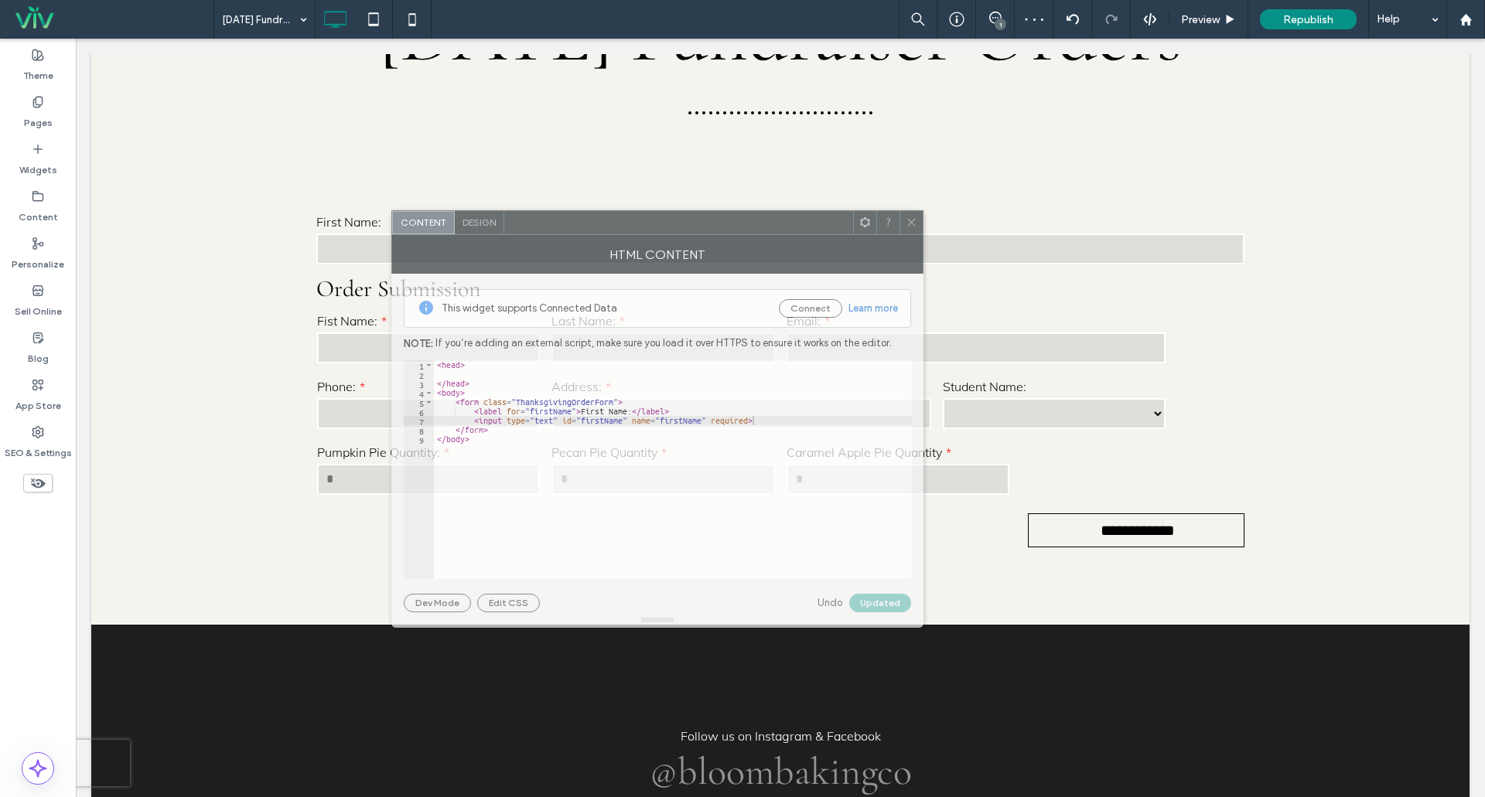
drag, startPoint x: 350, startPoint y: 203, endPoint x: 635, endPoint y: 230, distance: 285.9
click at [637, 226] on div at bounding box center [678, 222] width 349 height 23
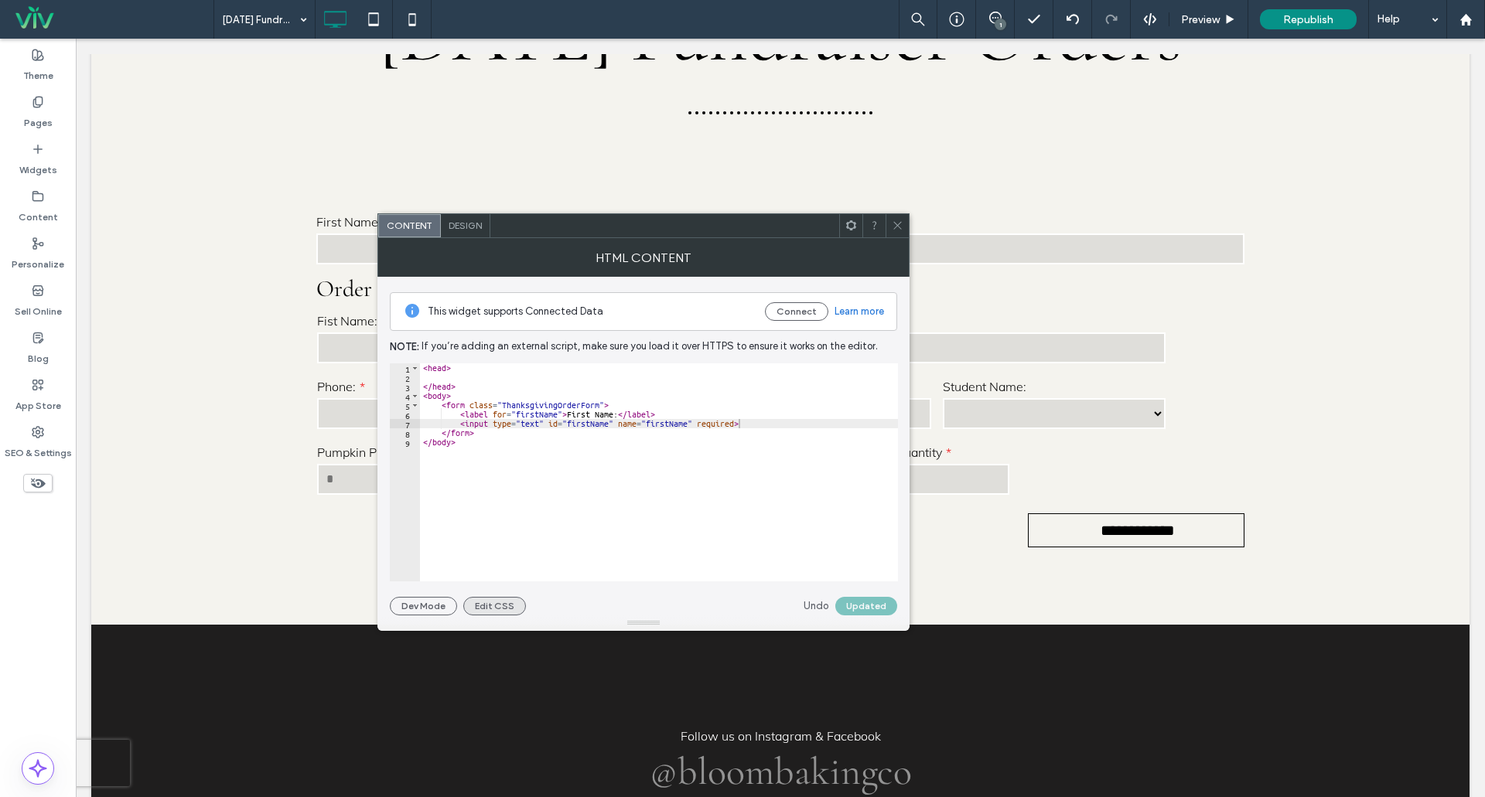
click at [500, 602] on button "Edit CSS" at bounding box center [494, 606] width 63 height 19
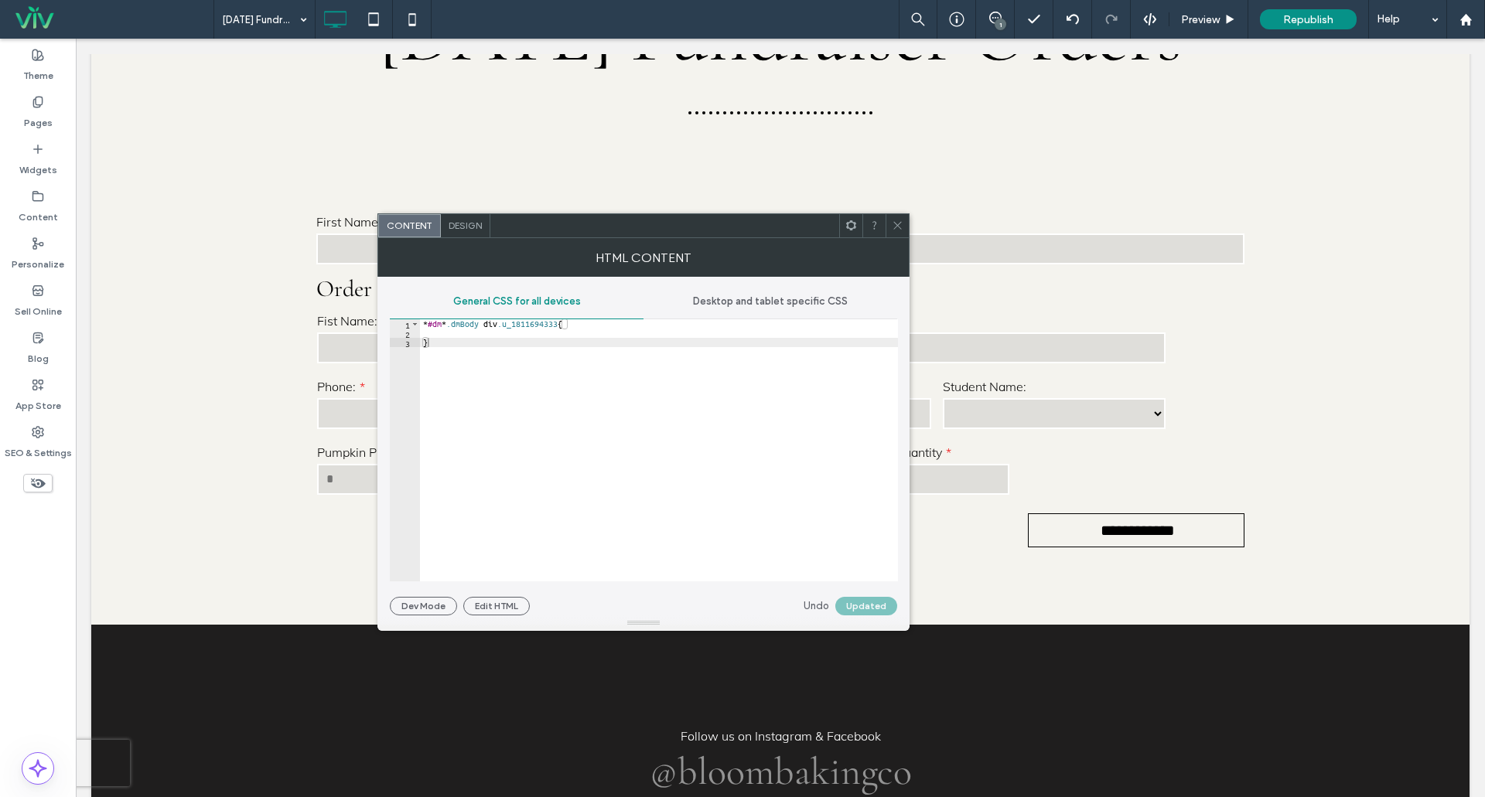
click at [443, 336] on div "* #dm * .dmBody div .u_1811694333 { }" at bounding box center [659, 459] width 478 height 281
click at [458, 227] on span "Design" at bounding box center [465, 226] width 33 height 12
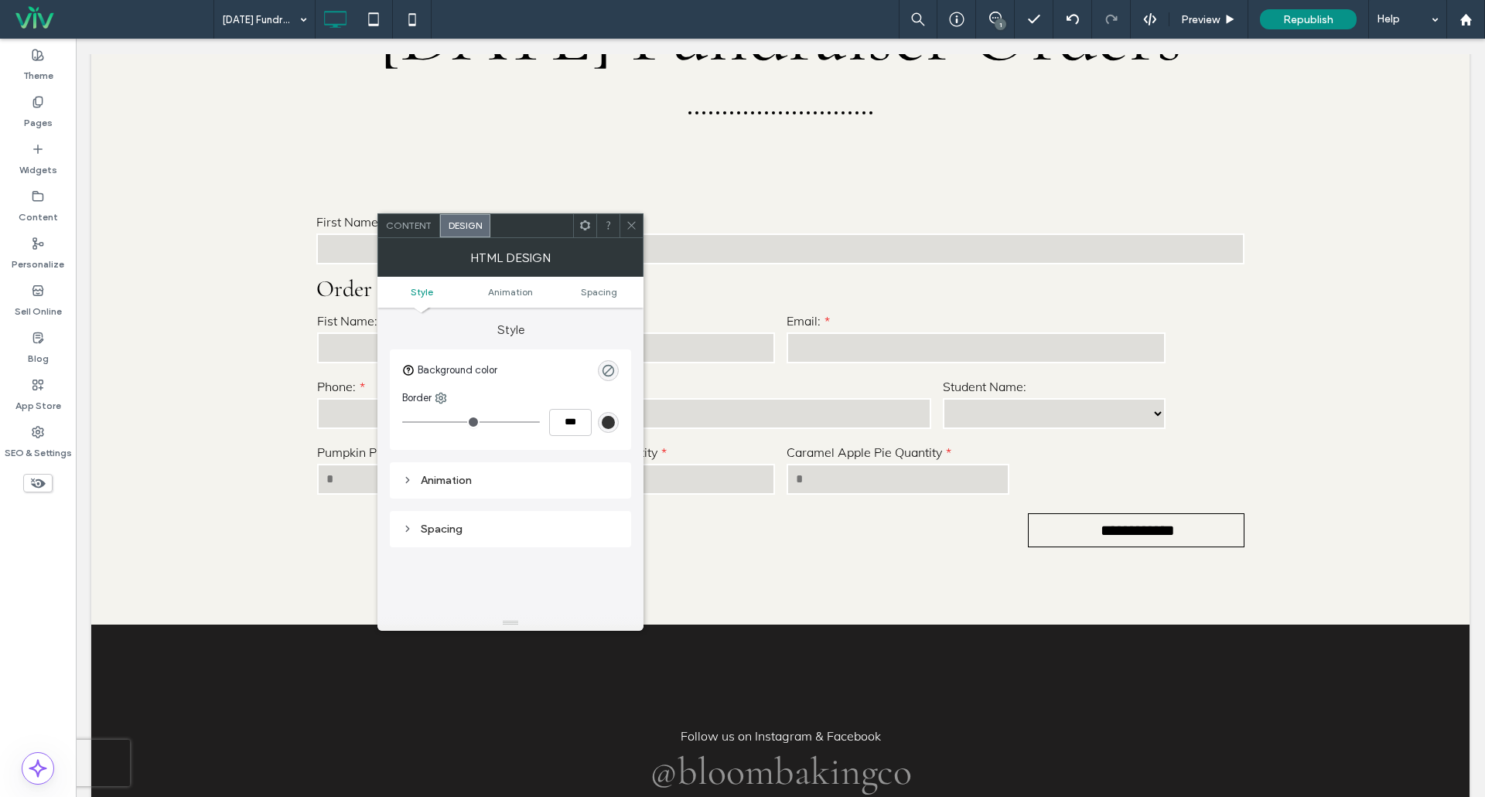
click at [418, 226] on span "Content" at bounding box center [409, 226] width 46 height 12
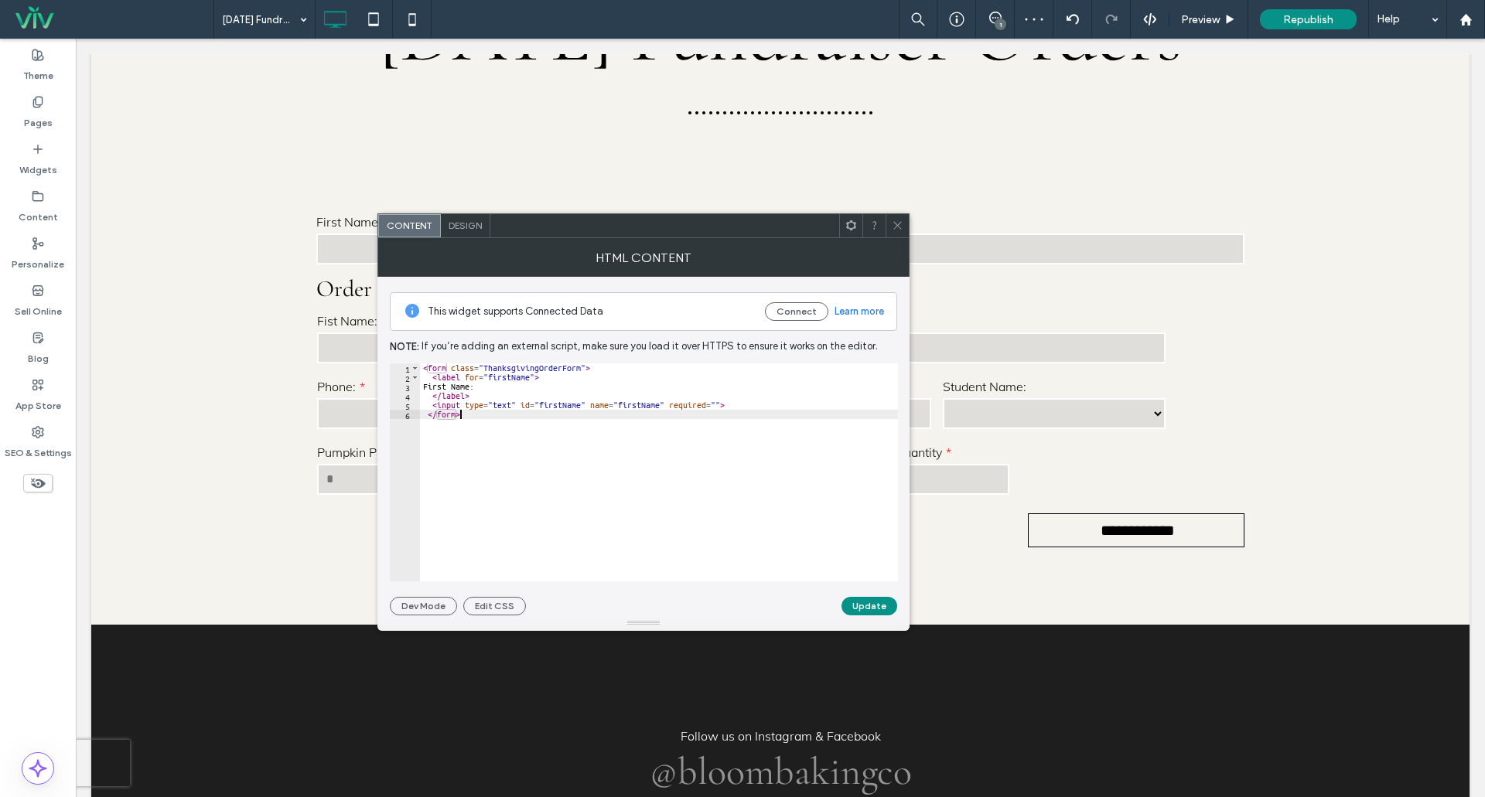
click at [478, 418] on div "< form class = "ThanksgivingOrderForm" > < label for = "firstName" > First Name…" at bounding box center [659, 482] width 478 height 237
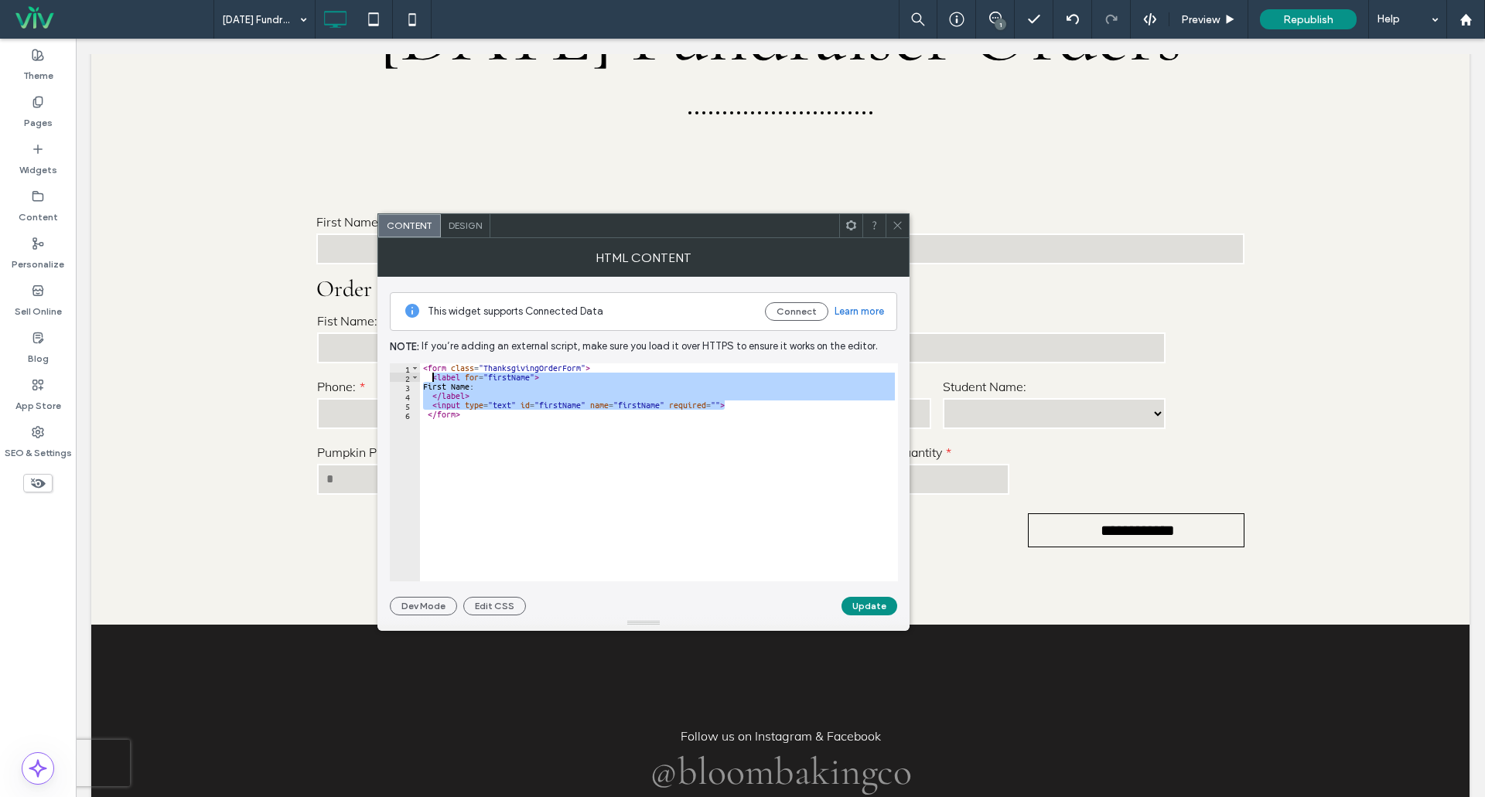
drag, startPoint x: 727, startPoint y: 405, endPoint x: 431, endPoint y: 381, distance: 297.3
click at [431, 381] on div "< form class = "ThanksgivingOrderForm" > < label for = "firstName" > First Name…" at bounding box center [659, 482] width 478 height 237
click at [737, 407] on div "< form class = "ThanksgivingOrderForm" > < label for = "firstName" > First Name…" at bounding box center [659, 473] width 478 height 218
type textarea "**********"
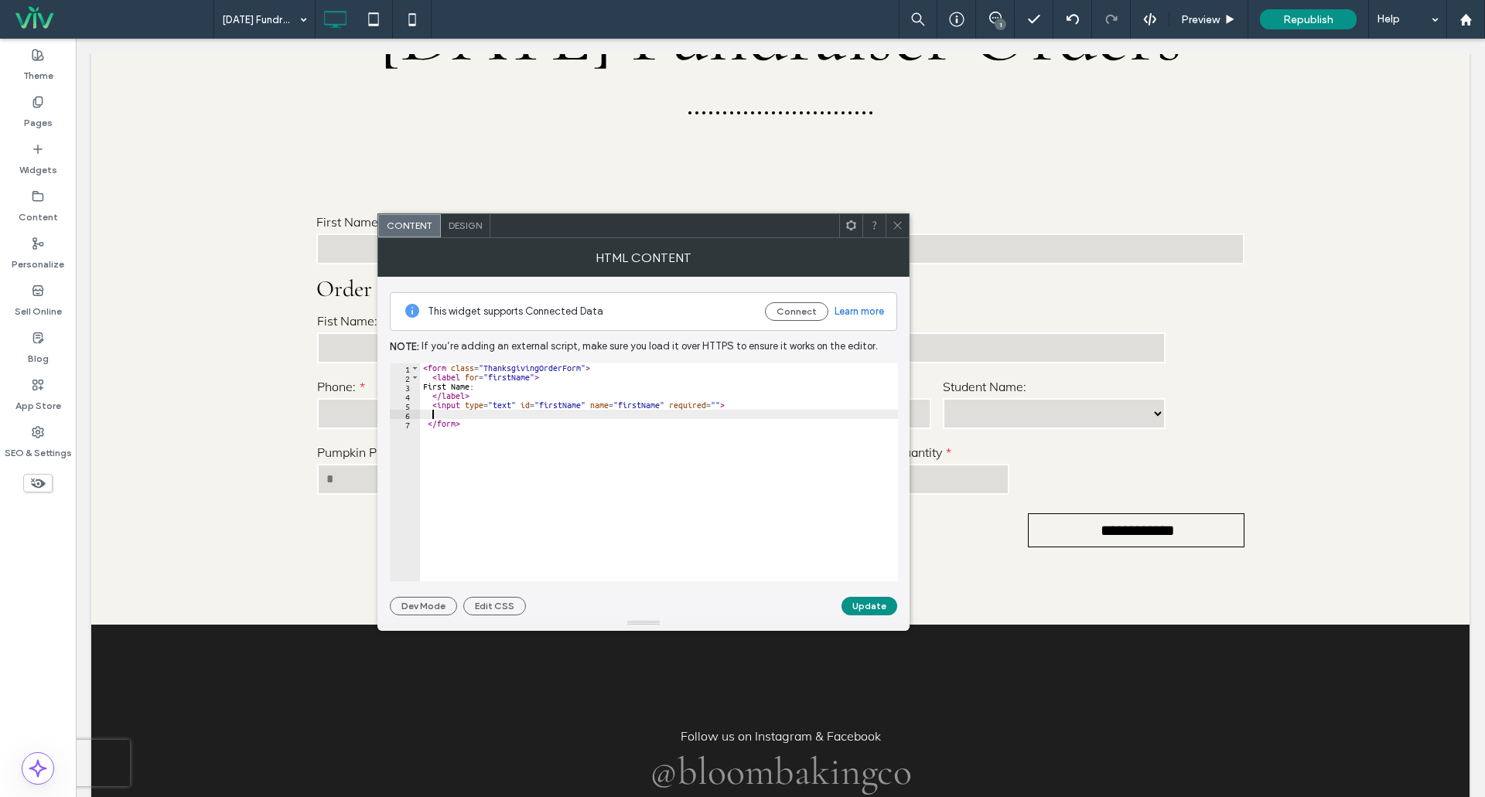
paste textarea "**********"
click at [463, 425] on div "< form class = "ThanksgivingOrderForm" > < label for = "firstName" > First Name…" at bounding box center [661, 482] width 473 height 237
drag, startPoint x: 564, startPoint y: 404, endPoint x: 568, endPoint y: 427, distance: 23.5
click at [565, 404] on div "< form class = "ThanksgivingOrderForm" > < label for = "firstName" > First Name…" at bounding box center [661, 482] width 473 height 237
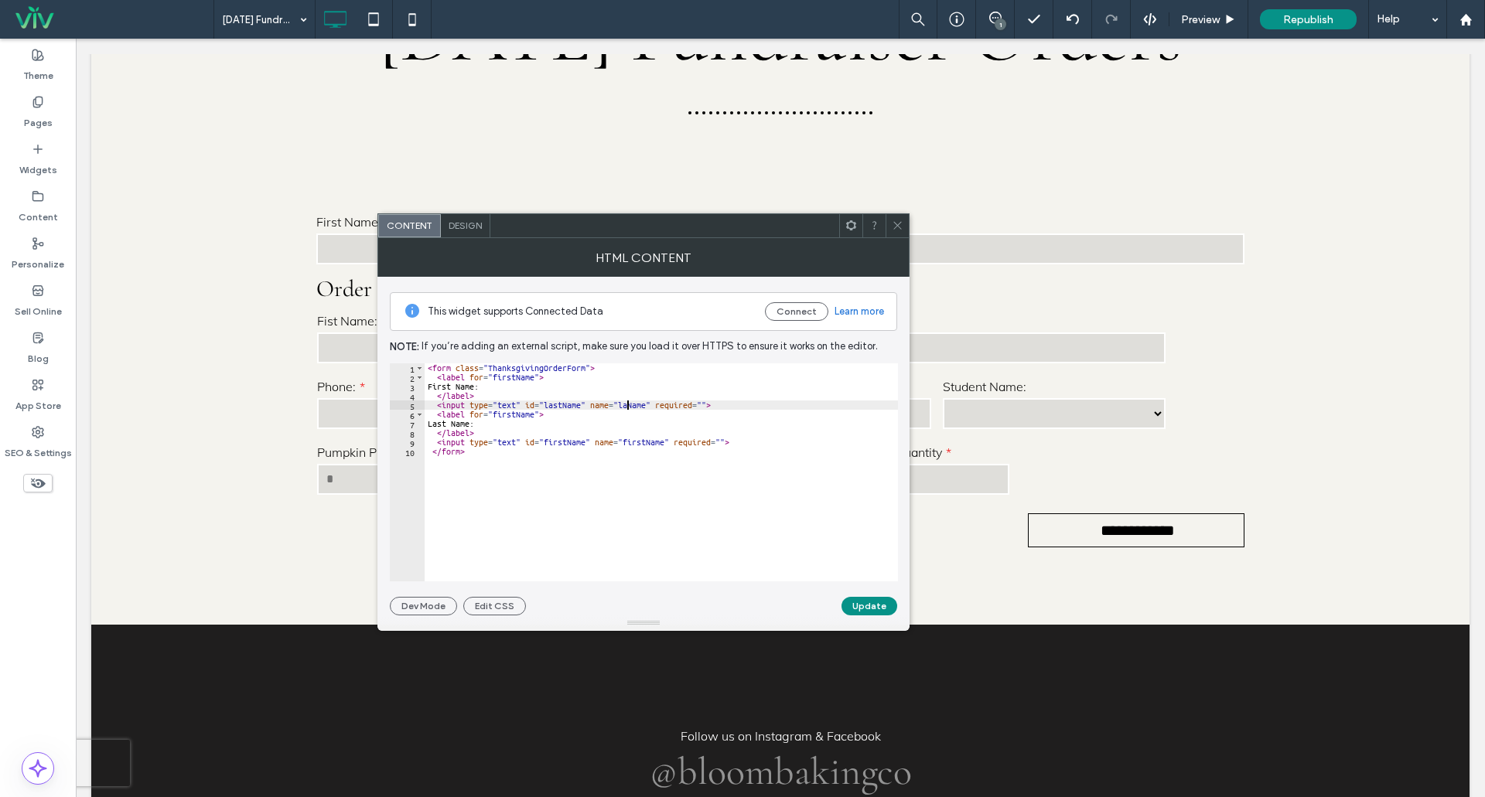
scroll to position [0, 17]
click at [486, 453] on div "< form class = "ThanksgivingOrderForm" > < label for = "firstName" > First Name…" at bounding box center [661, 482] width 473 height 237
click at [432, 456] on div "< form class = "ThanksgivingOrderForm" > < label for = "firstName" > First Name…" at bounding box center [661, 482] width 473 height 237
click at [434, 451] on div "< form class = "ThanksgivingOrderForm" > < label for = "firstName" > First Name…" at bounding box center [661, 482] width 473 height 237
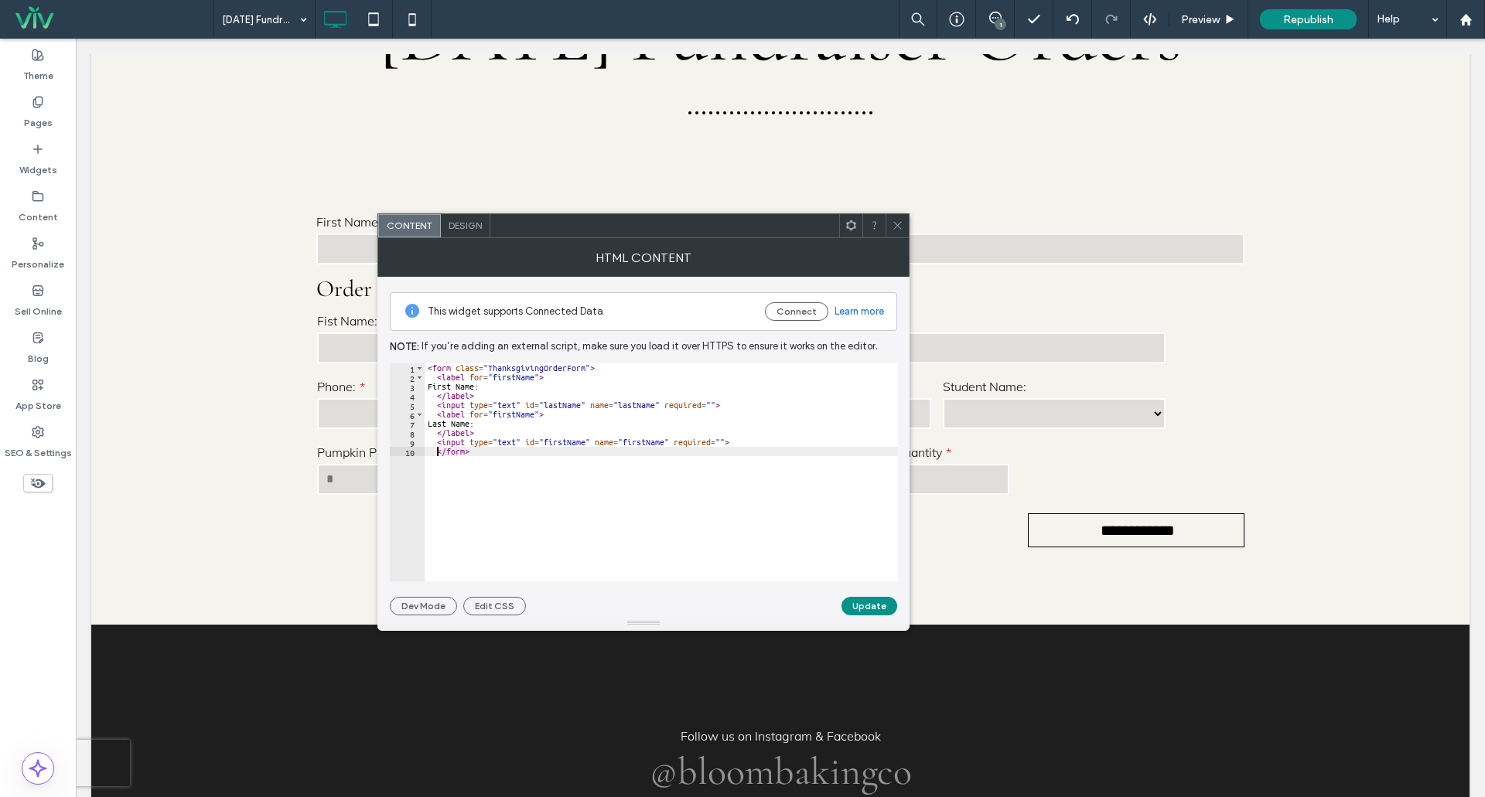
scroll to position [0, 2]
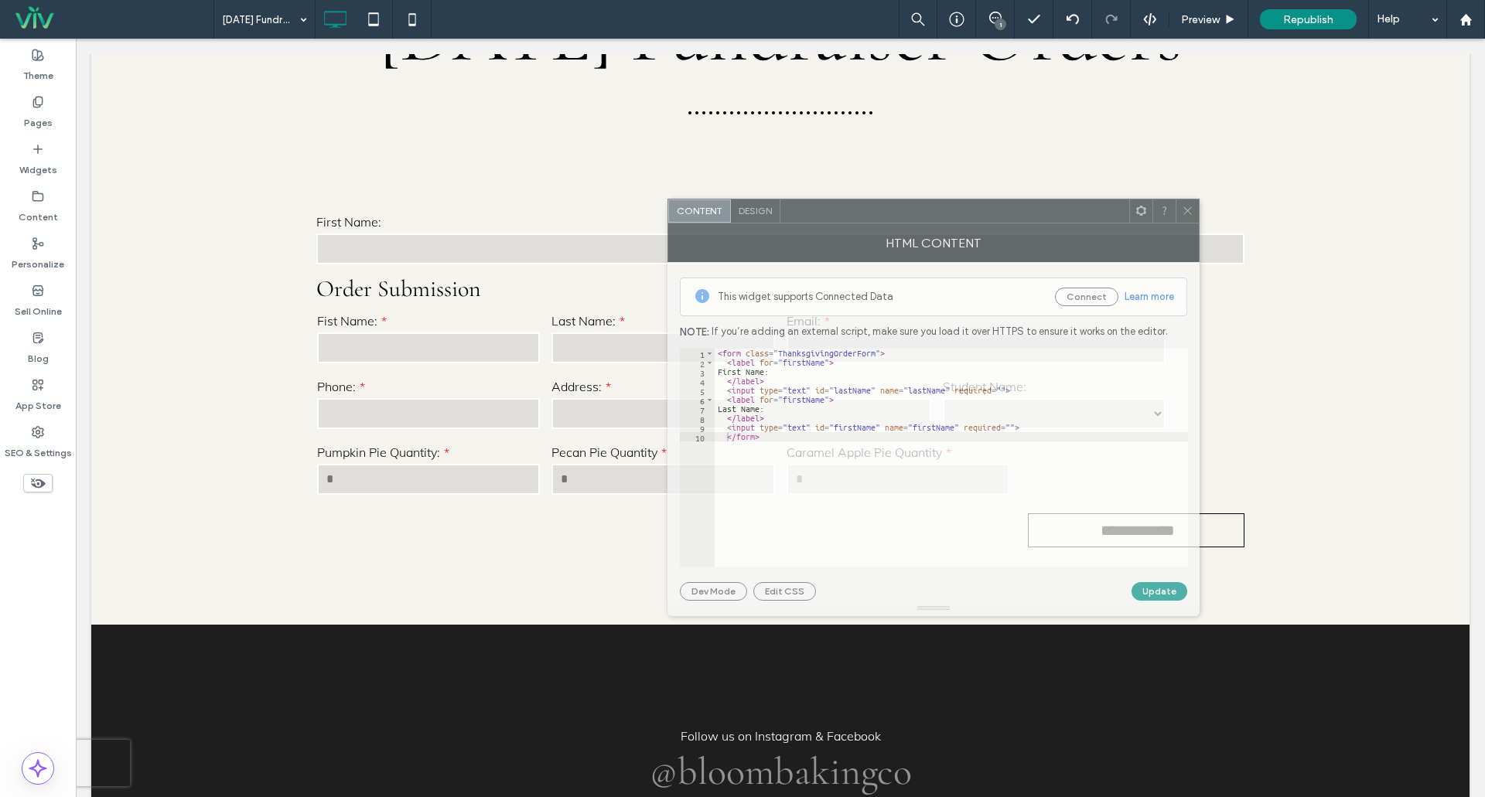
drag, startPoint x: 984, startPoint y: 237, endPoint x: 922, endPoint y: 219, distance: 64.4
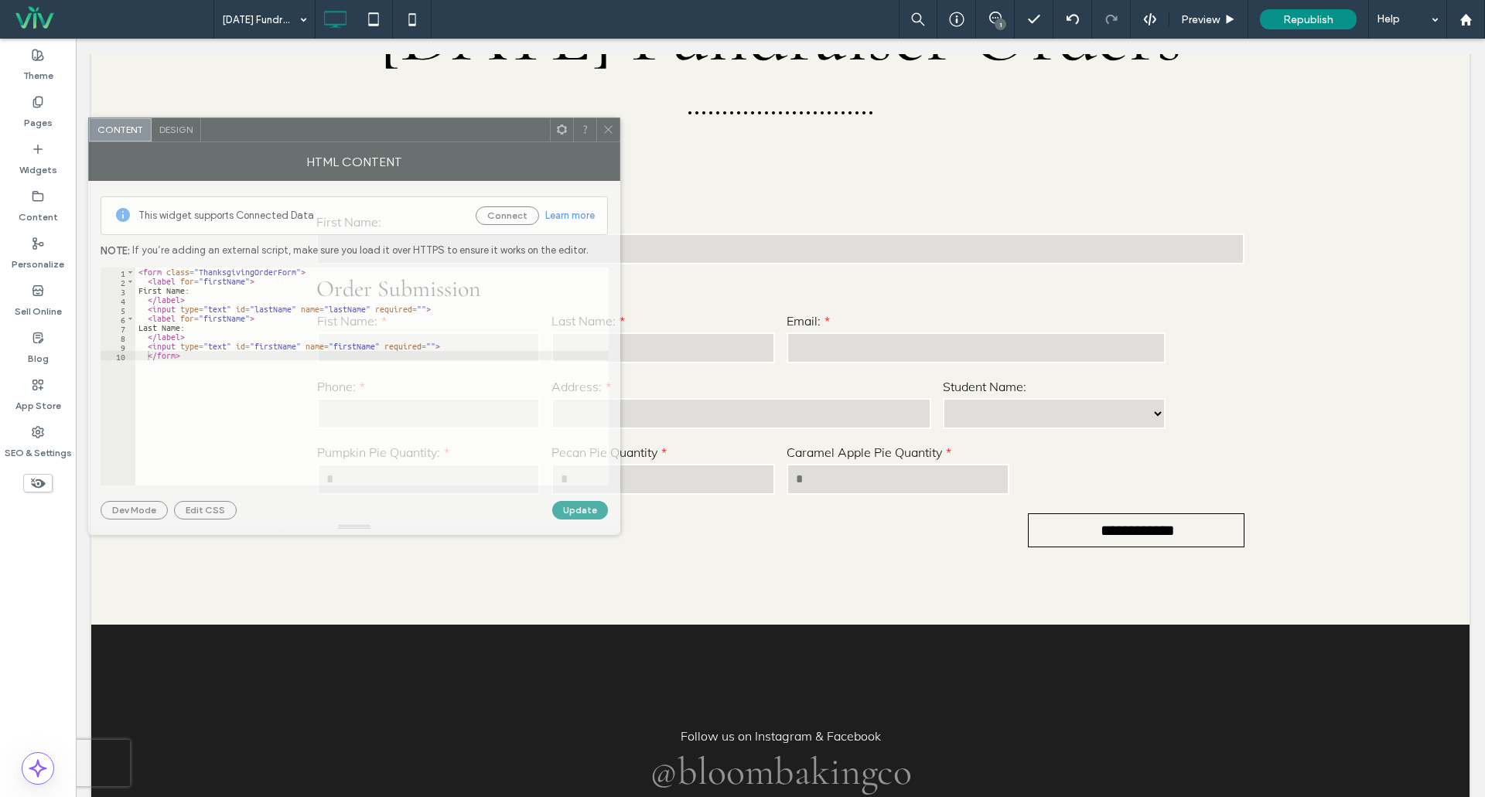
drag, startPoint x: 922, startPoint y: 219, endPoint x: 325, endPoint y: 133, distance: 603.2
click at [325, 133] on div at bounding box center [375, 129] width 349 height 23
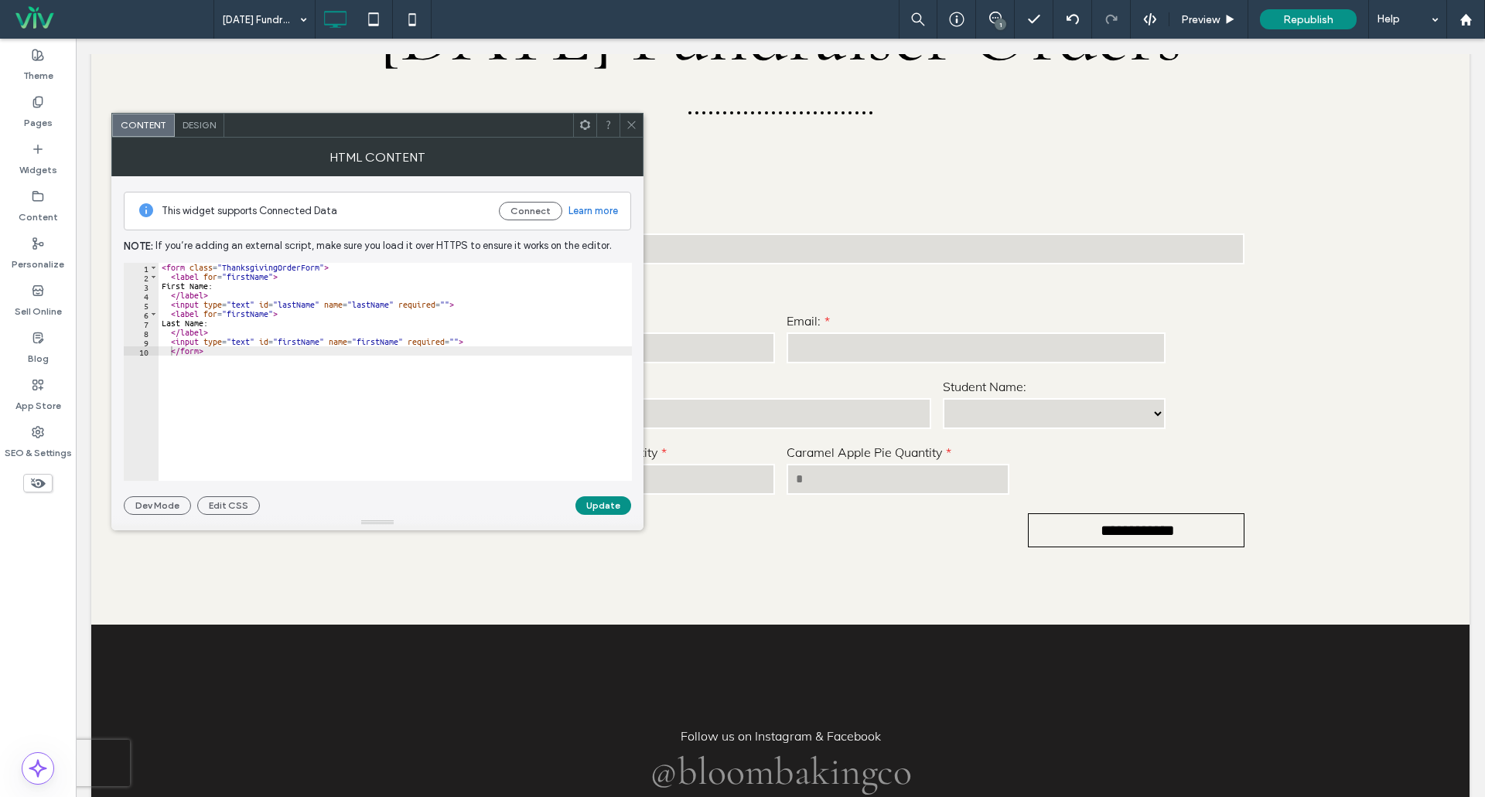
click at [296, 340] on div "< form class = "ThanksgivingOrderForm" > < label for = "firstName" > First Name…" at bounding box center [395, 381] width 473 height 237
click at [374, 341] on div "< form class = "ThanksgivingOrderForm" > < label for = "firstName" > First Name…" at bounding box center [395, 381] width 473 height 237
click at [247, 309] on div "< form class = "ThanksgivingOrderForm" > < label for = "firstName" > First Name…" at bounding box center [395, 381] width 473 height 237
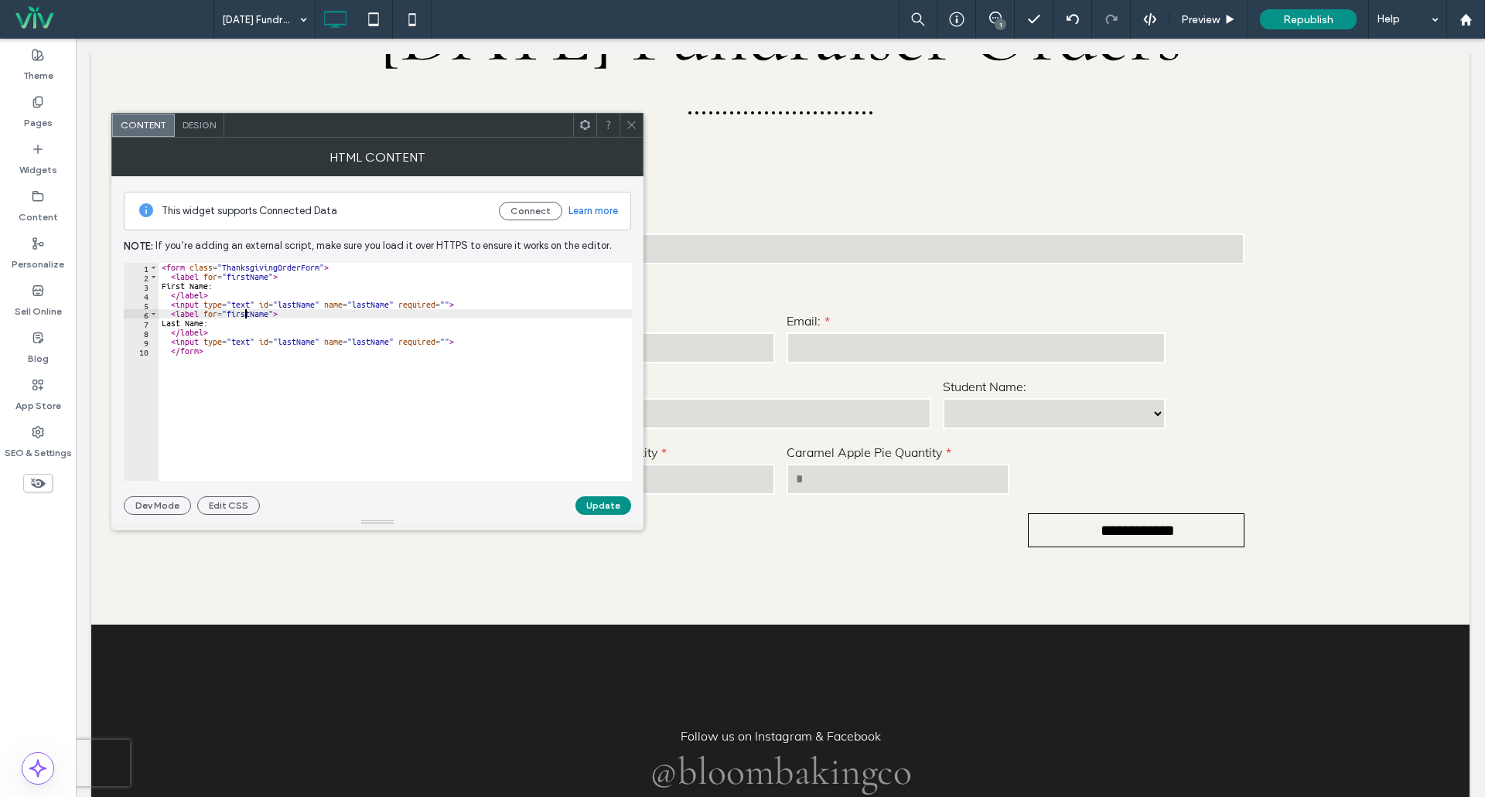
click at [248, 315] on div "< form class = "ThanksgivingOrderForm" > < label for = "firstName" > First Name…" at bounding box center [395, 381] width 473 height 237
drag, startPoint x: 293, startPoint y: 301, endPoint x: 299, endPoint y: 311, distance: 11.8
click at [294, 302] on div "< form class = "ThanksgivingOrderForm" > < label for = "firstName" > First Name…" at bounding box center [395, 381] width 473 height 237
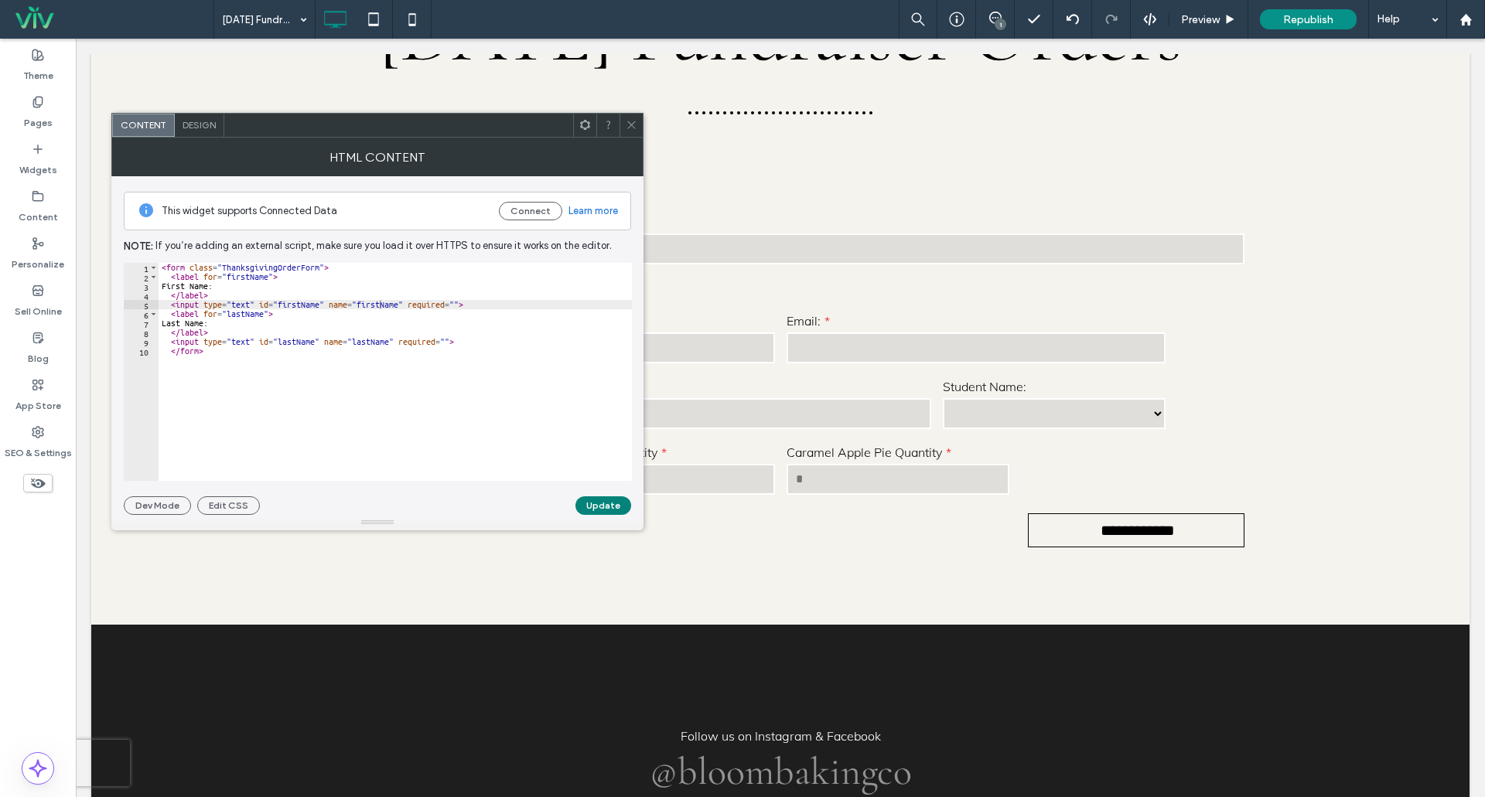
click at [603, 512] on button "Update" at bounding box center [603, 506] width 56 height 19
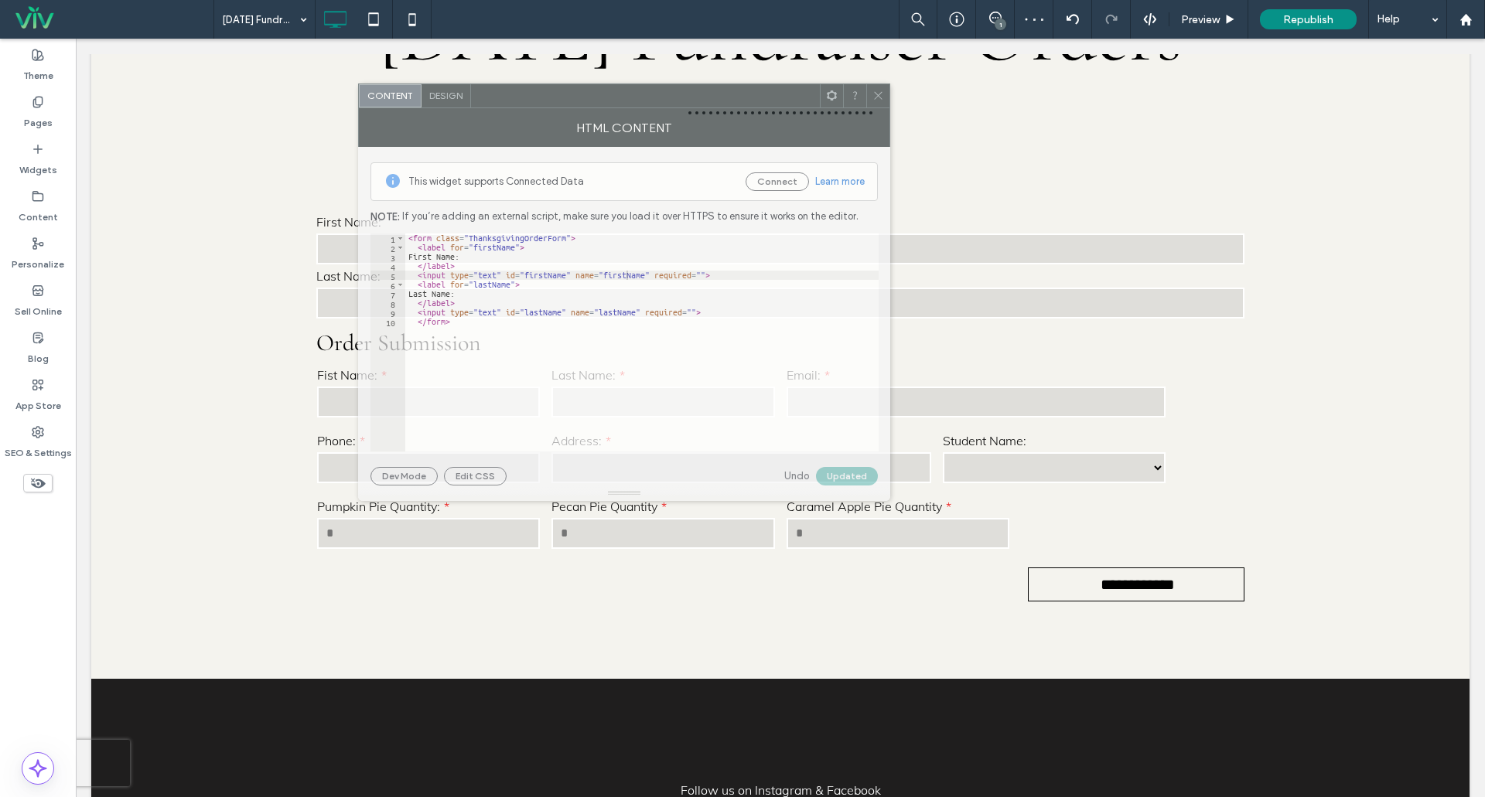
drag, startPoint x: 405, startPoint y: 129, endPoint x: 663, endPoint y: 128, distance: 257.6
click at [653, 101] on div at bounding box center [645, 95] width 349 height 23
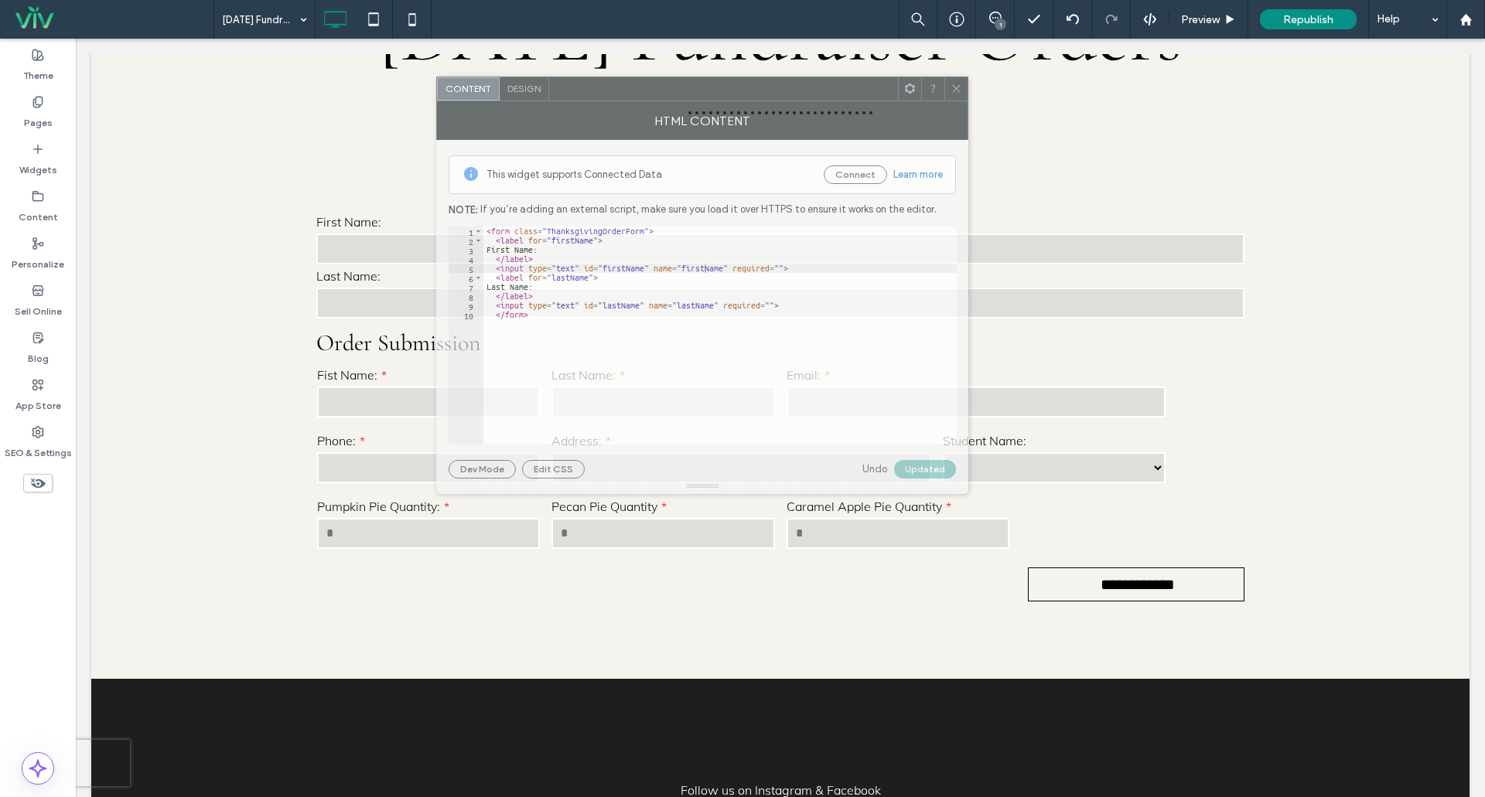
drag, startPoint x: 620, startPoint y: 90, endPoint x: 691, endPoint y: 94, distance: 72.1
click at [698, 86] on div at bounding box center [723, 88] width 349 height 23
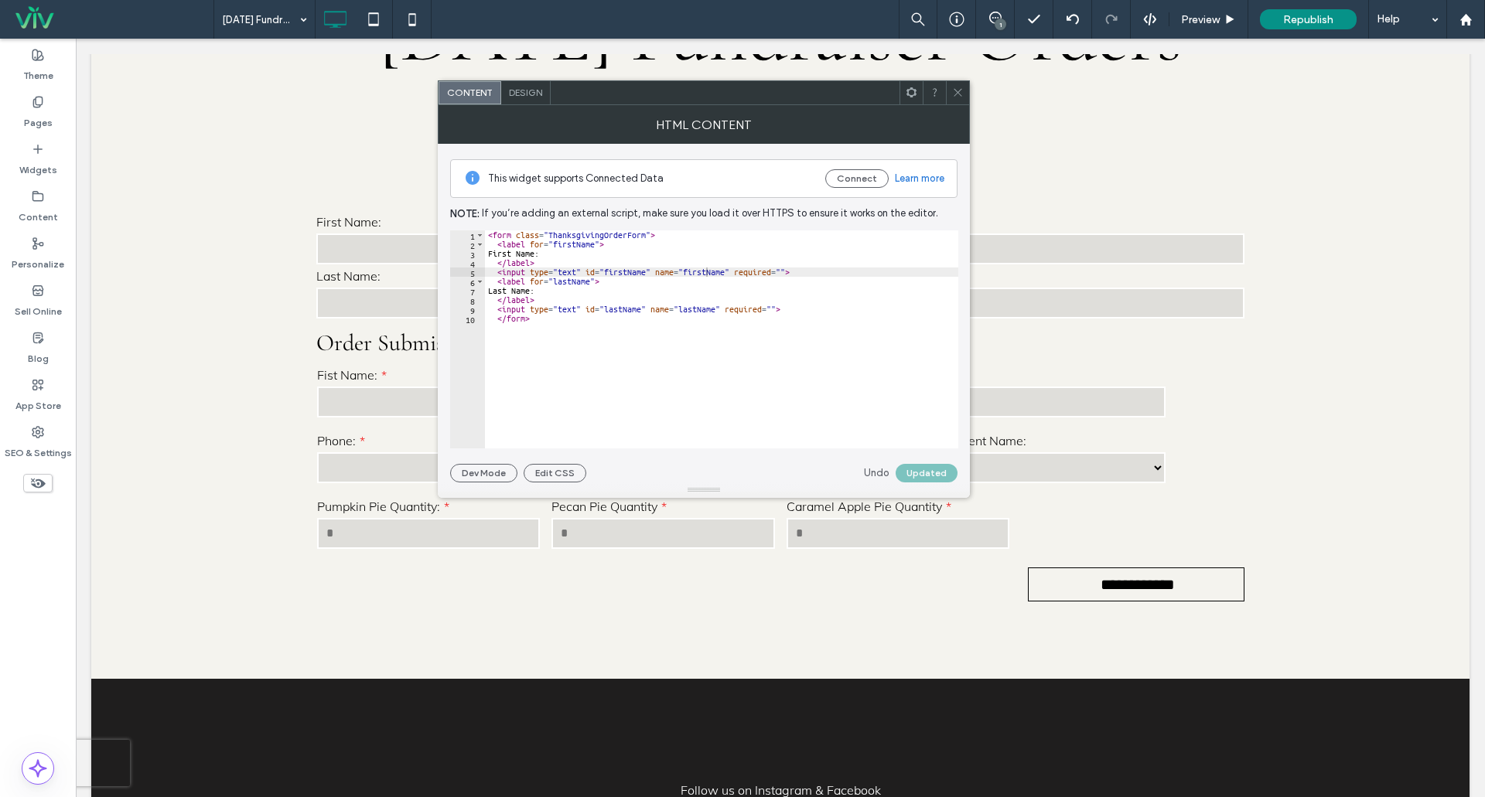
click at [530, 323] on div "< form class = "ThanksgivingOrderForm" > < label for = "firstName" > First Name…" at bounding box center [721, 348] width 473 height 237
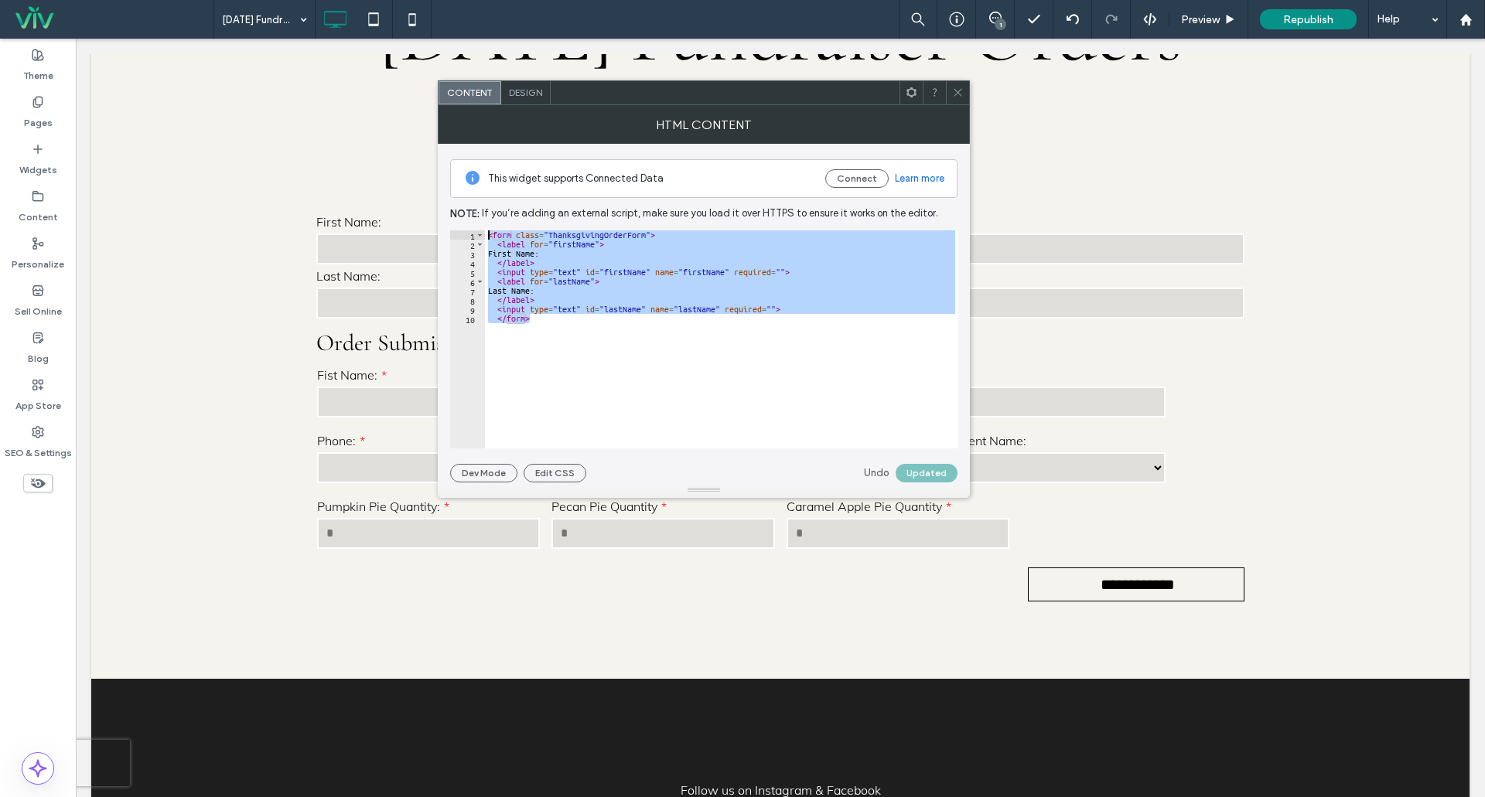
drag, startPoint x: 533, startPoint y: 321, endPoint x: 467, endPoint y: 232, distance: 110.6
click at [467, 232] on div "******* 1 2 3 4 5 6 7 8 9 10 < form class = "ThanksgivingOrderForm" > < label f…" at bounding box center [704, 339] width 508 height 218
paste textarea "Cursor at row 1"
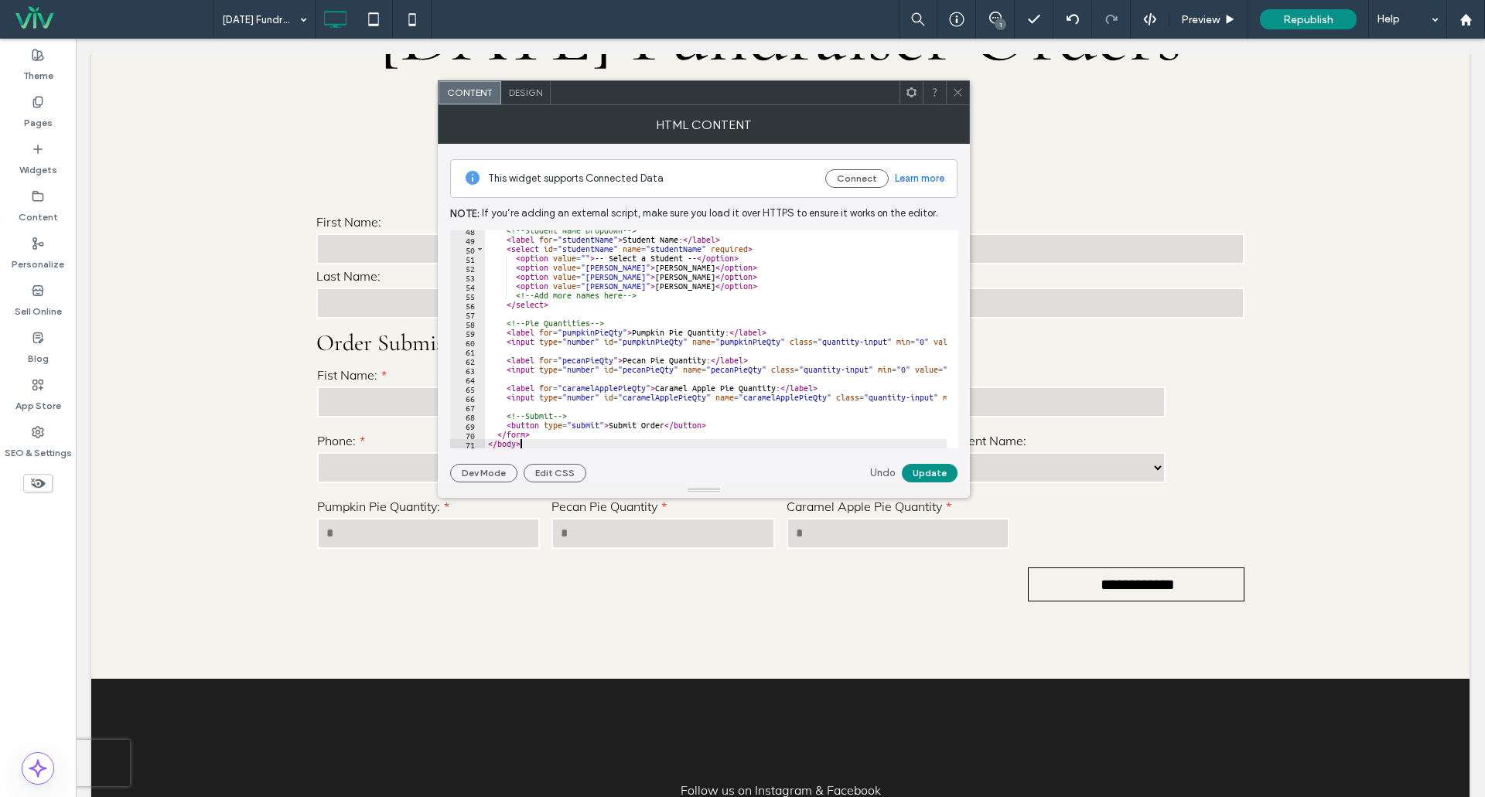
scroll to position [441, 0]
click at [922, 467] on button "Update" at bounding box center [930, 473] width 56 height 19
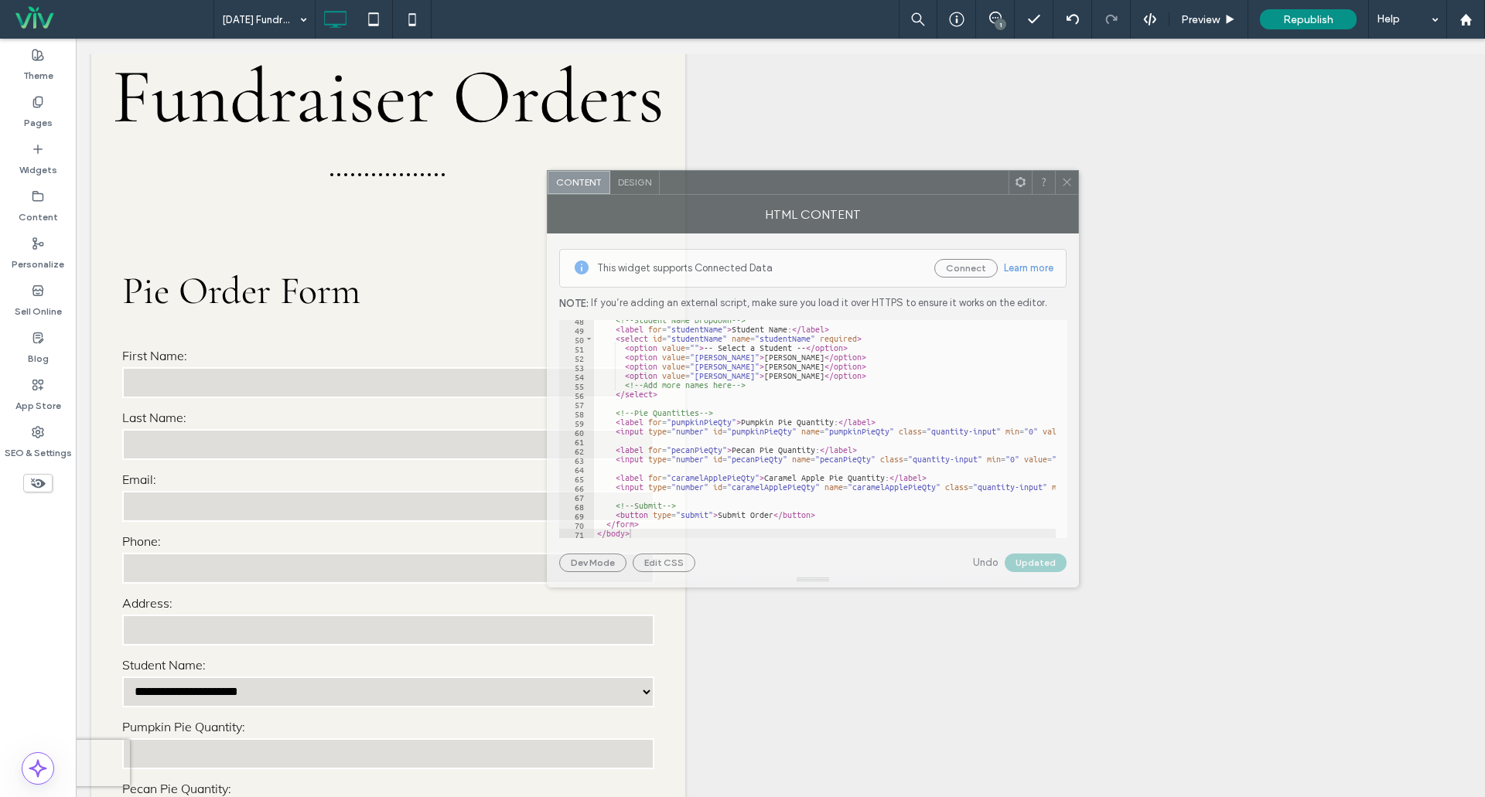
drag, startPoint x: 648, startPoint y: 100, endPoint x: 748, endPoint y: 124, distance: 102.6
click at [748, 171] on div at bounding box center [834, 182] width 349 height 23
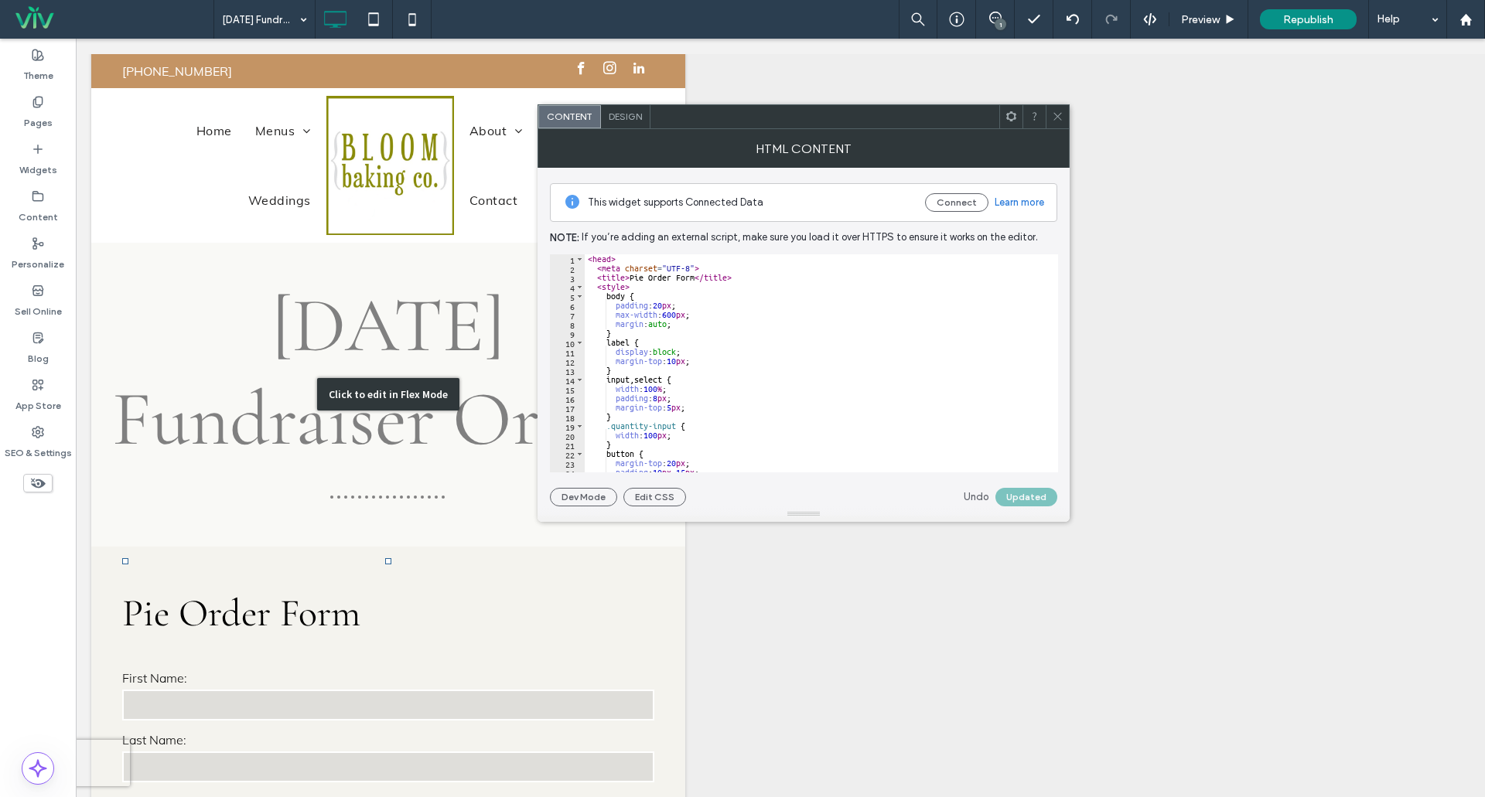
scroll to position [0, 0]
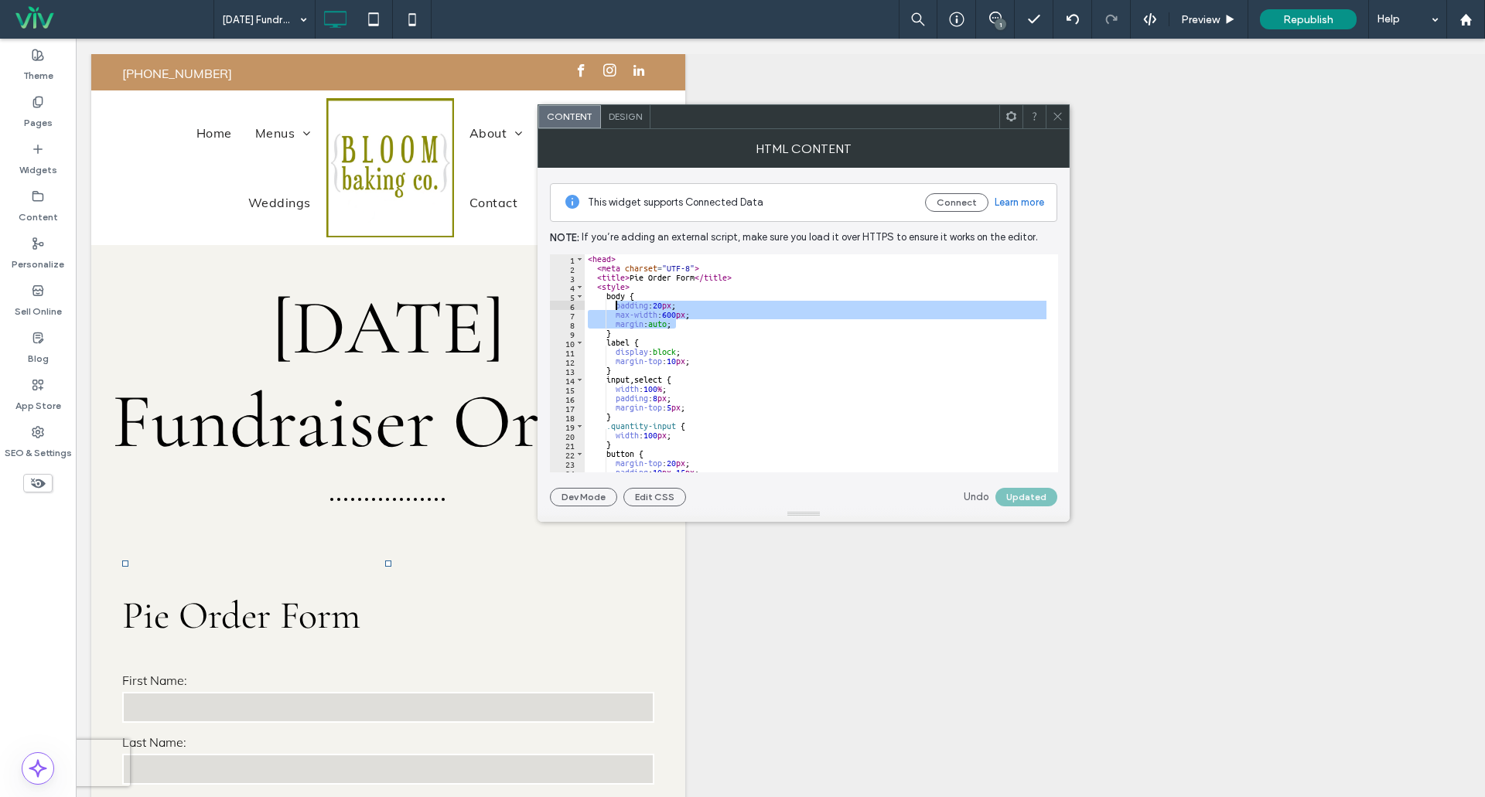
drag, startPoint x: 684, startPoint y: 326, endPoint x: 618, endPoint y: 310, distance: 67.5
click at [616, 309] on div "< head > < meta charset = "UTF-8" > < title > Pie Order Form </ title > < style…" at bounding box center [857, 366] width 545 height 224
type textarea "**********"
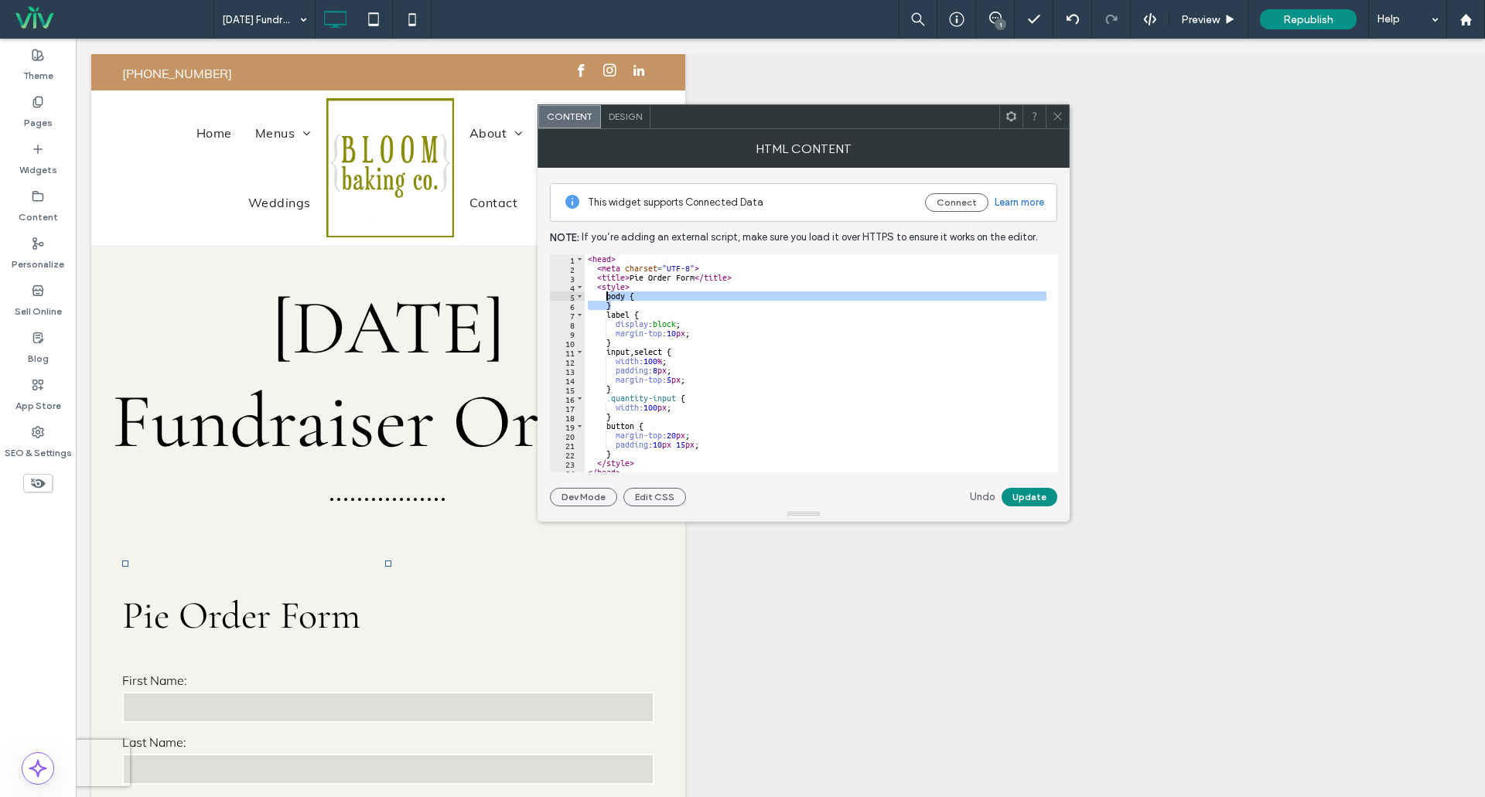
drag, startPoint x: 614, startPoint y: 308, endPoint x: 607, endPoint y: 295, distance: 14.9
click at [607, 295] on div "< head > < meta charset = "UTF-8" > < title > Pie Order Form </ title > < style…" at bounding box center [857, 366] width 545 height 224
type textarea "****** *****"
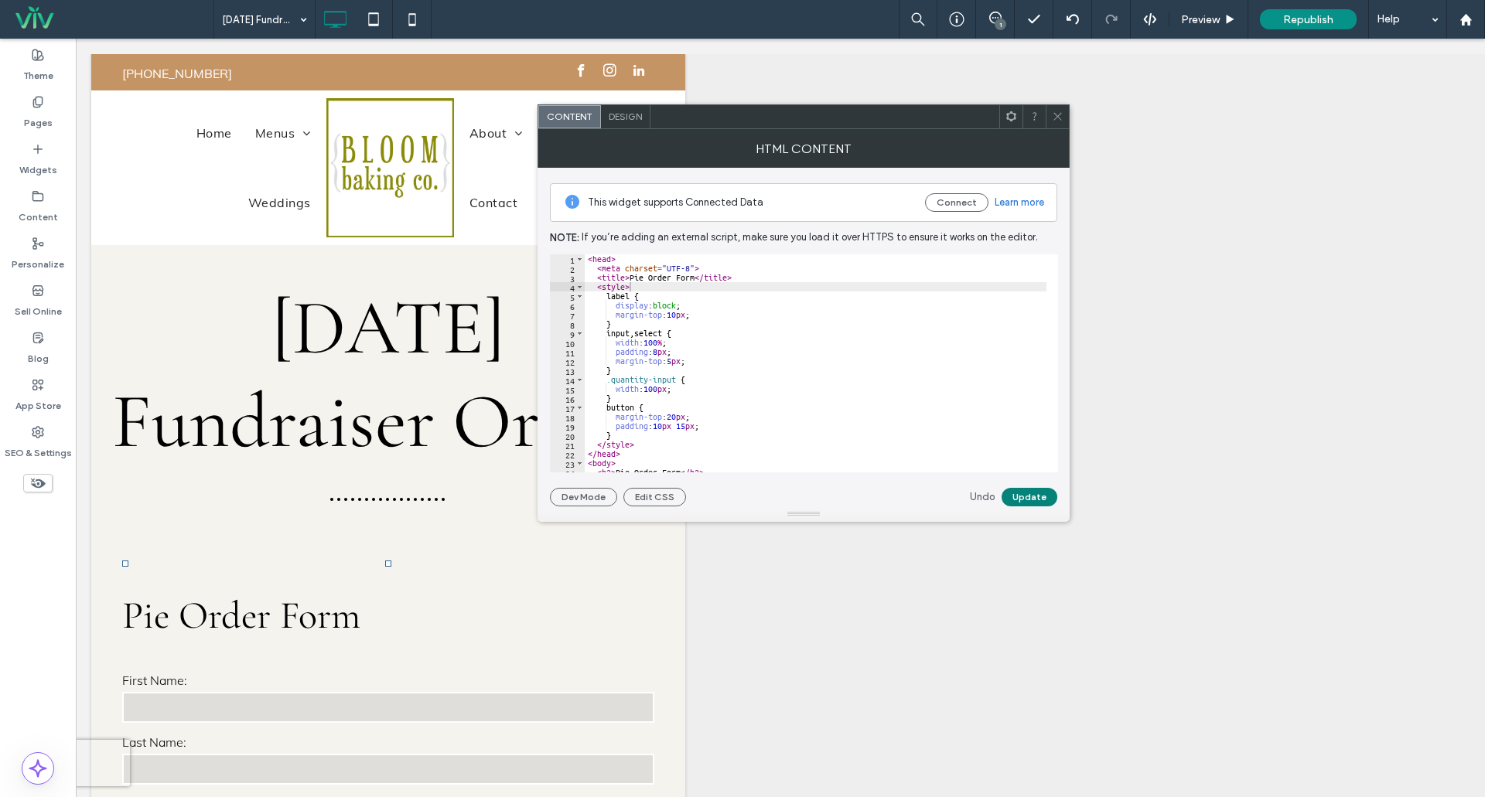
click at [1027, 497] on button "Update" at bounding box center [1030, 497] width 56 height 19
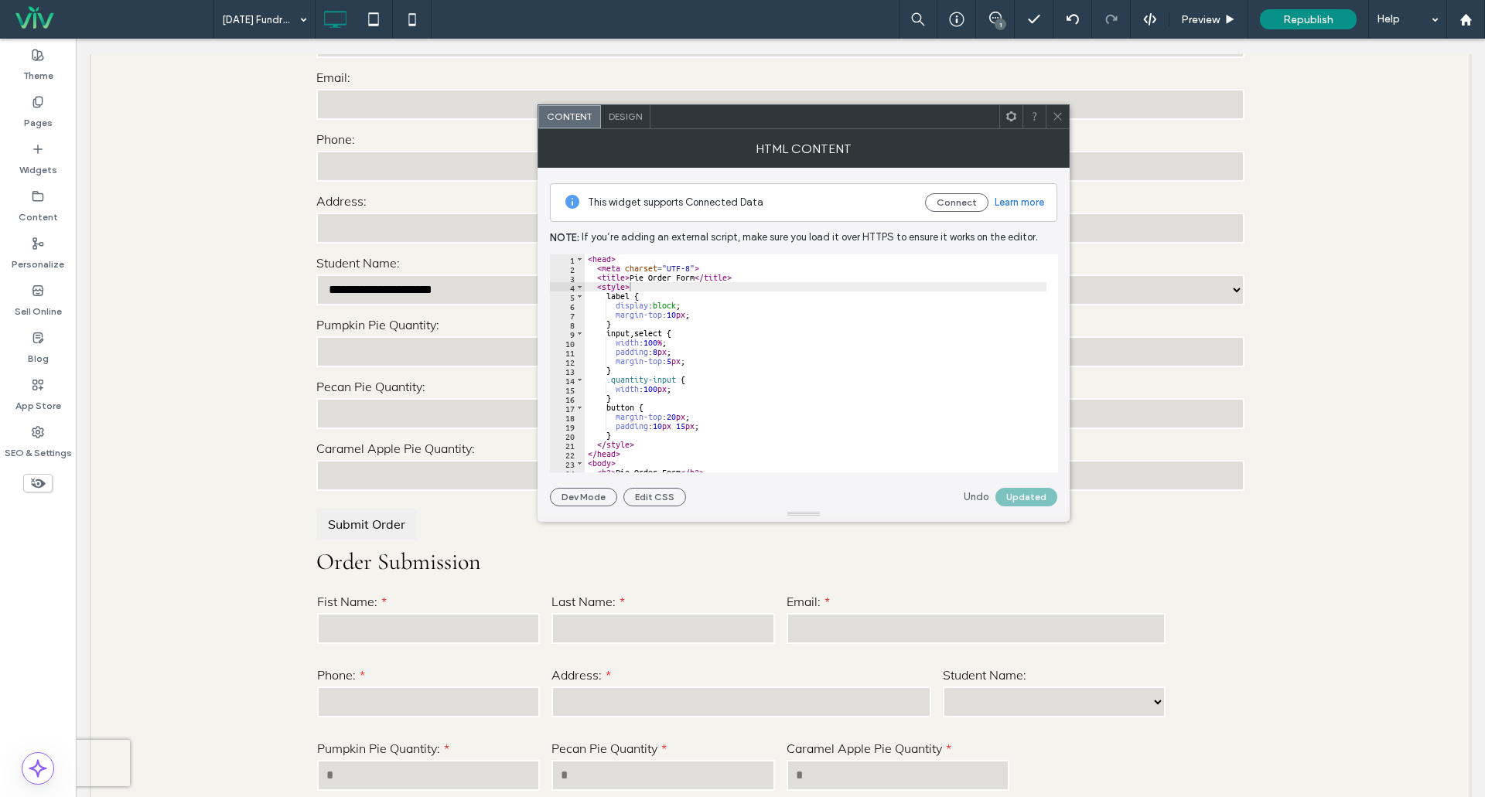
type textarea "*"
click at [618, 401] on div "< head > < meta charset = "UTF-8" > < title > Pie Order Form </ title > < style…" at bounding box center [857, 366] width 545 height 224
paste textarea "*"
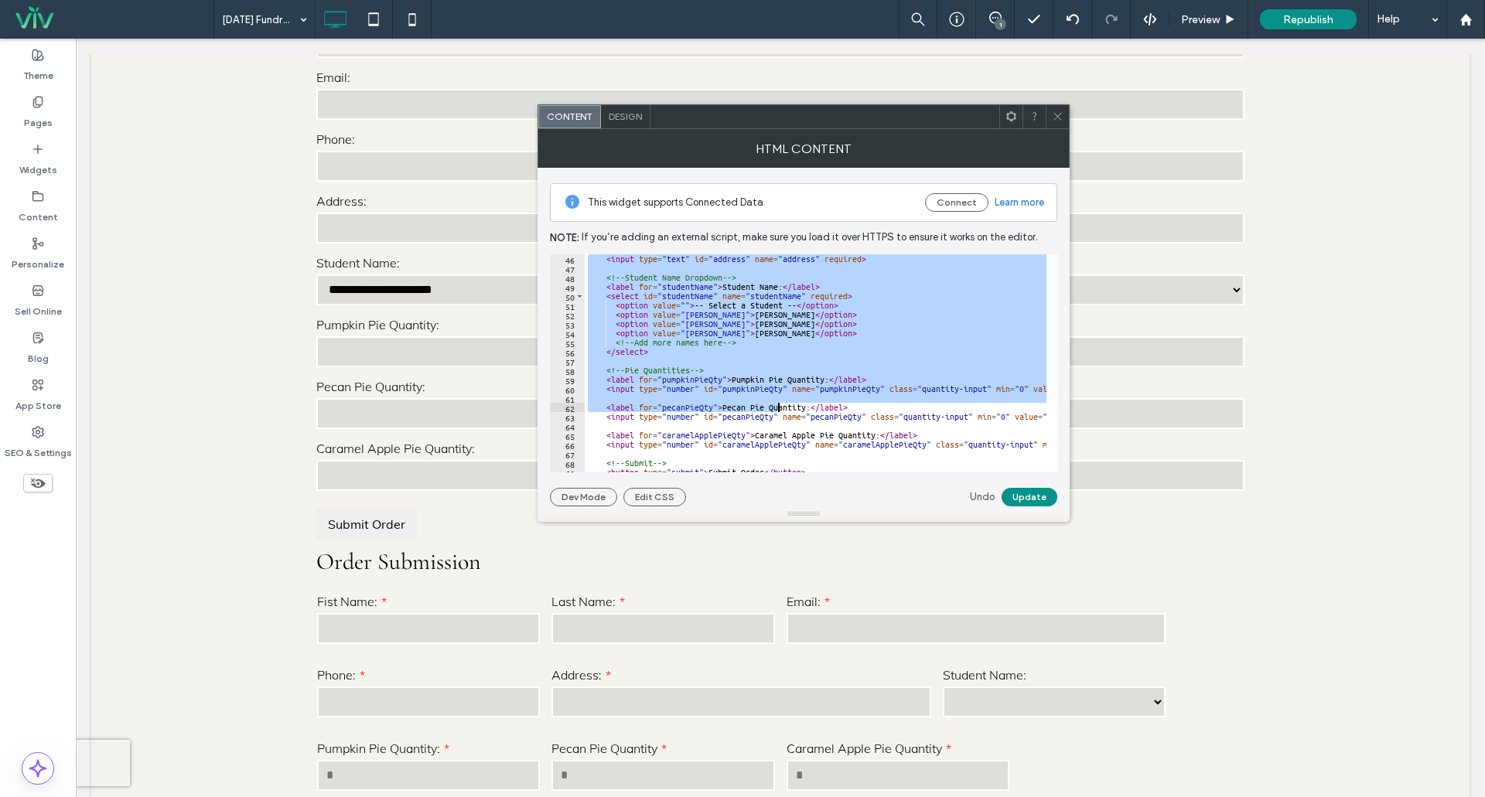
scroll to position [453, 0]
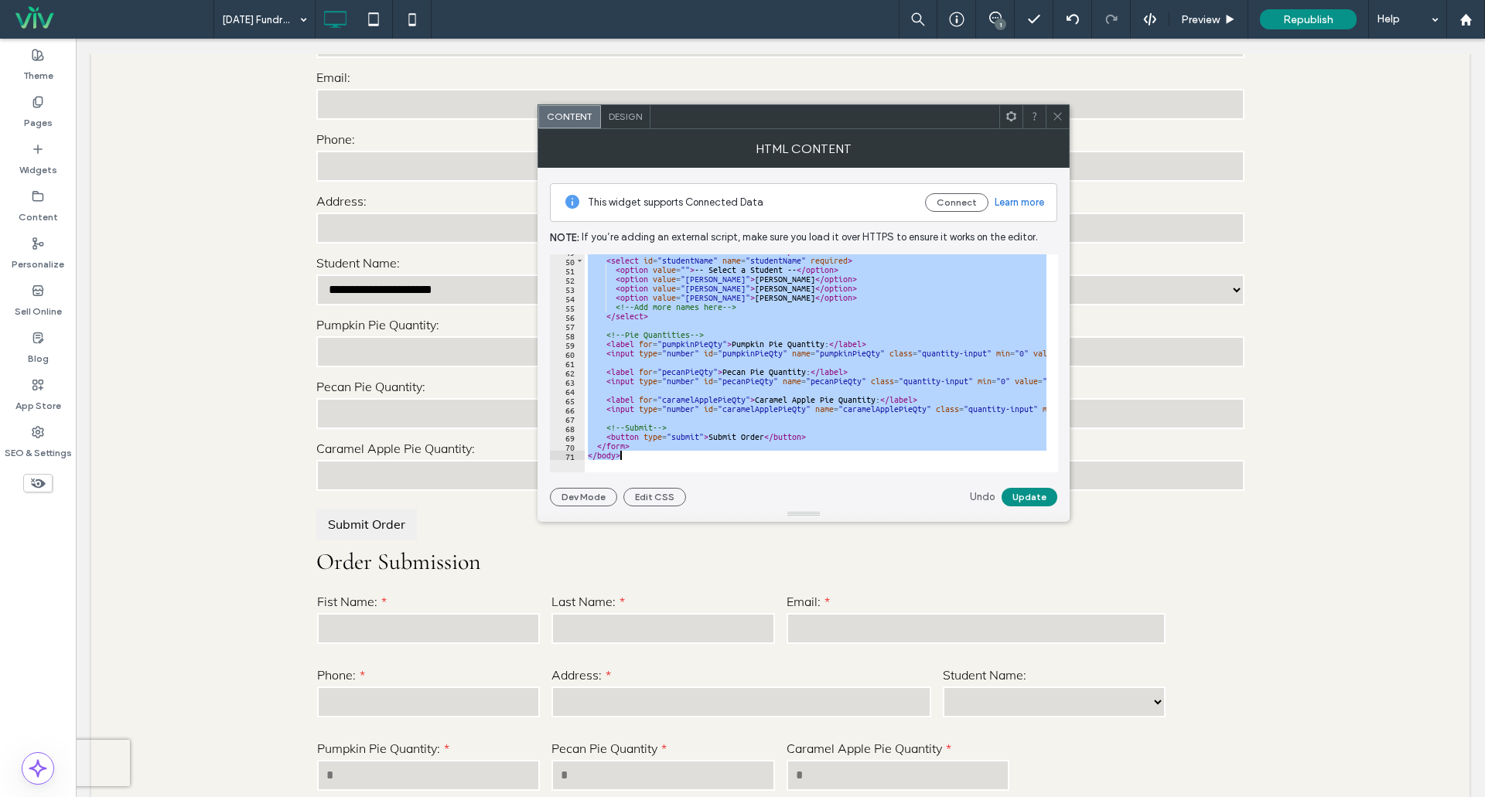
drag, startPoint x: 588, startPoint y: 326, endPoint x: 627, endPoint y: 458, distance: 137.3
click at [627, 458] on div "* 49 50 51 52 53 54 55 56 57 58 59 60 61 62 63 64 65 66 67 68 69 70 71 < label …" at bounding box center [804, 363] width 508 height 218
paste textarea "Cursor at row 71"
type textarea "*******"
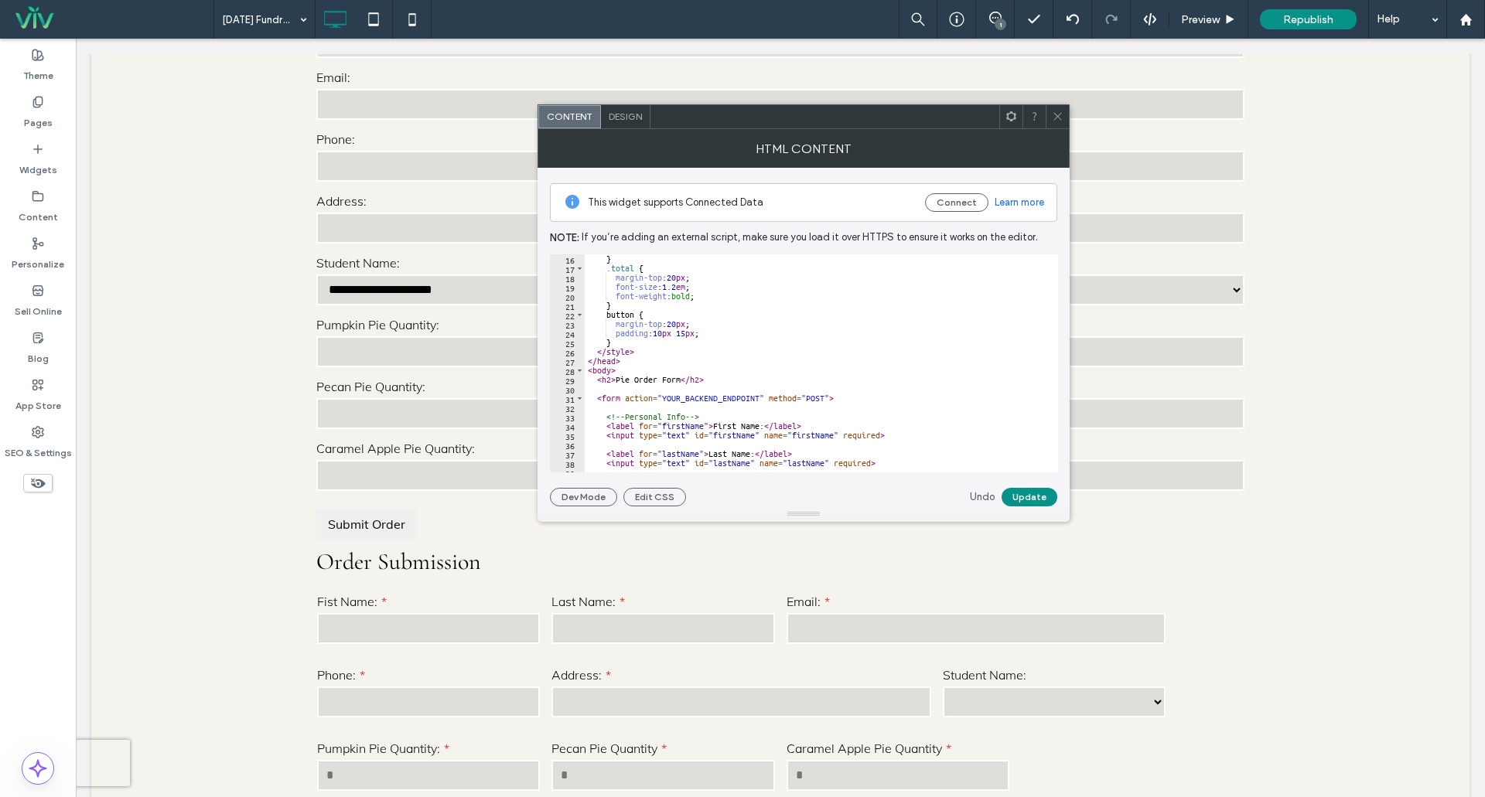
scroll to position [93, 0]
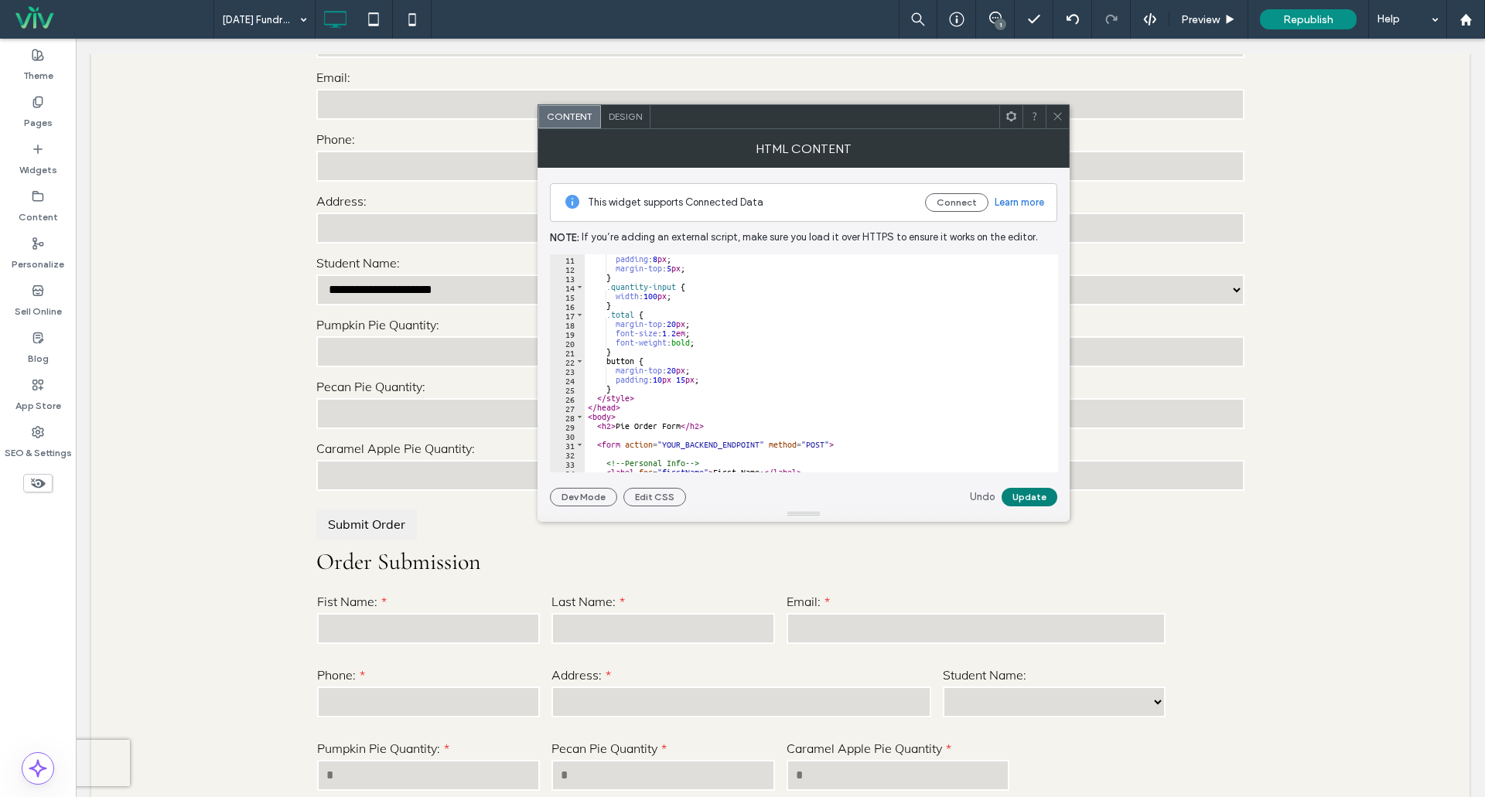
click at [1039, 499] on button "Update" at bounding box center [1030, 497] width 56 height 19
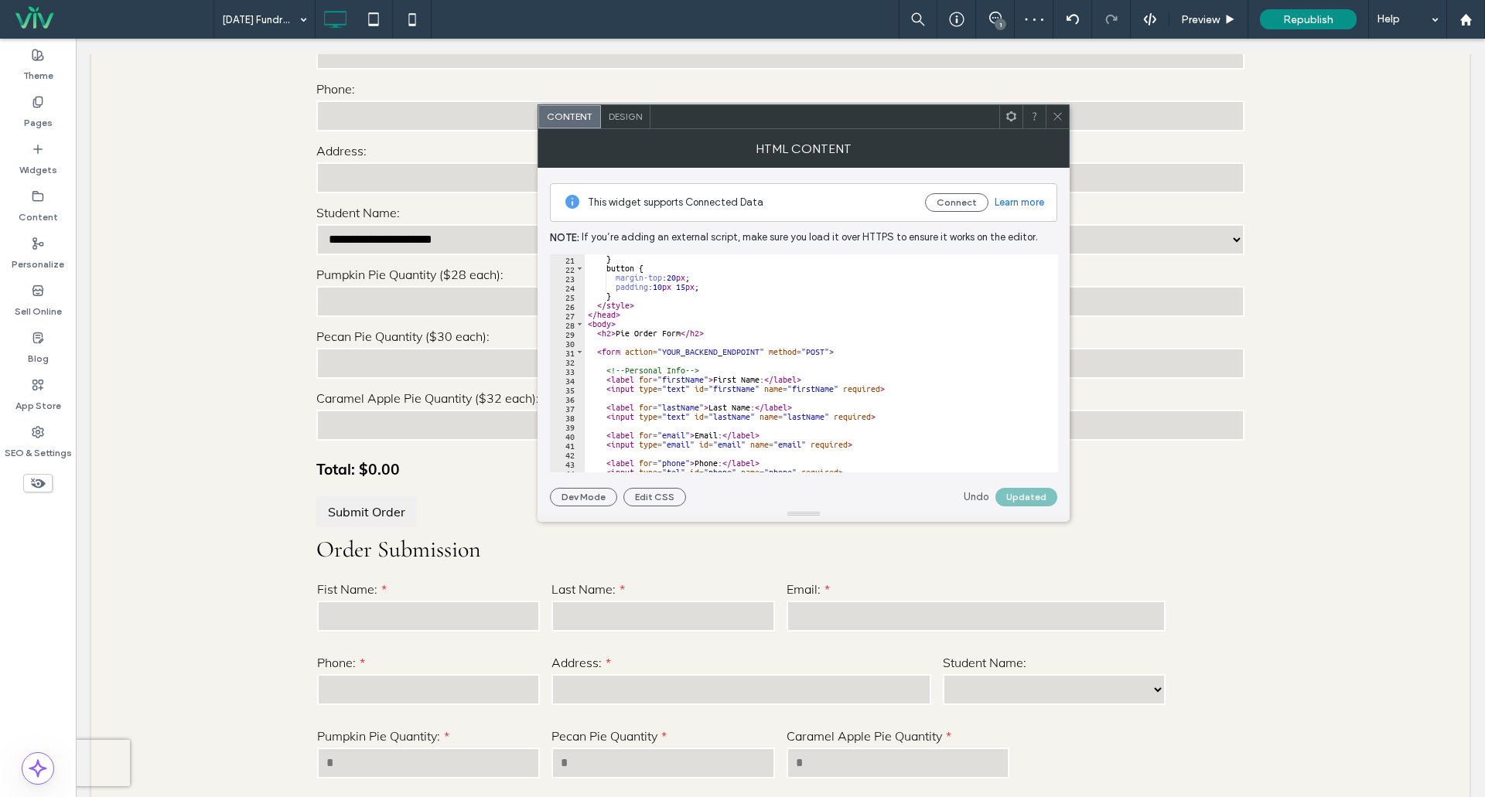
scroll to position [773, 0]
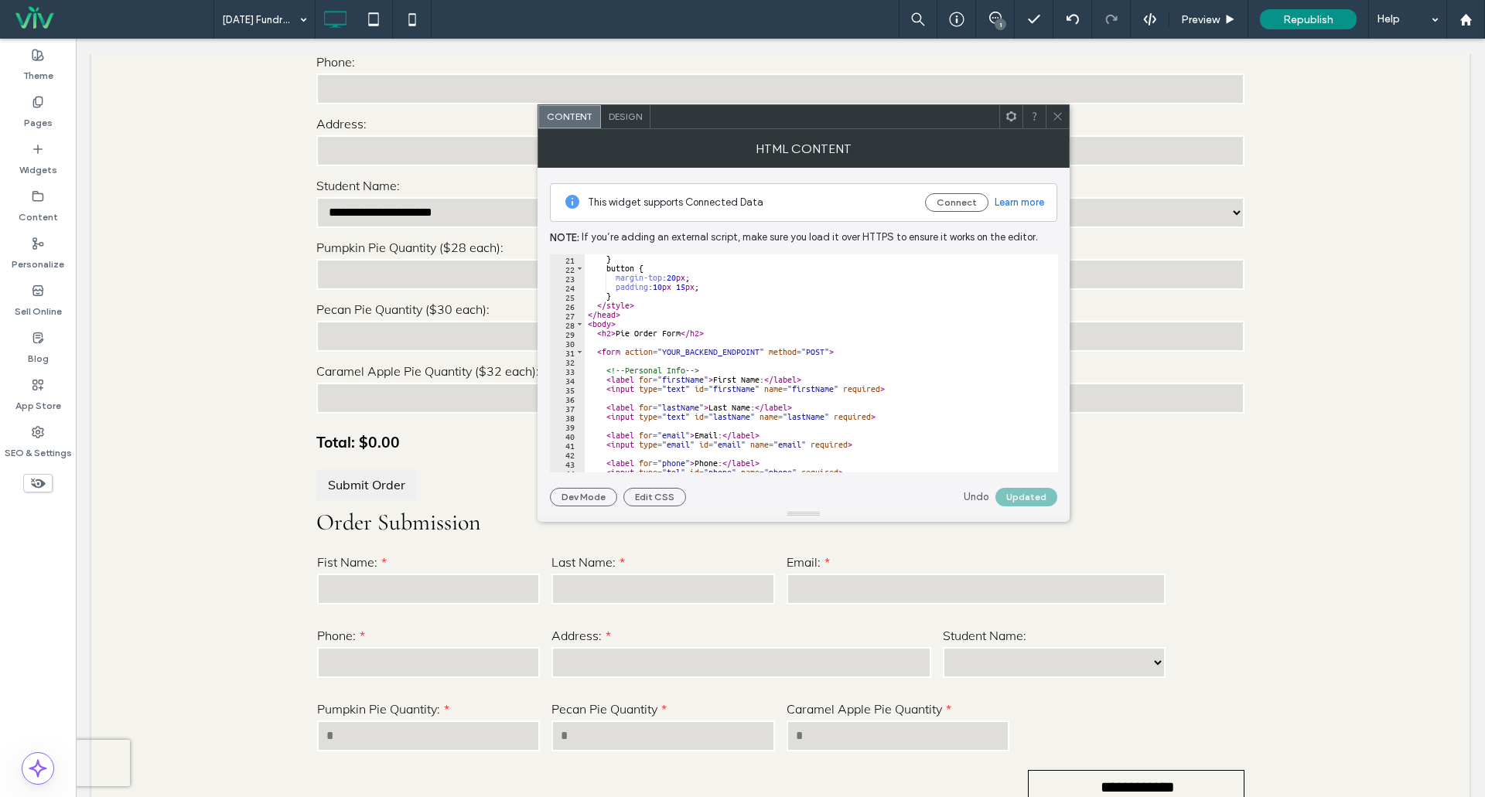
click at [363, 290] on input "*" at bounding box center [780, 274] width 928 height 31
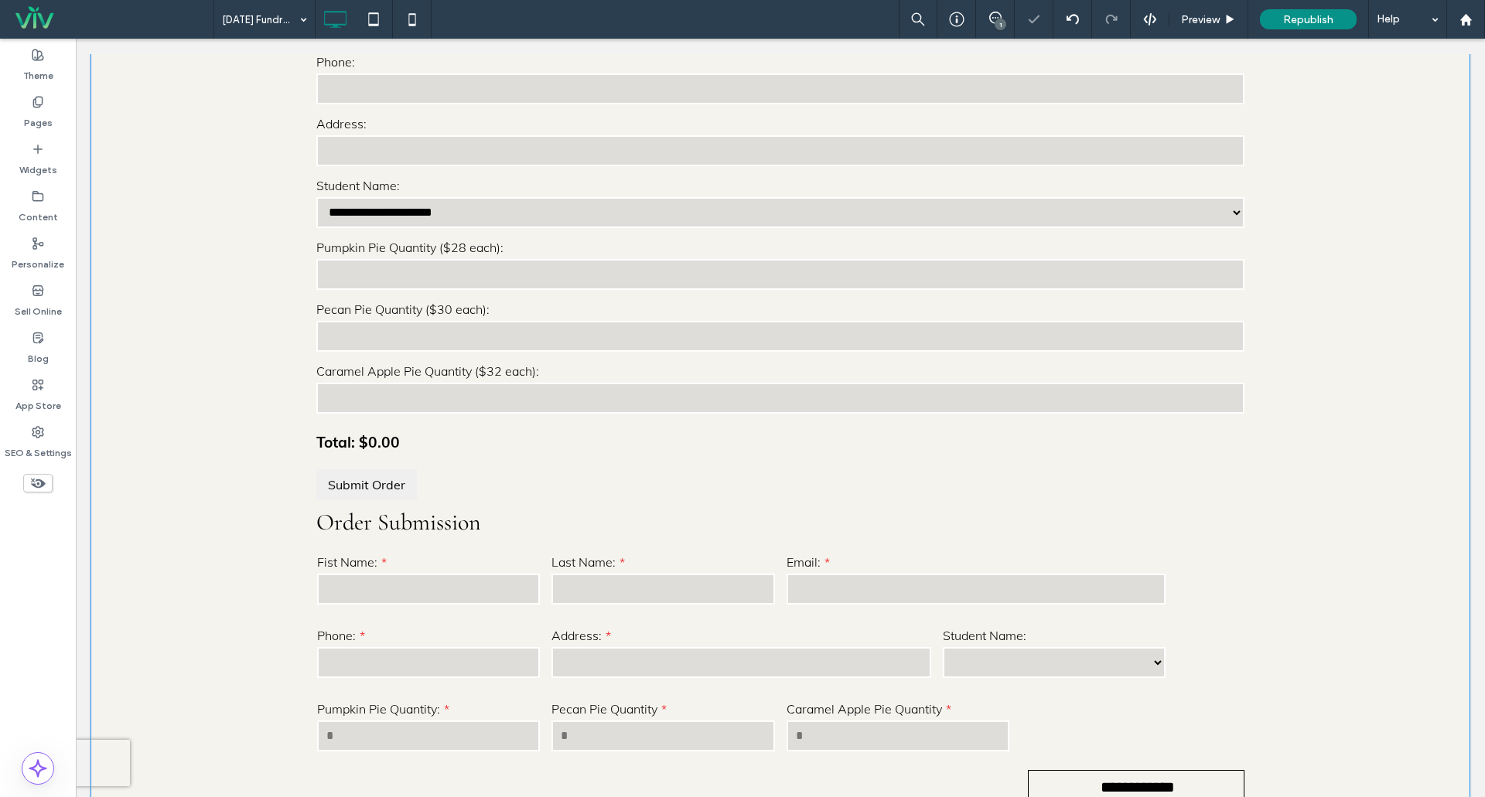
type input "*"
click at [396, 352] on input "*" at bounding box center [780, 336] width 928 height 31
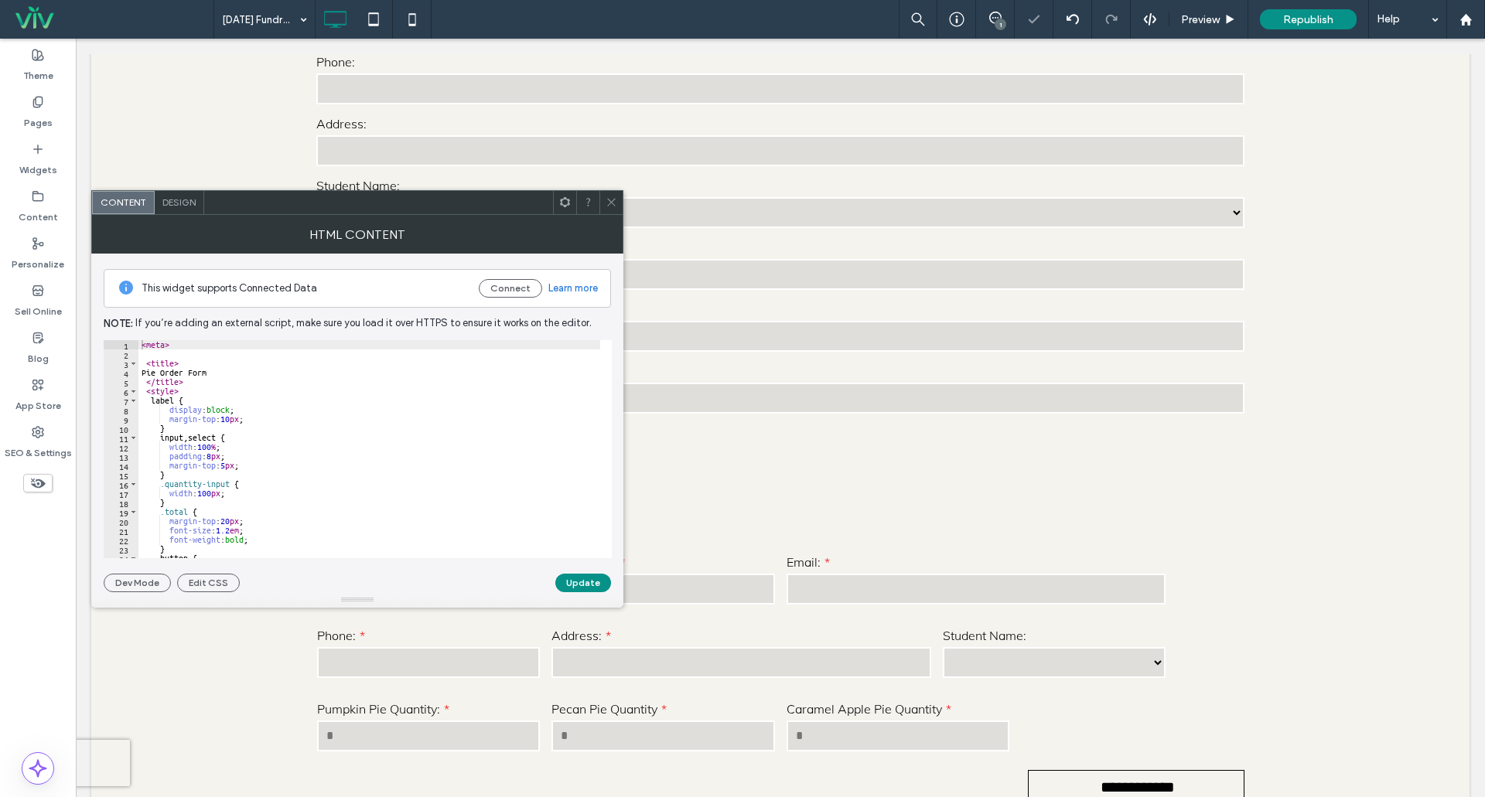
click at [608, 199] on icon at bounding box center [612, 202] width 12 height 12
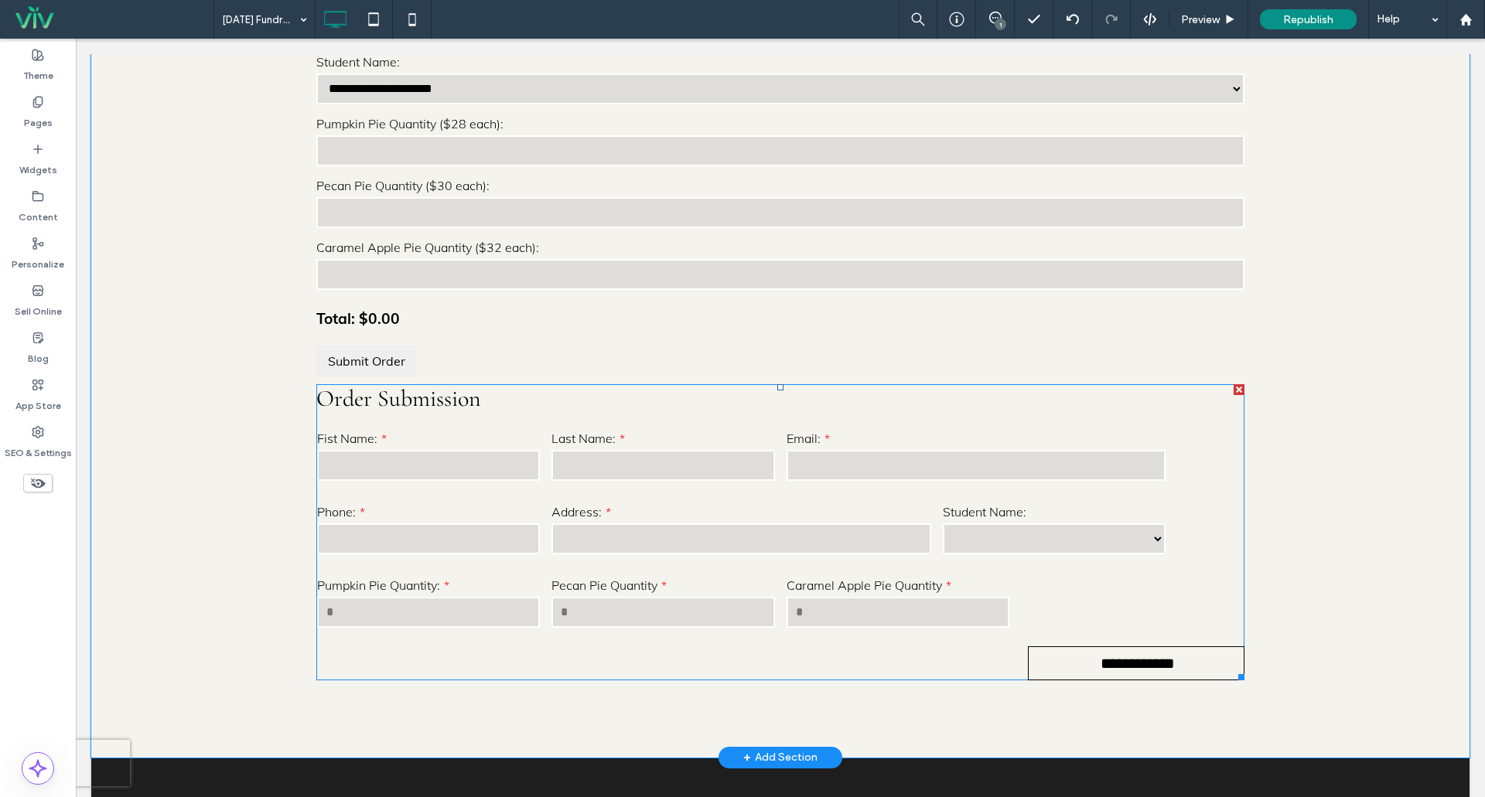
scroll to position [928, 0]
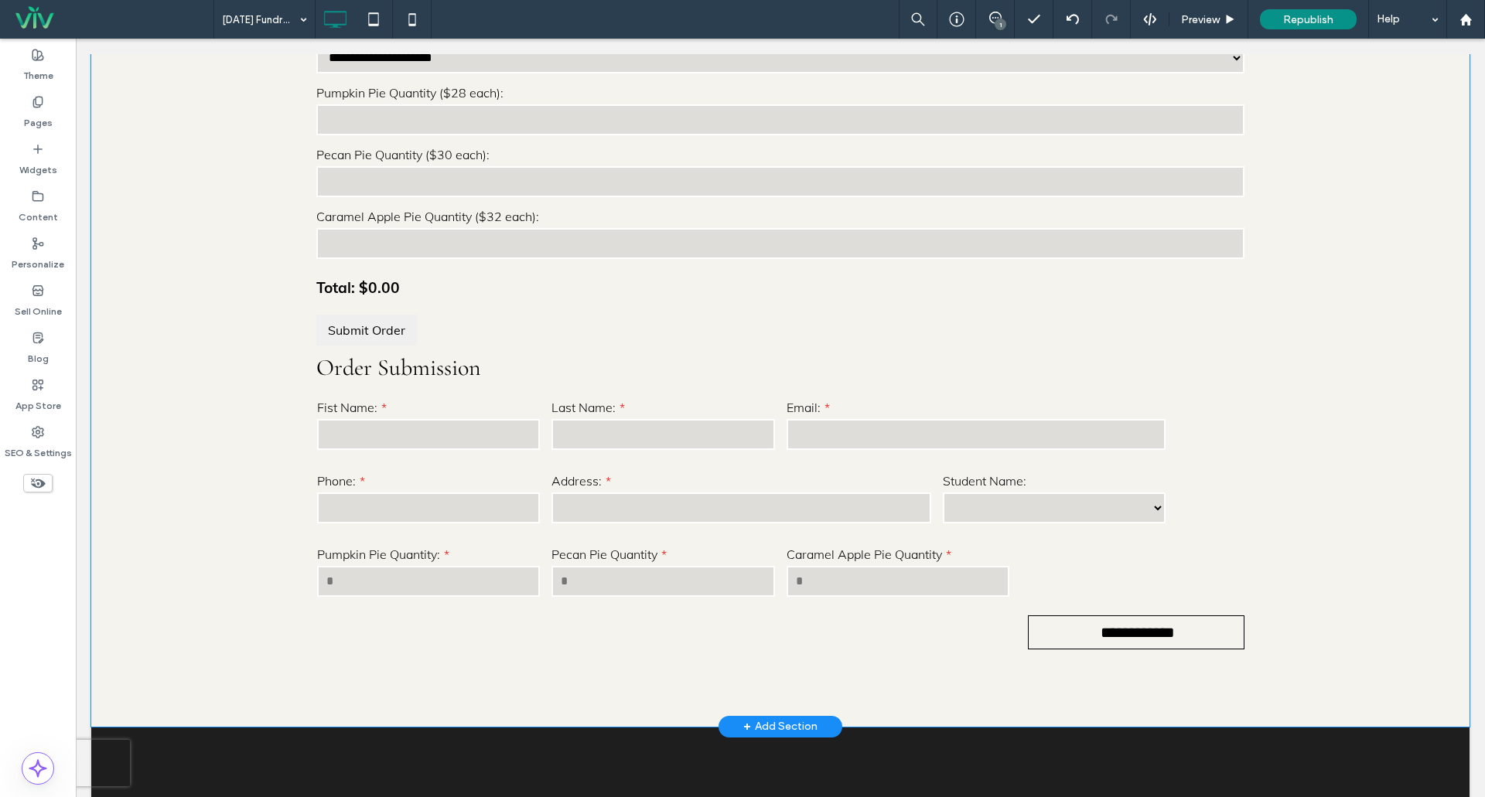
click at [588, 135] on input "Pumpkin Pie Quantity ($28 each):" at bounding box center [780, 119] width 928 height 31
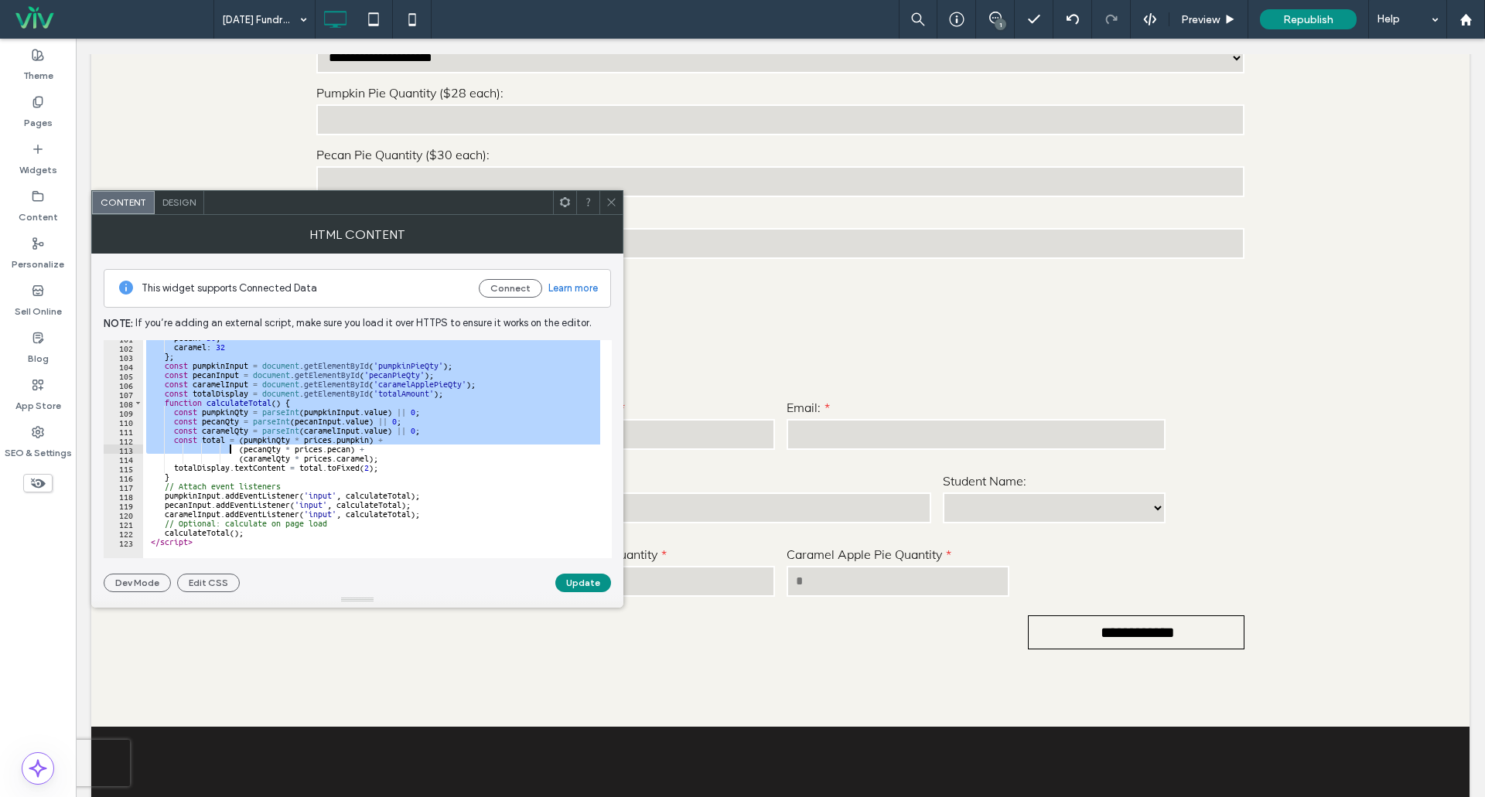
scroll to position [935, 0]
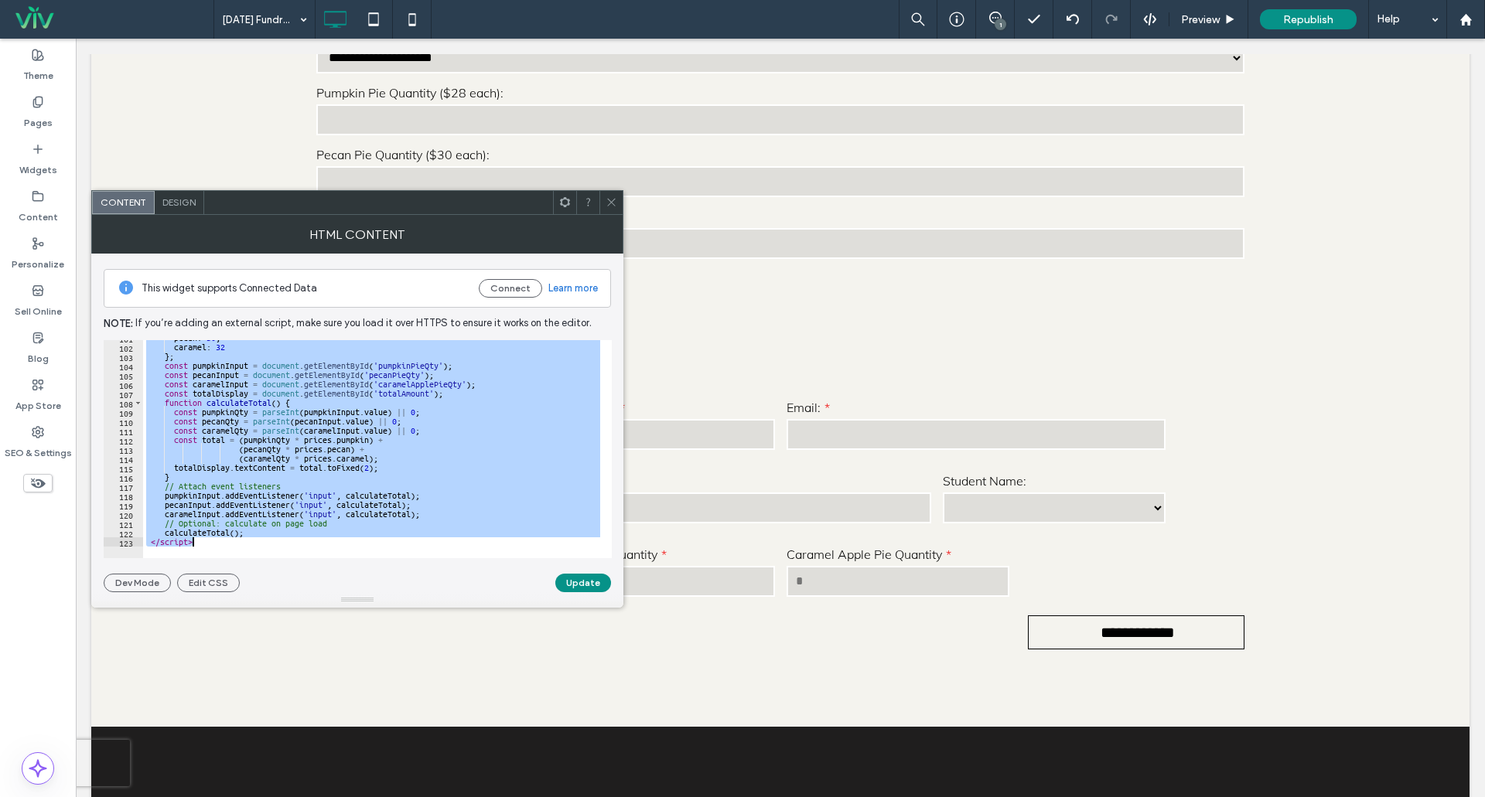
drag, startPoint x: 151, startPoint y: 400, endPoint x: 205, endPoint y: 546, distance: 155.9
click at [205, 546] on div "******* 101 102 103 104 105 106 107 108 109 110 111 112 113 114 115 116 117 118…" at bounding box center [358, 449] width 508 height 218
paste textarea "Cursor at row 123"
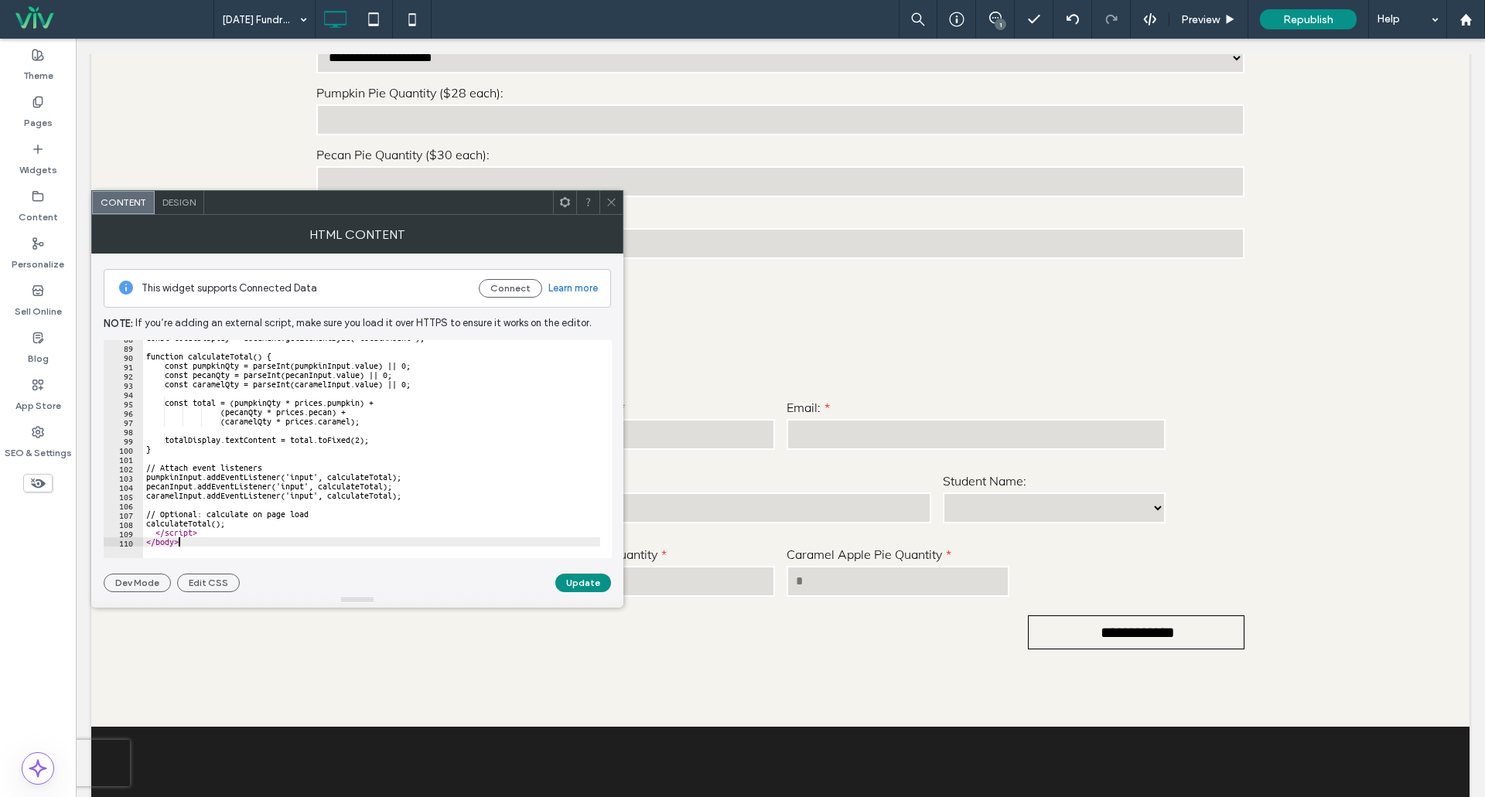
scroll to position [814, 0]
click at [590, 582] on button "Update" at bounding box center [583, 583] width 56 height 19
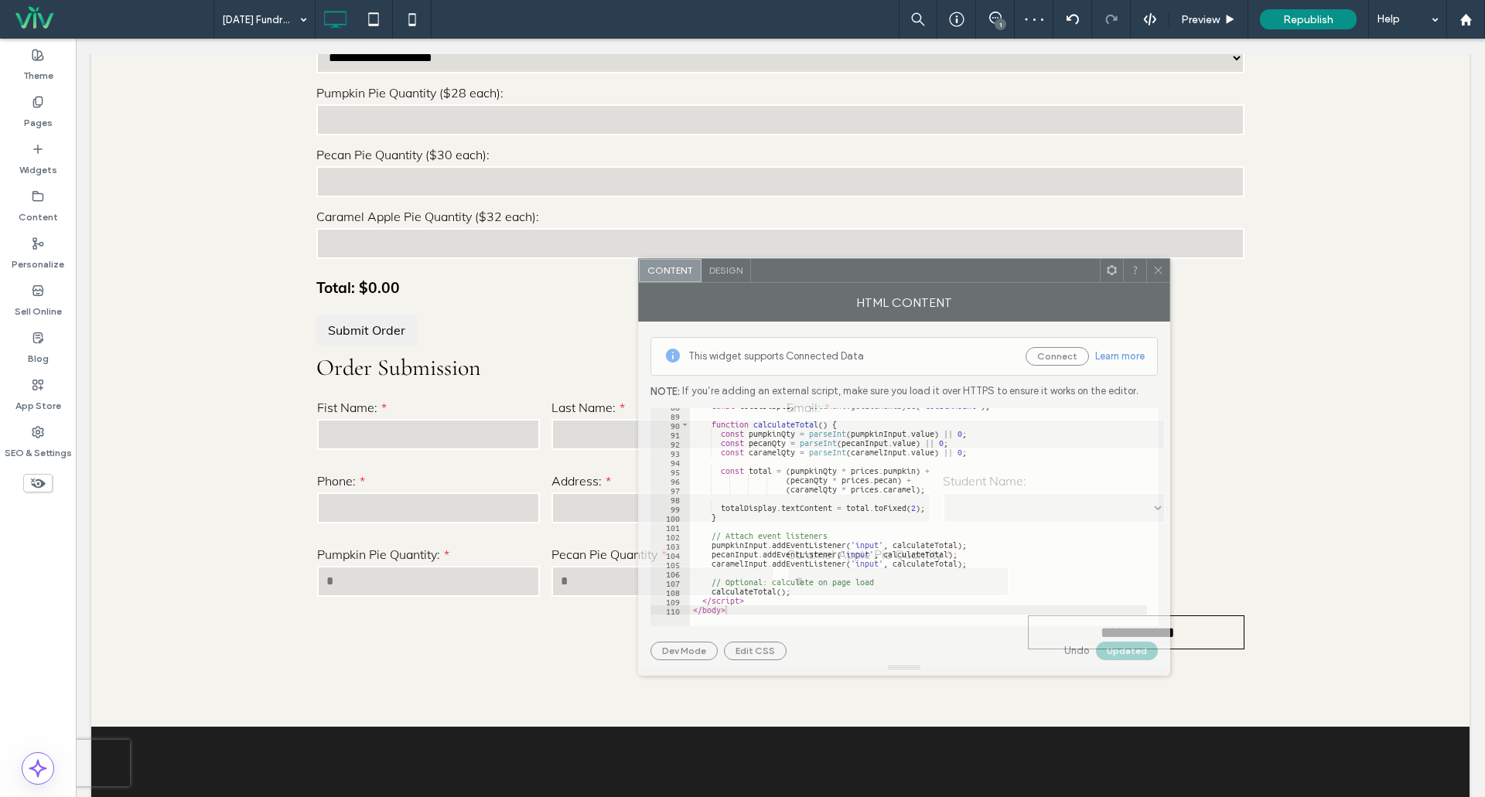
drag, startPoint x: 418, startPoint y: 210, endPoint x: 965, endPoint y: 270, distance: 550.1
click at [965, 270] on div at bounding box center [925, 270] width 349 height 23
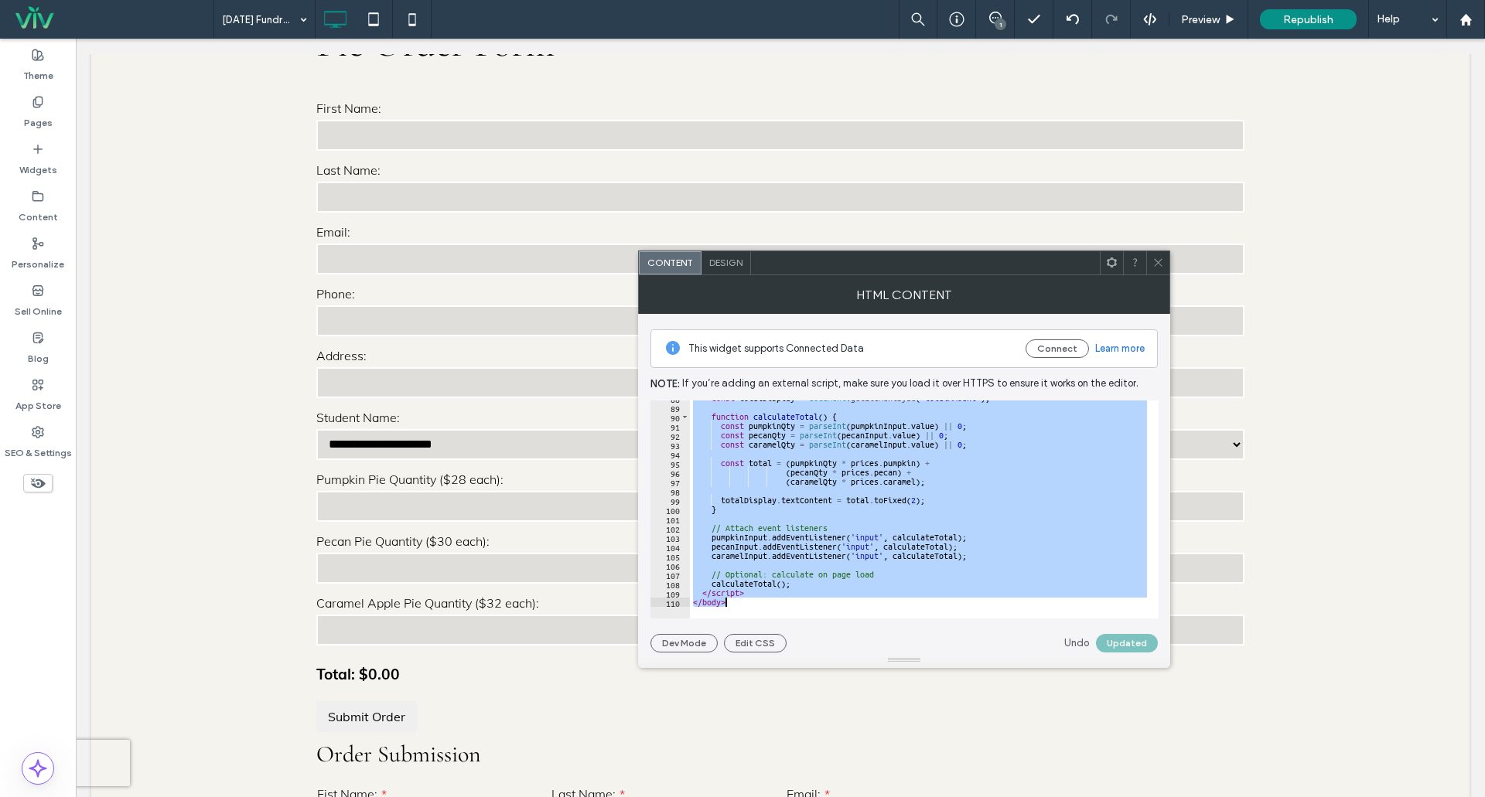
drag, startPoint x: 705, startPoint y: 466, endPoint x: 779, endPoint y: 611, distance: 163.3
click at [779, 611] on div "******* 88 89 90 91 92 93 94 95 96 97 98 99 100 101 102 103 104 105 106 107 108…" at bounding box center [904, 510] width 508 height 218
paste textarea "Cursor at row 157"
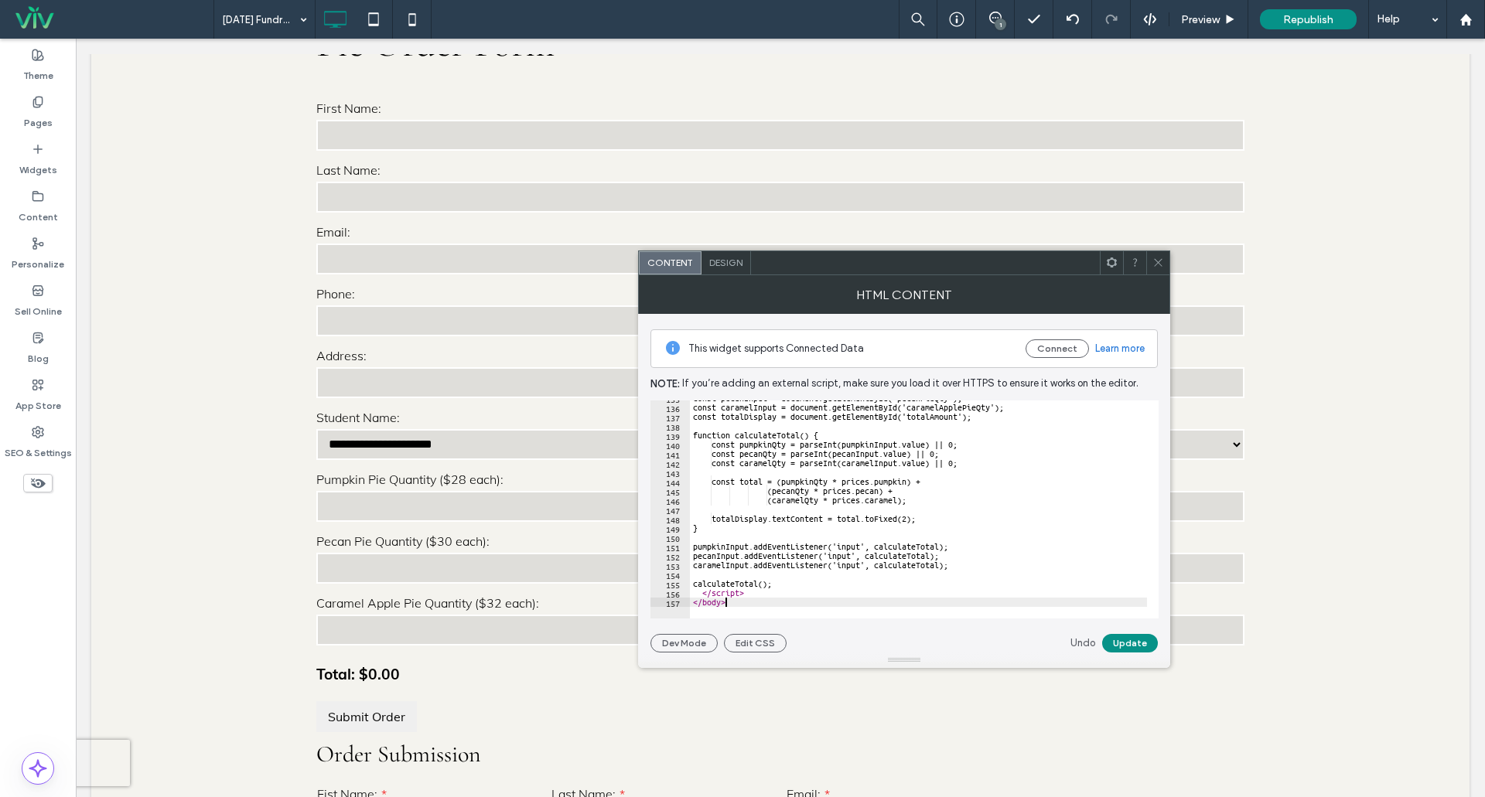
type textarea "*******"
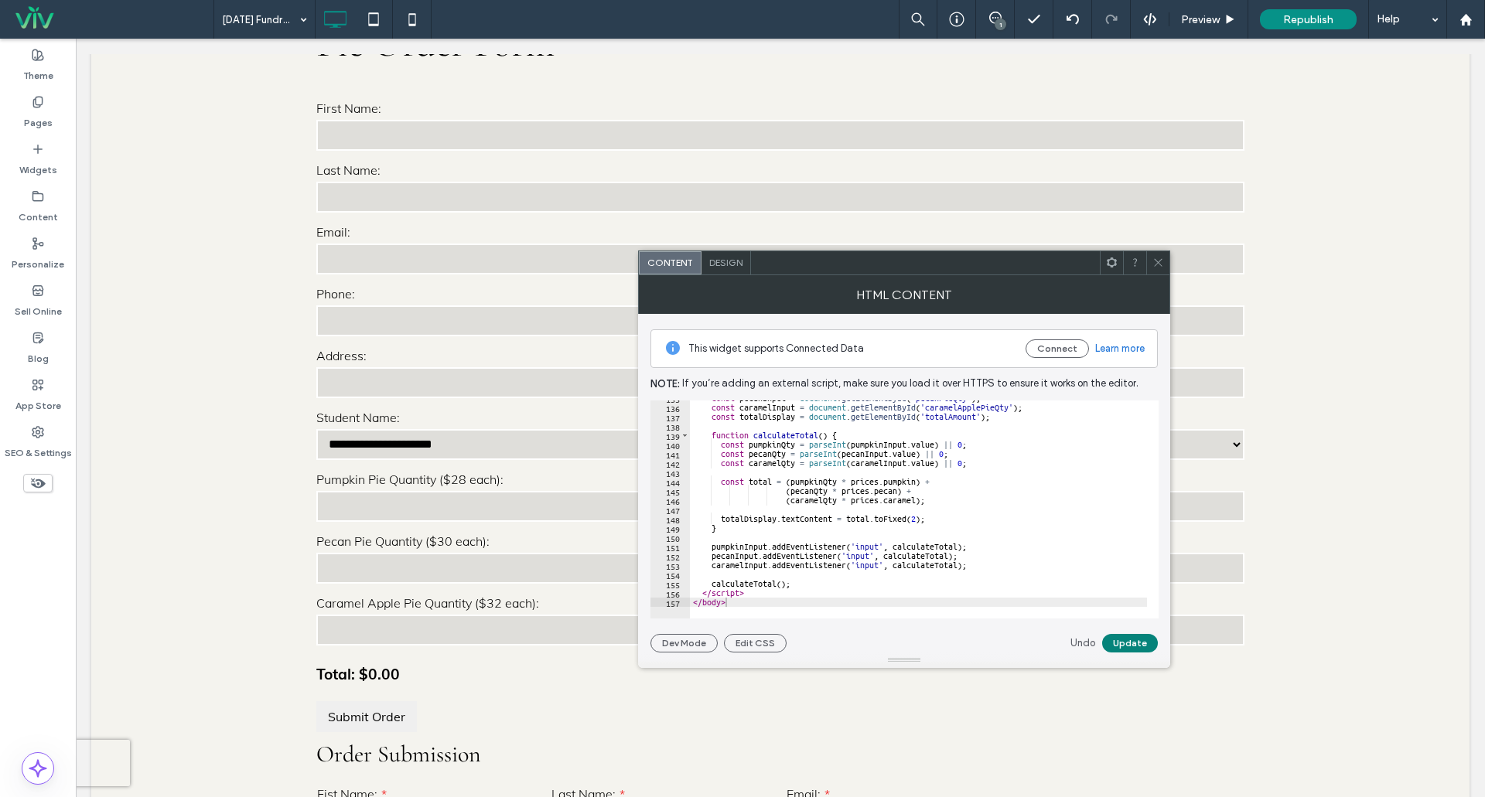
click at [1139, 639] on button "Update" at bounding box center [1130, 643] width 56 height 19
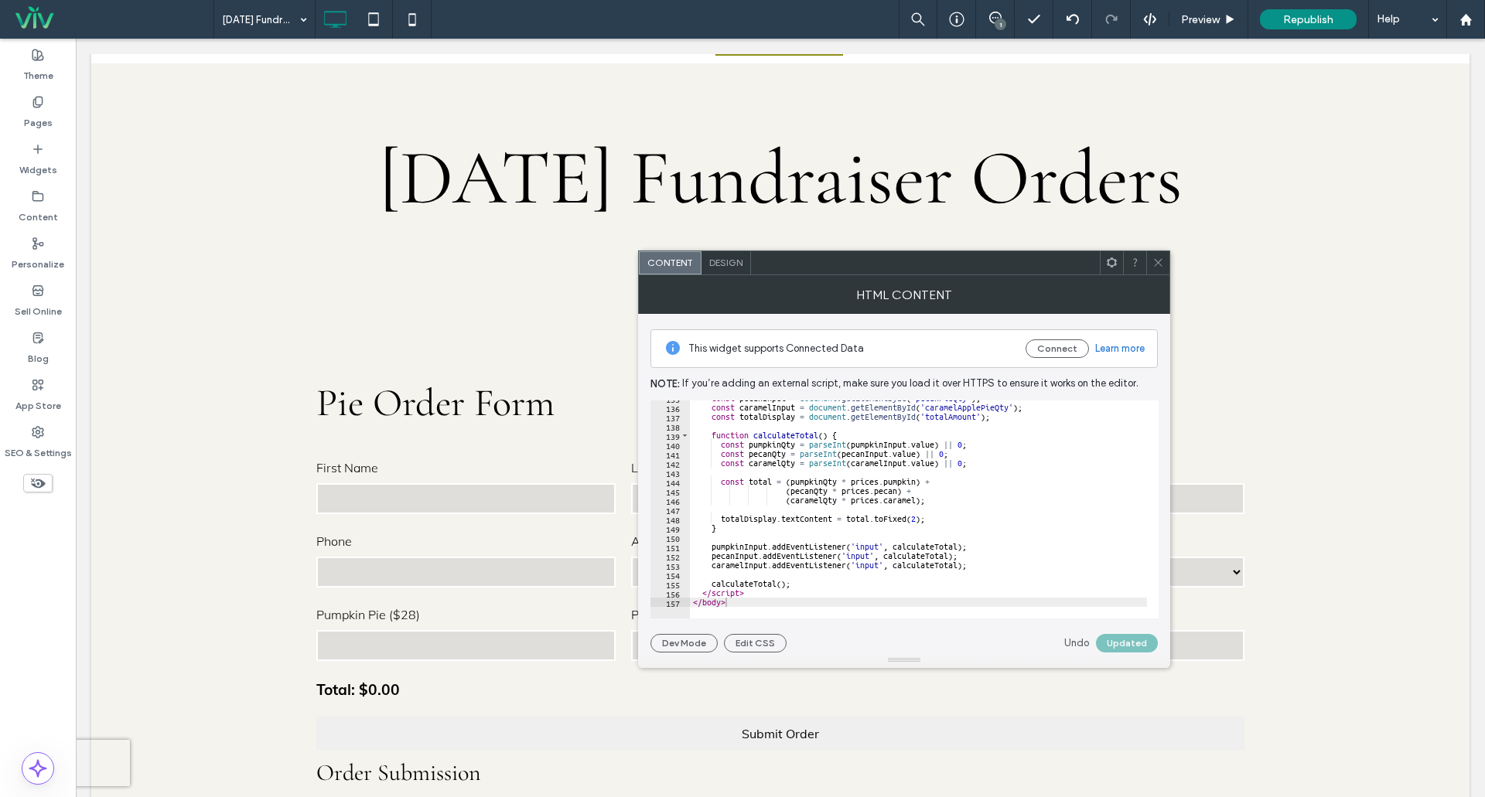
scroll to position [155, 0]
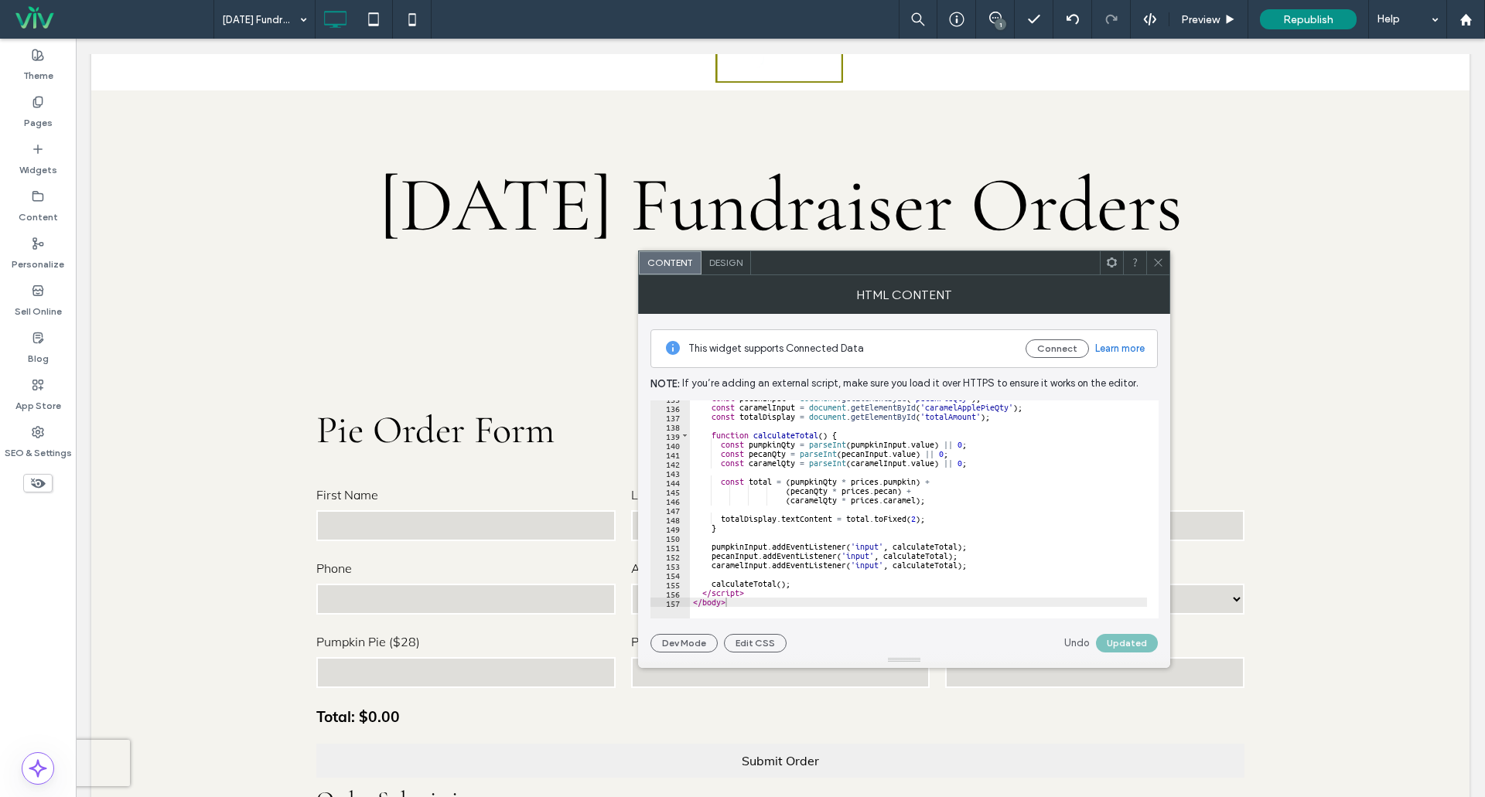
click at [1163, 258] on icon at bounding box center [1158, 263] width 12 height 12
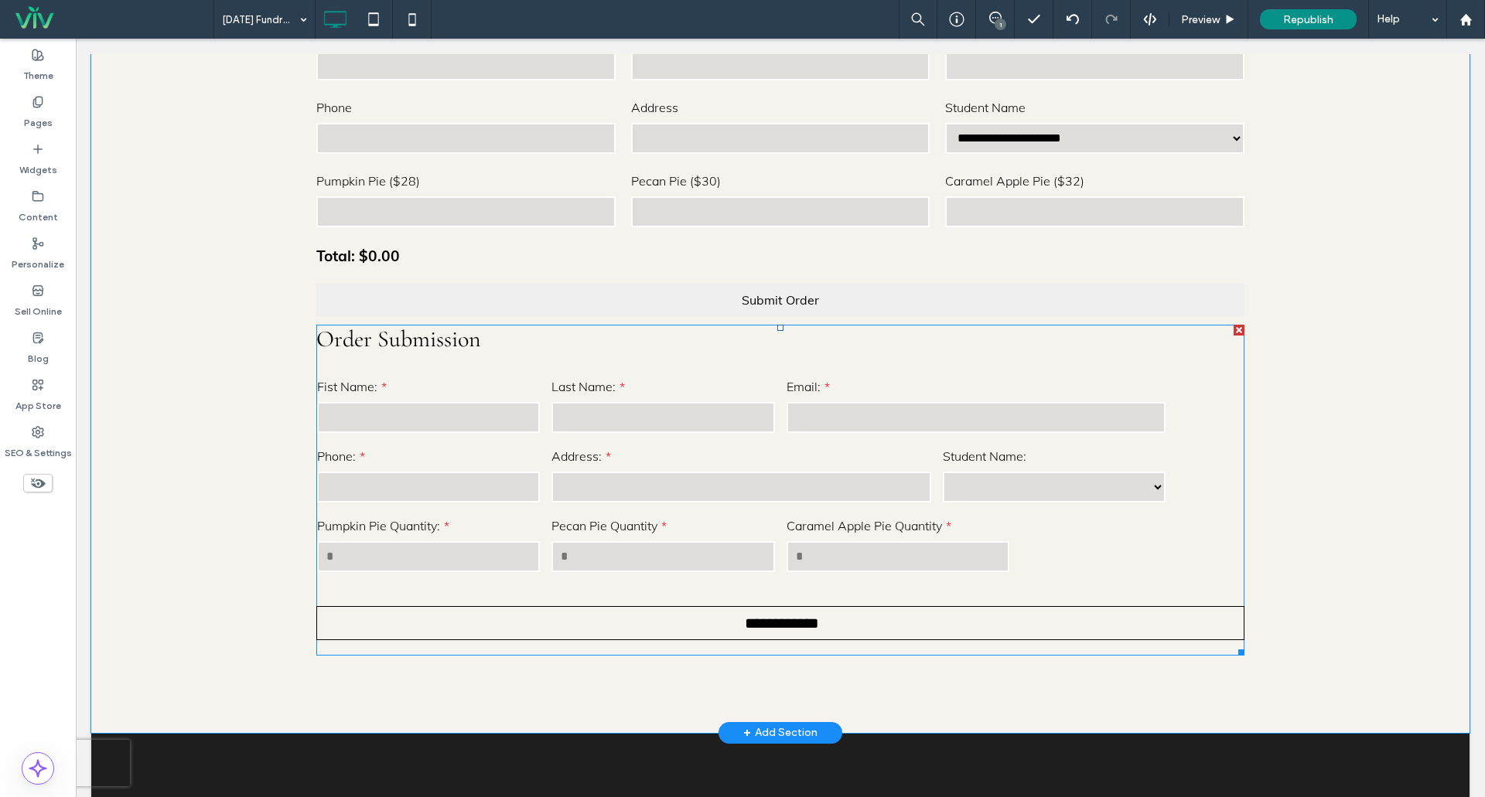
scroll to position [619, 0]
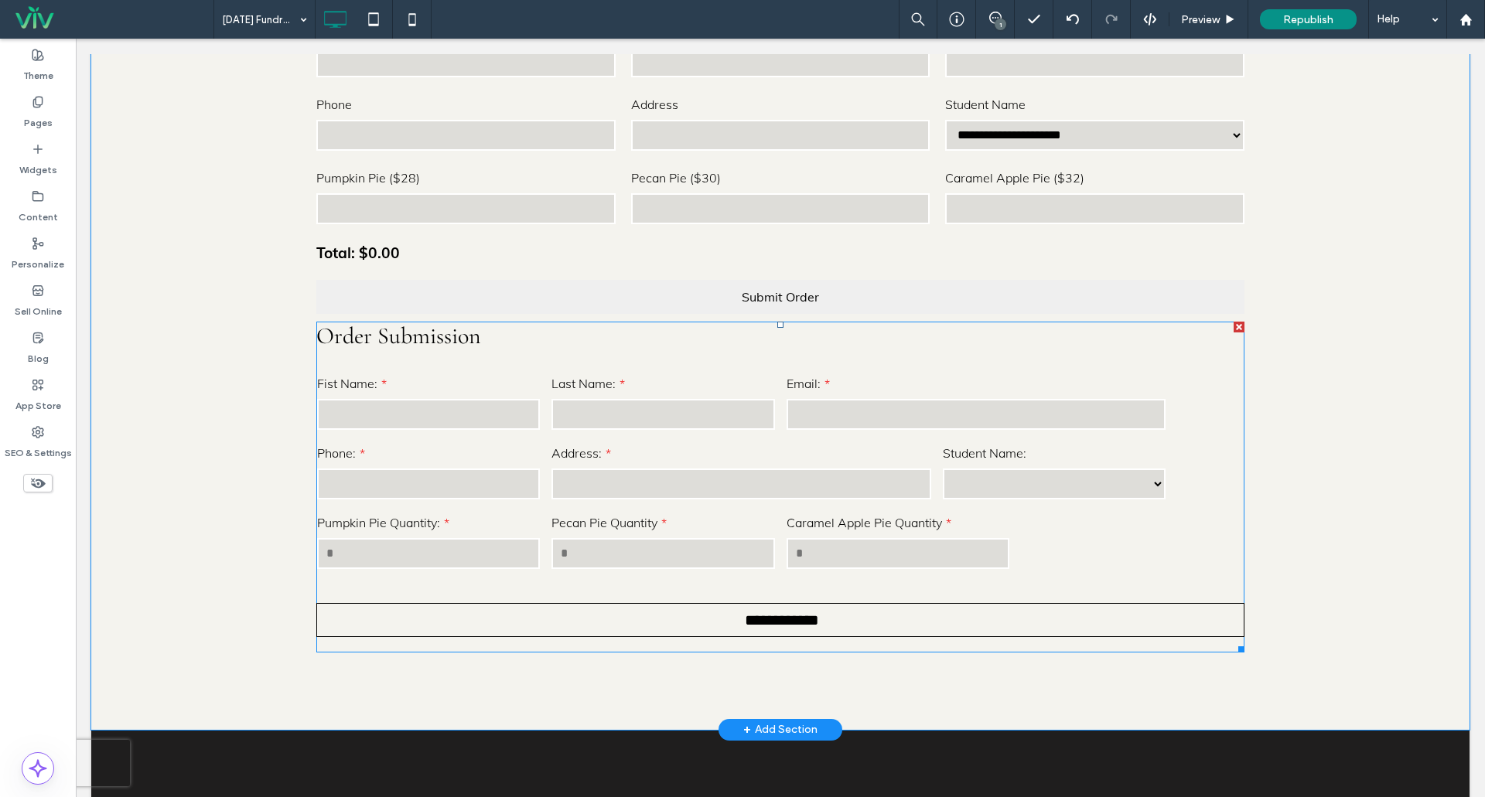
click at [570, 458] on form "**********" at bounding box center [780, 505] width 928 height 295
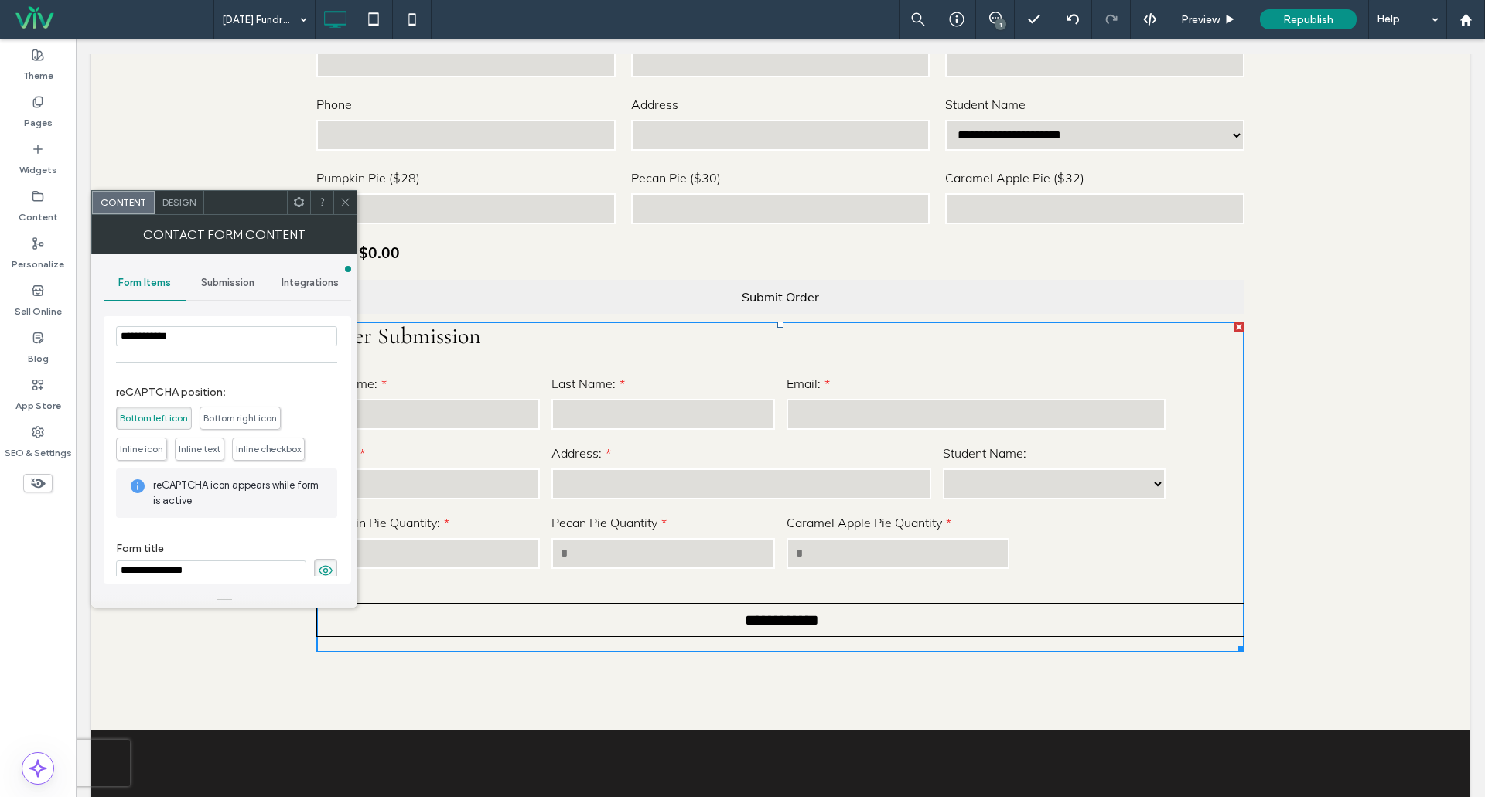
scroll to position [514, 0]
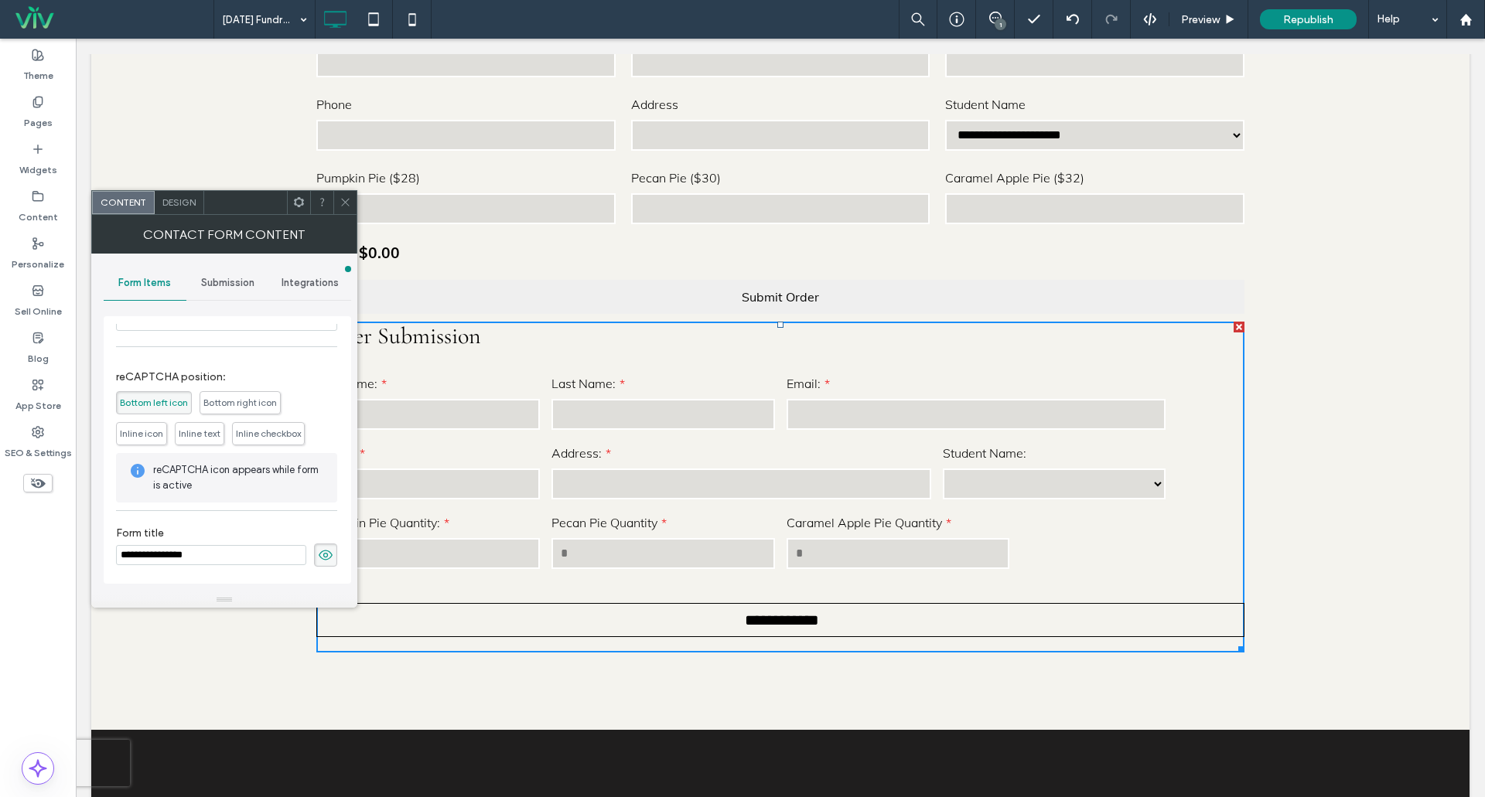
click at [215, 282] on span "Submission" at bounding box center [227, 283] width 53 height 12
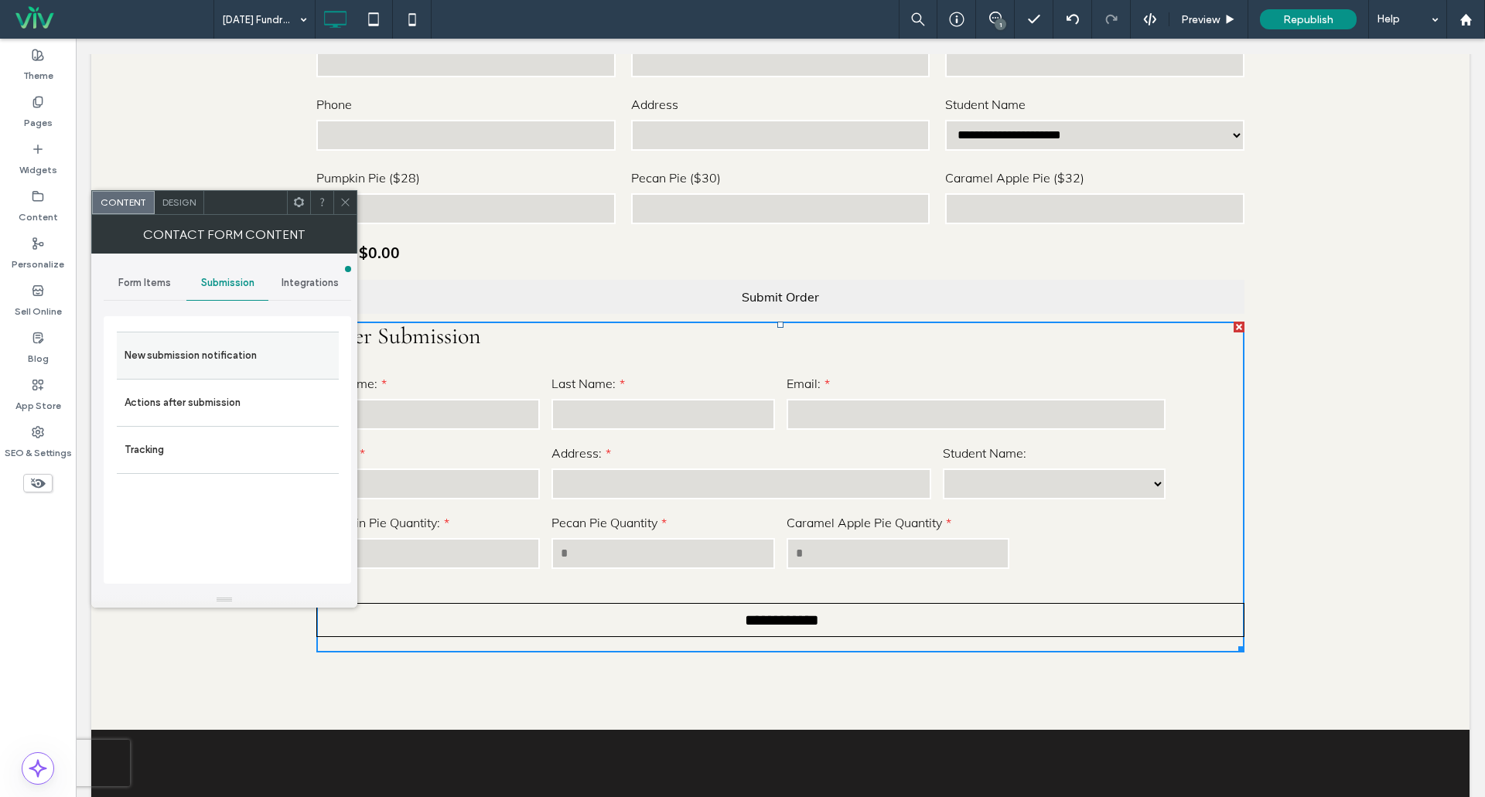
click at [189, 360] on label "New submission notification" at bounding box center [228, 355] width 207 height 31
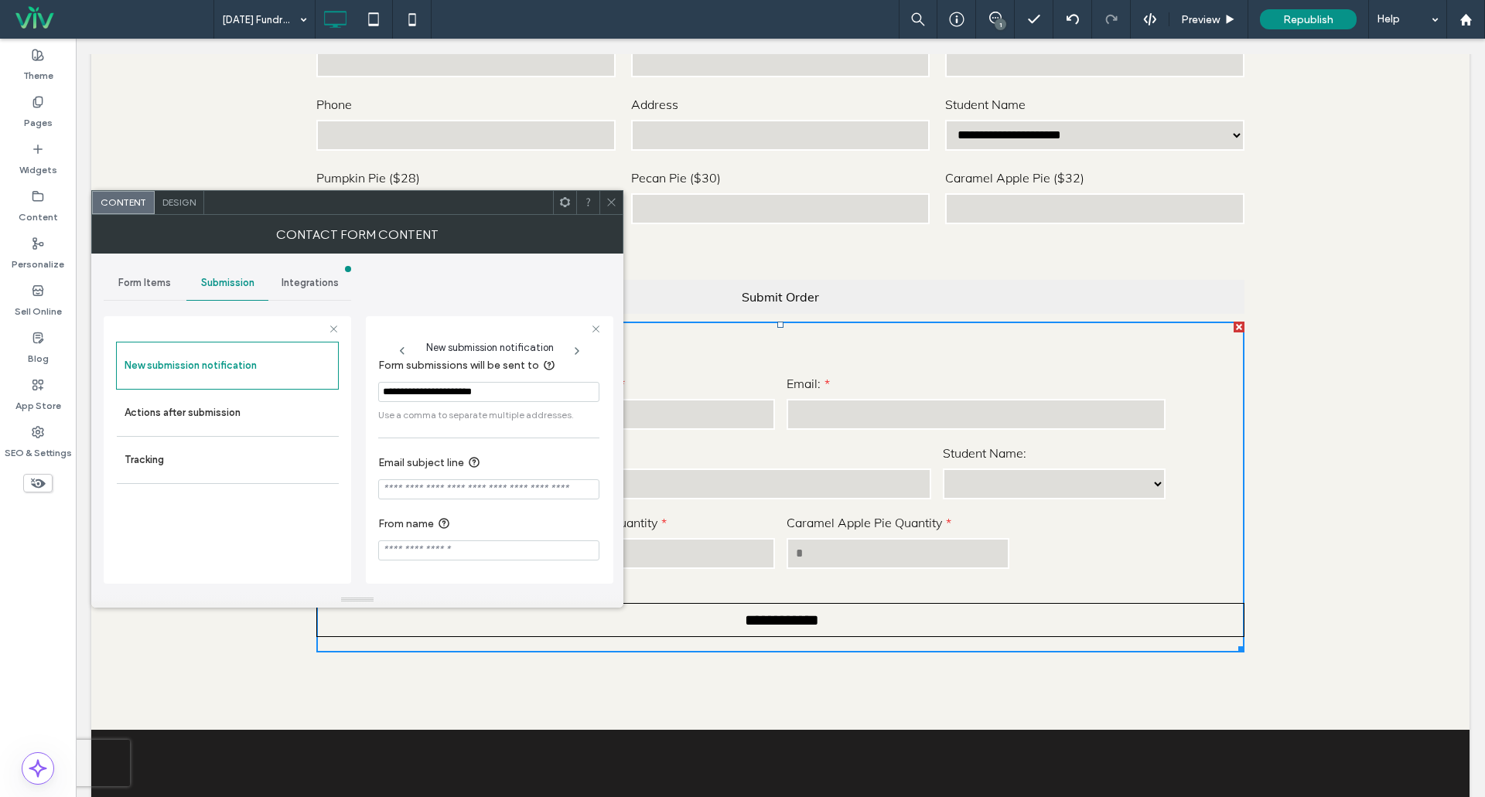
scroll to position [0, 0]
drag, startPoint x: 517, startPoint y: 408, endPoint x: 319, endPoint y: 411, distance: 197.3
click at [319, 411] on div "**********" at bounding box center [228, 448] width 248 height 288
click at [387, 490] on input "Email subject line" at bounding box center [488, 490] width 221 height 20
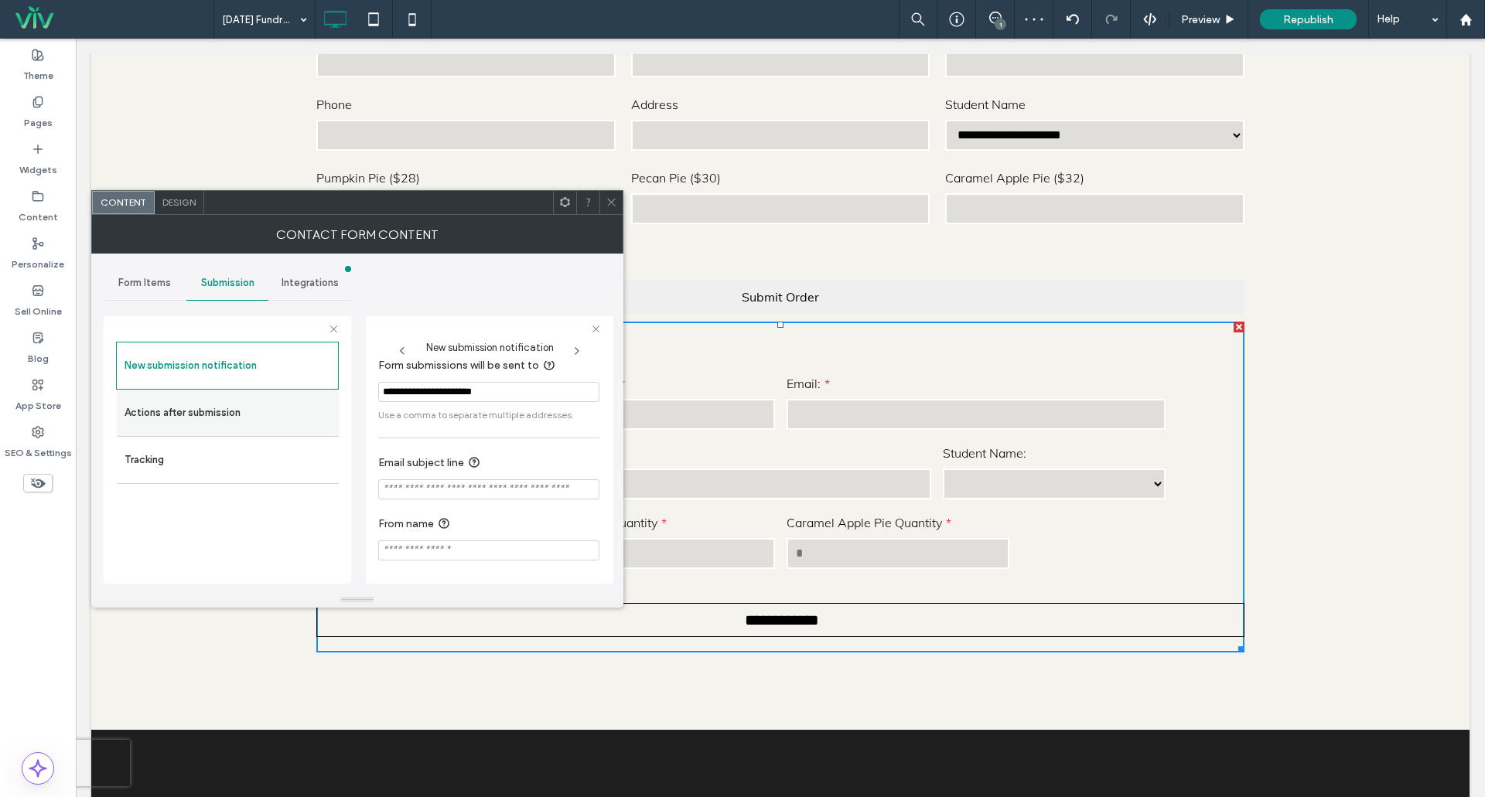
drag, startPoint x: 528, startPoint y: 394, endPoint x: 307, endPoint y: 405, distance: 221.5
click at [305, 401] on div "**********" at bounding box center [228, 448] width 248 height 288
click at [169, 401] on label "Actions after submission" at bounding box center [228, 413] width 207 height 31
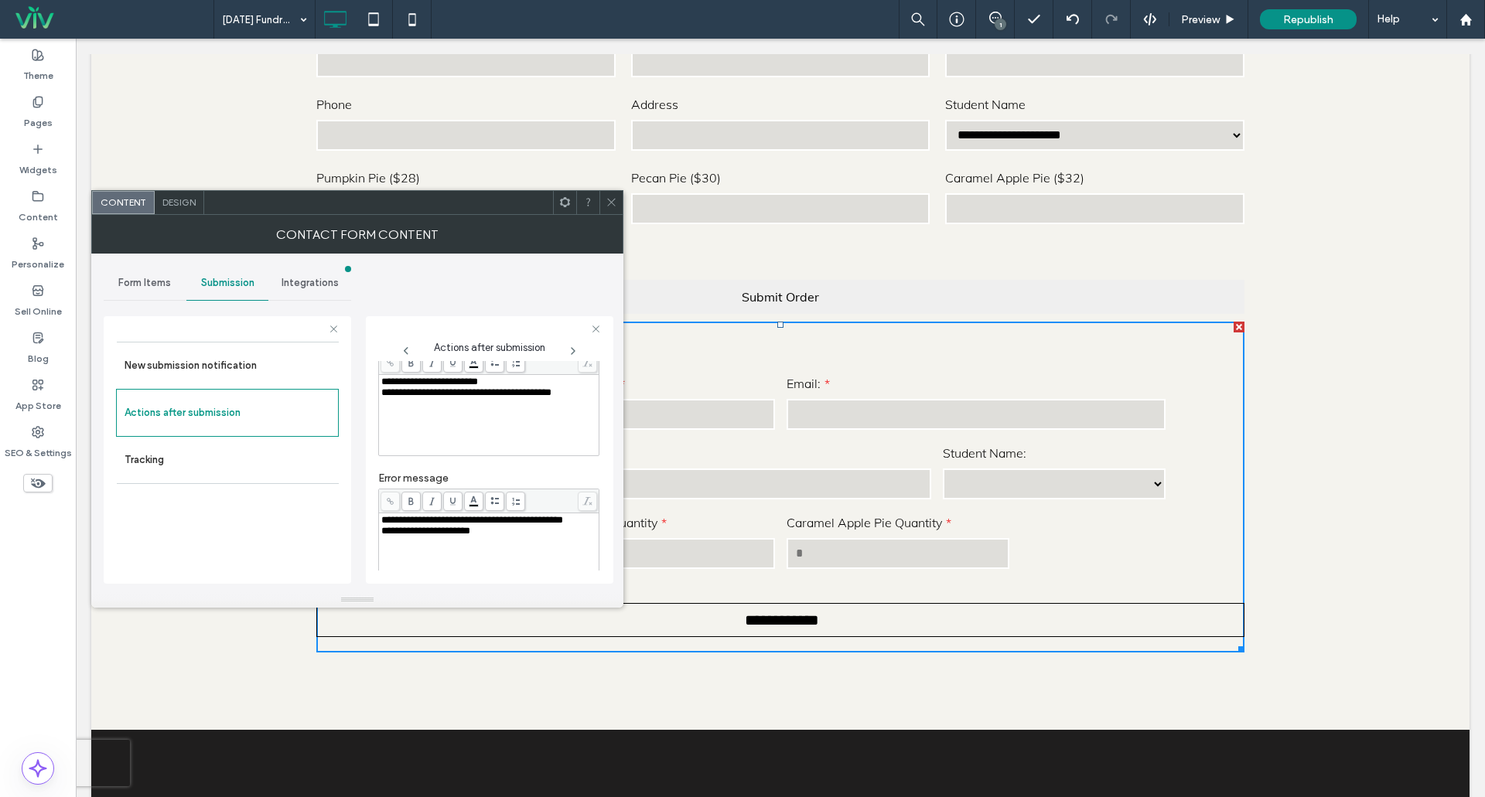
scroll to position [0, 0]
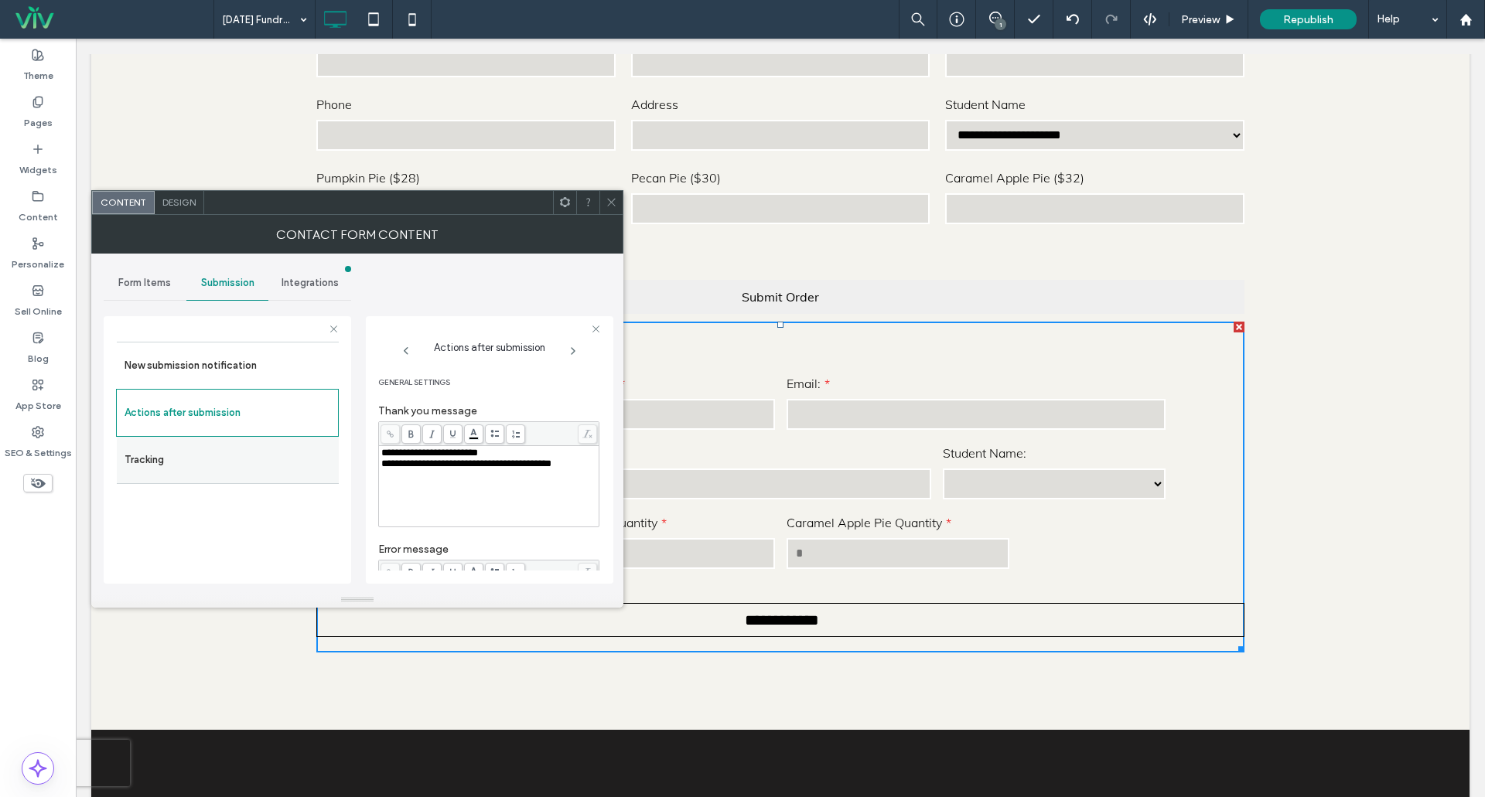
click at [231, 452] on label "Tracking" at bounding box center [228, 460] width 207 height 31
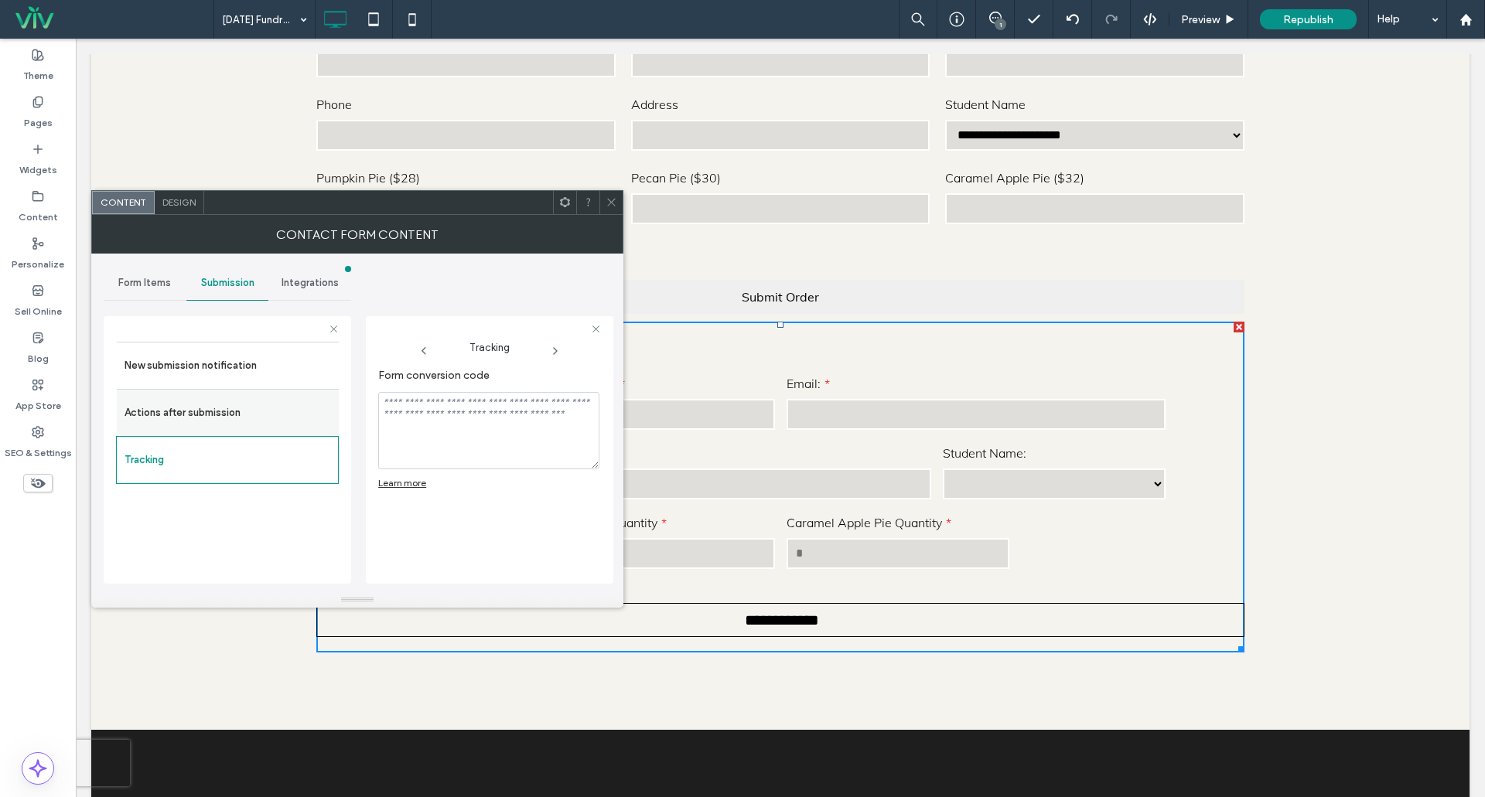
click at [223, 415] on label "Actions after submission" at bounding box center [228, 413] width 207 height 31
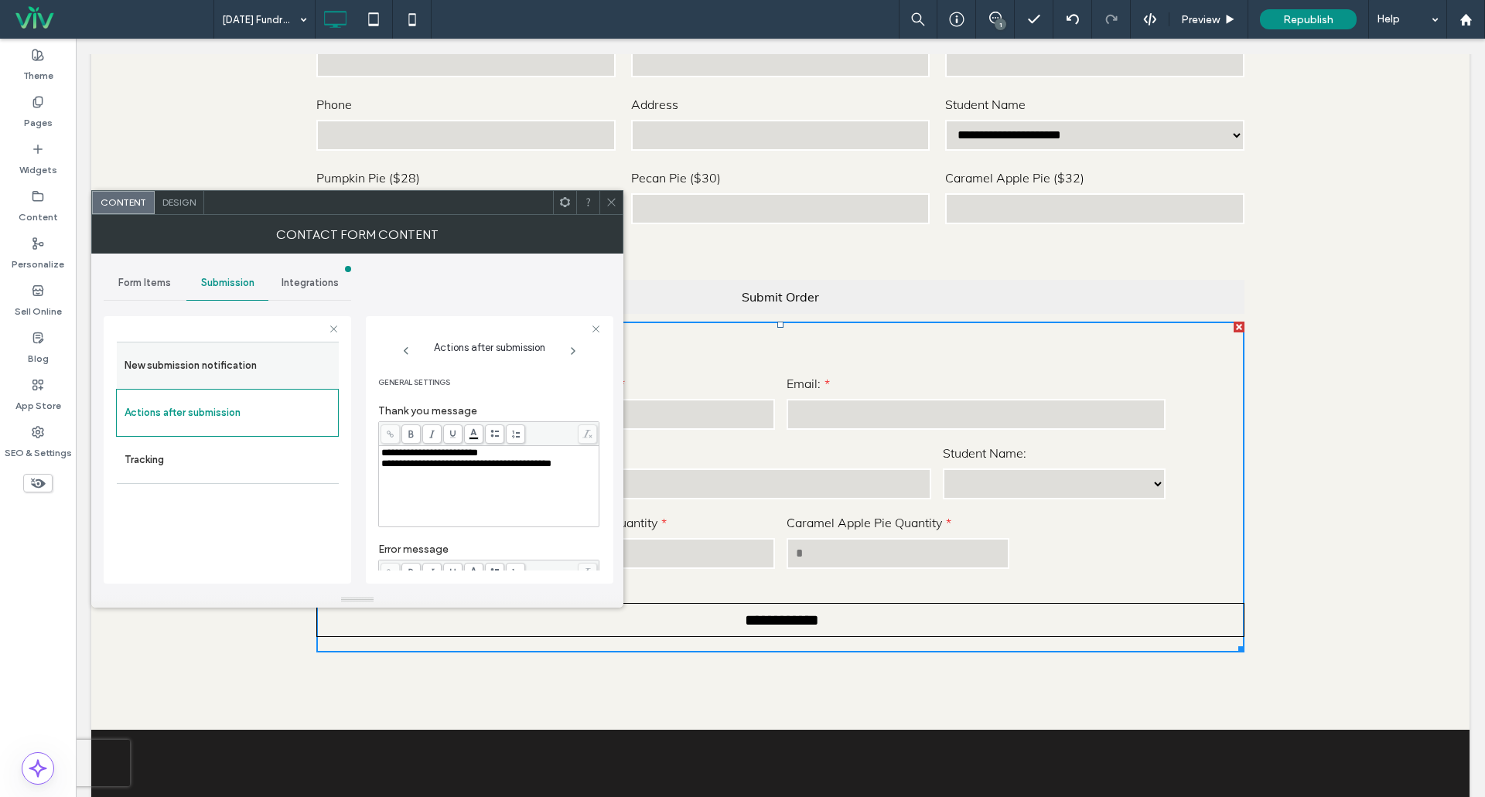
click at [224, 367] on label "New submission notification" at bounding box center [228, 365] width 207 height 31
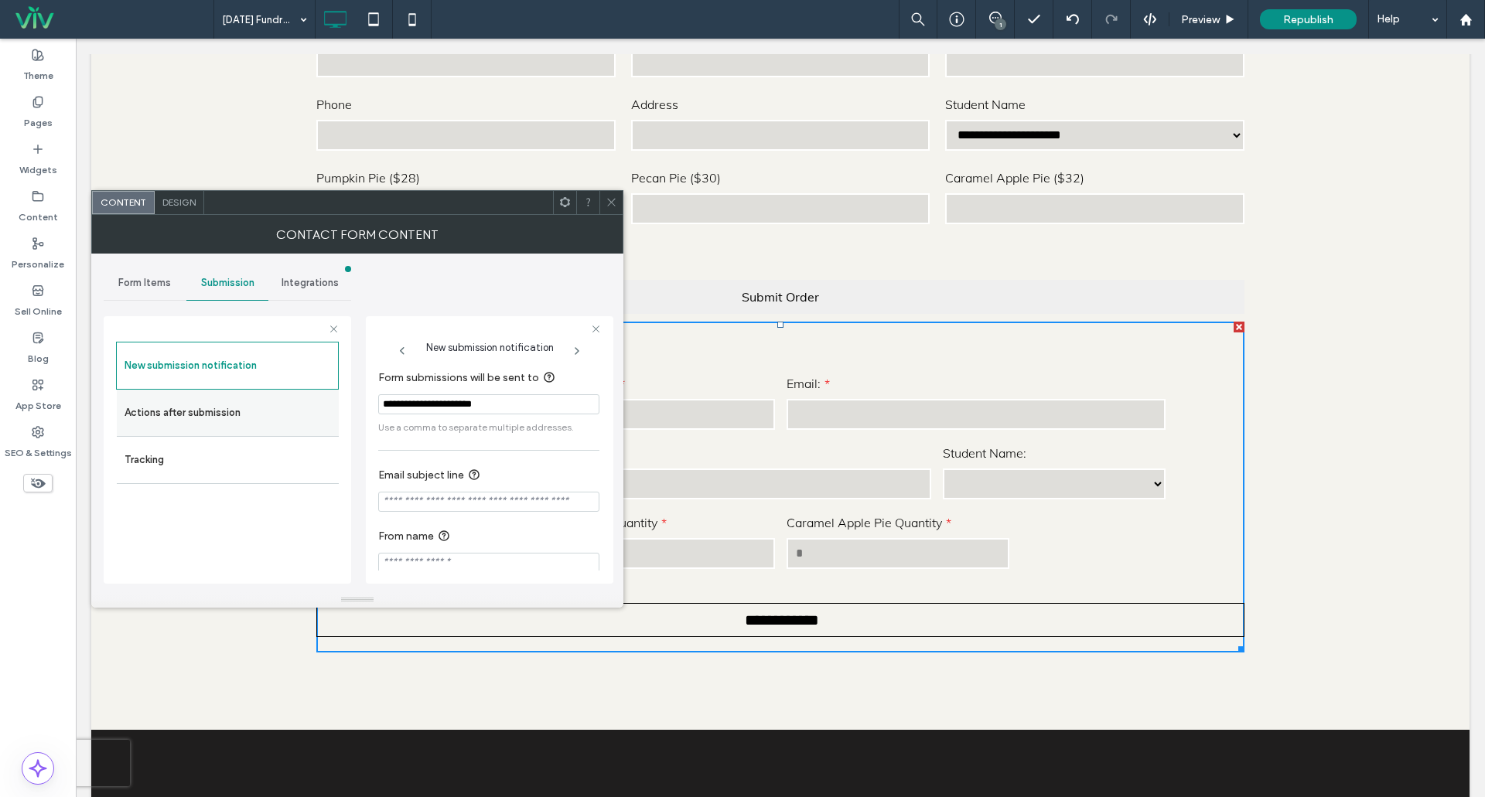
click at [235, 423] on label "Actions after submission" at bounding box center [228, 413] width 207 height 31
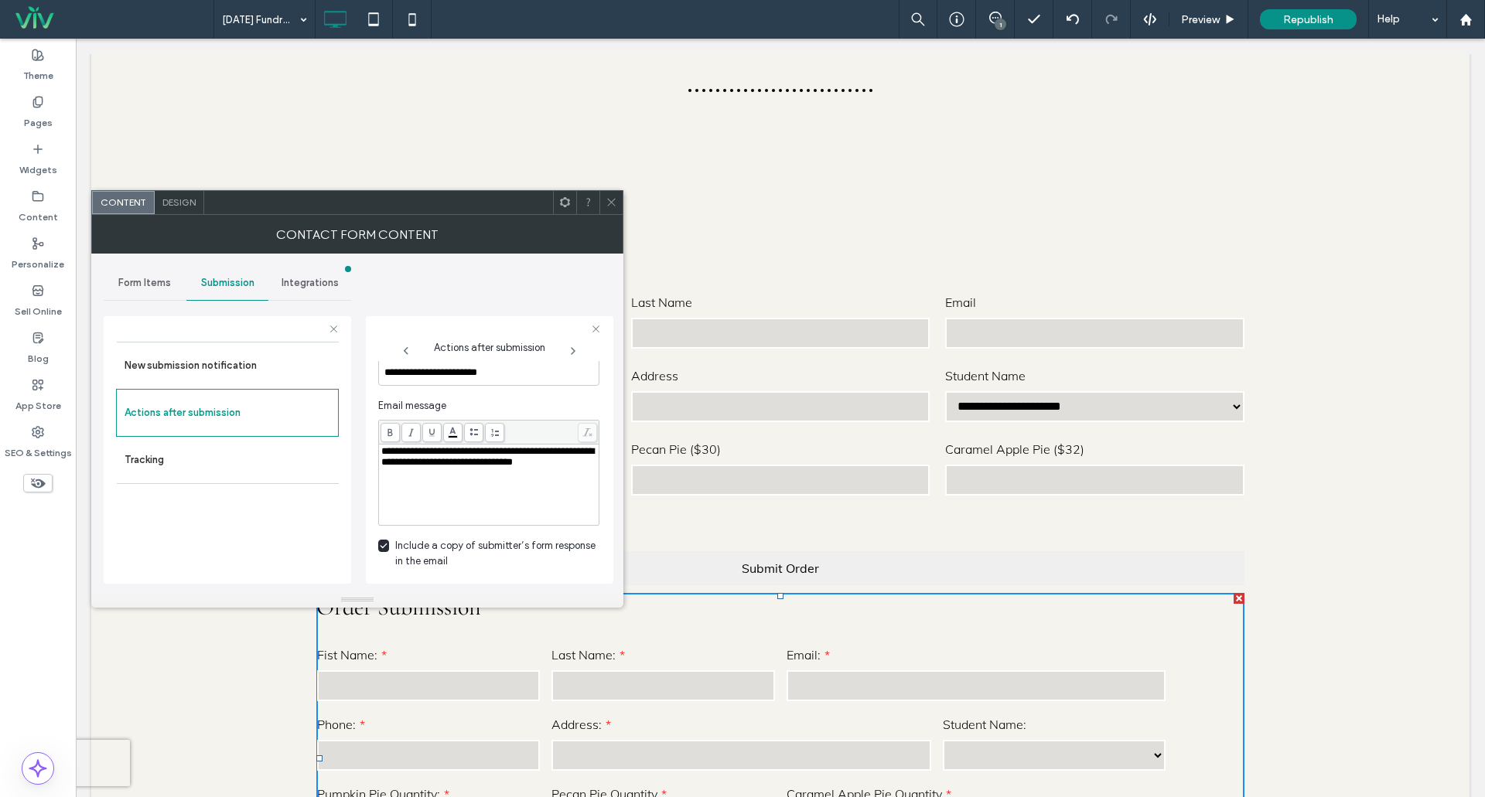
scroll to position [309, 0]
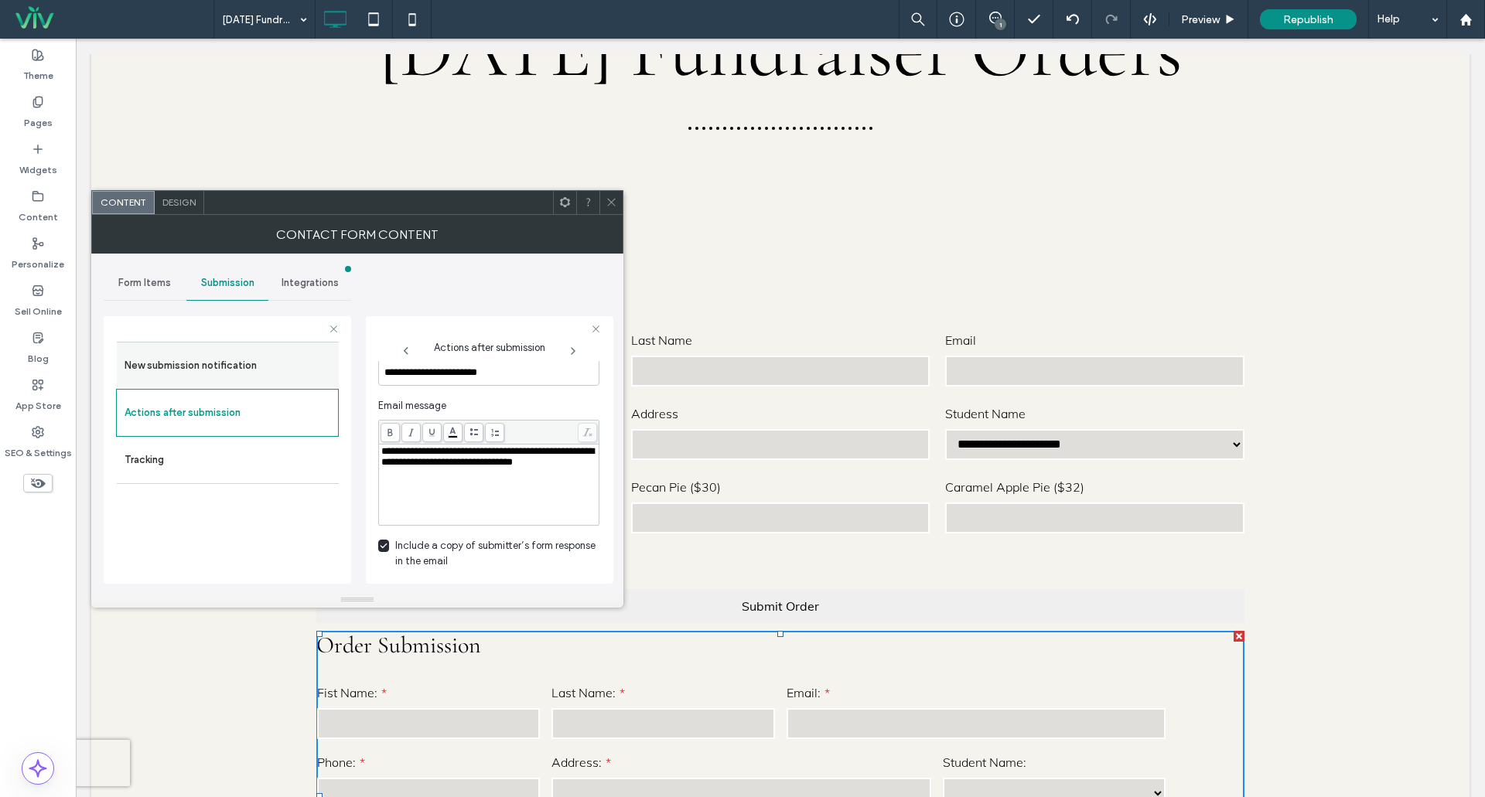
click at [206, 365] on label "New submission notification" at bounding box center [228, 365] width 207 height 31
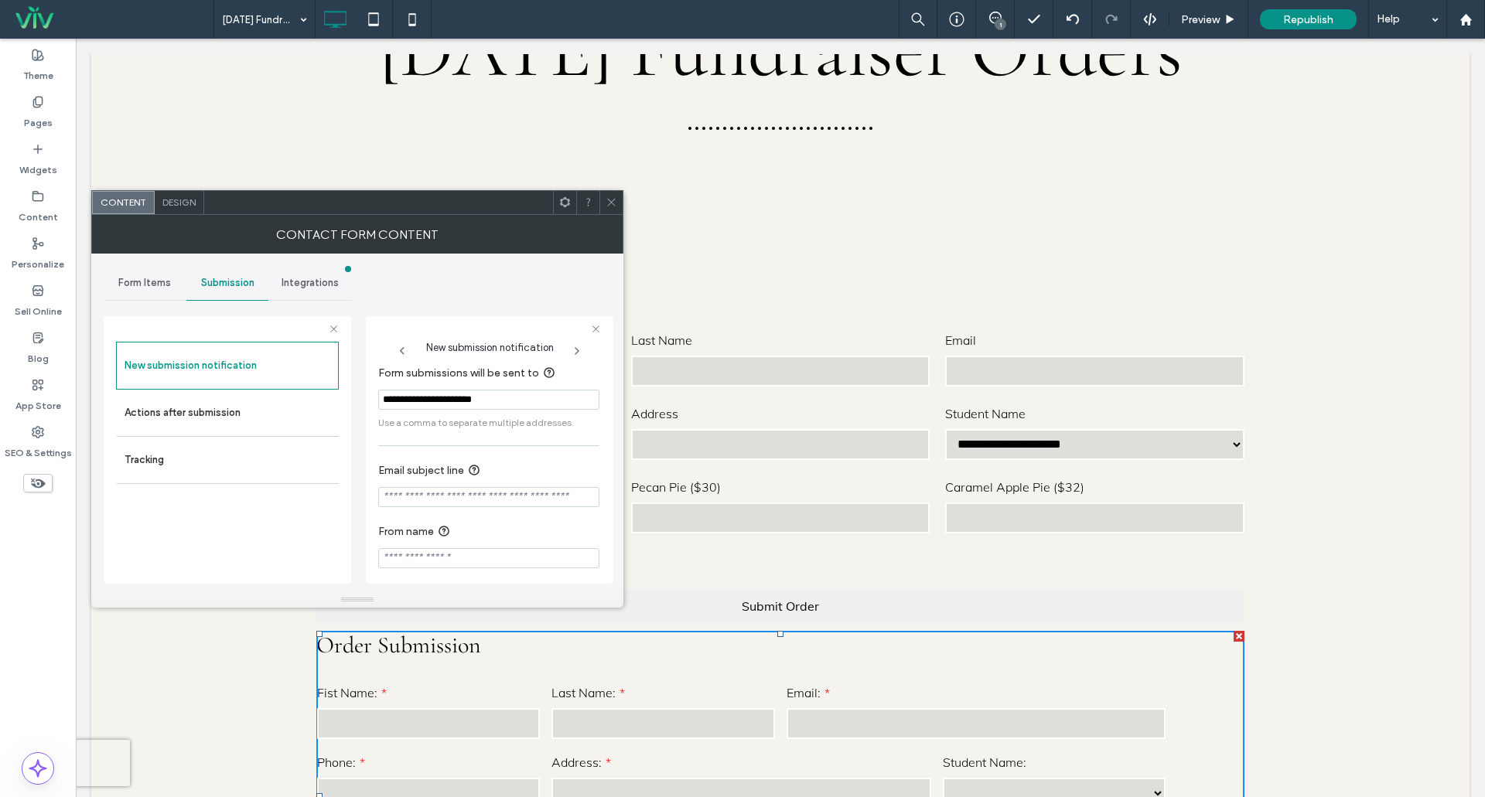
scroll to position [0, 0]
drag, startPoint x: 524, startPoint y: 398, endPoint x: 372, endPoint y: 401, distance: 151.6
click at [372, 401] on div "**********" at bounding box center [490, 450] width 248 height 268
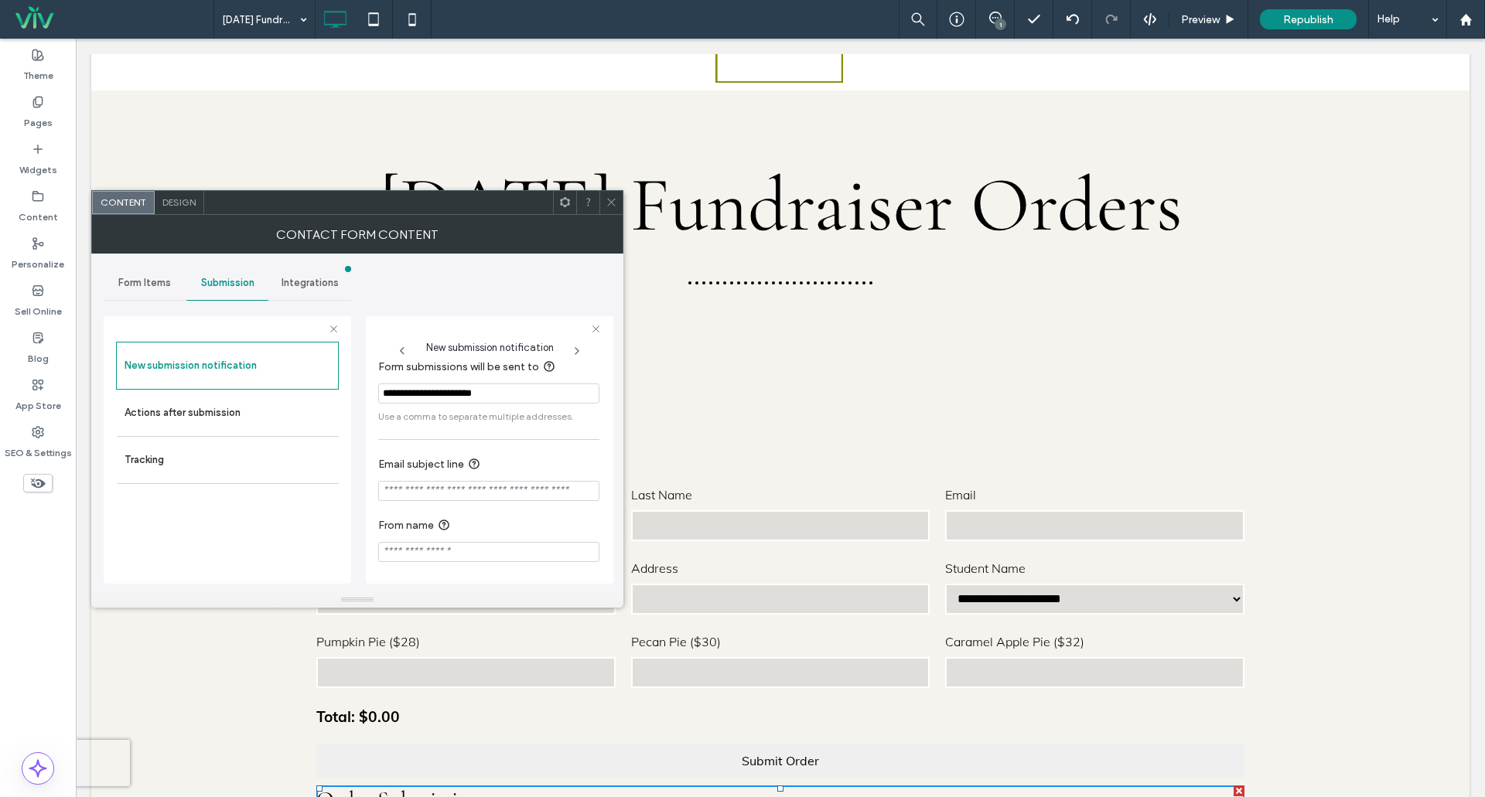
scroll to position [14, 0]
drag, startPoint x: 518, startPoint y: 493, endPoint x: 579, endPoint y: 493, distance: 60.3
click at [579, 493] on input "Email subject line" at bounding box center [488, 490] width 221 height 20
click at [447, 527] on icon at bounding box center [444, 523] width 12 height 12
click at [476, 459] on icon at bounding box center [474, 462] width 12 height 12
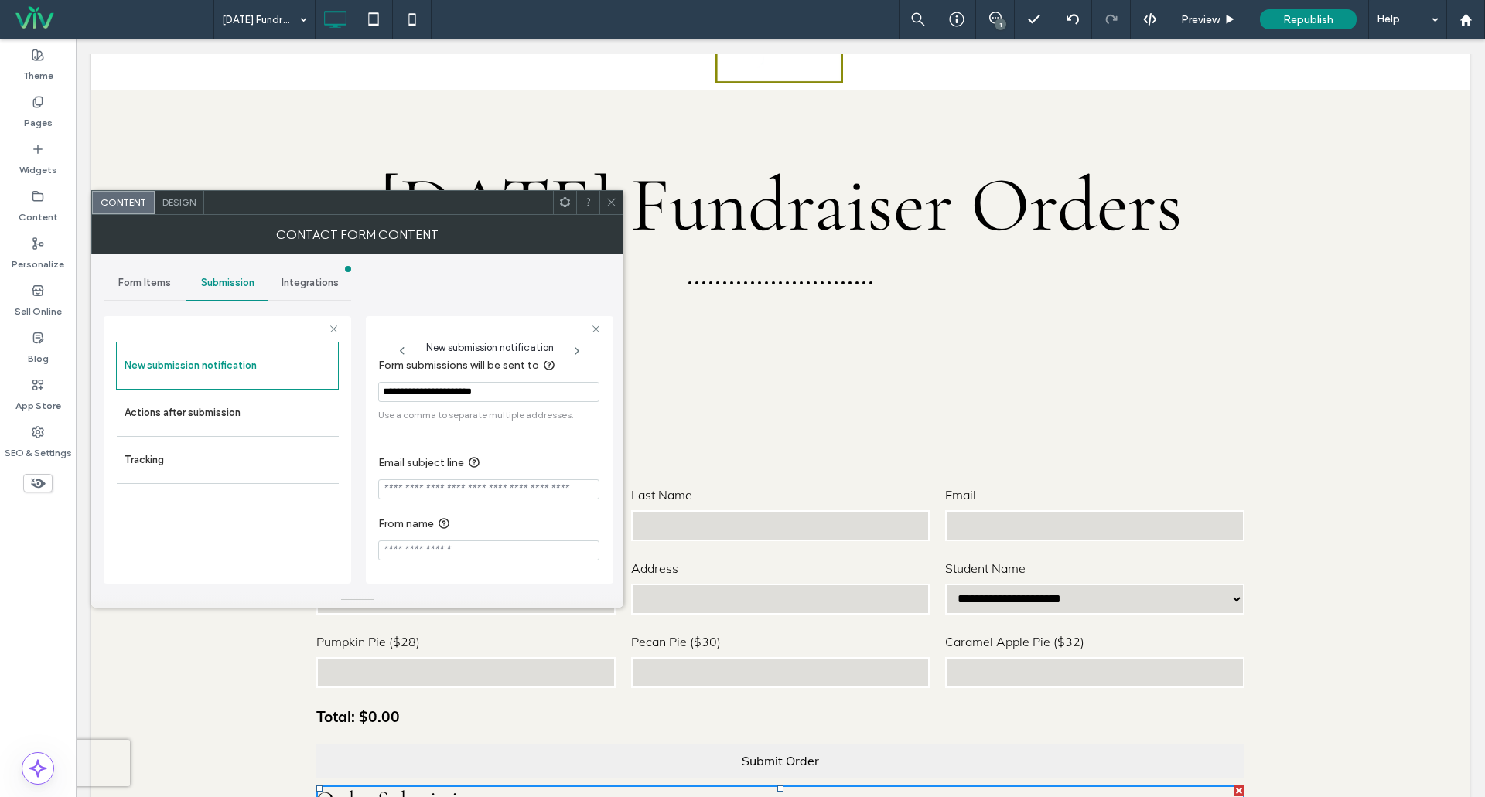
click at [473, 463] on icon at bounding box center [474, 462] width 12 height 12
click at [446, 523] on use at bounding box center [443, 523] width 9 height 9
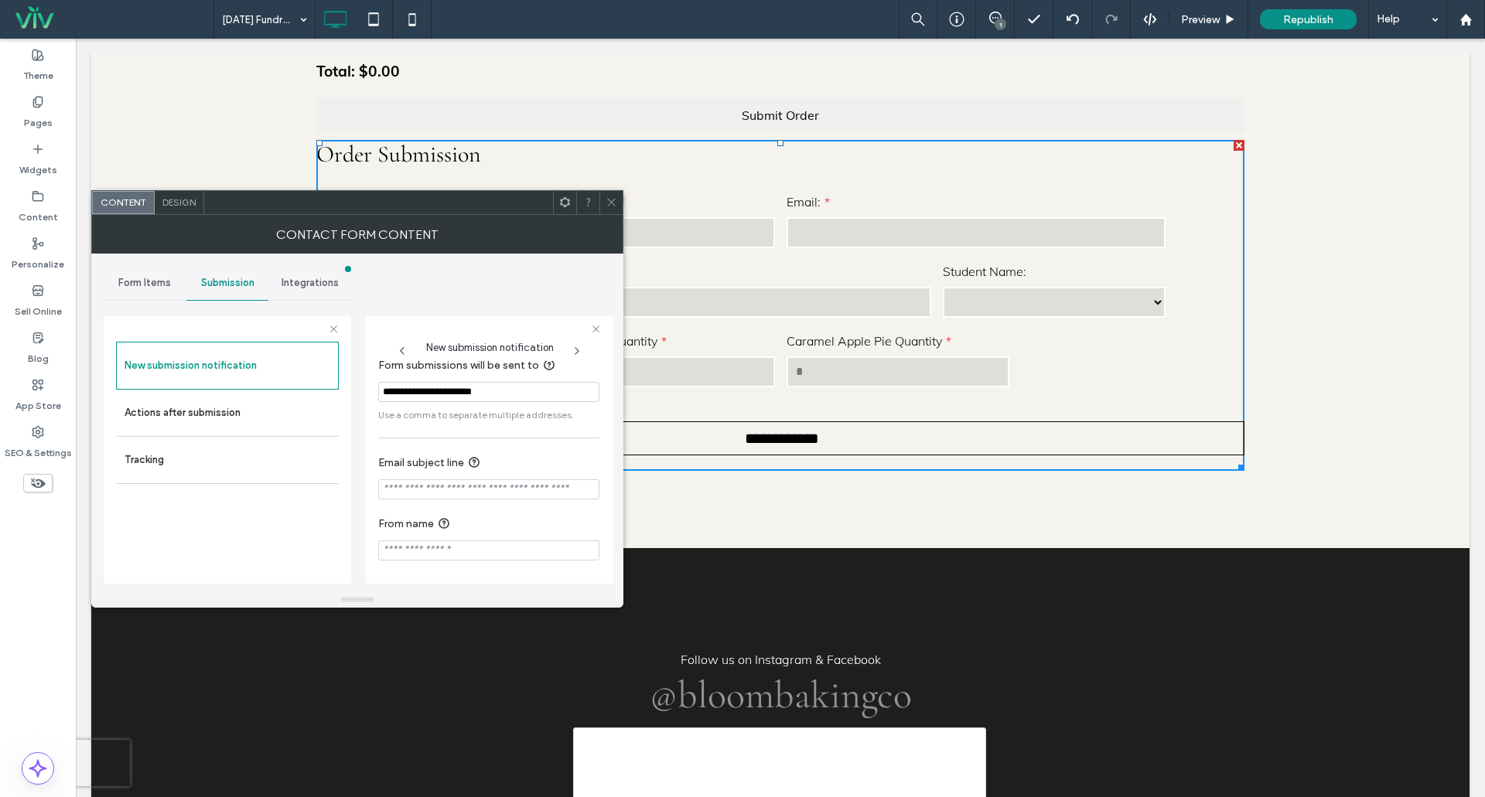
scroll to position [773, 0]
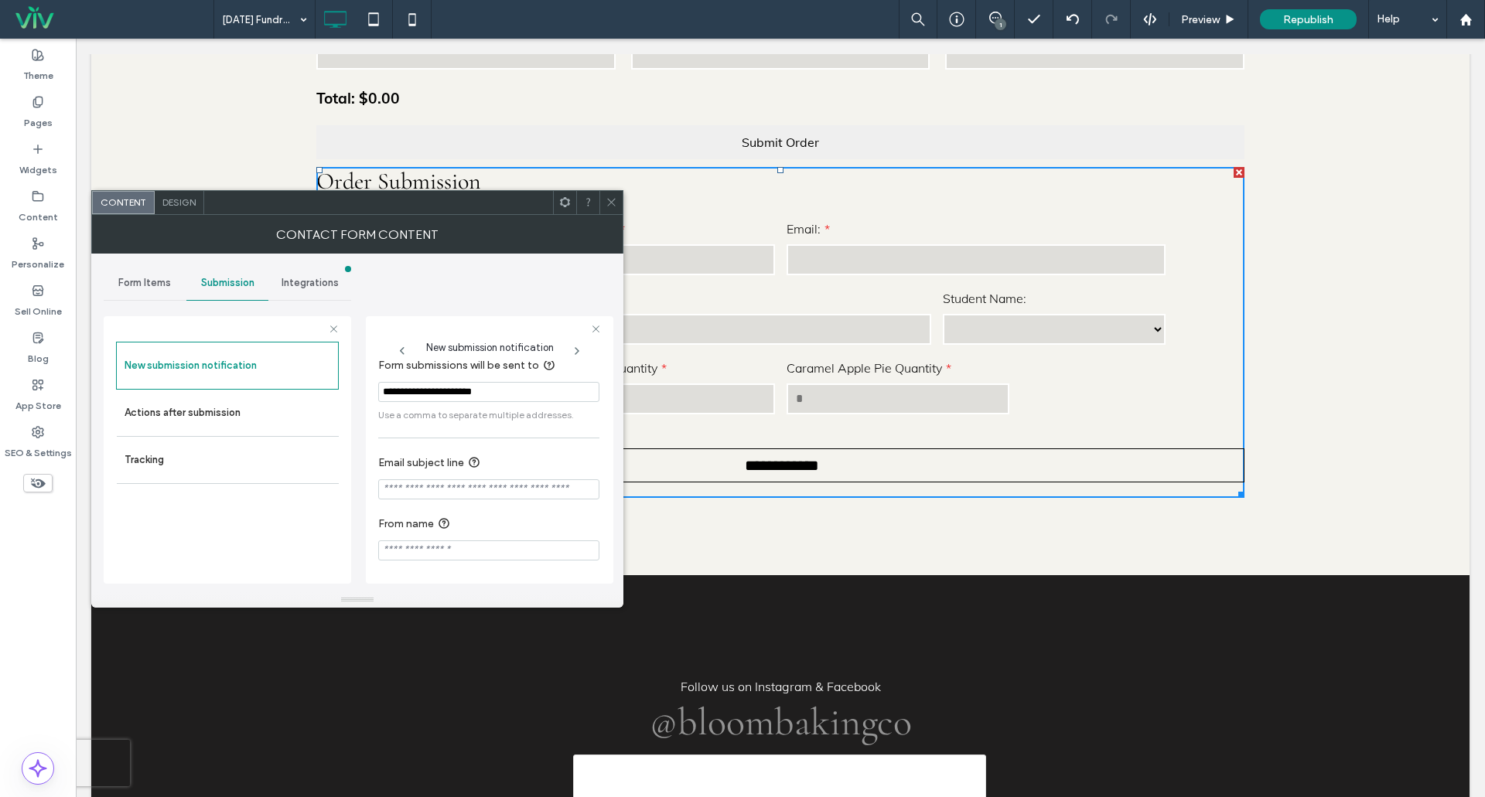
click at [613, 203] on icon at bounding box center [612, 202] width 12 height 12
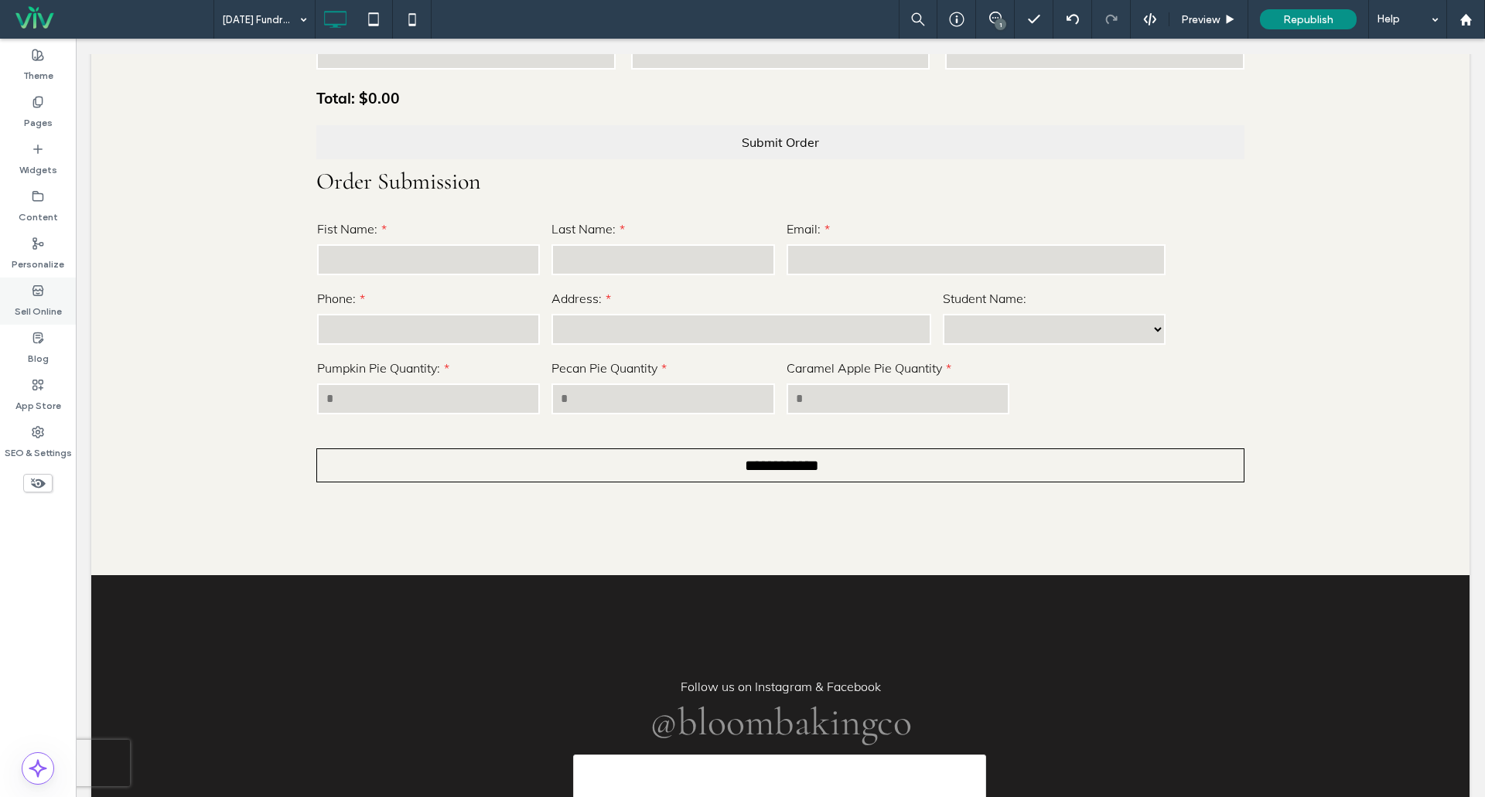
click at [42, 299] on label "Sell Online" at bounding box center [38, 308] width 47 height 22
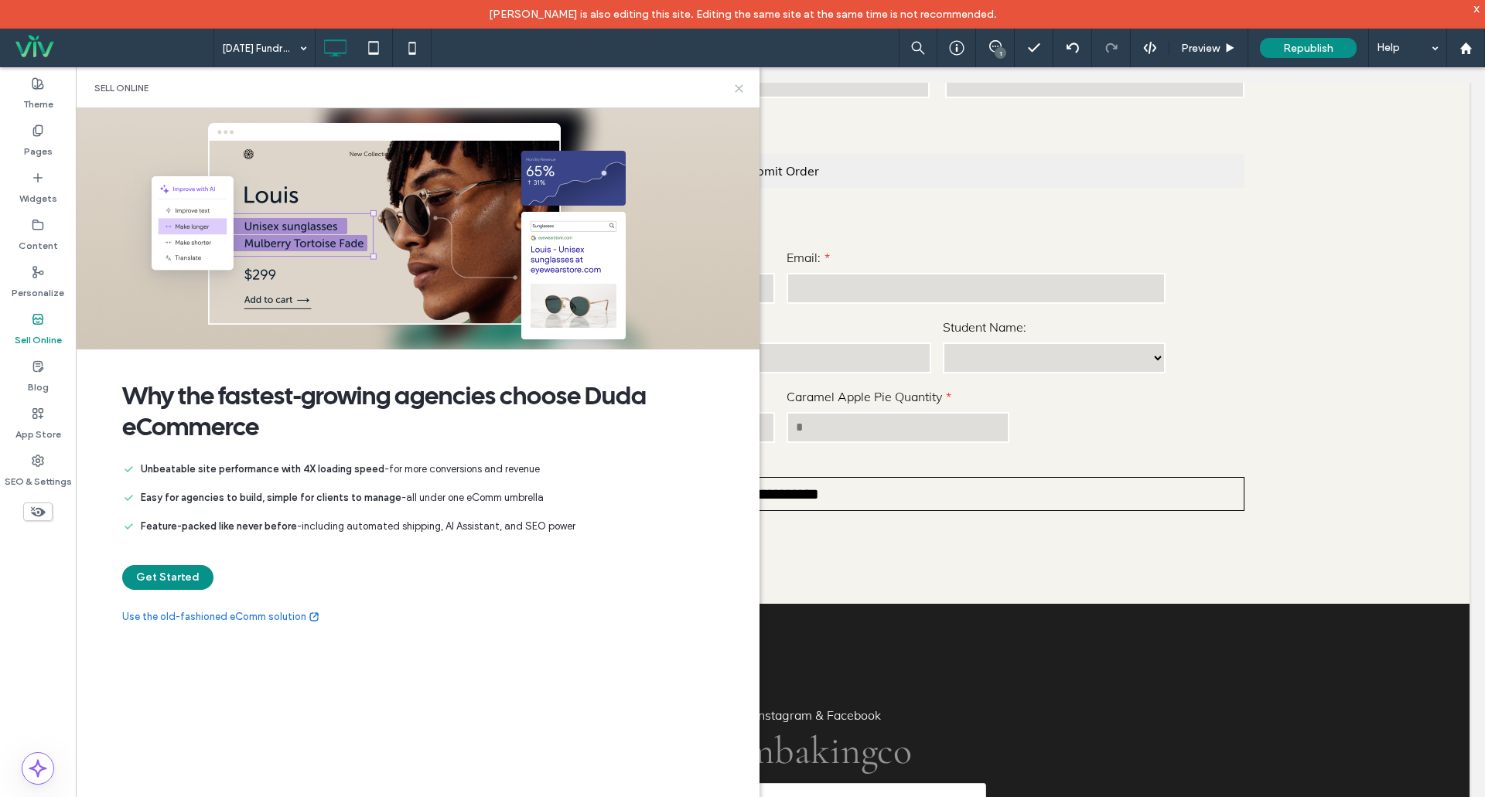
drag, startPoint x: 738, startPoint y: 88, endPoint x: 721, endPoint y: 46, distance: 45.1
click at [738, 88] on icon at bounding box center [739, 89] width 12 height 12
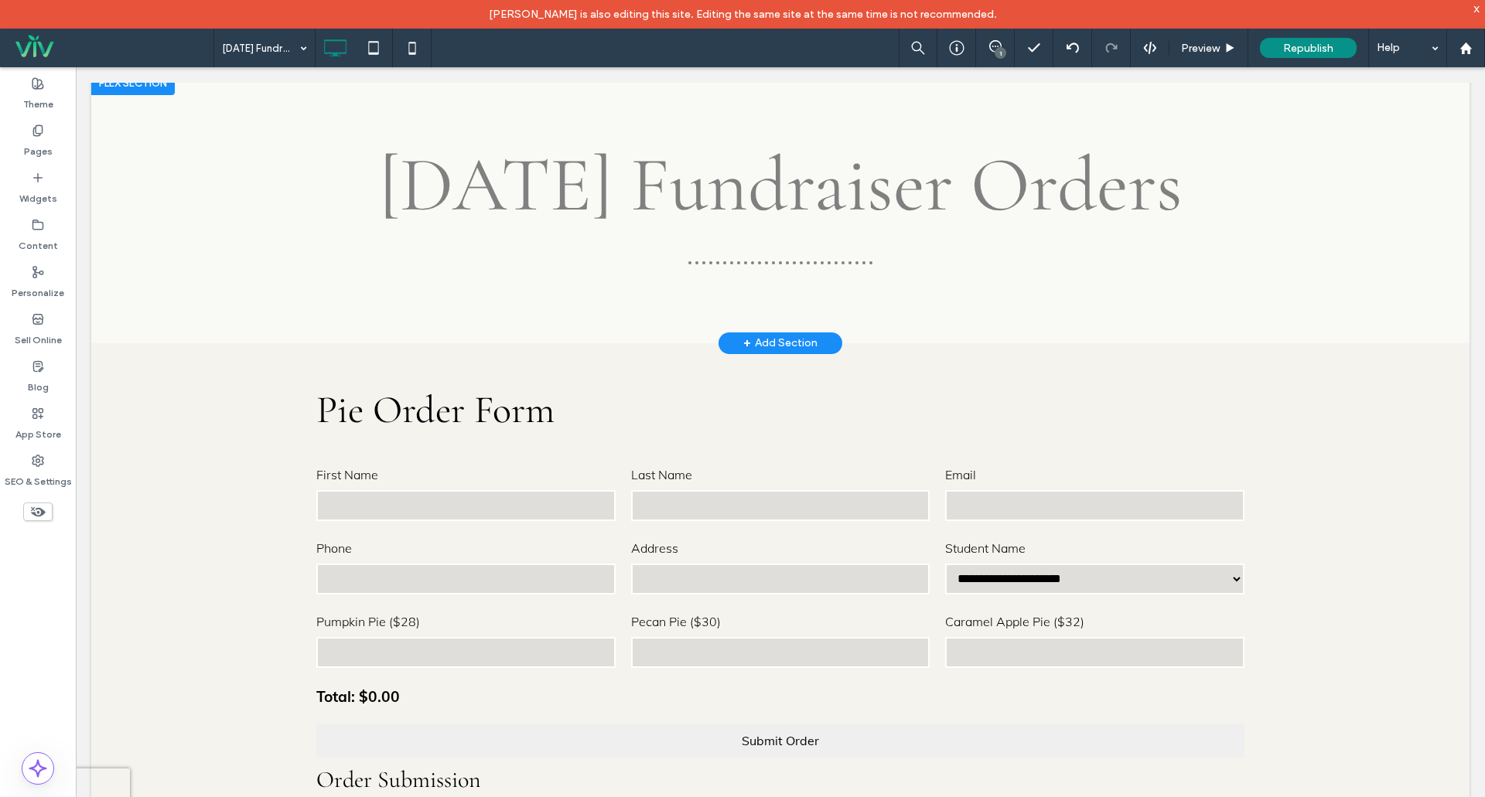
scroll to position [0, 0]
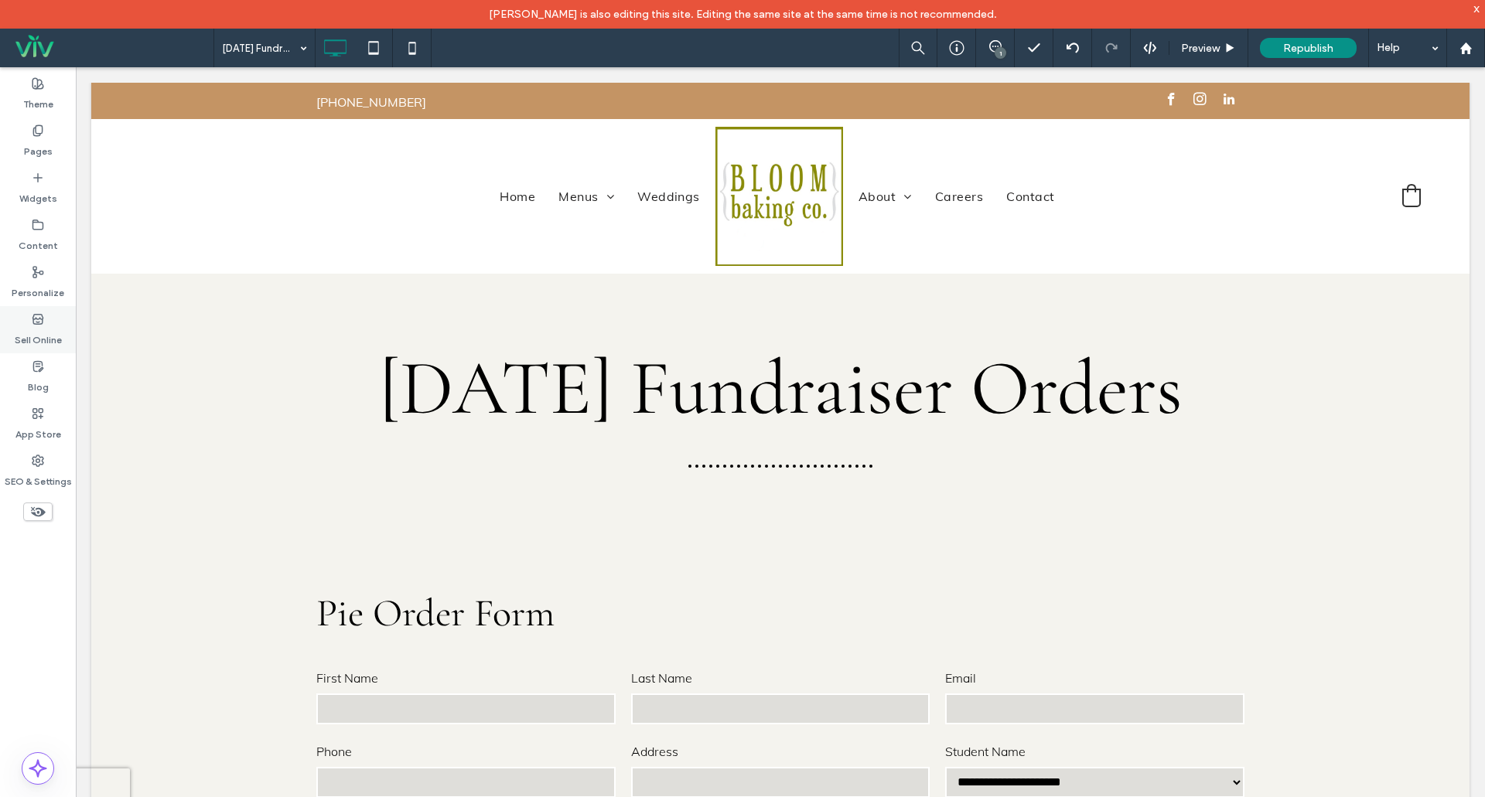
click at [33, 329] on label "Sell Online" at bounding box center [38, 337] width 47 height 22
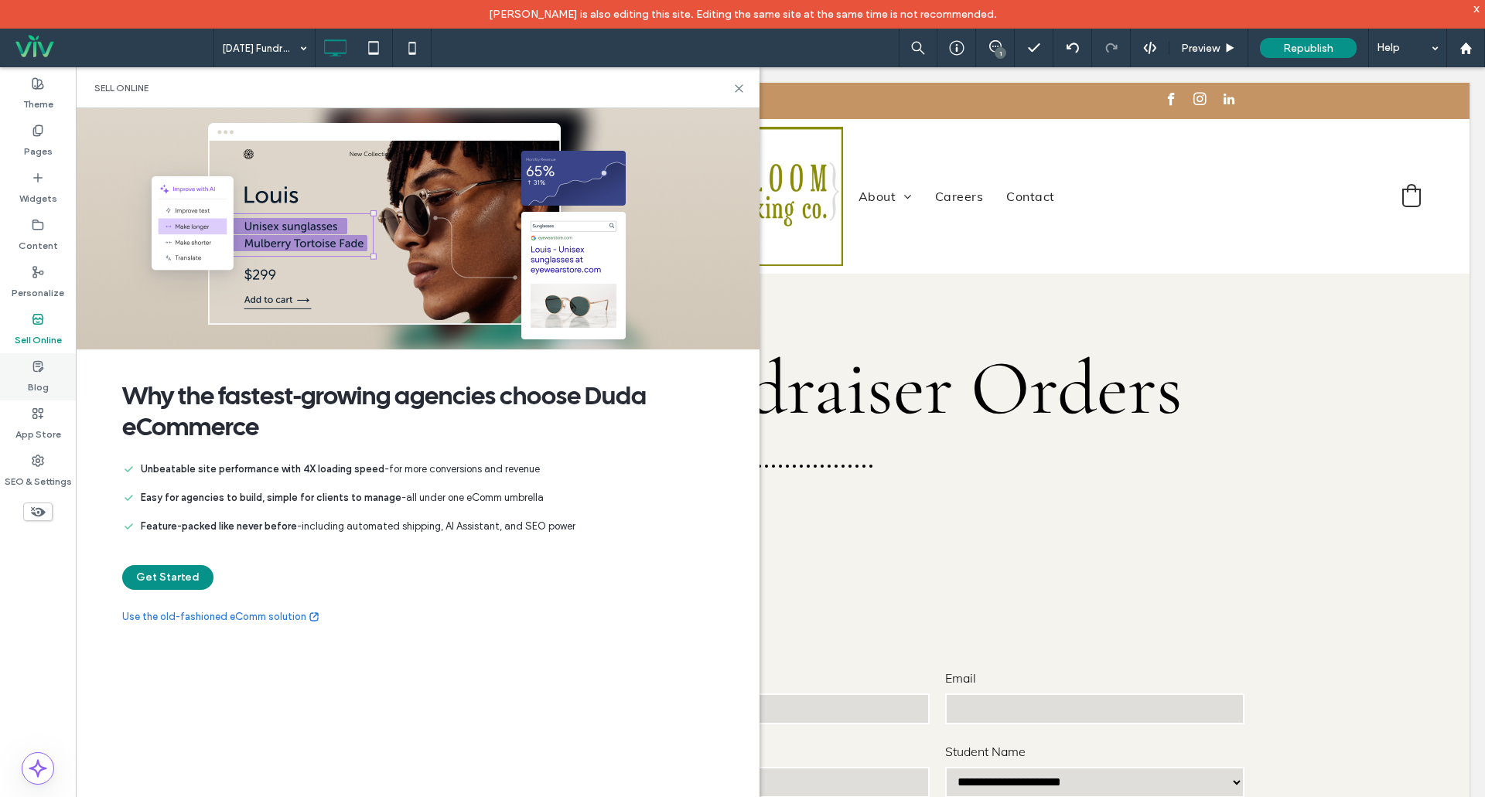
click at [46, 369] on div "Blog" at bounding box center [38, 376] width 76 height 47
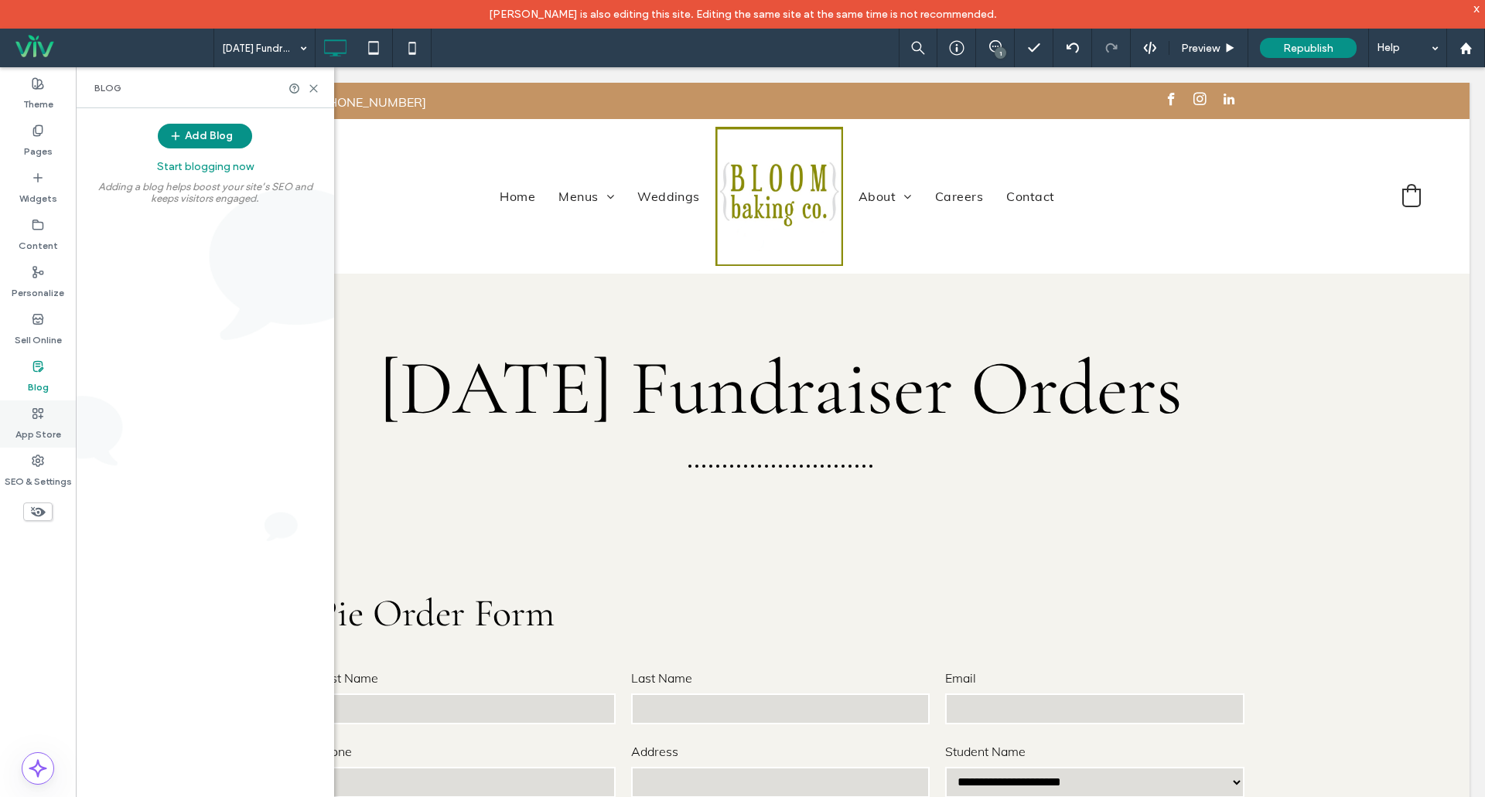
click at [44, 425] on label "App Store" at bounding box center [38, 431] width 46 height 22
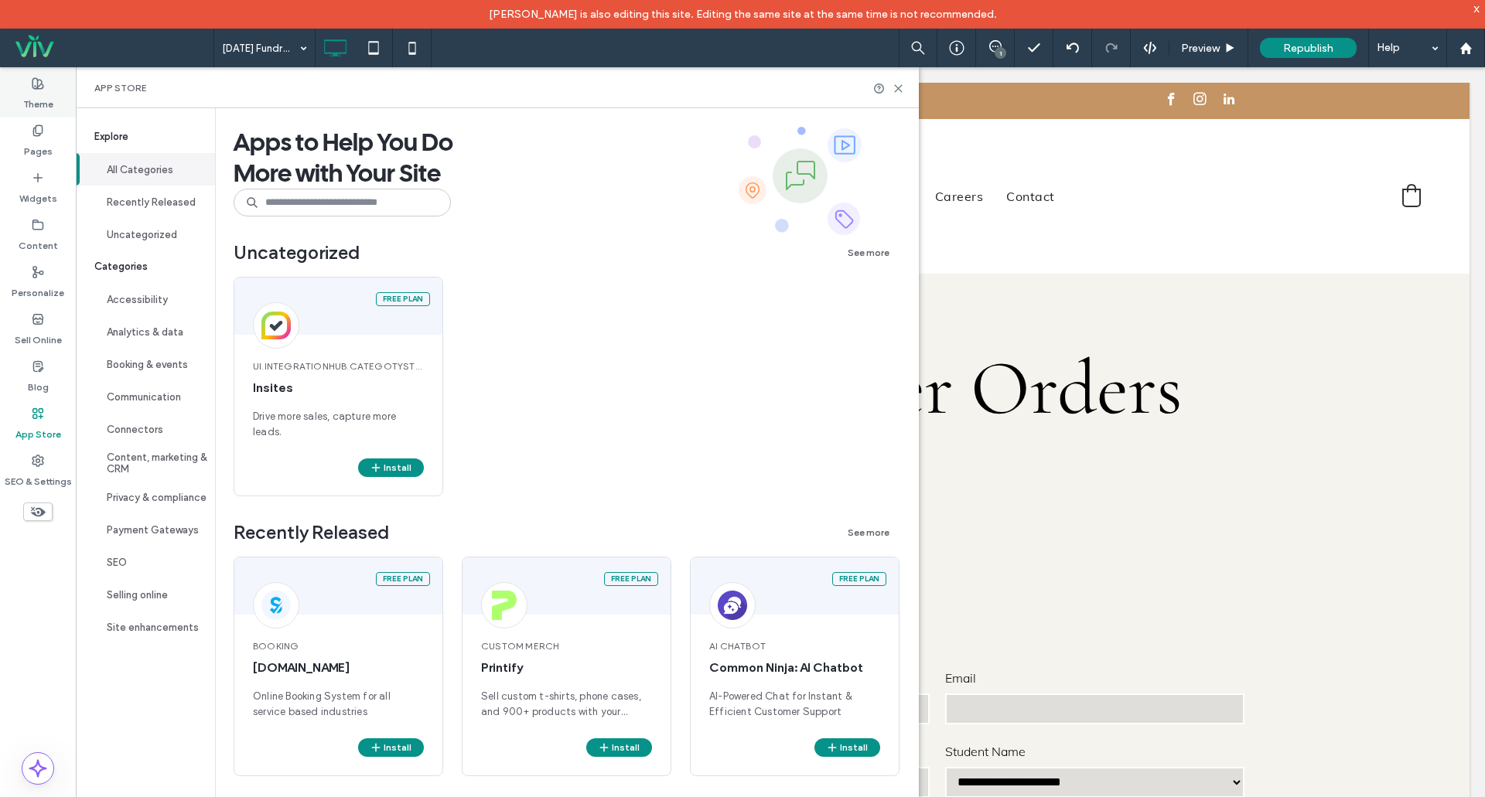
click at [29, 92] on label "Theme" at bounding box center [38, 101] width 30 height 22
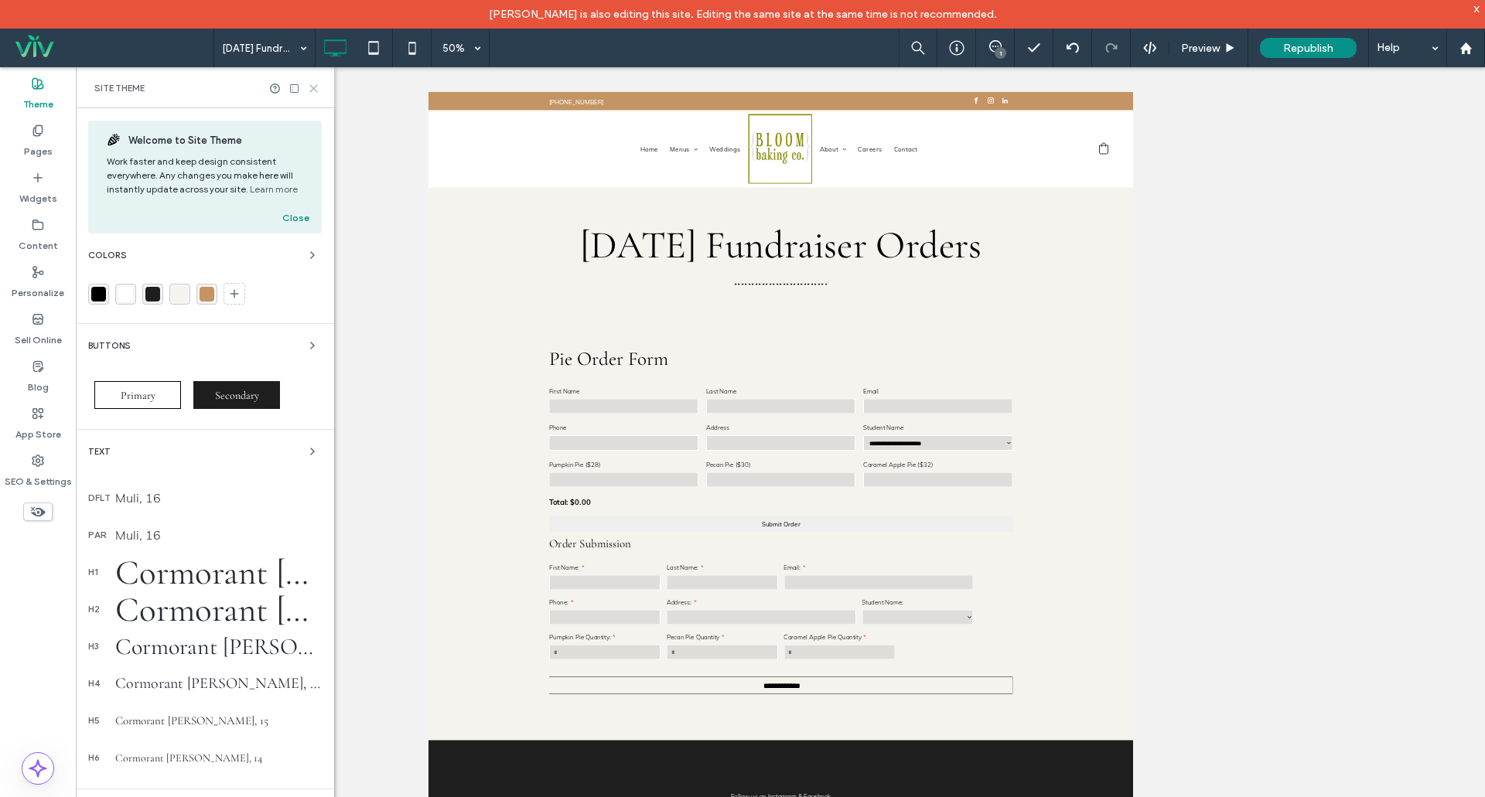
drag, startPoint x: 312, startPoint y: 82, endPoint x: 238, endPoint y: 17, distance: 98.7
click at [312, 83] on icon at bounding box center [314, 89] width 12 height 12
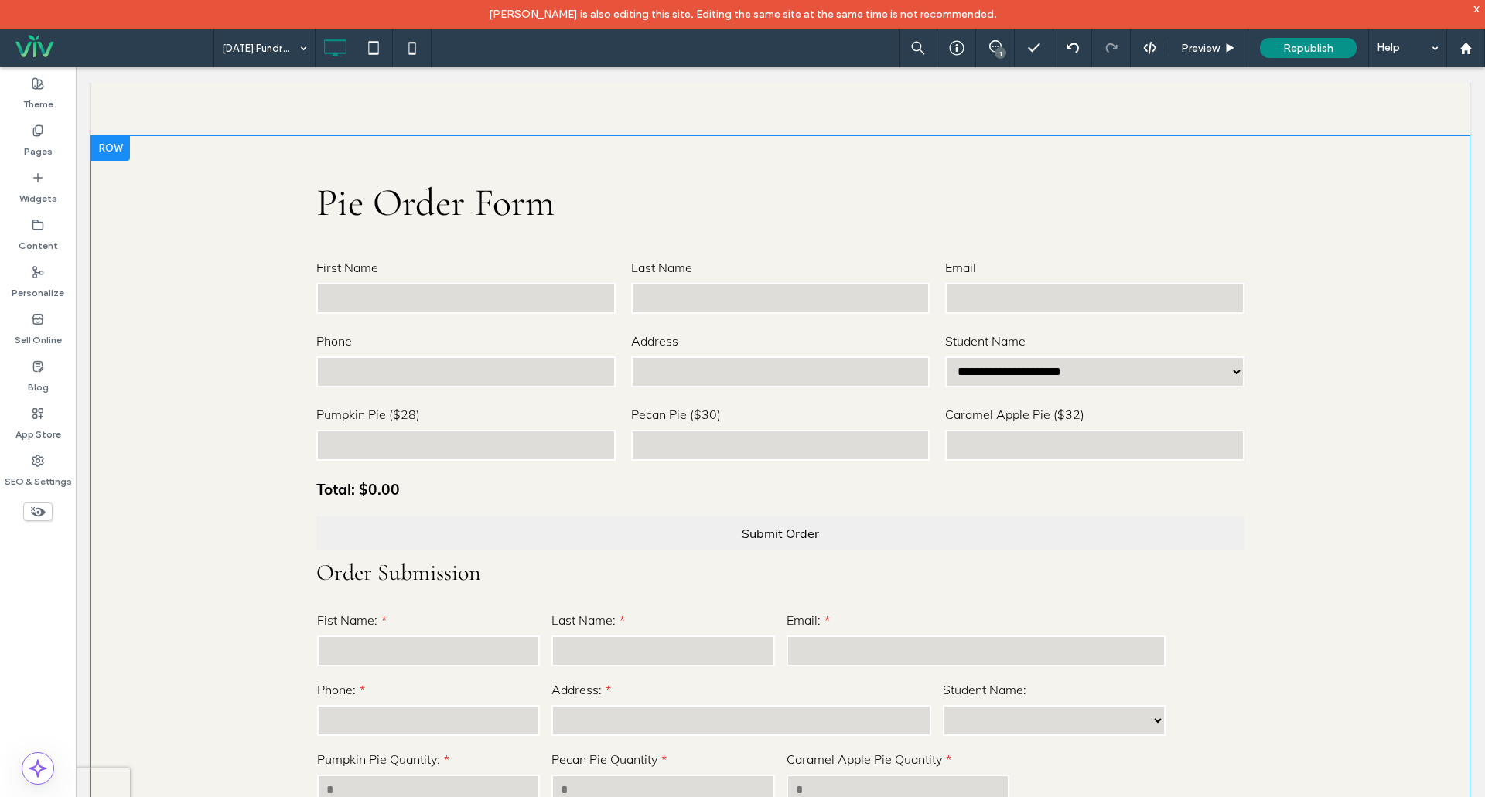
scroll to position [464, 0]
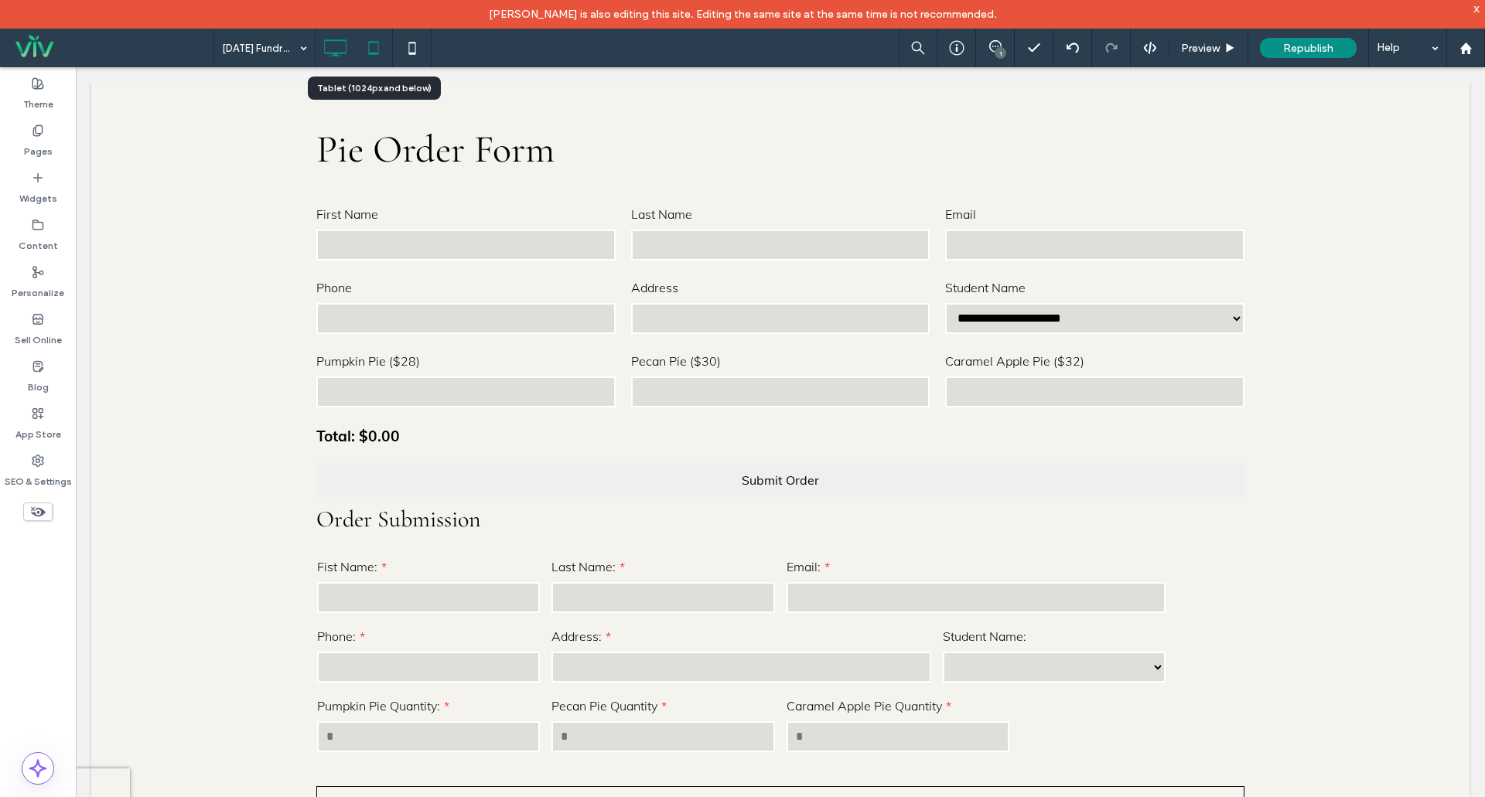
click at [379, 48] on icon at bounding box center [373, 47] width 31 height 31
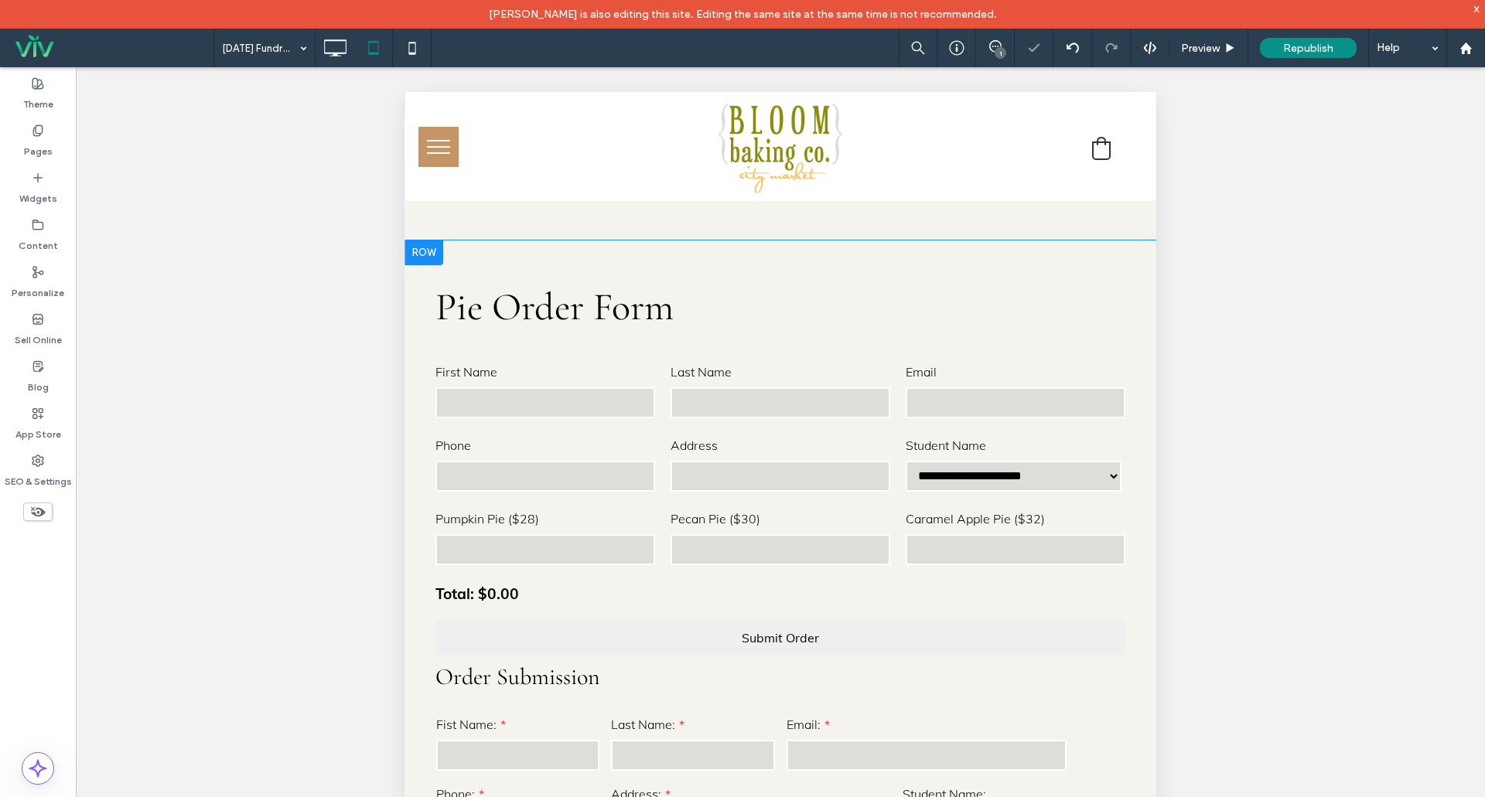
scroll to position [232, 0]
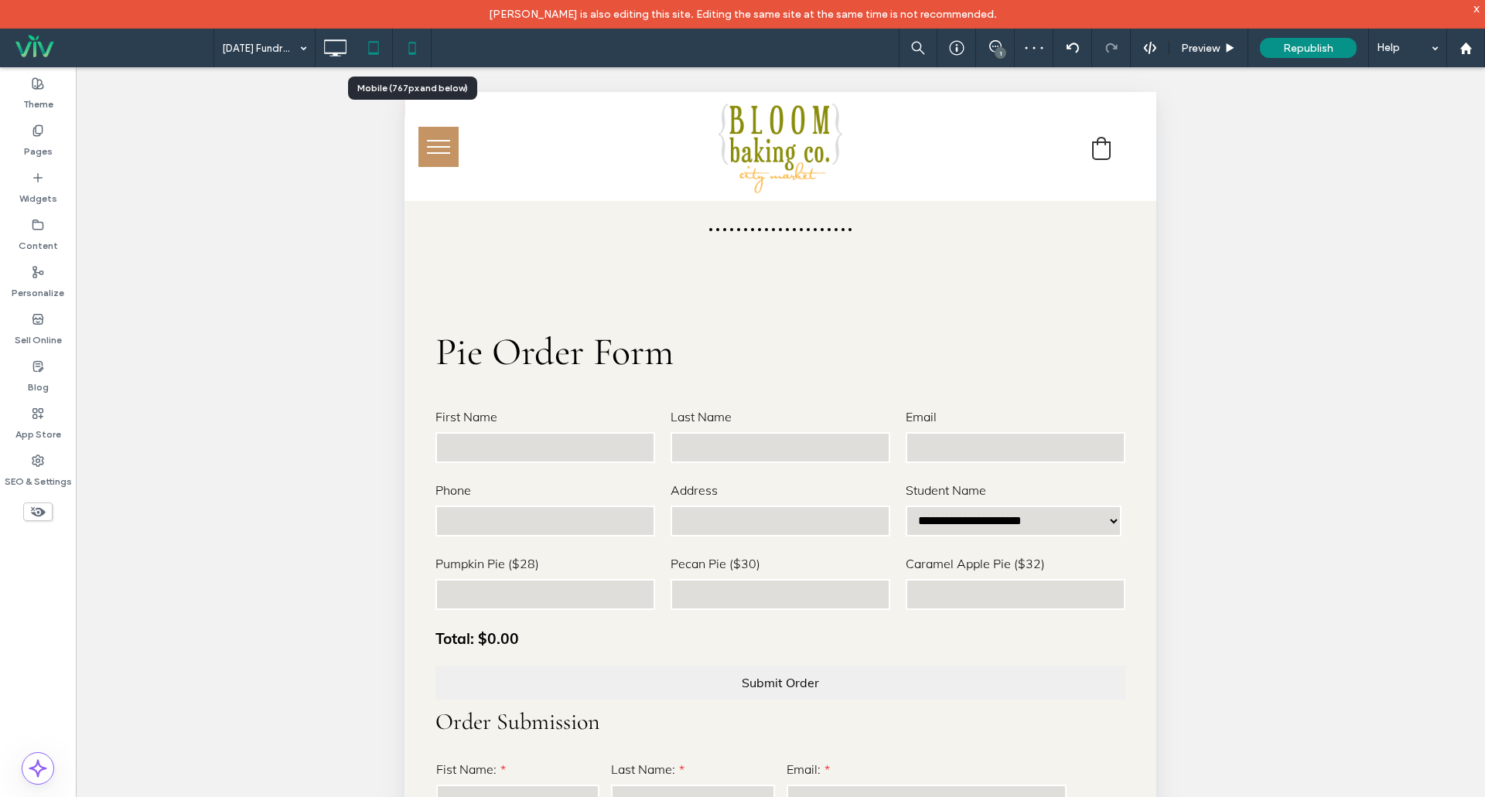
click at [411, 52] on icon at bounding box center [412, 47] width 31 height 31
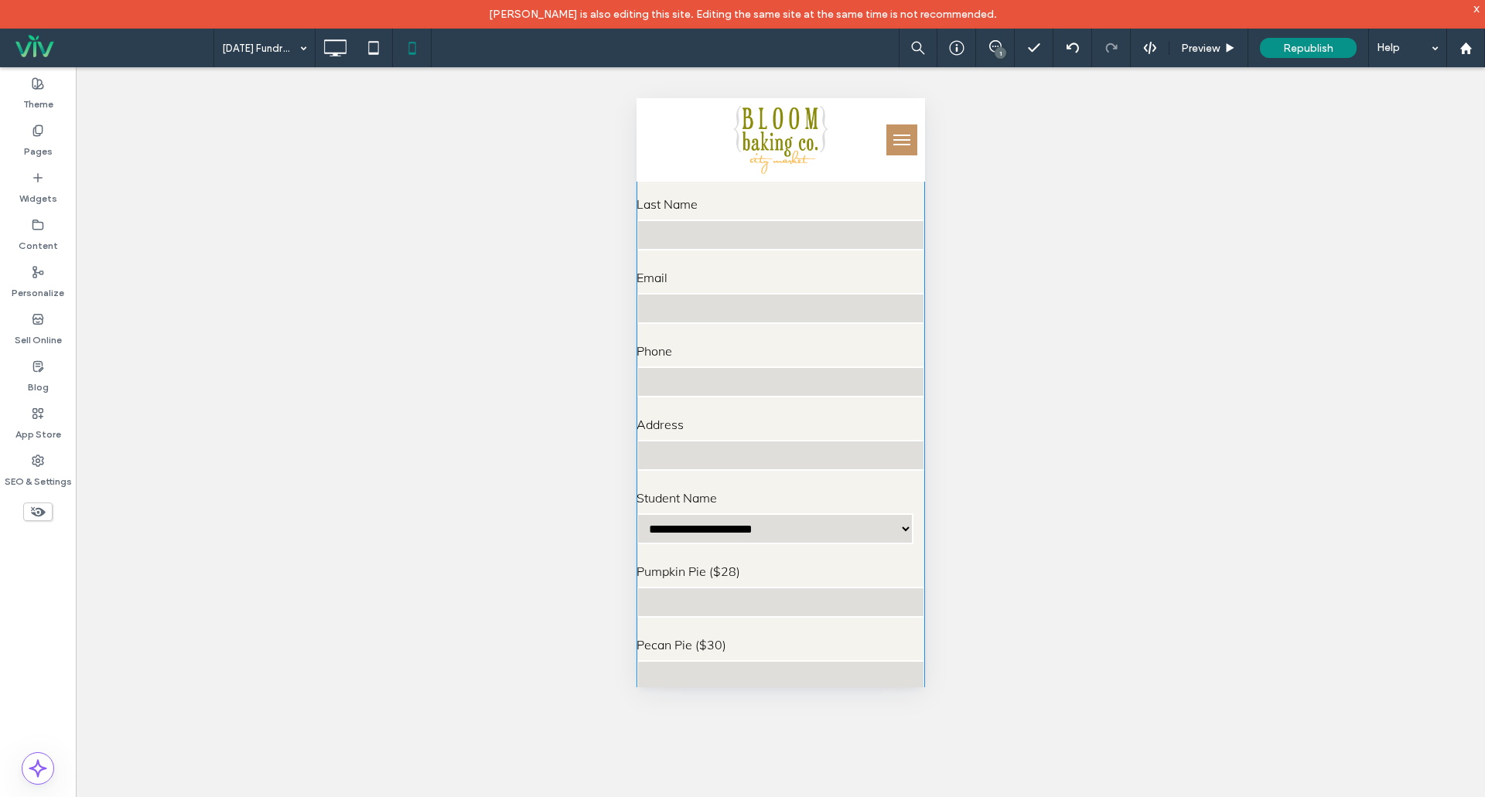
scroll to position [155, 0]
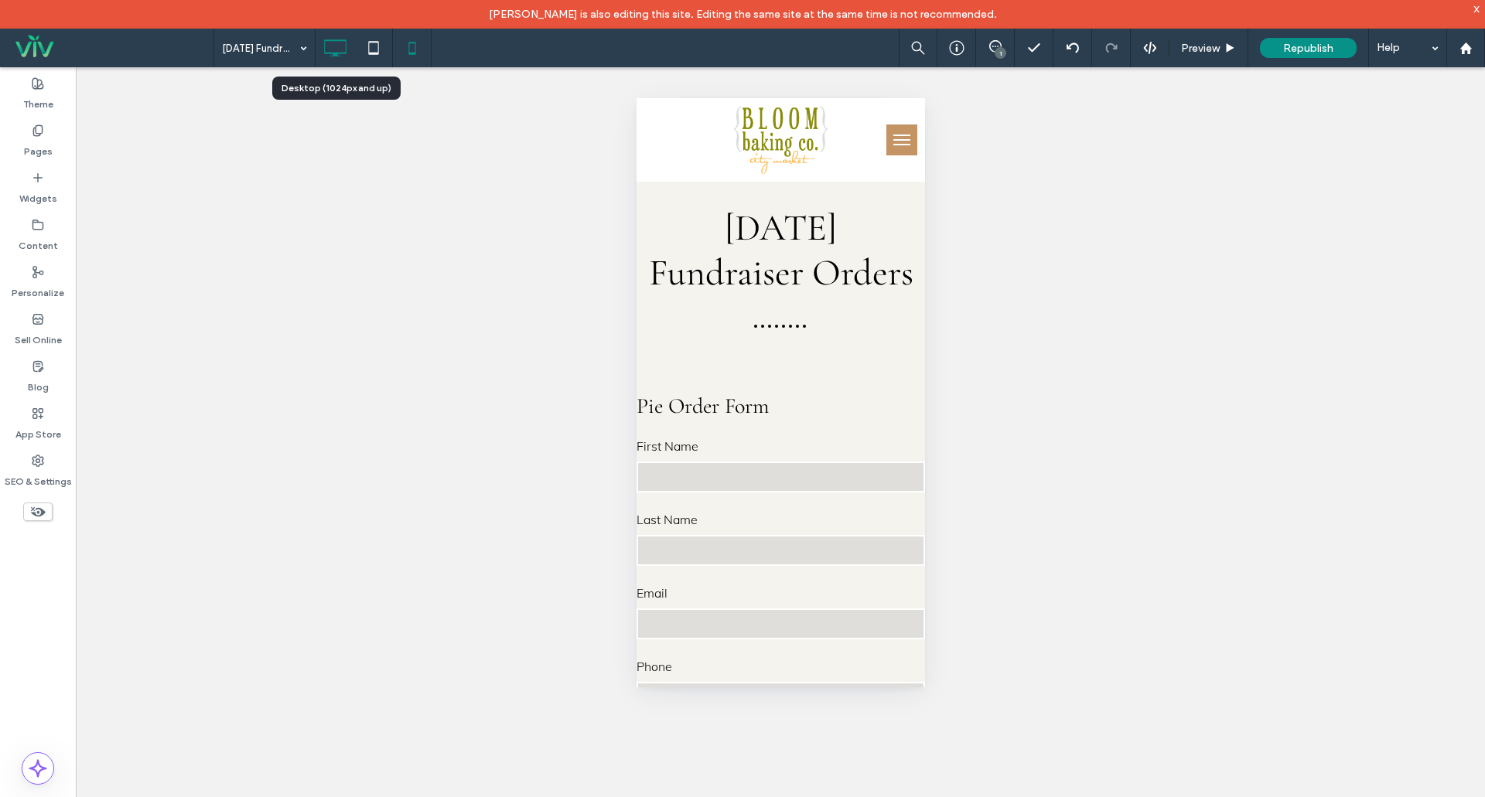
click icon
